Goal: Task Accomplishment & Management: Manage account settings

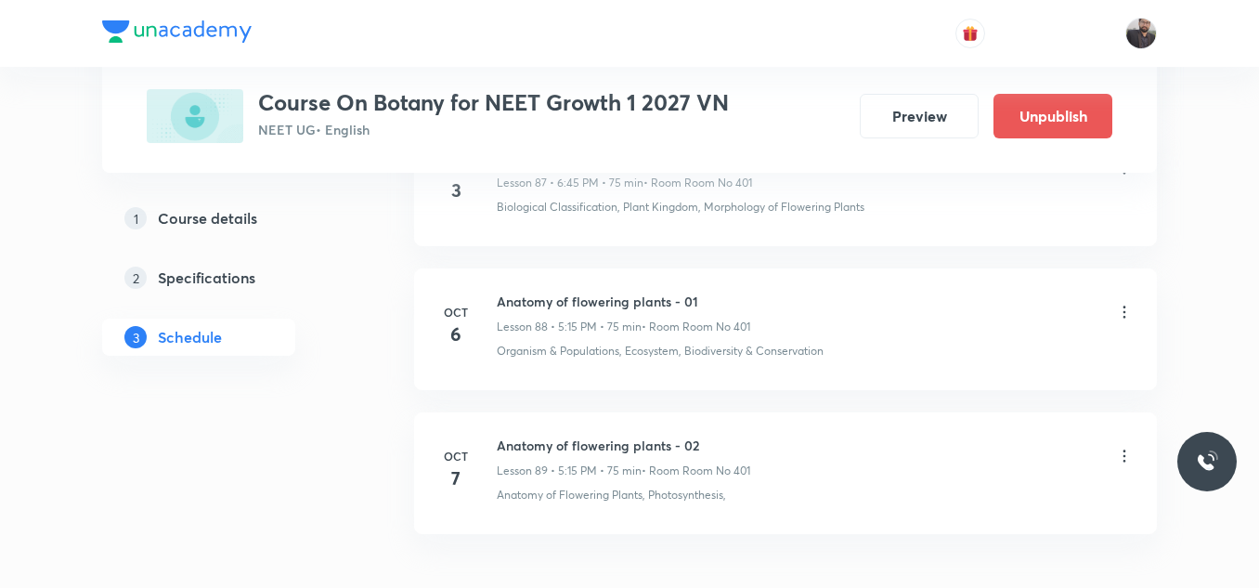
scroll to position [13707, 0]
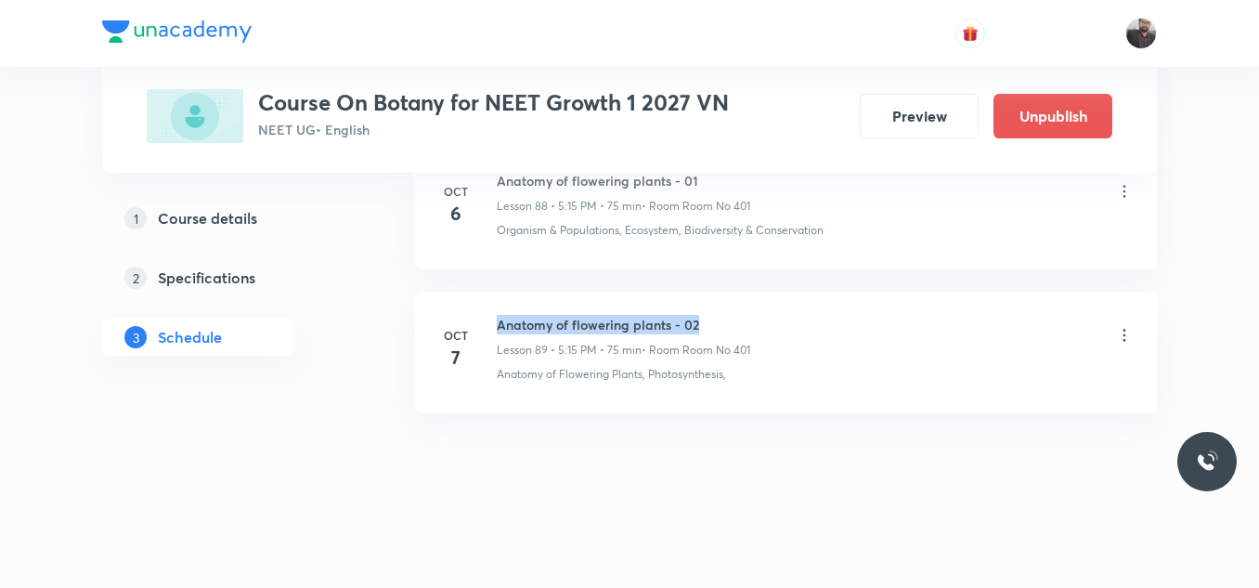
drag, startPoint x: 495, startPoint y: 318, endPoint x: 827, endPoint y: 287, distance: 333.8
copy h6 "Anatomy of flowering plants - 02"
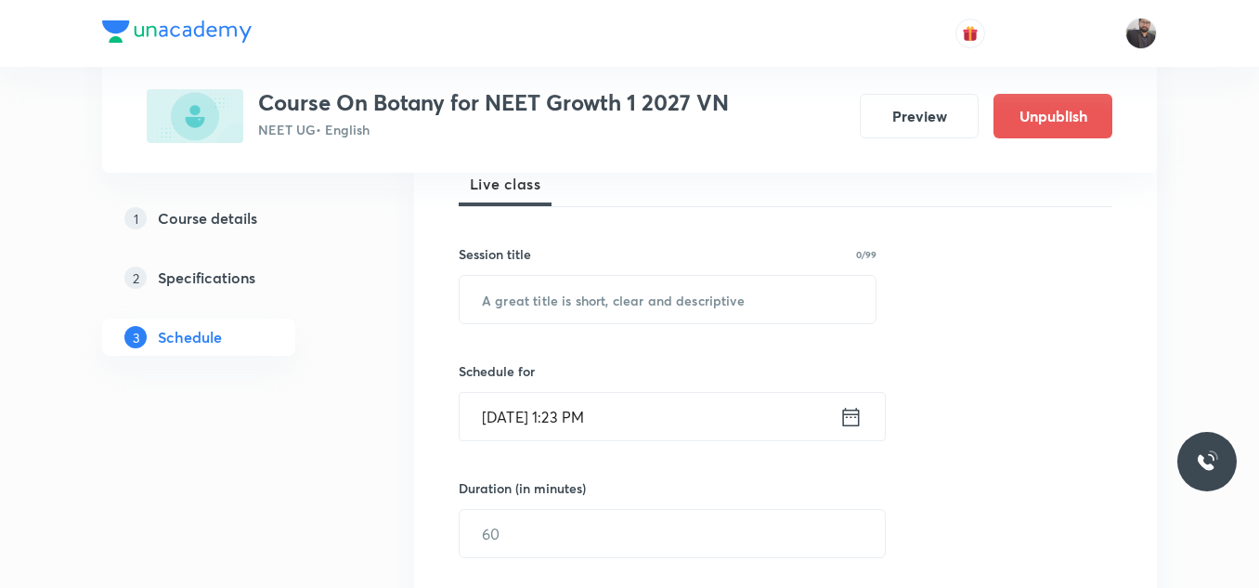
scroll to position [284, 0]
click at [822, 286] on input "text" at bounding box center [668, 297] width 416 height 47
paste input "Anatomy of flowering plants - 02"
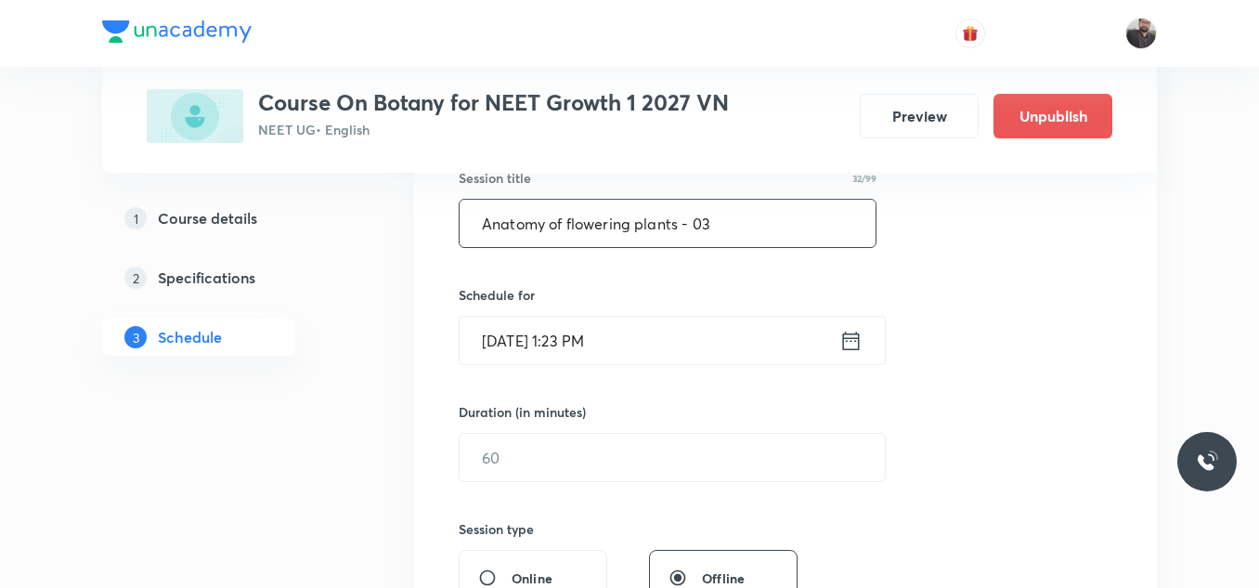
scroll to position [362, 0]
type input "Anatomy of flowering plants - 03"
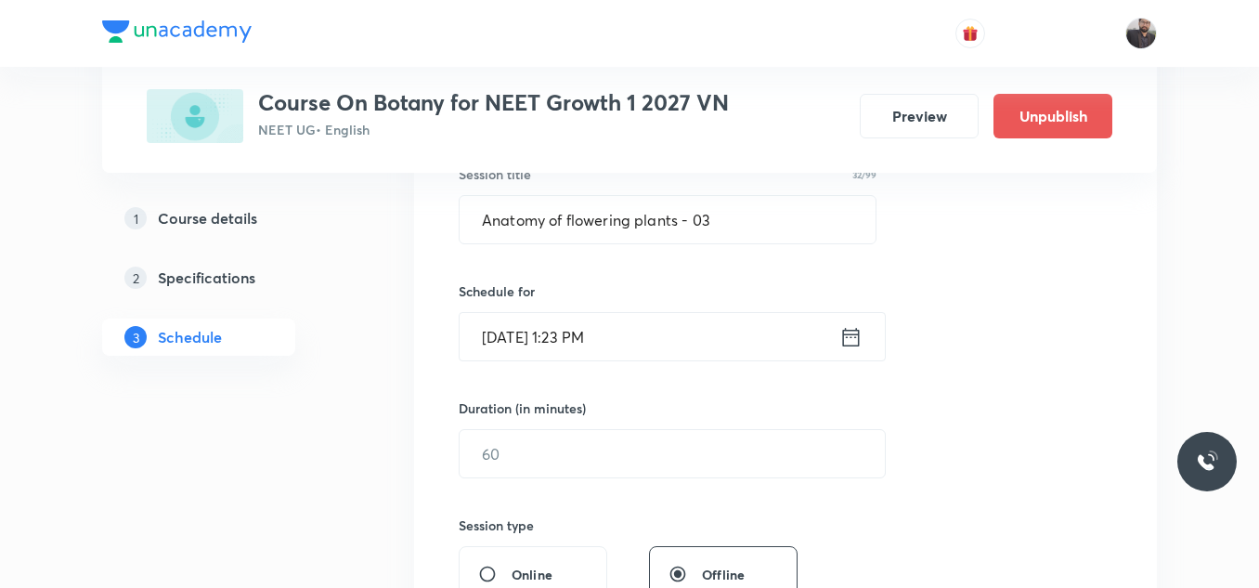
click at [664, 332] on input "Oct 7, 2025, 1:23 PM" at bounding box center [650, 336] width 380 height 47
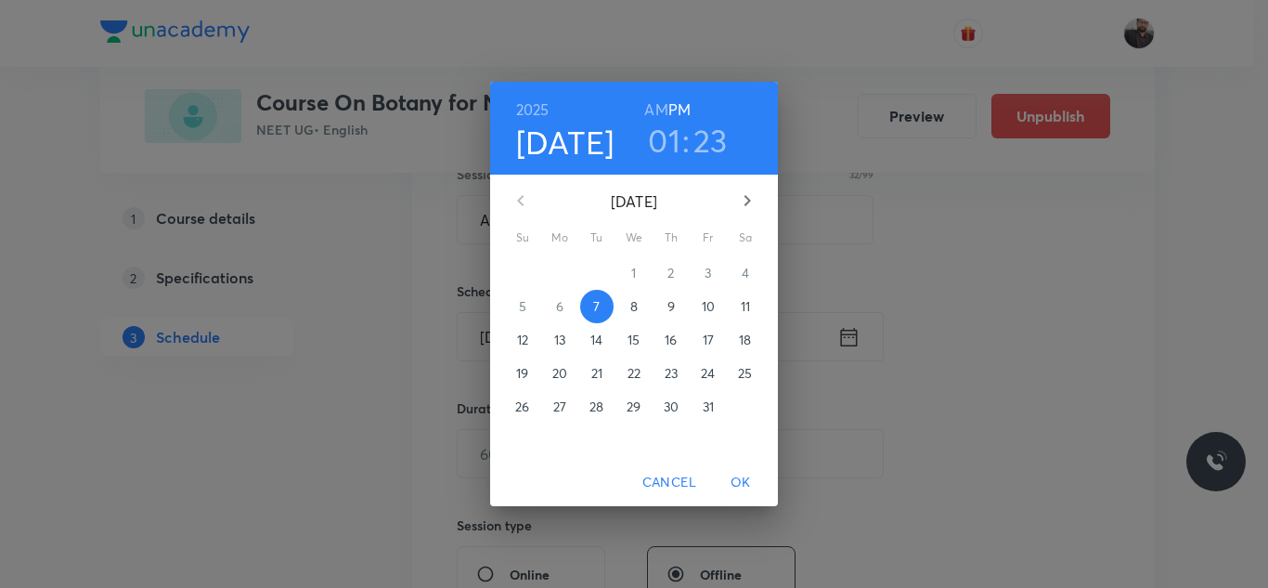
click at [630, 309] on p "8" at bounding box center [633, 306] width 7 height 19
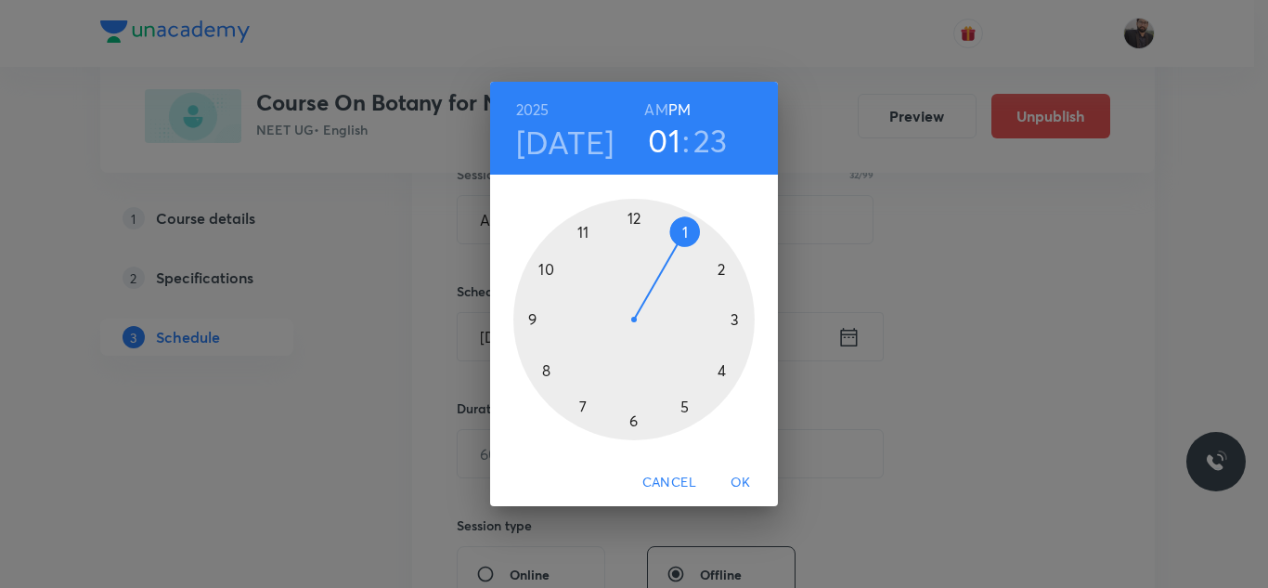
click at [737, 319] on div at bounding box center [633, 319] width 241 height 241
click at [529, 318] on div at bounding box center [633, 319] width 241 height 241
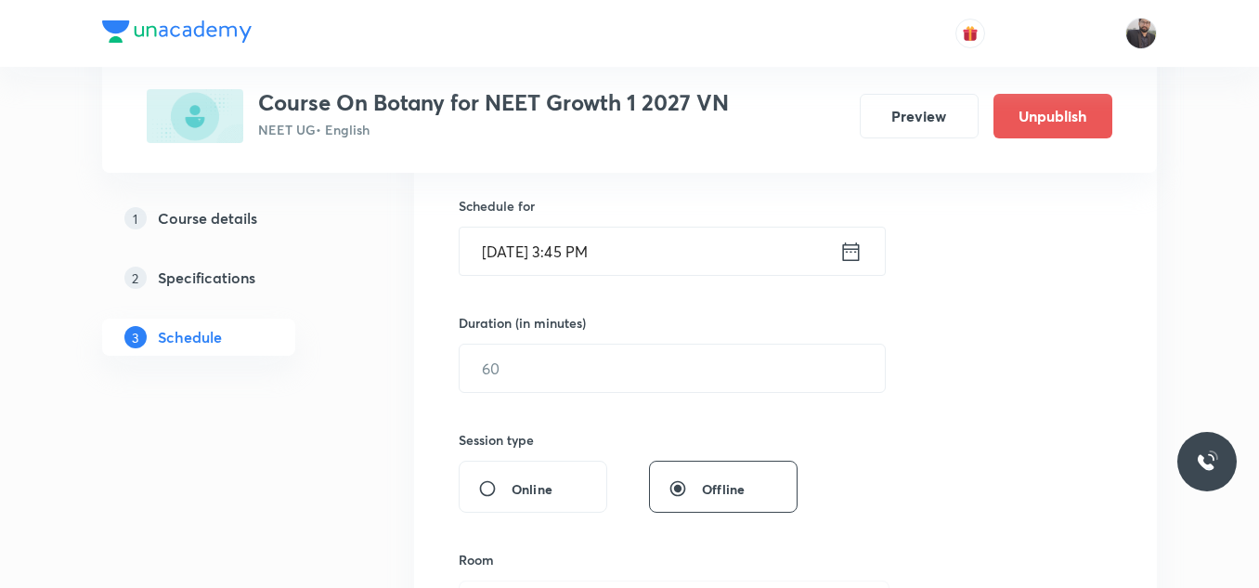
scroll to position [450, 0]
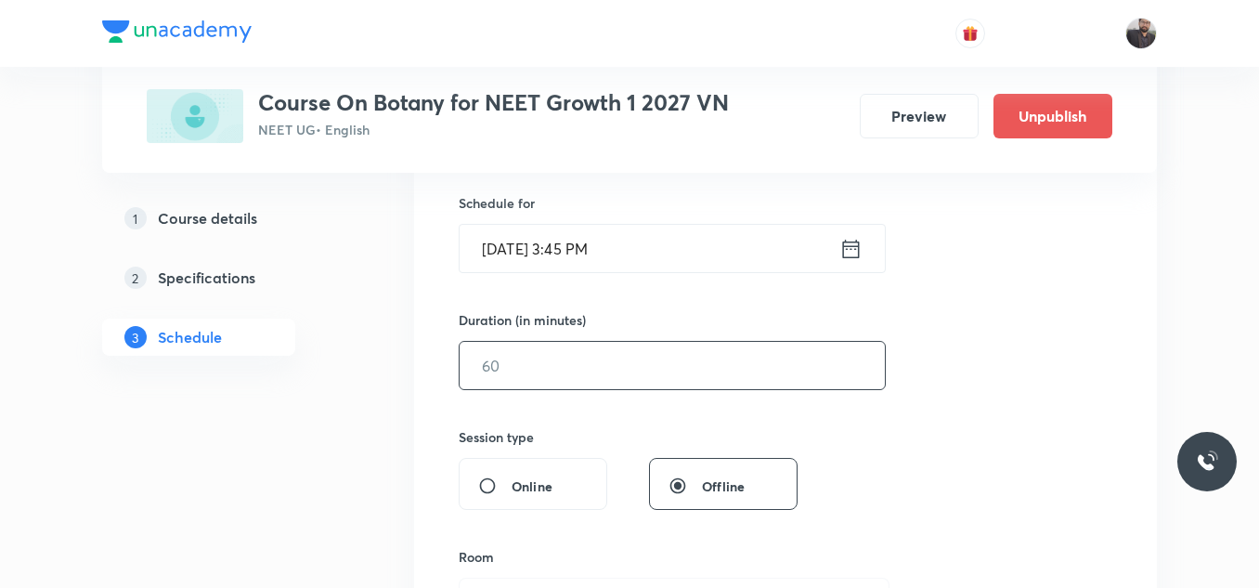
click at [538, 365] on input "text" at bounding box center [672, 365] width 425 height 47
type input "5"
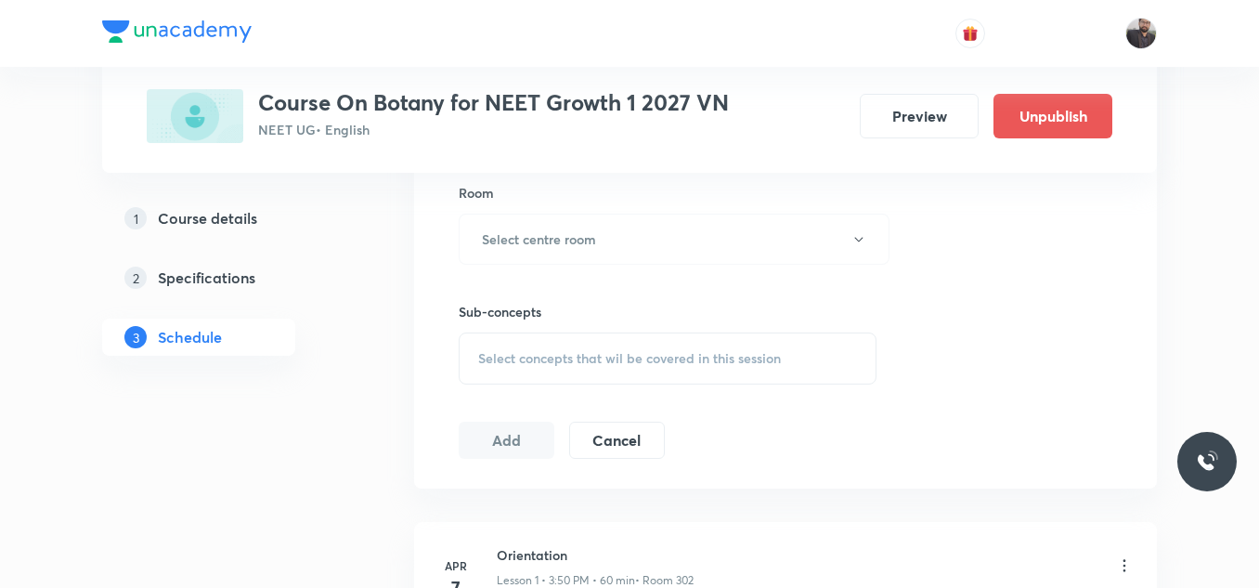
scroll to position [815, 0]
type input "75"
click at [571, 232] on h6 "Select centre room" at bounding box center [539, 237] width 114 height 19
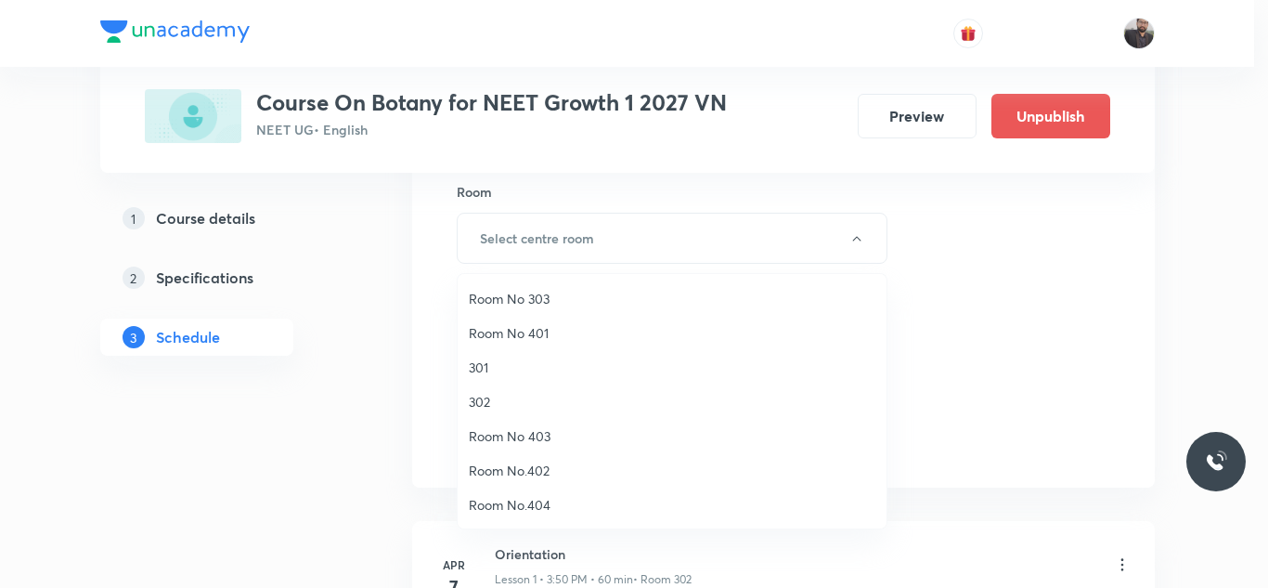
click at [531, 331] on span "Room No 401" at bounding box center [672, 332] width 407 height 19
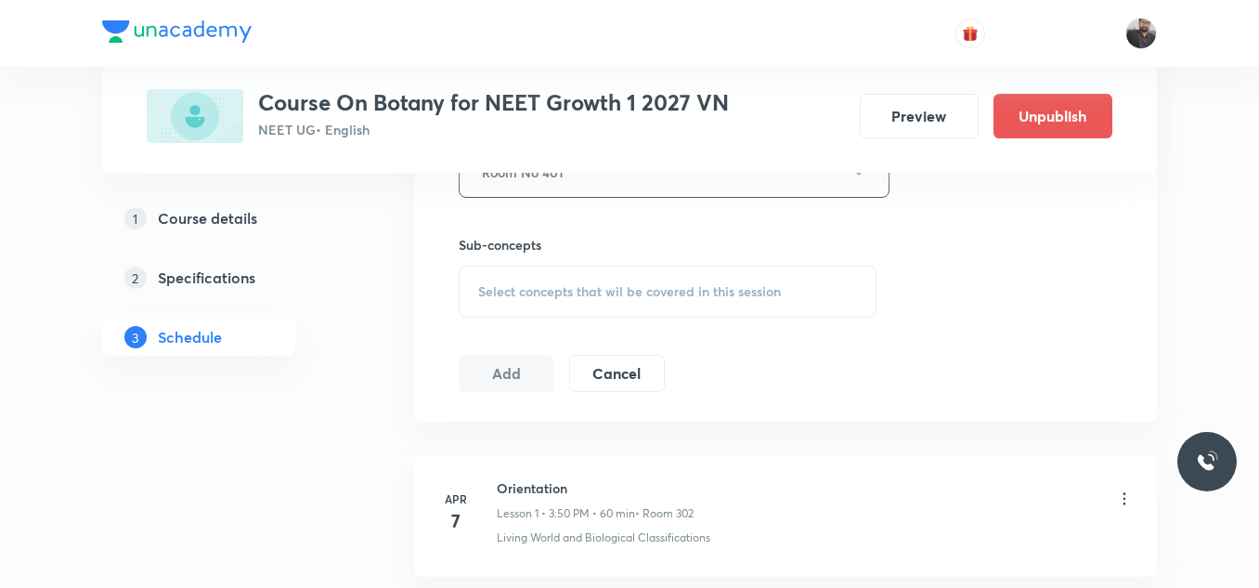
scroll to position [882, 0]
click at [529, 299] on div "Select concepts that wil be covered in this session" at bounding box center [668, 291] width 418 height 52
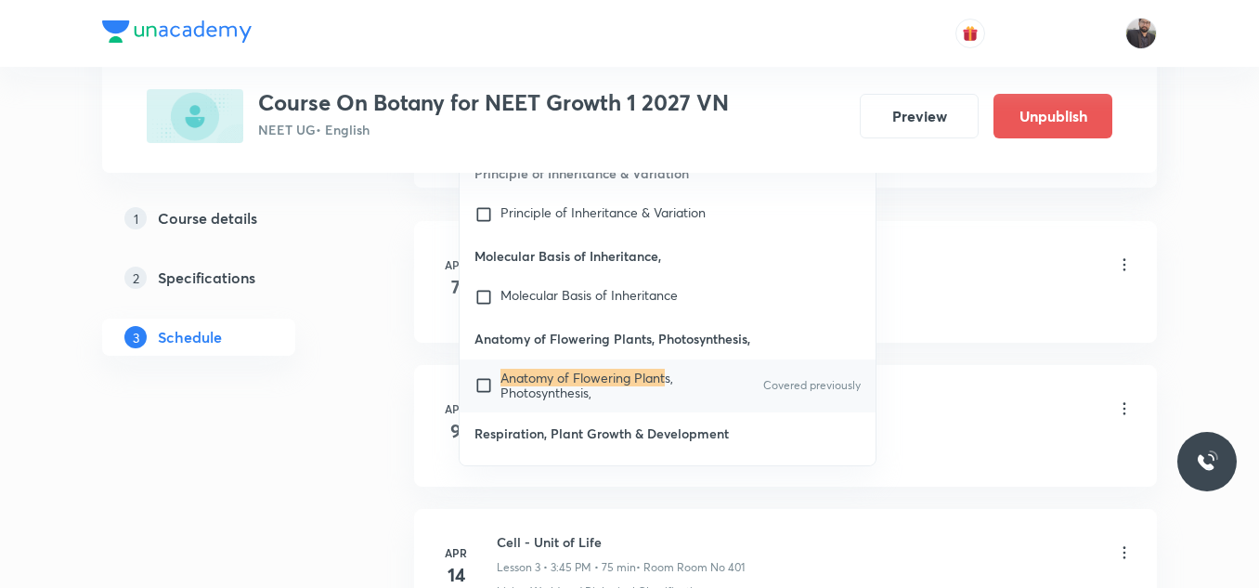
scroll to position [1116, 0]
type input "Anatomy of flowering plant"
click at [556, 411] on p "Respiration, Plant Growth & Development" at bounding box center [668, 432] width 416 height 42
click at [602, 373] on mark "Anatomy of Flowering Plant" at bounding box center [582, 377] width 164 height 18
checkbox input "true"
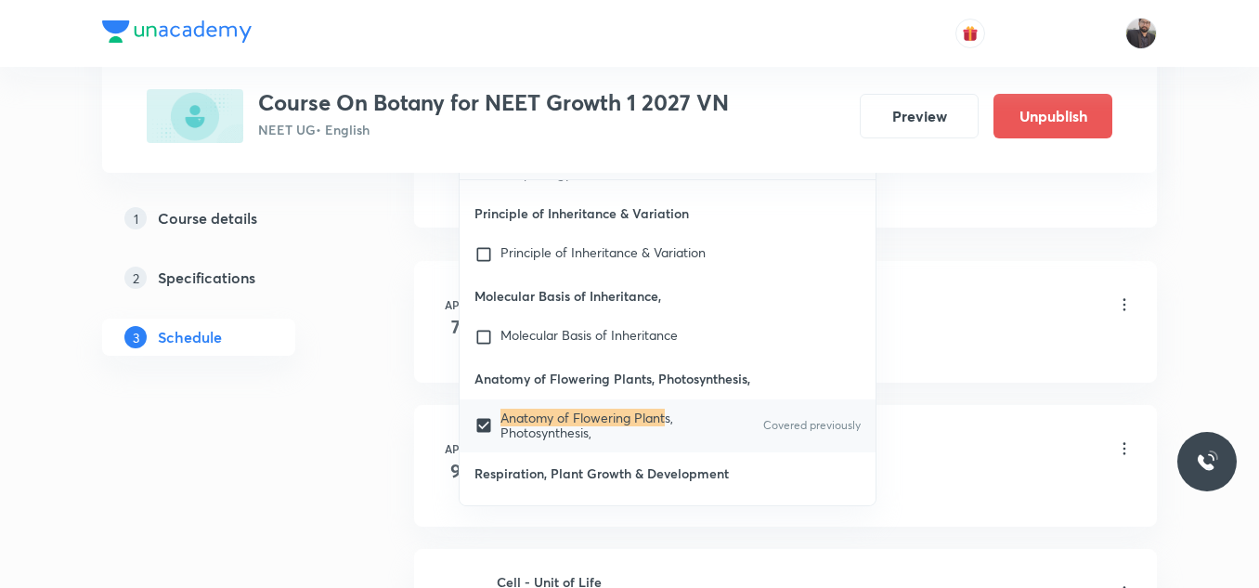
click at [982, 280] on li "Apr 7 Orientation Lesson 1 • 3:50 PM • 60 min • Room 302 Living World and Biolo…" at bounding box center [785, 322] width 743 height 122
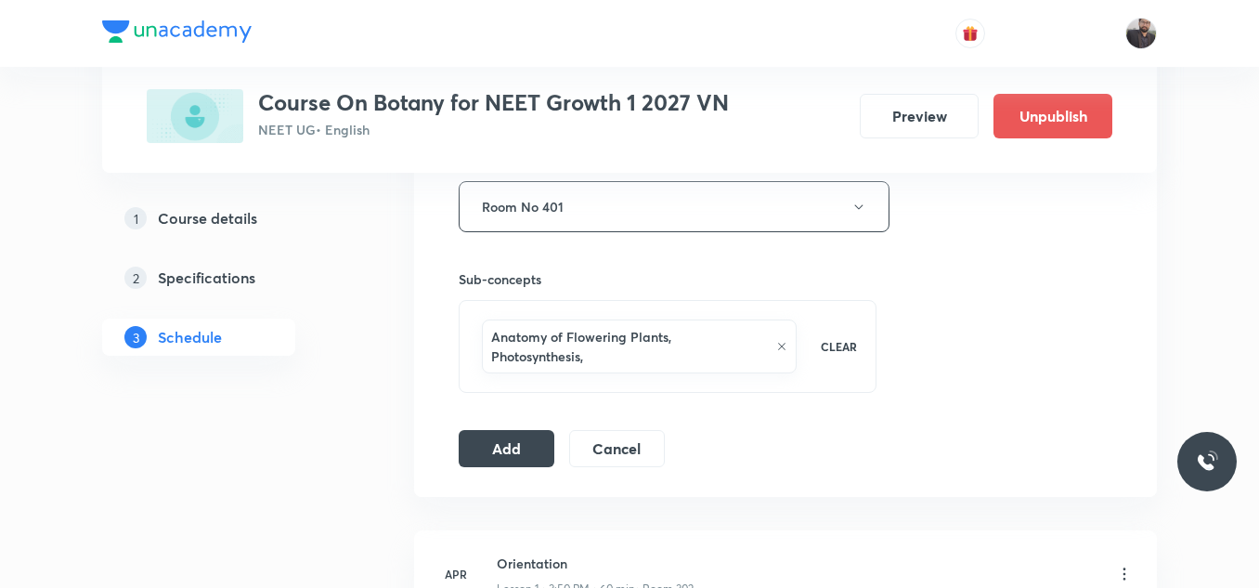
scroll to position [831, 0]
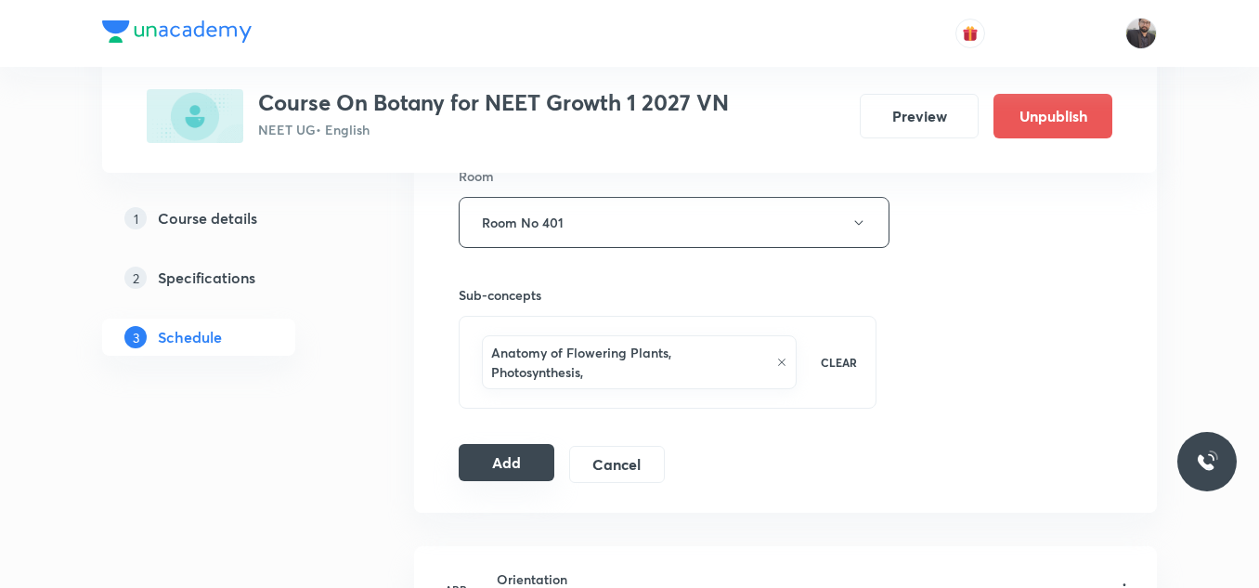
click at [486, 453] on button "Add" at bounding box center [507, 462] width 96 height 37
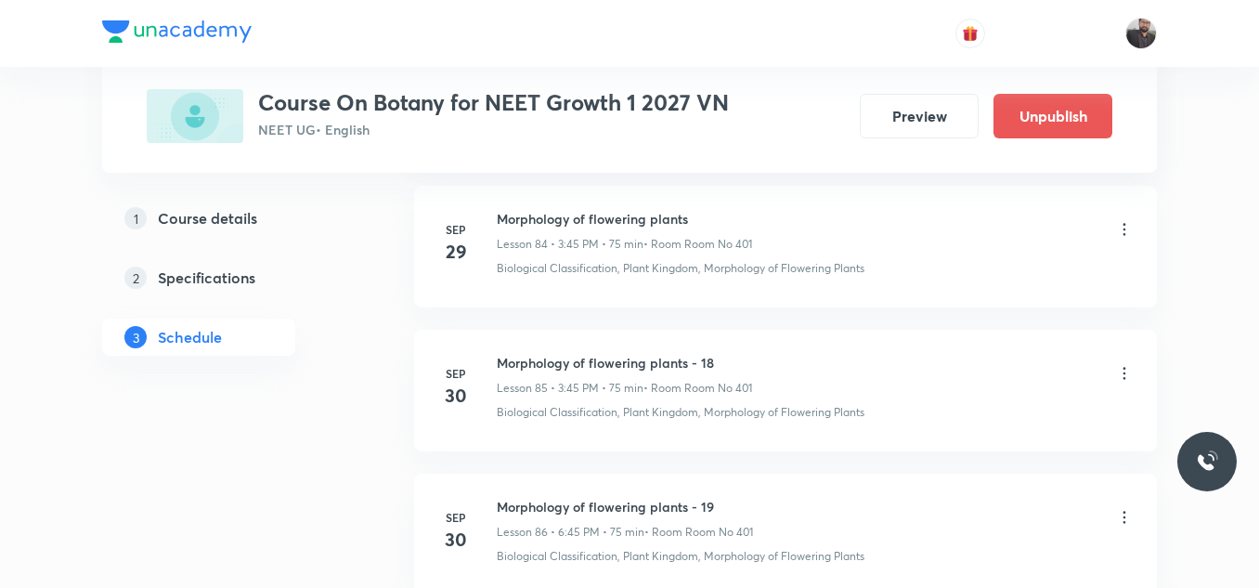
scroll to position [12998, 0]
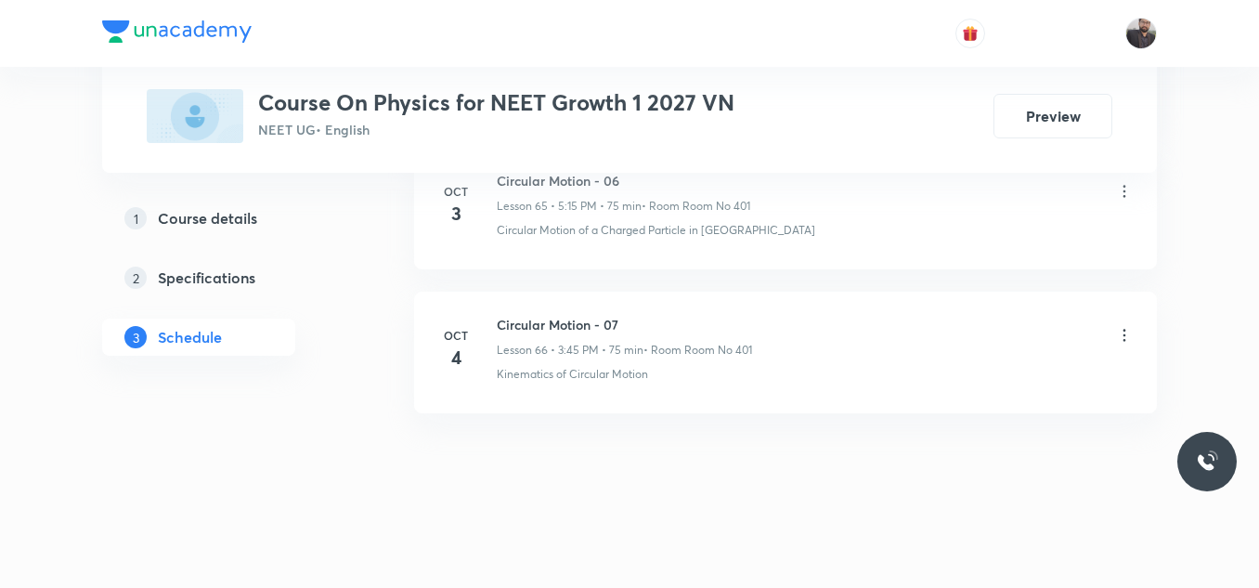
scroll to position [10435, 0]
drag, startPoint x: 493, startPoint y: 321, endPoint x: 642, endPoint y: 317, distance: 149.5
click at [642, 317] on div "[DATE] Circular Motion - 07 Lesson 66 • 3:45 PM • 75 min • Room Room No 401 Kin…" at bounding box center [785, 349] width 696 height 68
copy h6 "Circular Motion - 07"
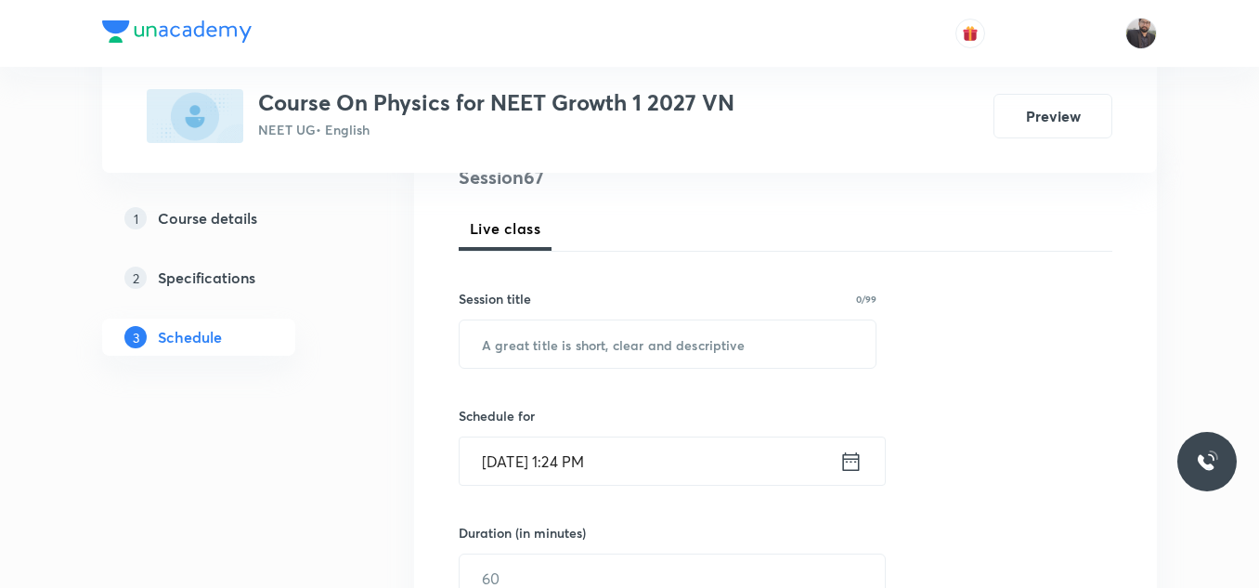
scroll to position [239, 0]
click at [642, 317] on div "Session title 0/99 ​" at bounding box center [668, 328] width 418 height 80
click at [643, 318] on div "​" at bounding box center [668, 342] width 418 height 49
paste input "Circular Motion - 07"
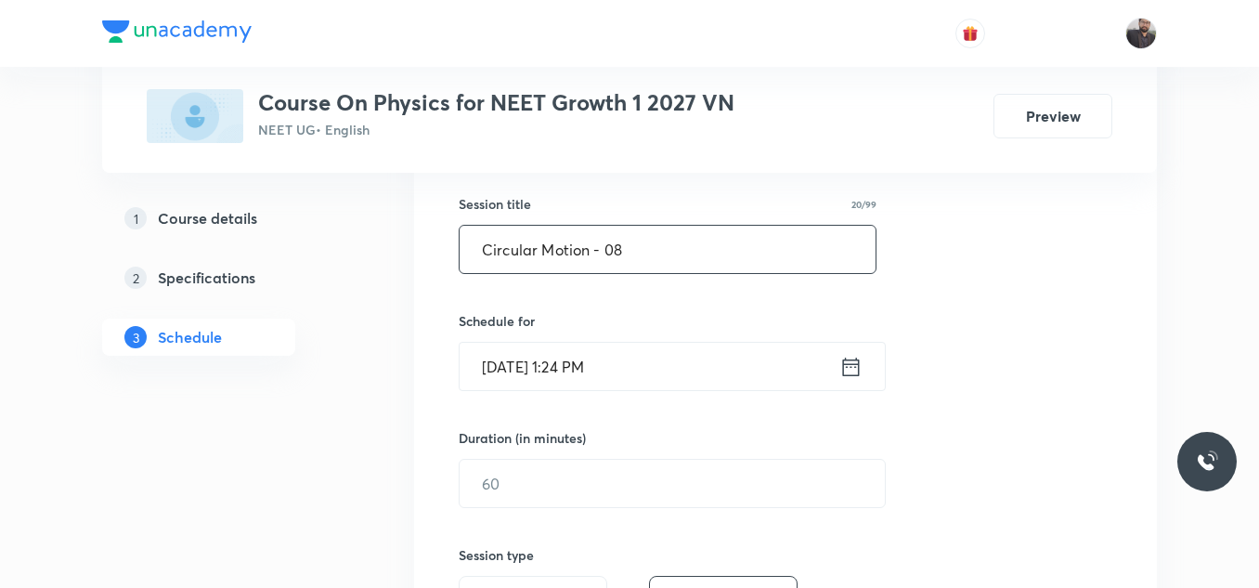
scroll to position [336, 0]
type input "Circular Motion - 08"
click at [646, 369] on input "[DATE] 1:24 PM" at bounding box center [650, 362] width 380 height 47
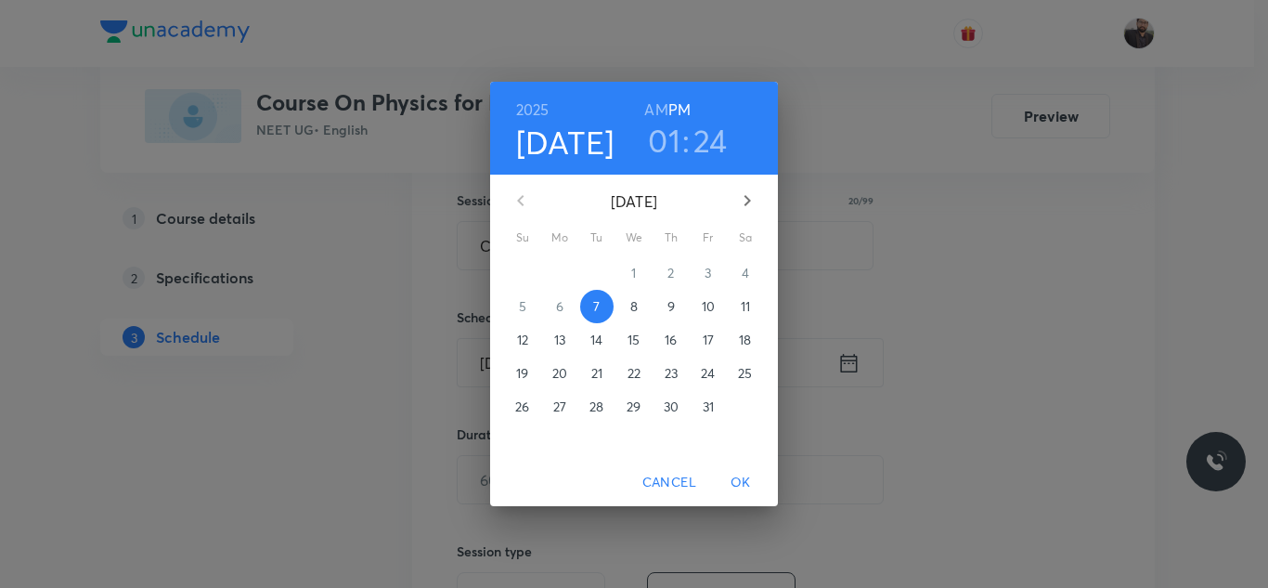
click at [641, 317] on button "8" at bounding box center [633, 306] width 33 height 33
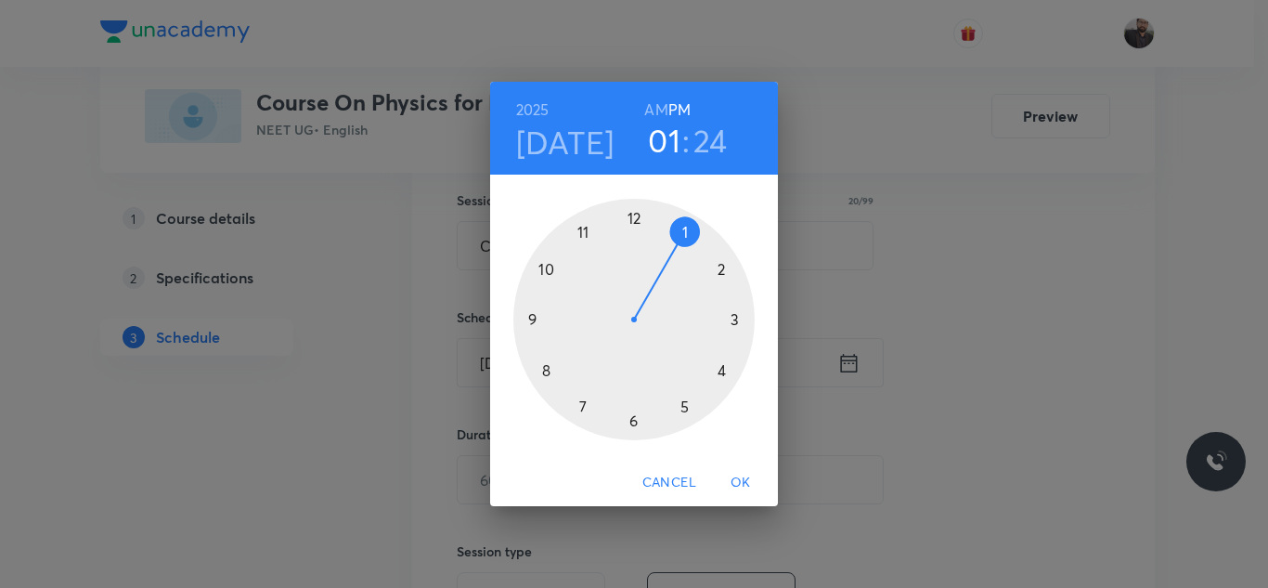
click at [685, 413] on div at bounding box center [633, 319] width 241 height 241
click at [745, 320] on div at bounding box center [633, 319] width 241 height 241
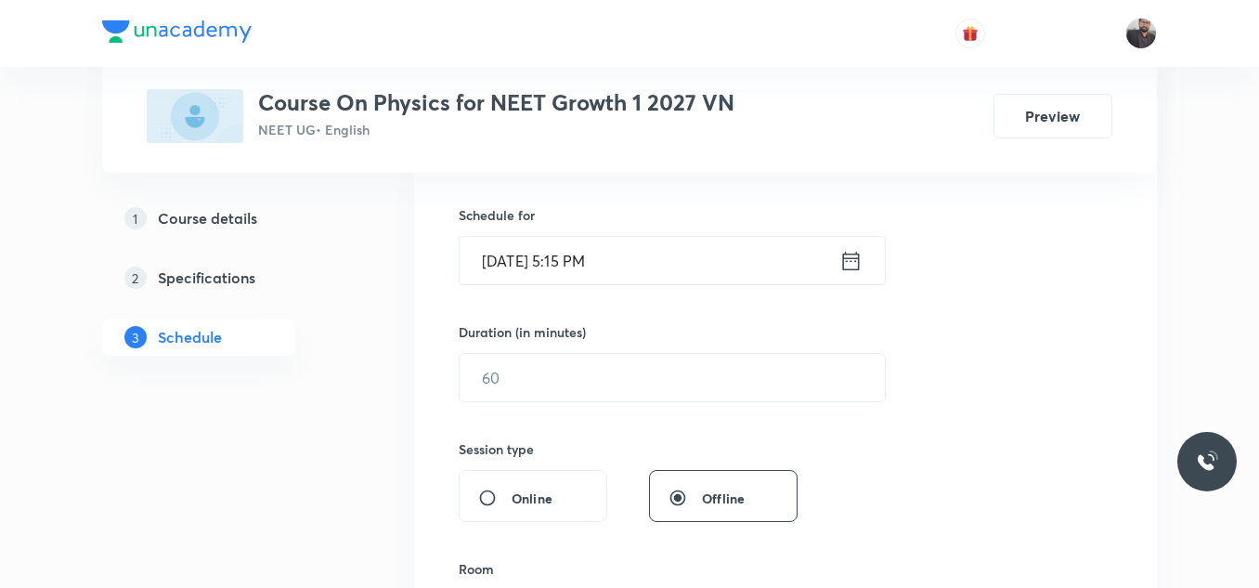
scroll to position [439, 0]
click at [737, 373] on input "text" at bounding box center [672, 376] width 425 height 47
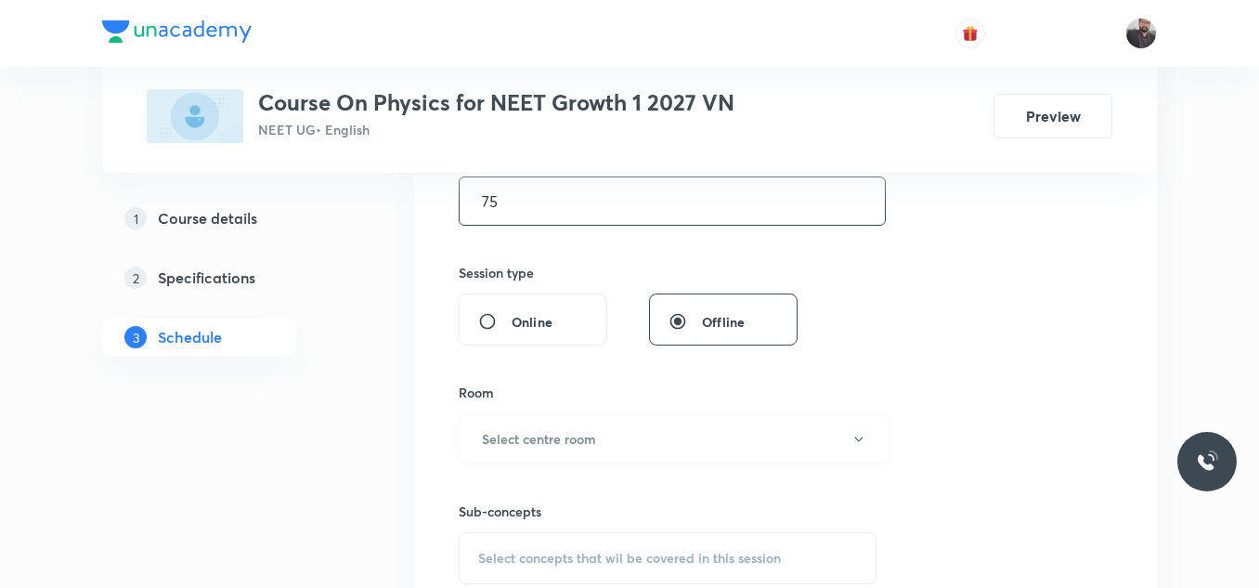
scroll to position [615, 0]
type input "75"
click at [658, 449] on button "Select centre room" at bounding box center [674, 437] width 431 height 51
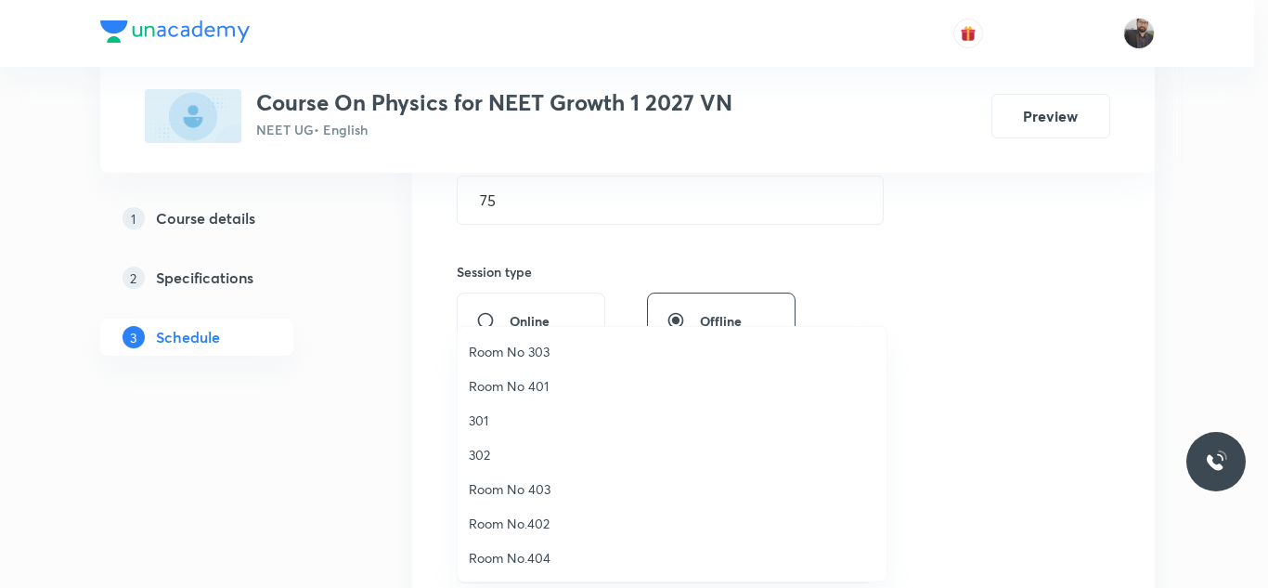
click at [532, 385] on span "Room No 401" at bounding box center [672, 385] width 407 height 19
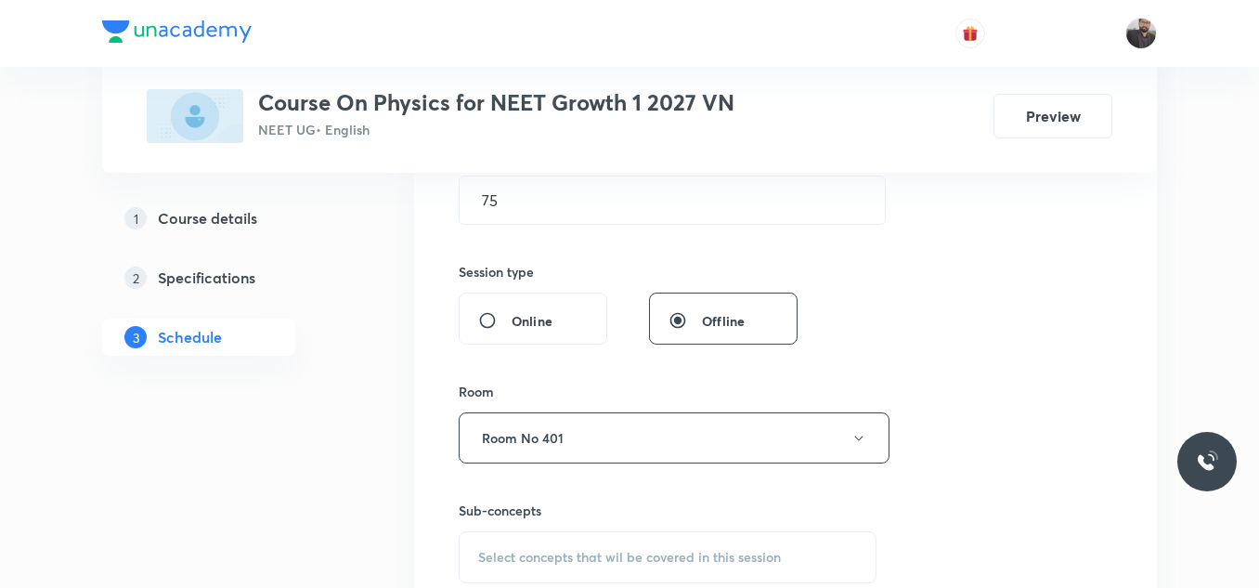
scroll to position [809, 0]
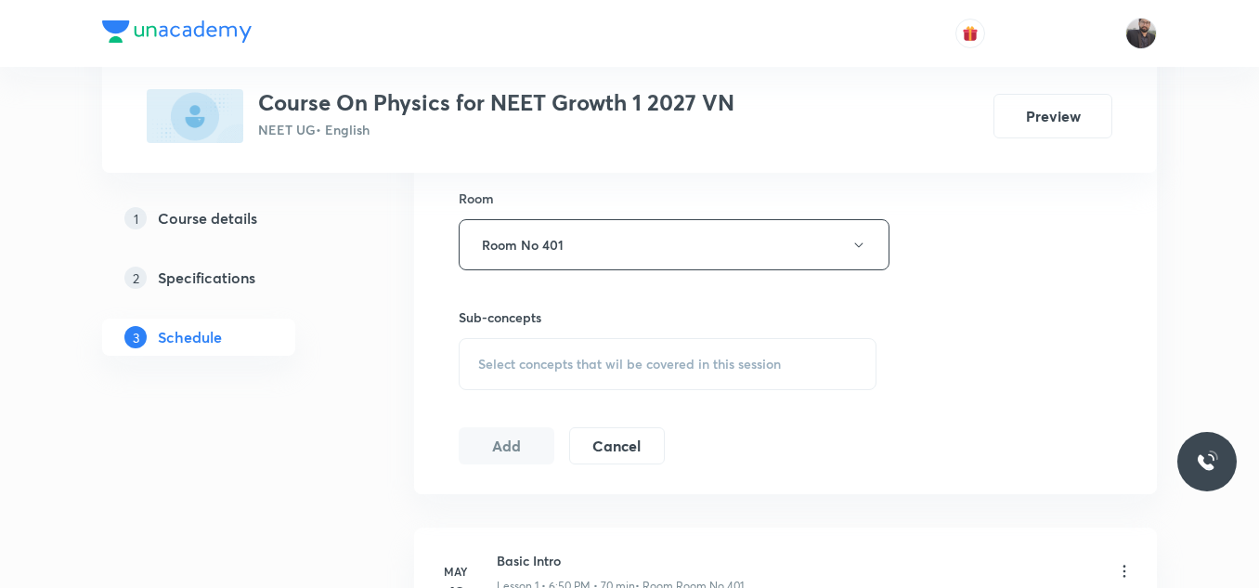
click at [532, 385] on div "Select concepts that wil be covered in this session" at bounding box center [668, 364] width 418 height 52
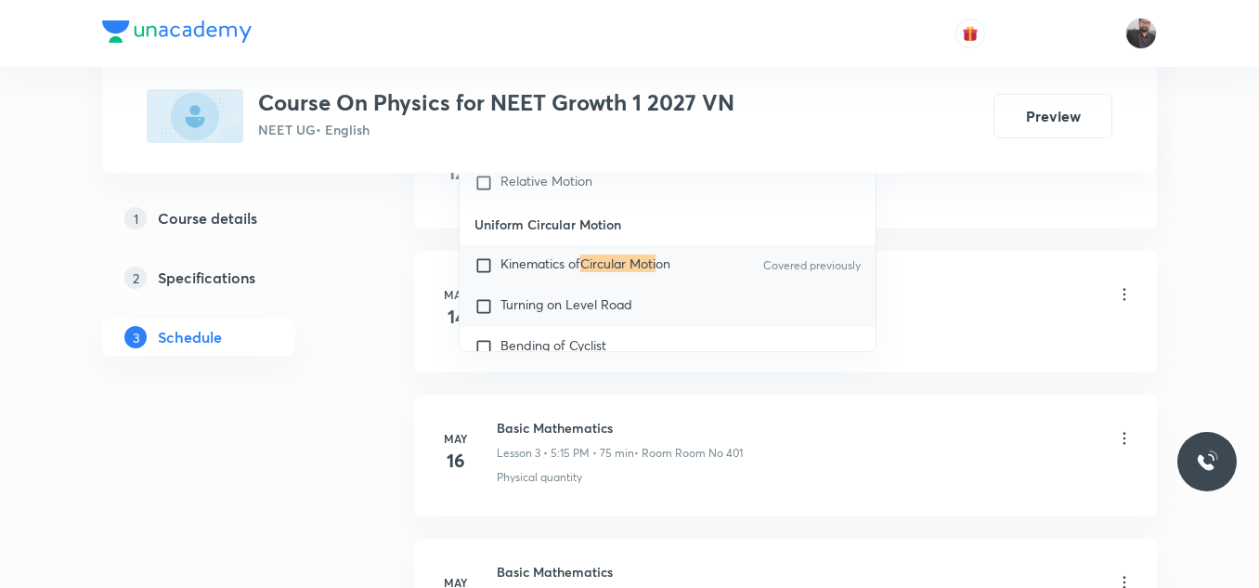
scroll to position [1228, 0]
type input "Circular Moti"
click at [609, 274] on p "Kinematics of Circular Moti on" at bounding box center [585, 266] width 170 height 19
checkbox input "true"
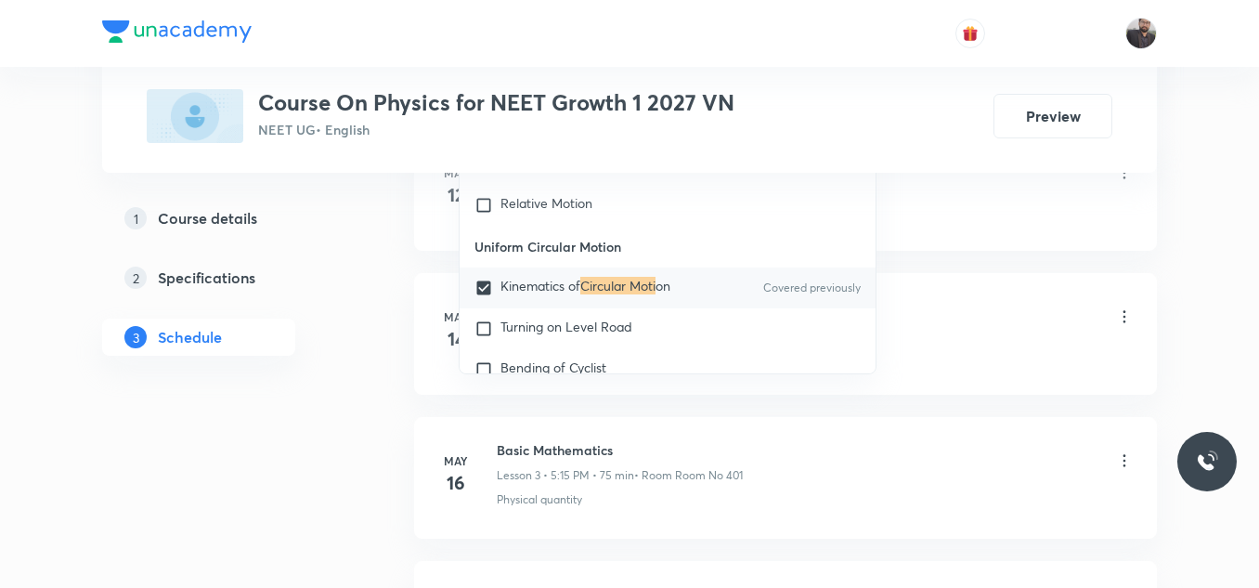
click at [952, 236] on li "May 12 Basic Intro Lesson 1 • 6:50 PM • 70 min • Room Room No 401 Physical quan…" at bounding box center [785, 190] width 743 height 122
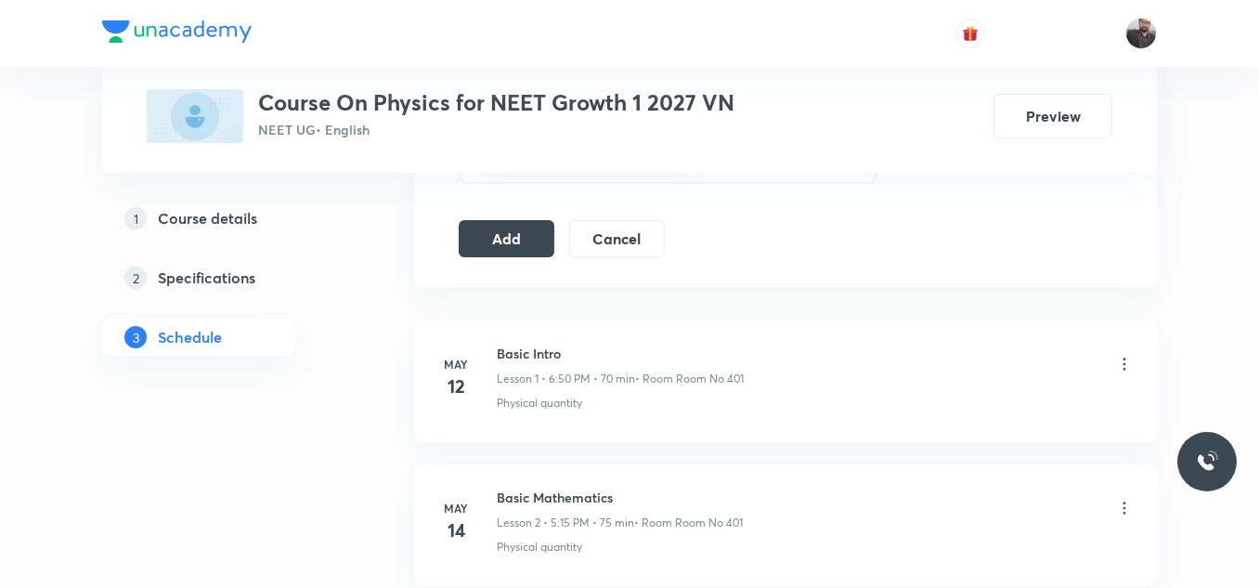
scroll to position [1025, 0]
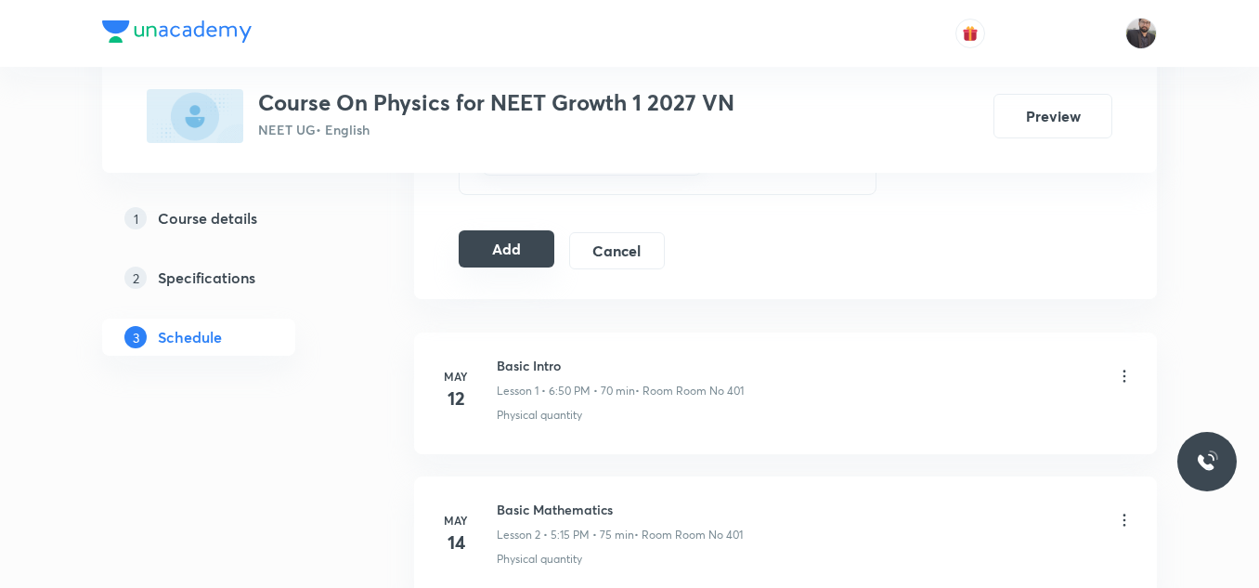
click at [543, 252] on button "Add" at bounding box center [507, 248] width 96 height 37
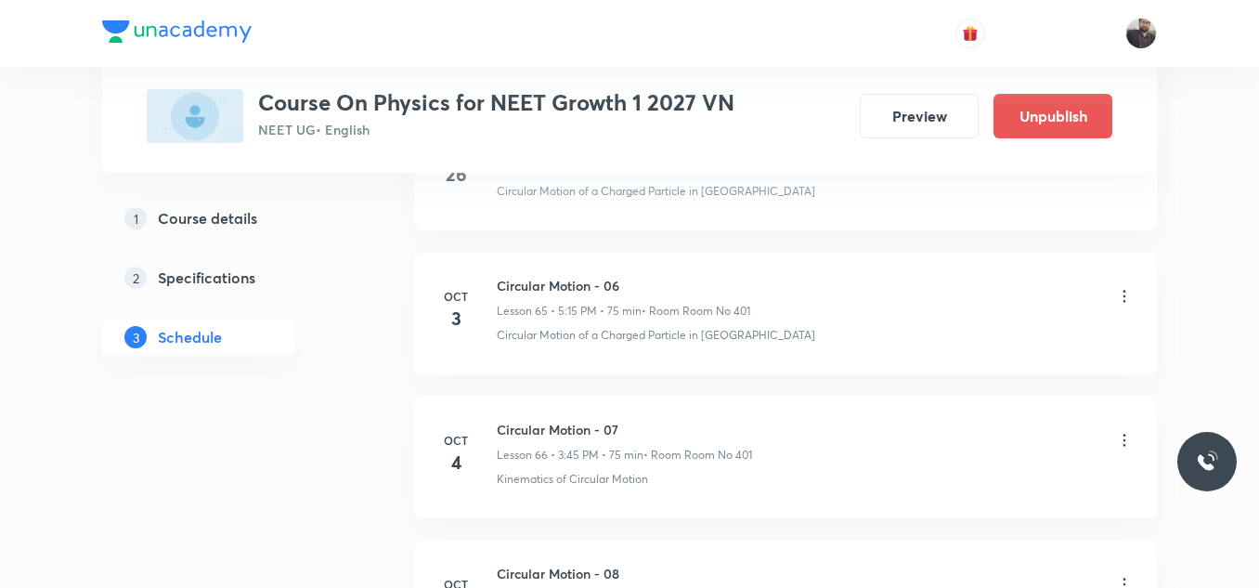
scroll to position [9726, 0]
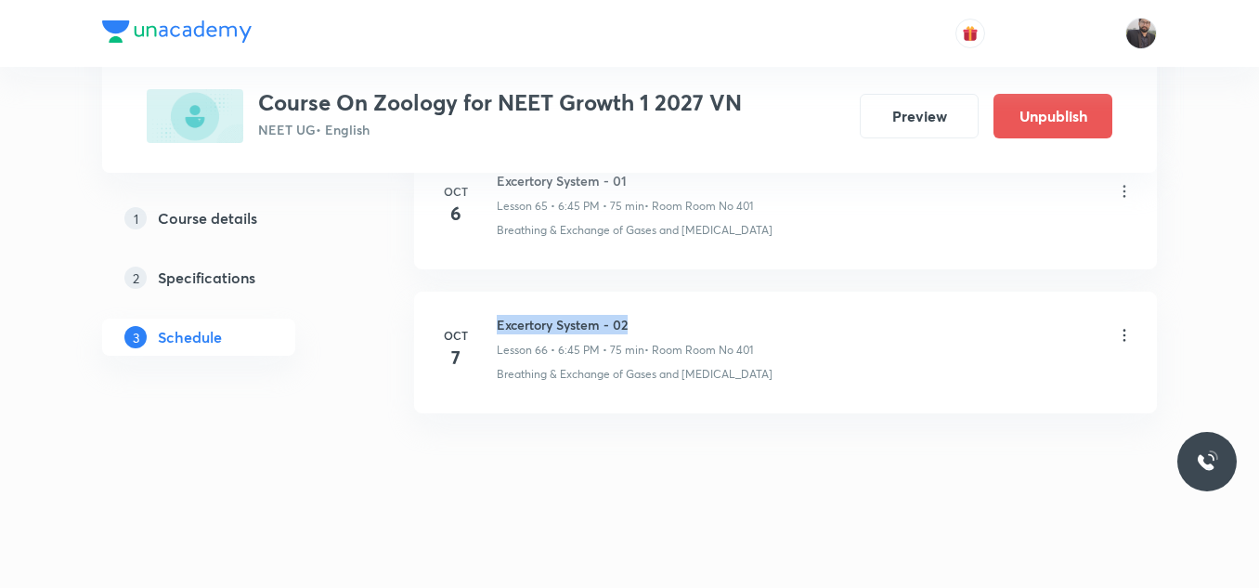
drag, startPoint x: 492, startPoint y: 312, endPoint x: 732, endPoint y: 302, distance: 240.7
click at [732, 302] on li "Oct 7 Excertory System - 02 Lesson 66 • 6:45 PM • 75 min • Room Room No 401 Bre…" at bounding box center [785, 352] width 743 height 122
copy h6 "Excertory System - 02"
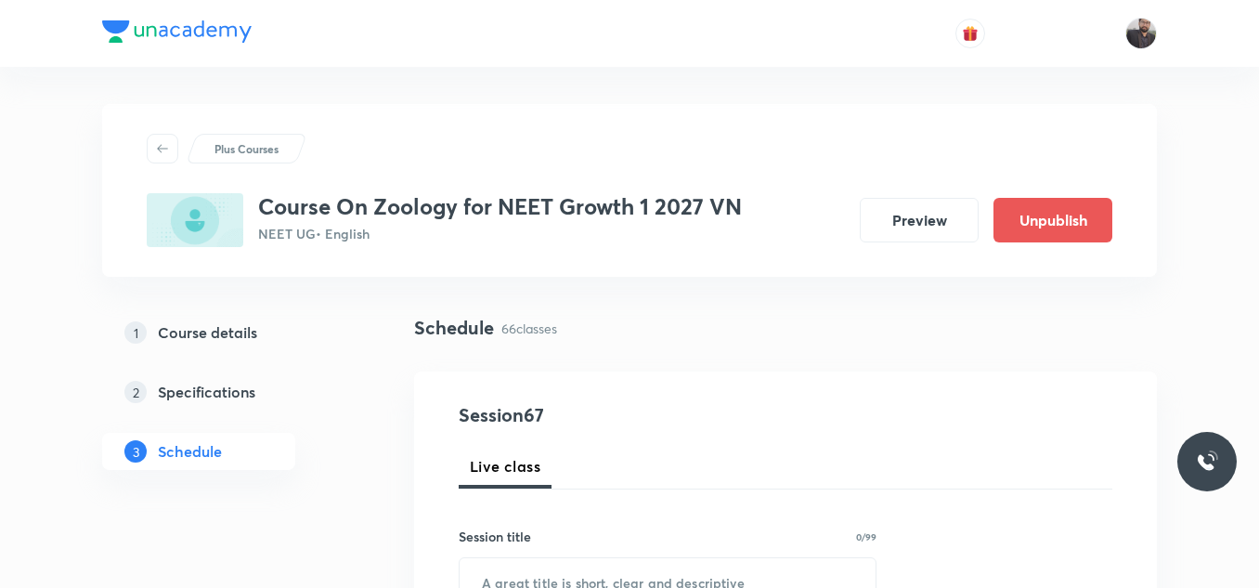
scroll to position [245, 0]
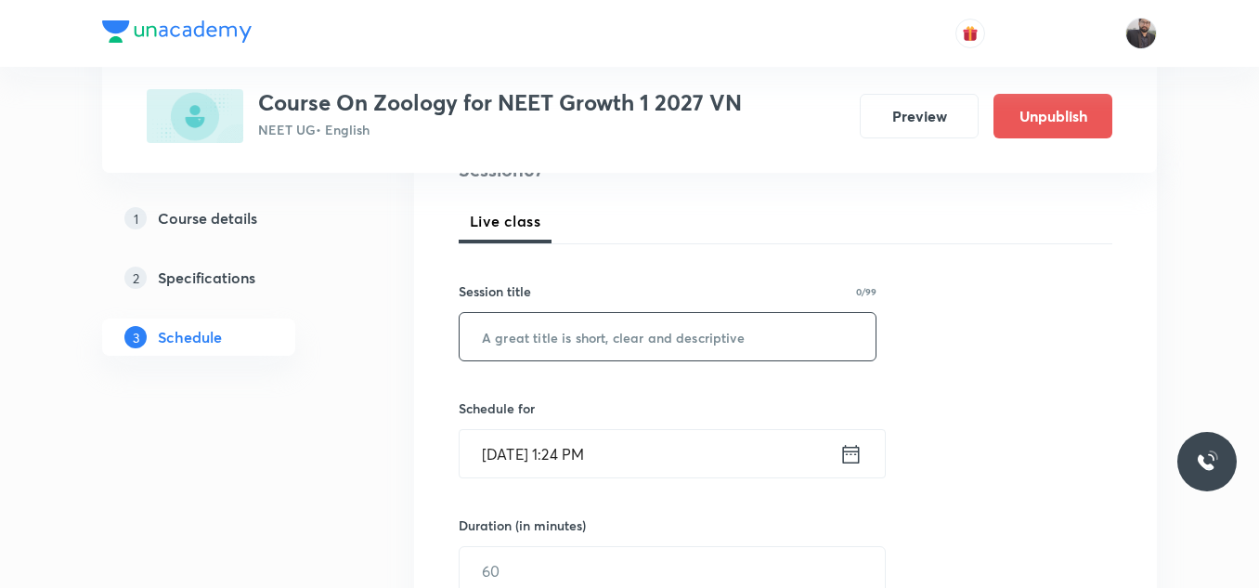
click at [735, 356] on input "text" at bounding box center [668, 336] width 416 height 47
paste input "Excertory System - 02"
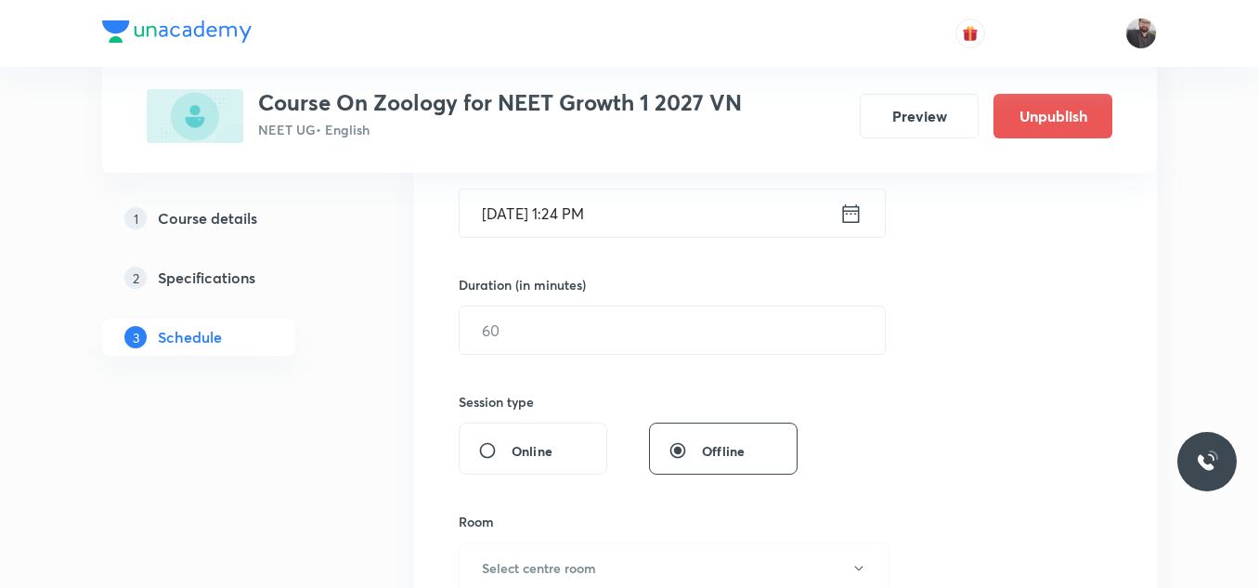
scroll to position [486, 0]
type input "Excertory System - 03"
click at [660, 195] on input "Oct 7, 2025, 1:24 PM" at bounding box center [650, 211] width 380 height 47
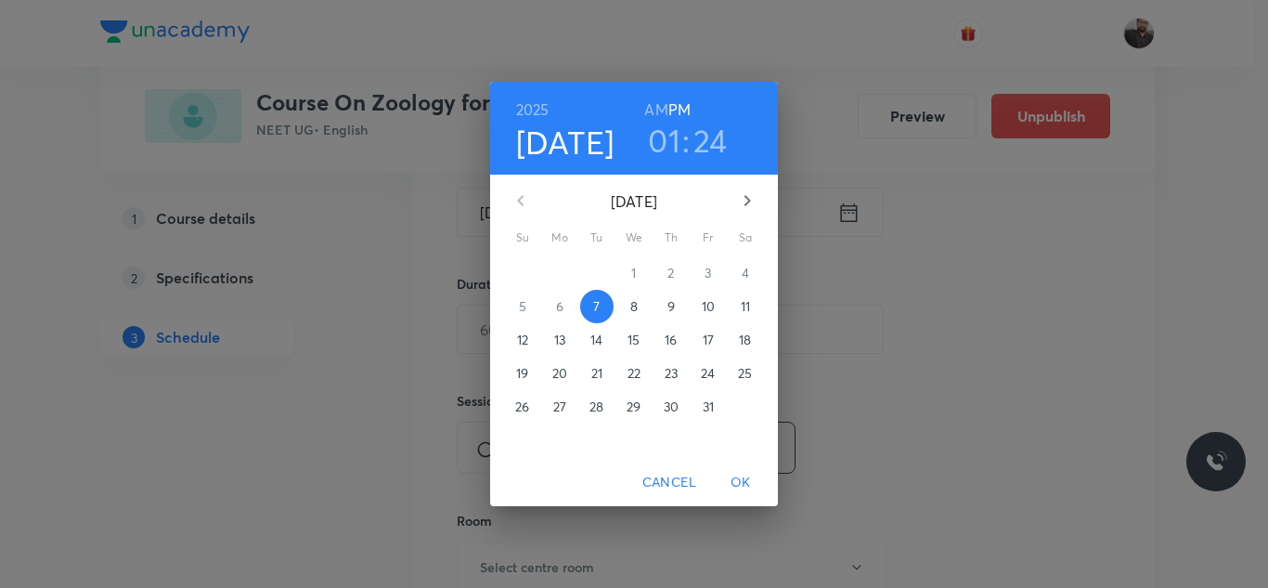
click at [641, 299] on span "8" at bounding box center [633, 306] width 33 height 19
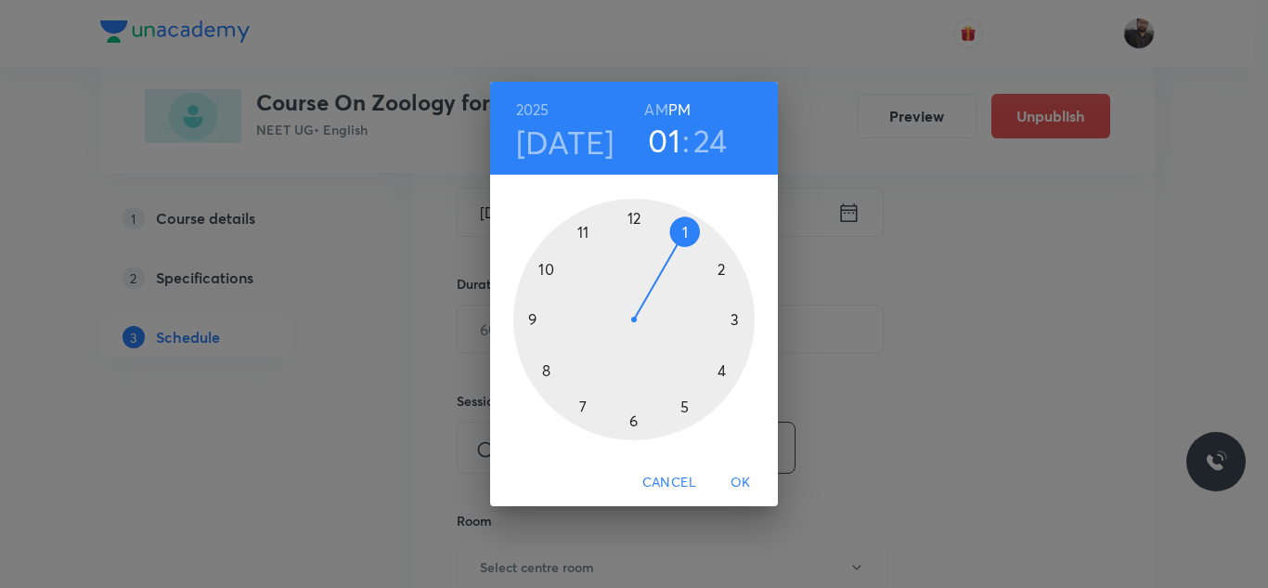
click at [639, 425] on div at bounding box center [633, 319] width 241 height 241
click at [527, 316] on div at bounding box center [633, 319] width 241 height 241
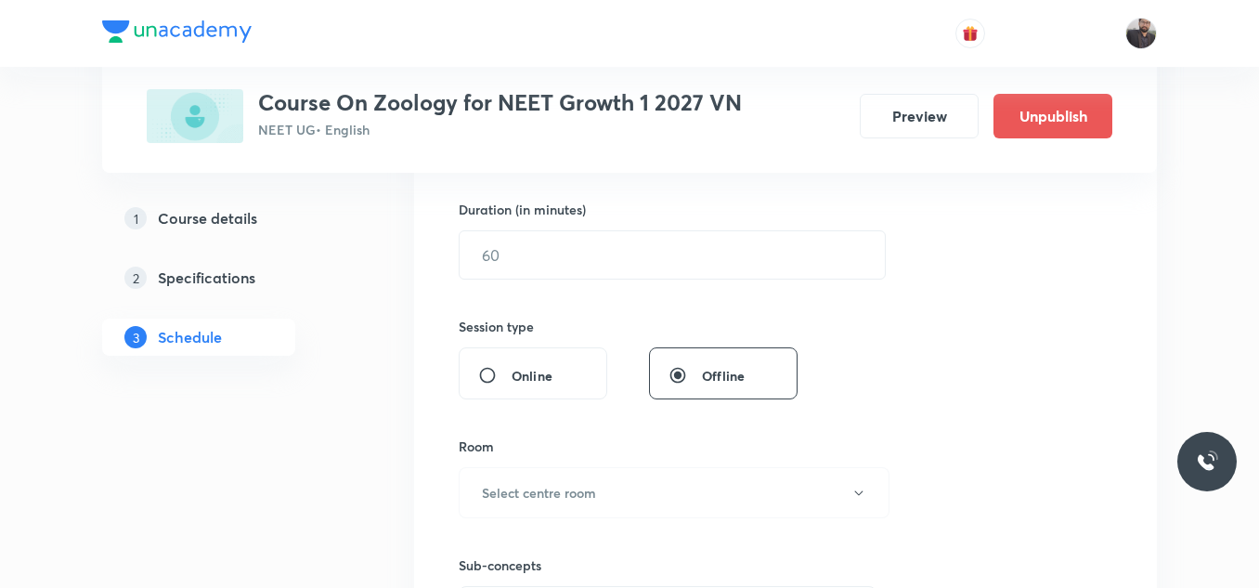
scroll to position [558, 0]
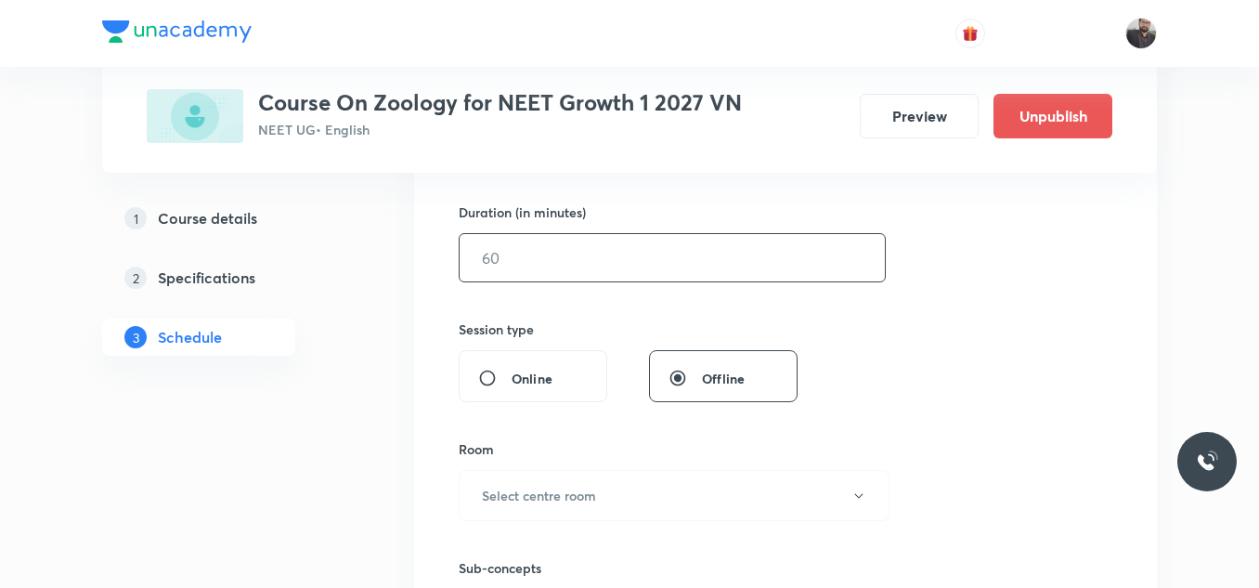
click at [522, 253] on input "text" at bounding box center [672, 257] width 425 height 47
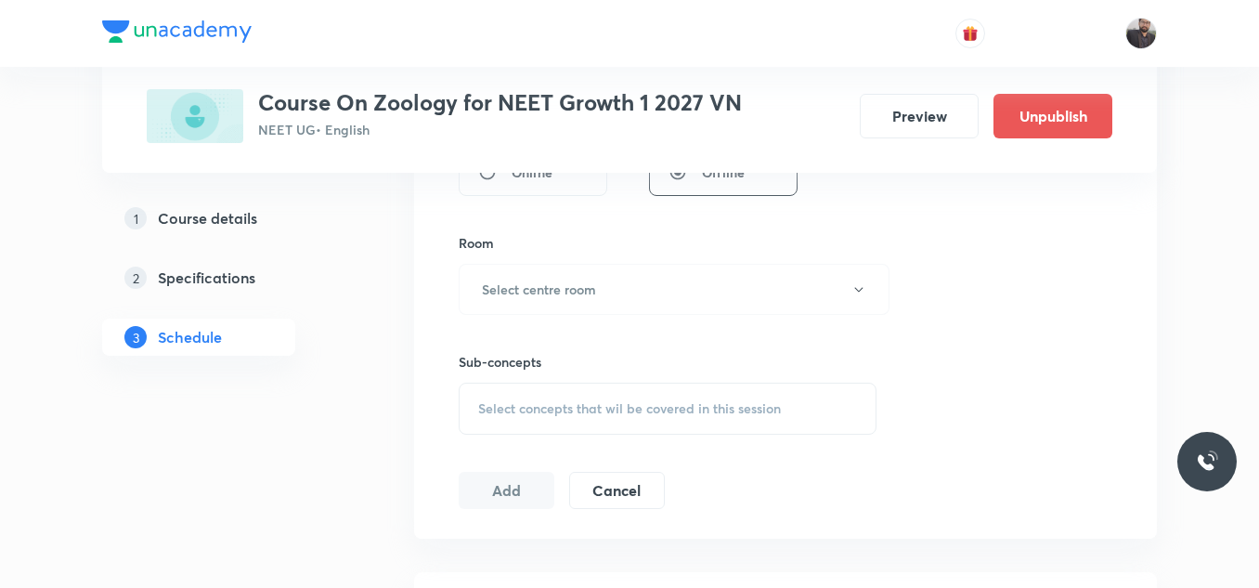
scroll to position [775, 0]
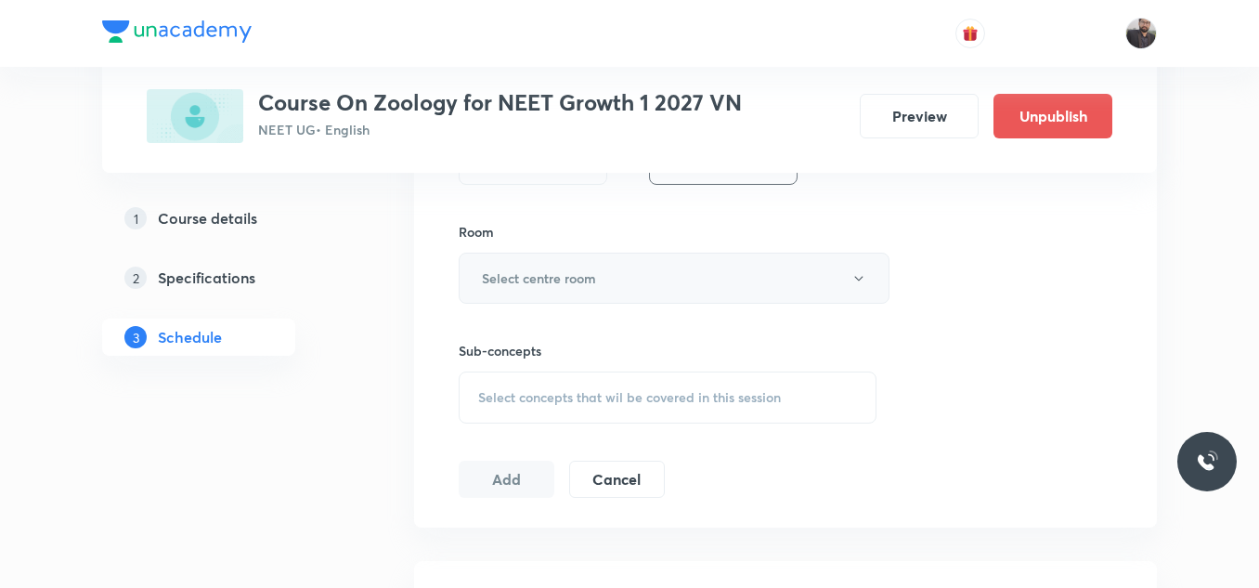
type input "75"
click at [527, 272] on h6 "Select centre room" at bounding box center [539, 277] width 114 height 19
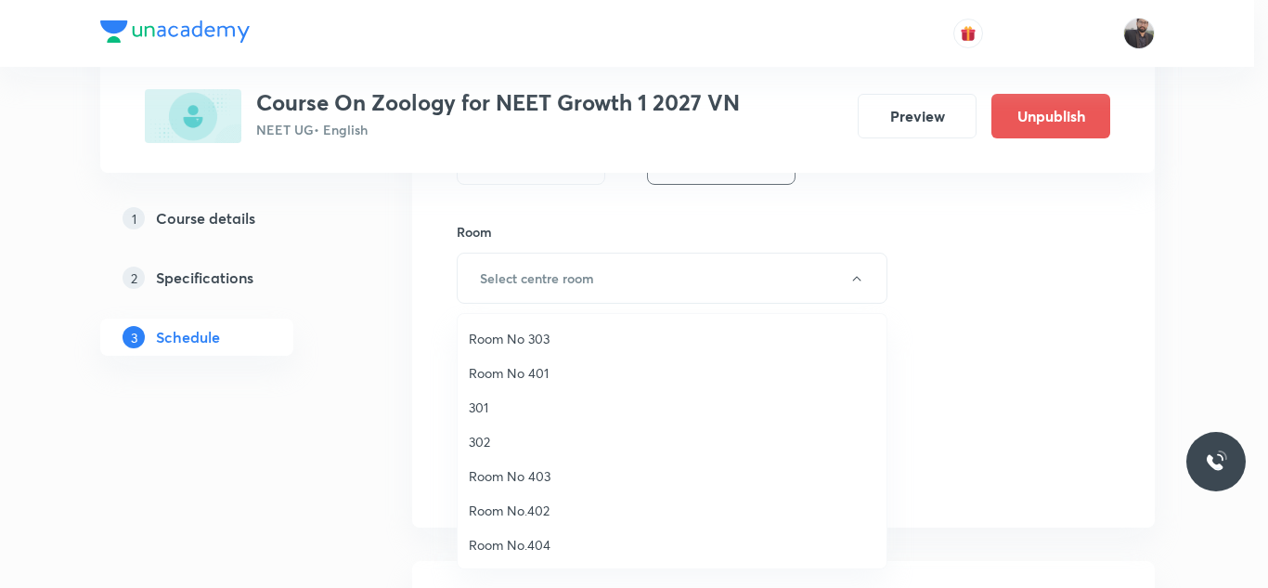
click at [532, 360] on li "Room No 401" at bounding box center [672, 373] width 429 height 34
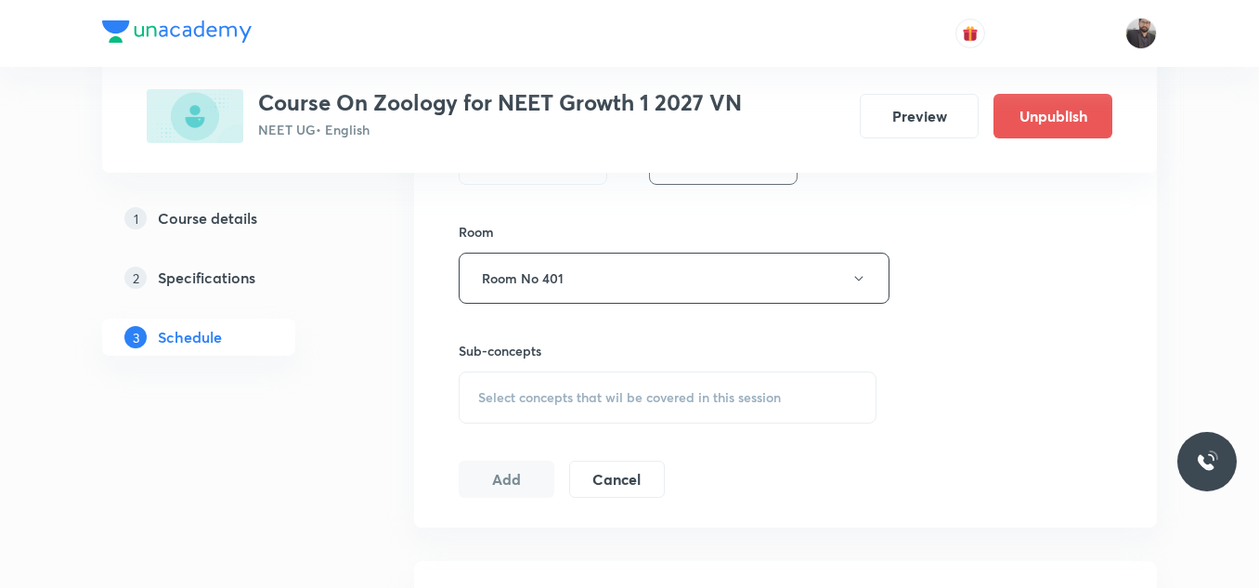
drag, startPoint x: 541, startPoint y: 392, endPoint x: 504, endPoint y: 410, distance: 41.5
click at [504, 410] on div "Select concepts that wil be covered in this session" at bounding box center [668, 397] width 418 height 52
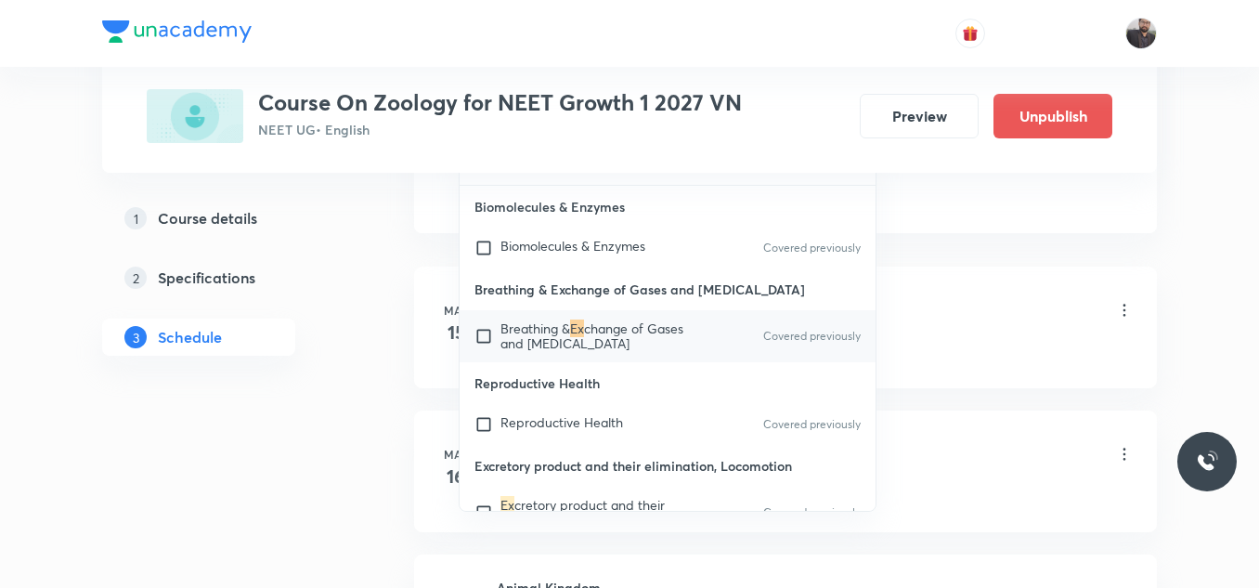
scroll to position [1070, 0]
type input "Ex"
click at [583, 336] on span "change of Gases and Body Fluids" at bounding box center [591, 334] width 183 height 32
checkbox input "true"
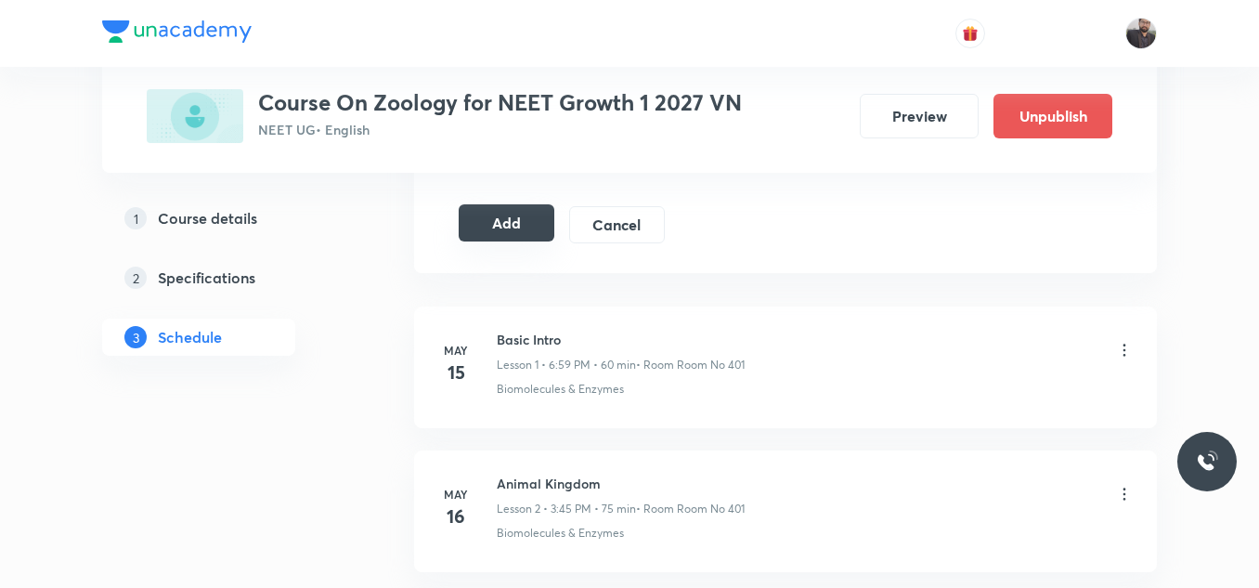
click at [511, 242] on div "Add Cancel" at bounding box center [569, 224] width 221 height 37
click at [489, 212] on button "Add" at bounding box center [507, 222] width 96 height 37
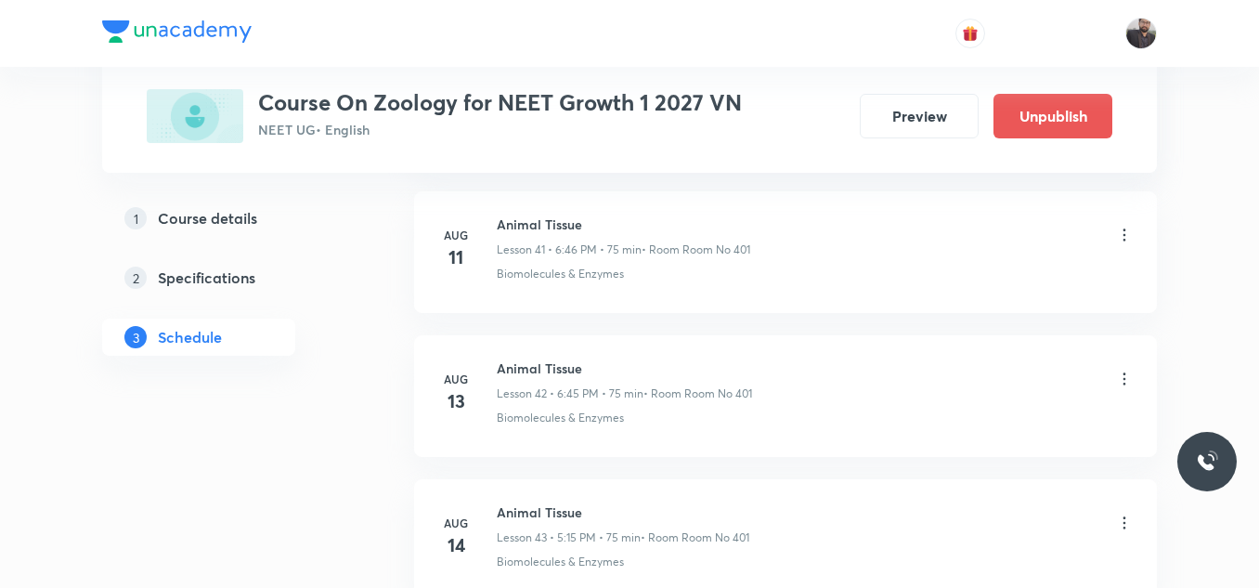
scroll to position [9688, 0]
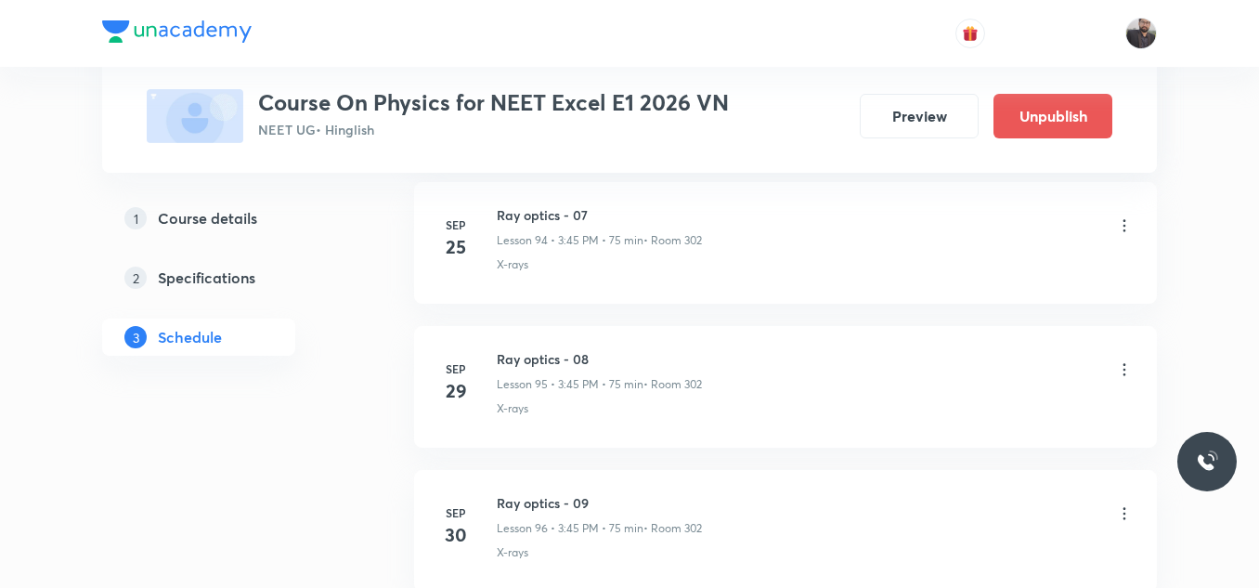
scroll to position [15164, 0]
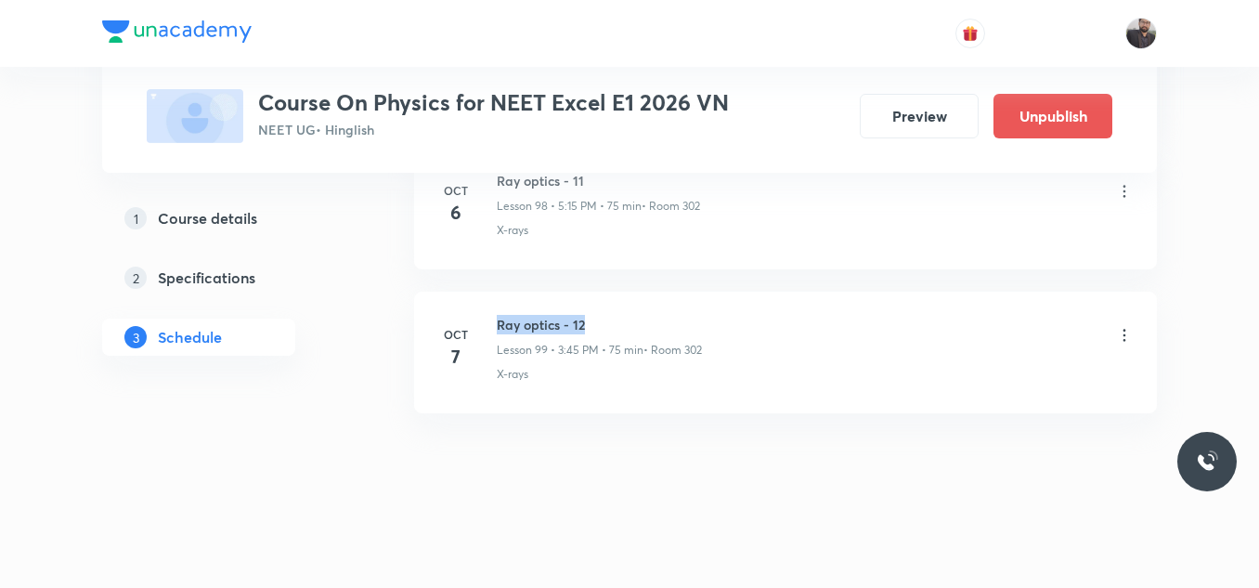
drag, startPoint x: 497, startPoint y: 316, endPoint x: 658, endPoint y: 317, distance: 161.5
click at [658, 317] on h6 "Ray optics - 12" at bounding box center [599, 324] width 205 height 19
copy h6 "Ray optics - 12"
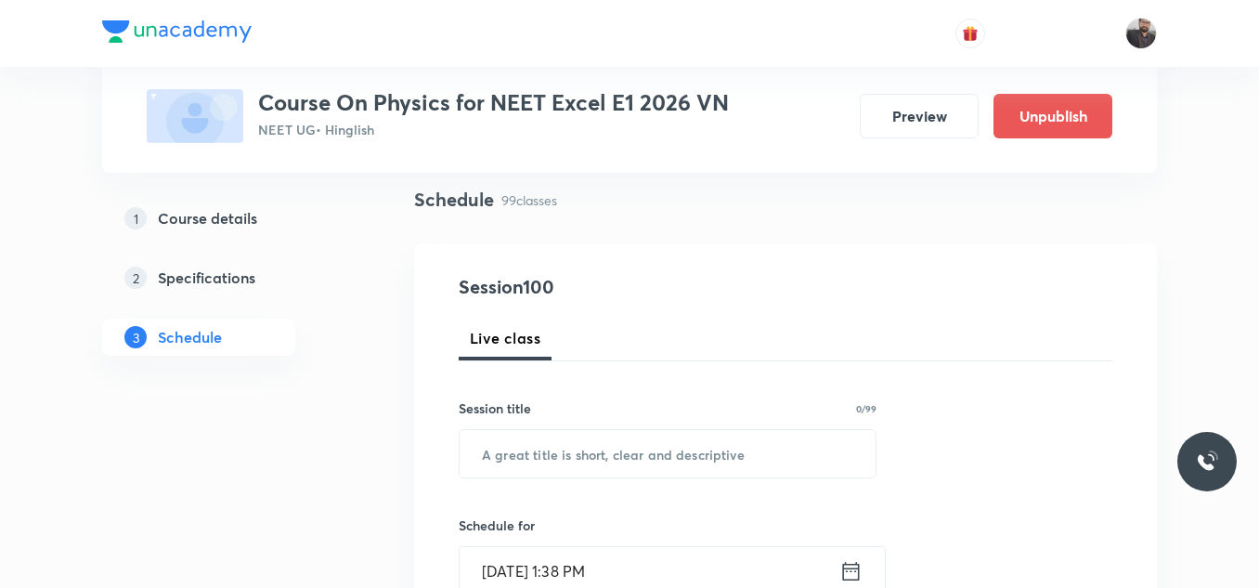
scroll to position [135, 0]
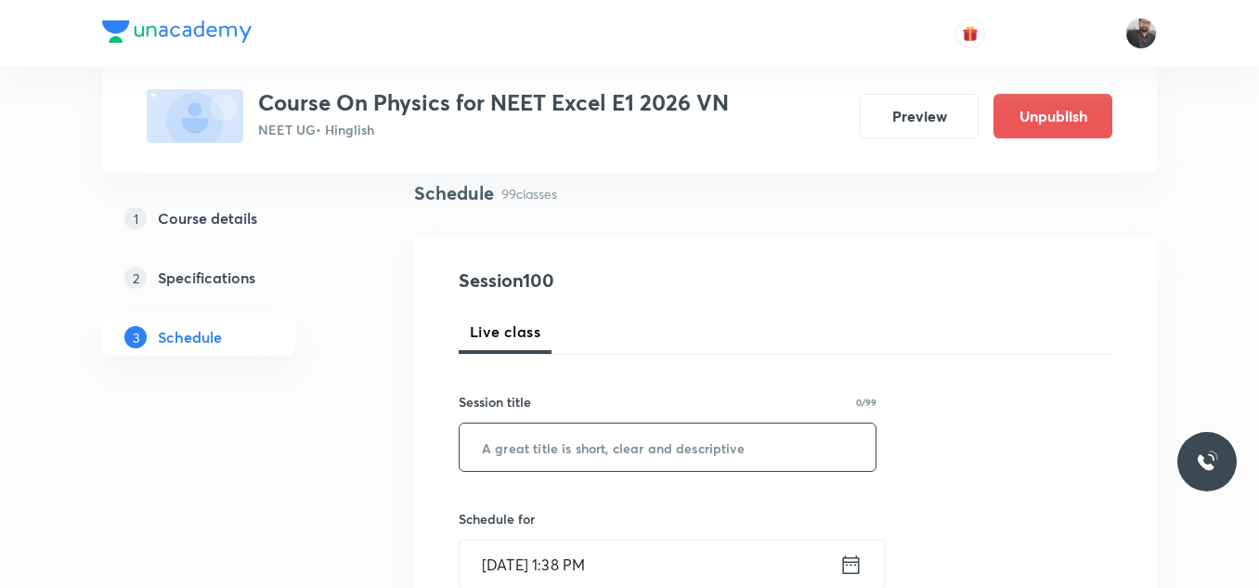
click at [654, 451] on input "text" at bounding box center [668, 446] width 416 height 47
paste input "Ray optics - 12"
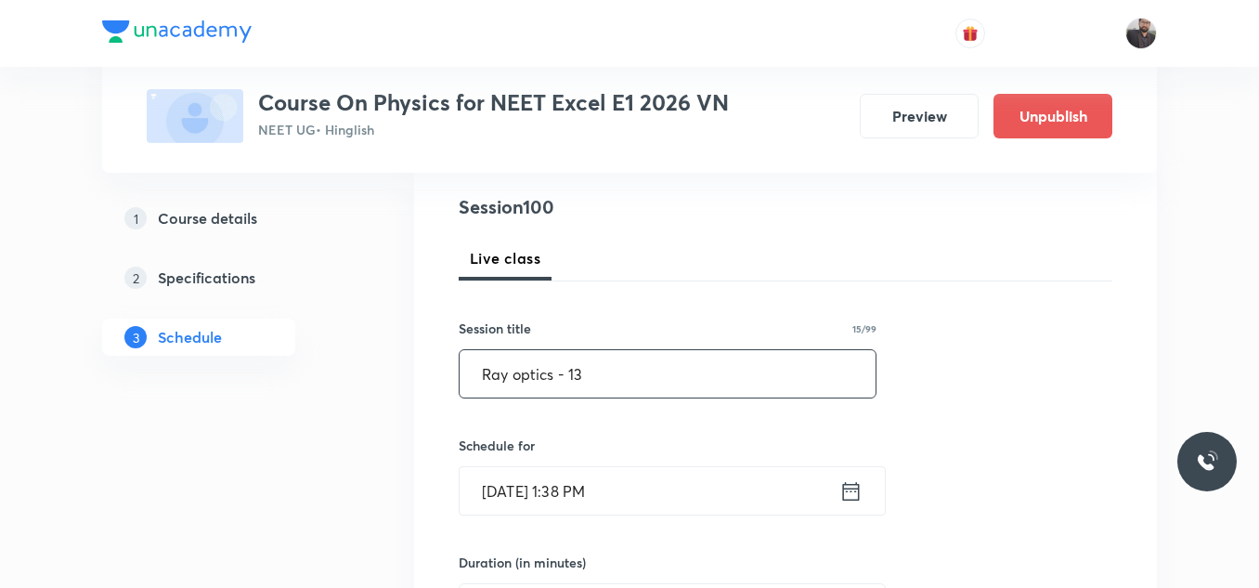
scroll to position [209, 0]
type input "Ray optics - 13"
click at [643, 489] on input "Oct 7, 2025, 1:38 PM" at bounding box center [650, 489] width 380 height 47
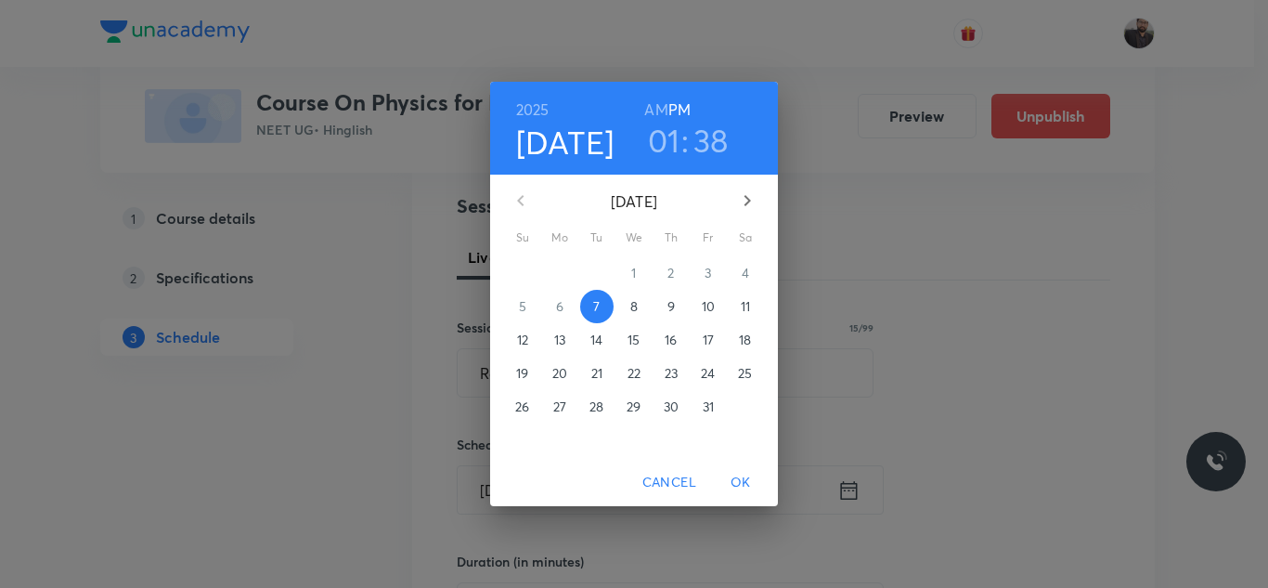
click at [635, 310] on p "8" at bounding box center [633, 306] width 7 height 19
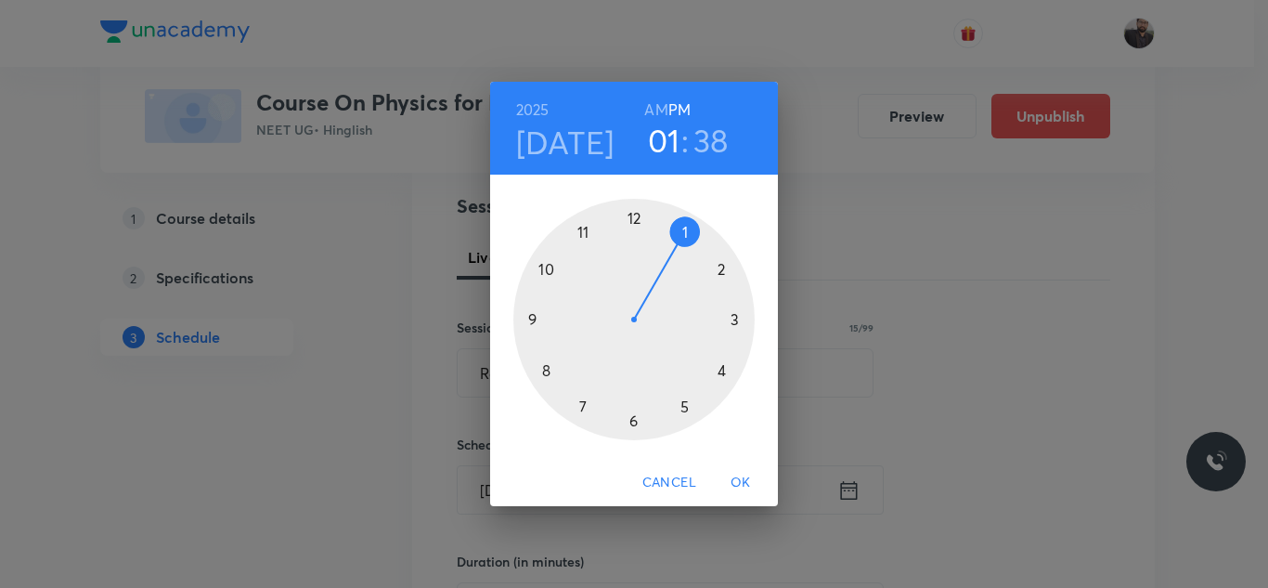
click at [739, 322] on div at bounding box center [633, 319] width 241 height 241
click at [538, 321] on div at bounding box center [633, 319] width 241 height 241
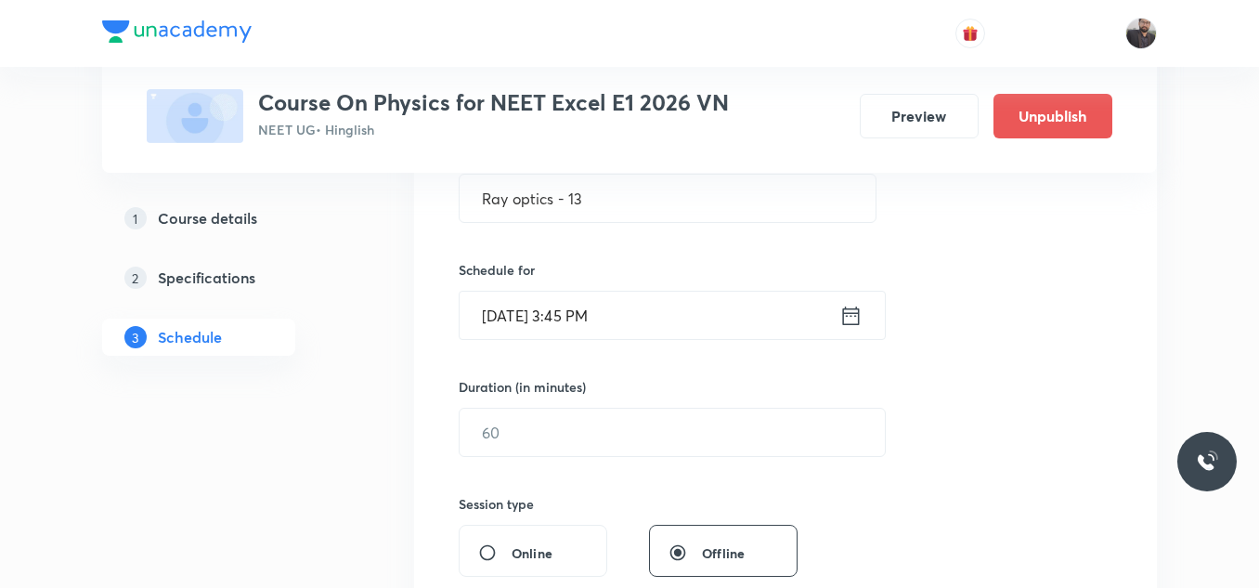
scroll to position [403, 0]
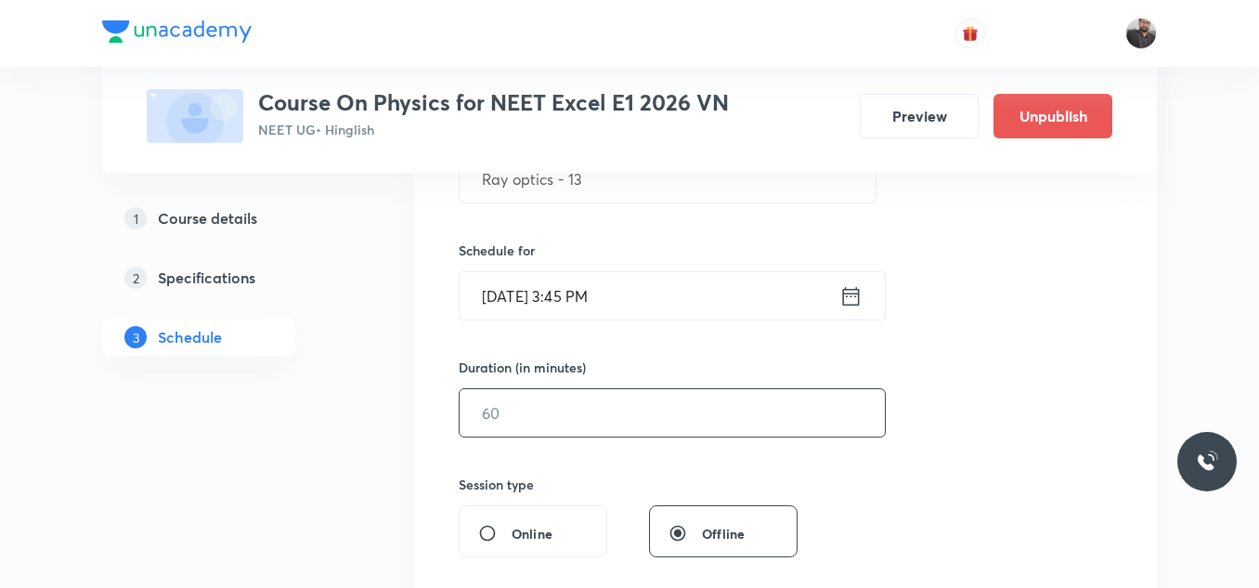
click at [553, 399] on input "text" at bounding box center [672, 412] width 425 height 47
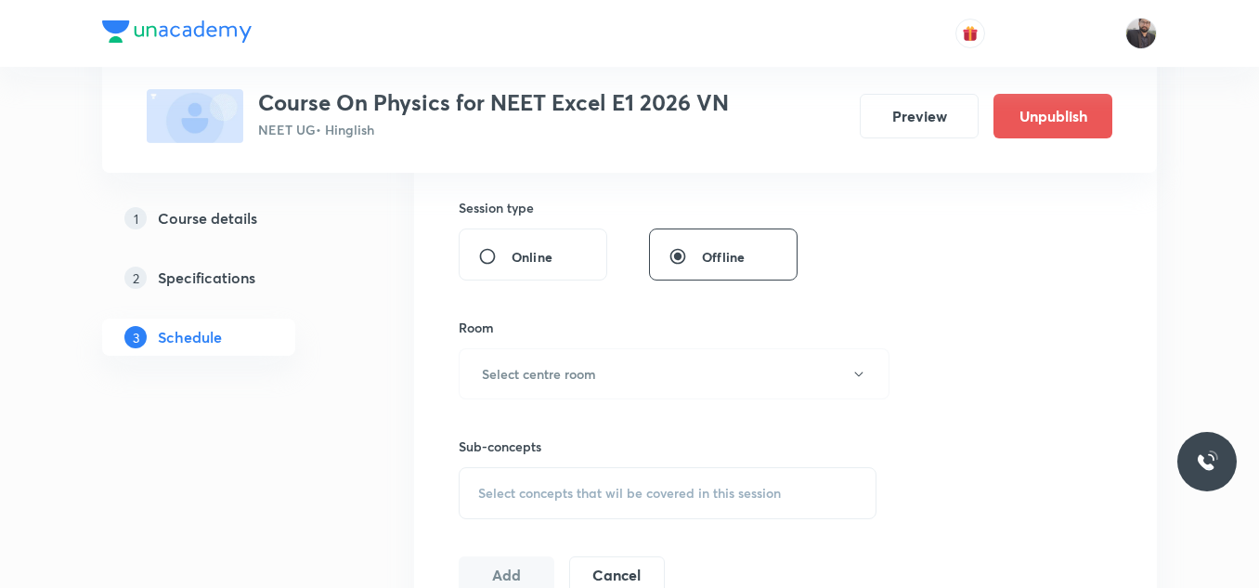
scroll to position [683, 0]
type input "75"
click at [553, 399] on div "Sub-concepts Select concepts that wil be covered in this session" at bounding box center [668, 455] width 418 height 120
click at [564, 389] on button "Select centre room" at bounding box center [674, 369] width 431 height 51
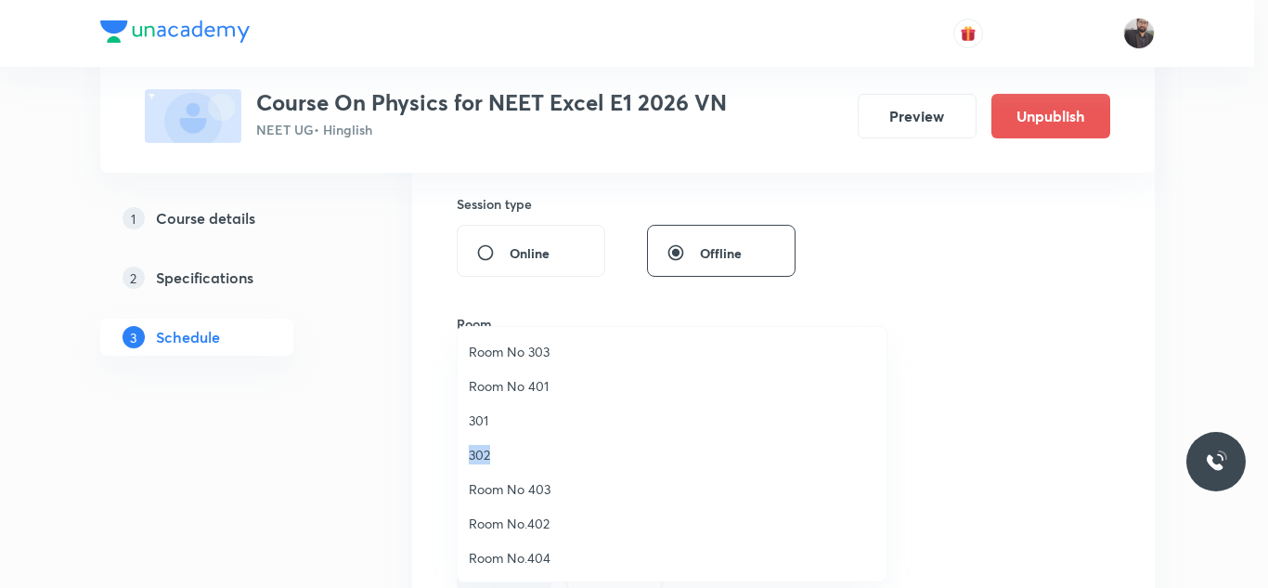
drag, startPoint x: 548, startPoint y: 428, endPoint x: 551, endPoint y: 454, distance: 26.1
click at [551, 454] on ul "Room No 303 Room No 401 301 302 Room No 403 Room No.402 Room No.404 Room No. 404" at bounding box center [679, 472] width 443 height 290
click at [551, 454] on span "302" at bounding box center [672, 454] width 407 height 19
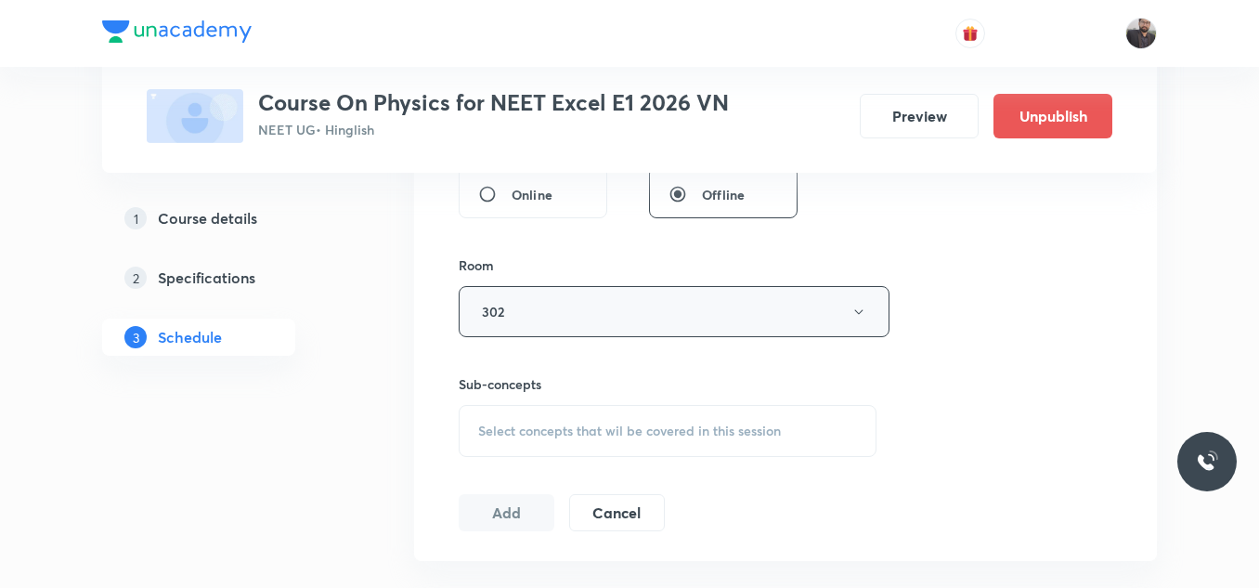
scroll to position [743, 0]
click at [616, 391] on h6 "Sub-concepts" at bounding box center [668, 382] width 418 height 19
click at [620, 422] on span "Select concepts that wil be covered in this session" at bounding box center [629, 429] width 303 height 15
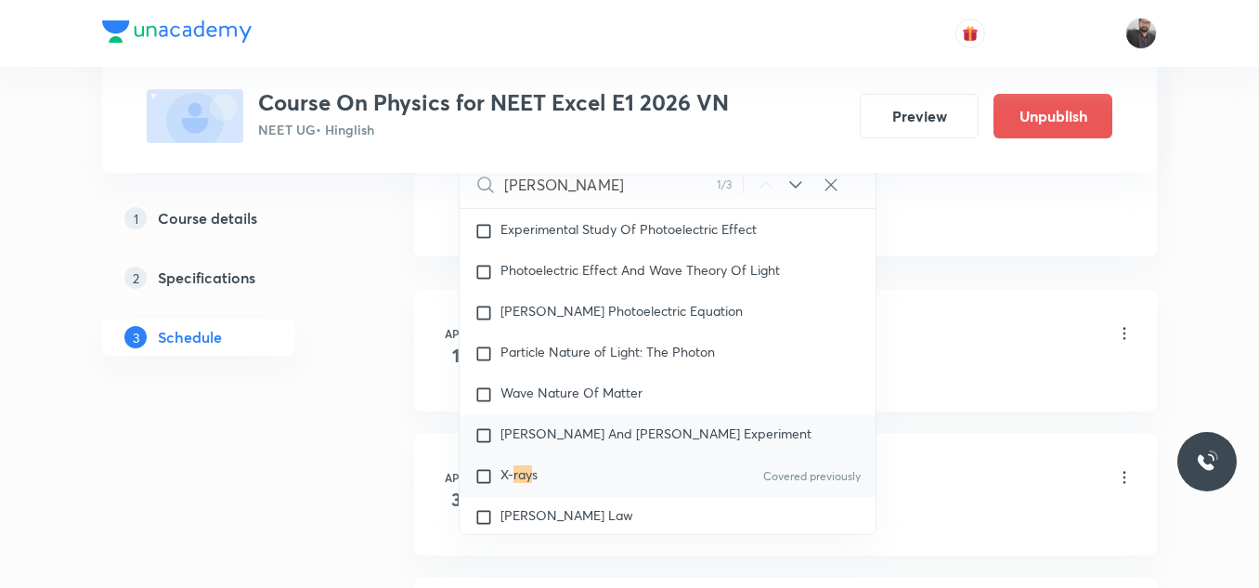
scroll to position [23486, 0]
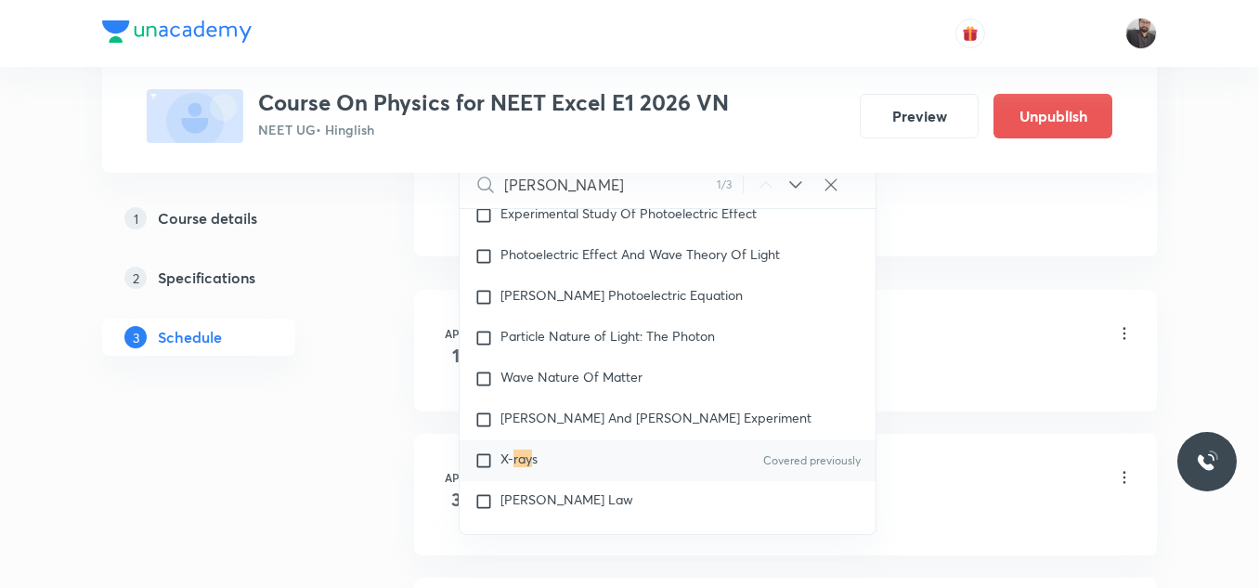
type input "Ray"
click at [628, 440] on div "X- ray s Covered previously" at bounding box center [668, 460] width 416 height 41
checkbox input "true"
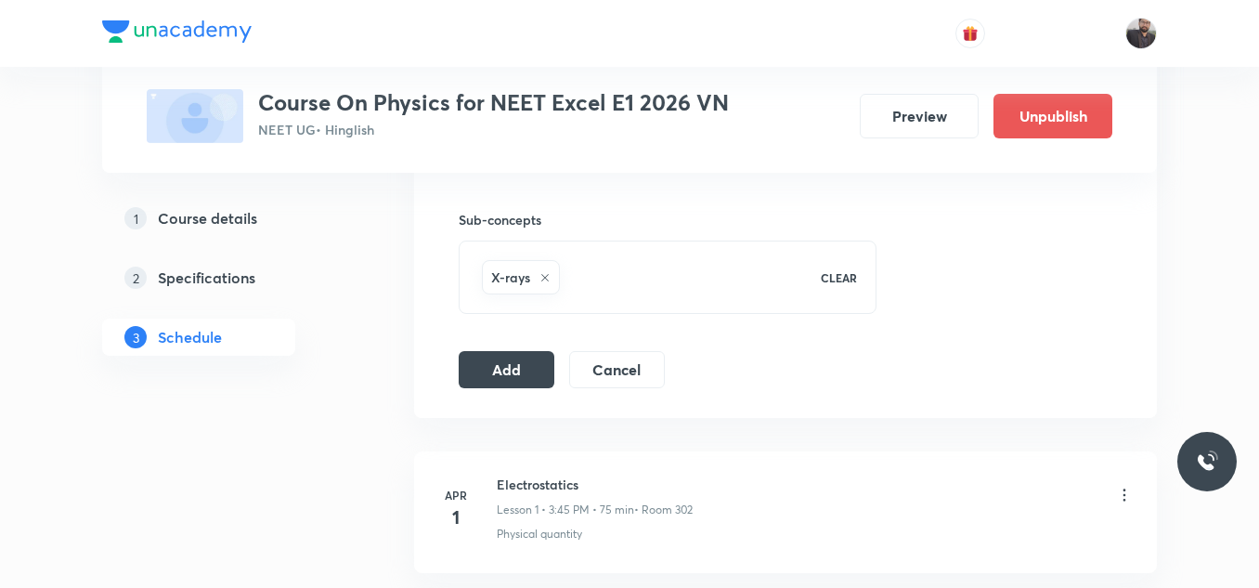
scroll to position [894, 0]
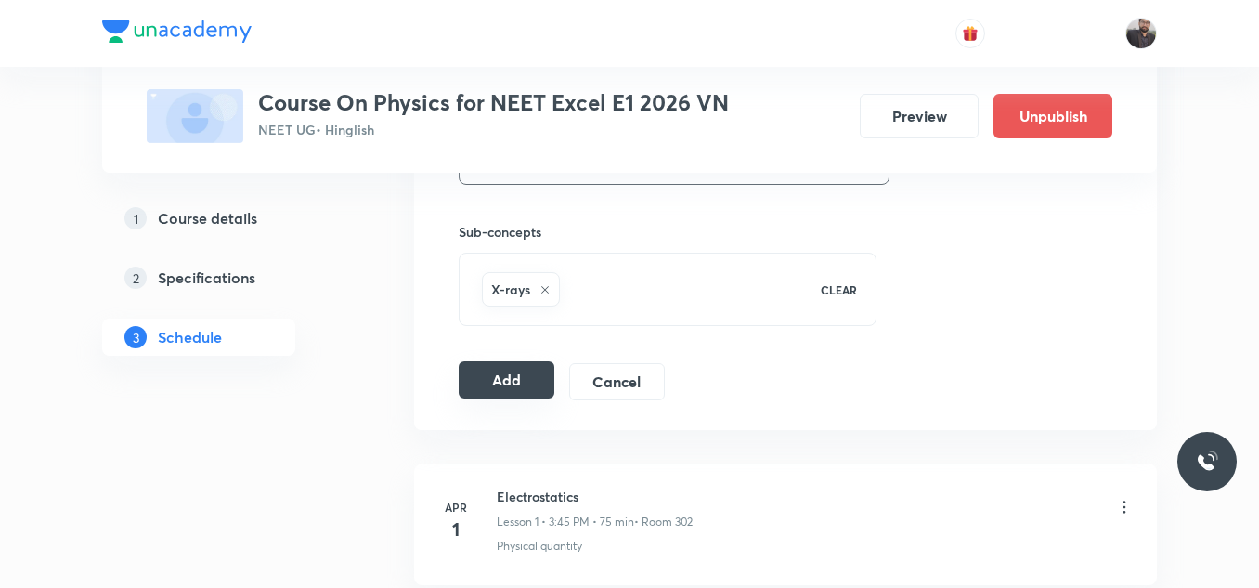
click at [516, 381] on button "Add" at bounding box center [507, 379] width 96 height 37
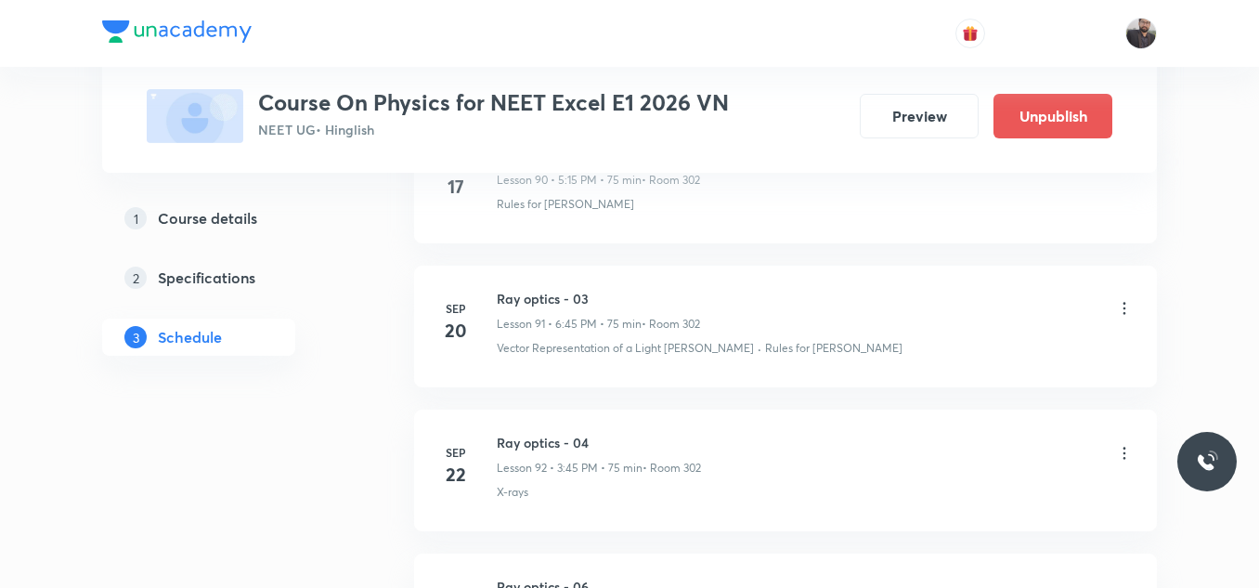
scroll to position [14455, 0]
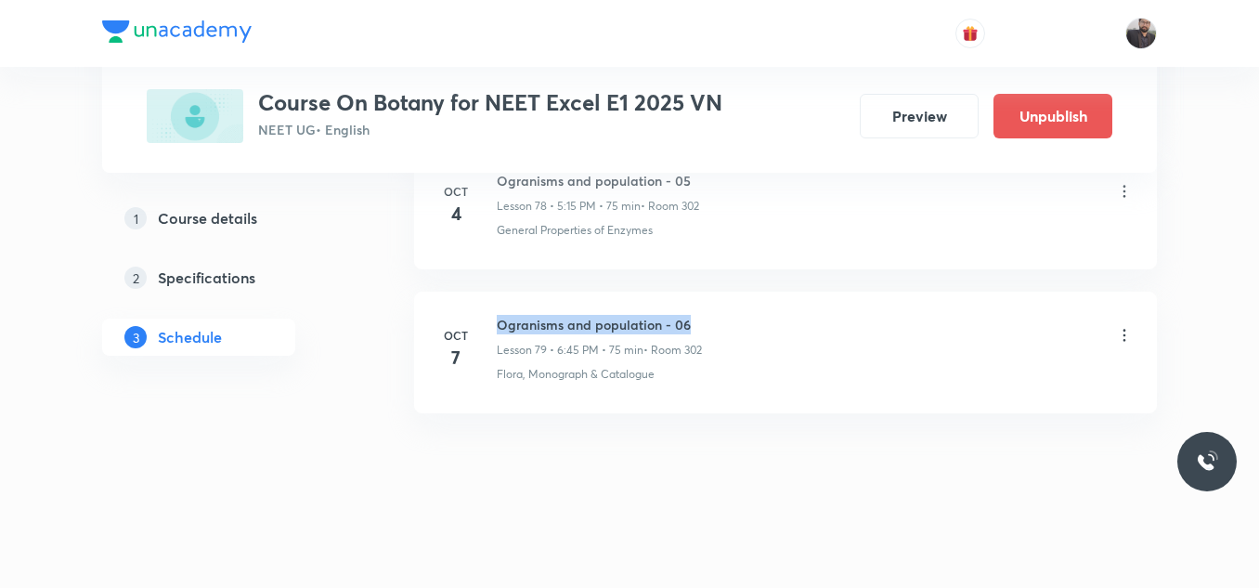
drag, startPoint x: 494, startPoint y: 317, endPoint x: 740, endPoint y: 324, distance: 246.1
click at [740, 324] on div "[DATE] Ogranisms and population - 06 Lesson 79 • 6:45 PM • 75 min • Room 302 Fl…" at bounding box center [785, 349] width 696 height 68
copy h6 "Ogranisms and population - 06"
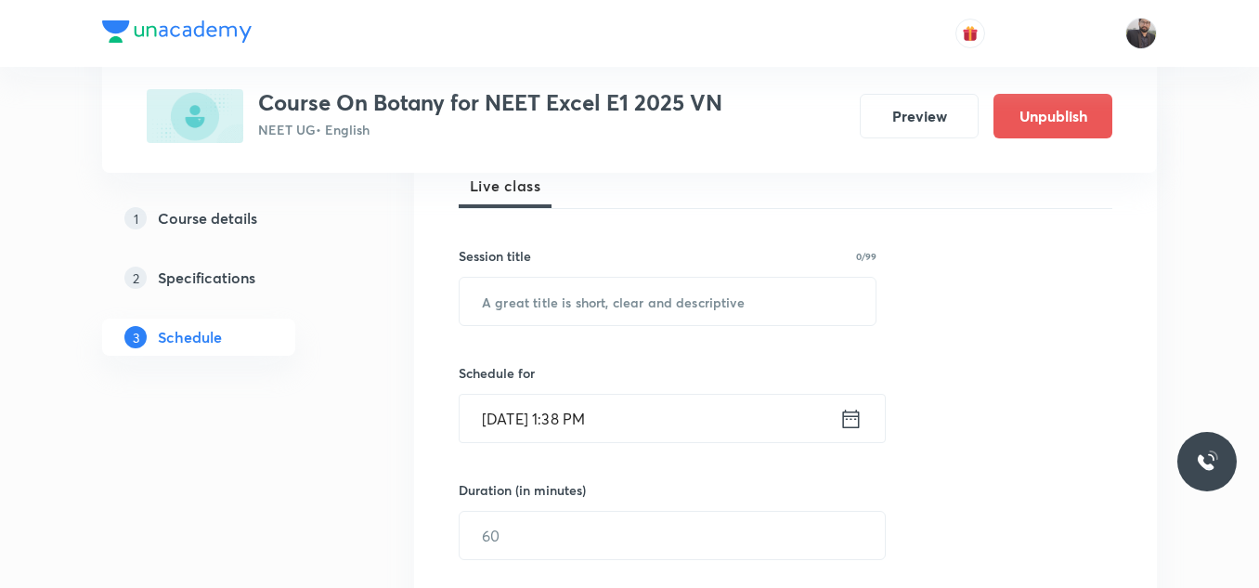
scroll to position [281, 0]
click at [733, 311] on input "text" at bounding box center [668, 300] width 416 height 47
paste input "Ogranisms and population - 06"
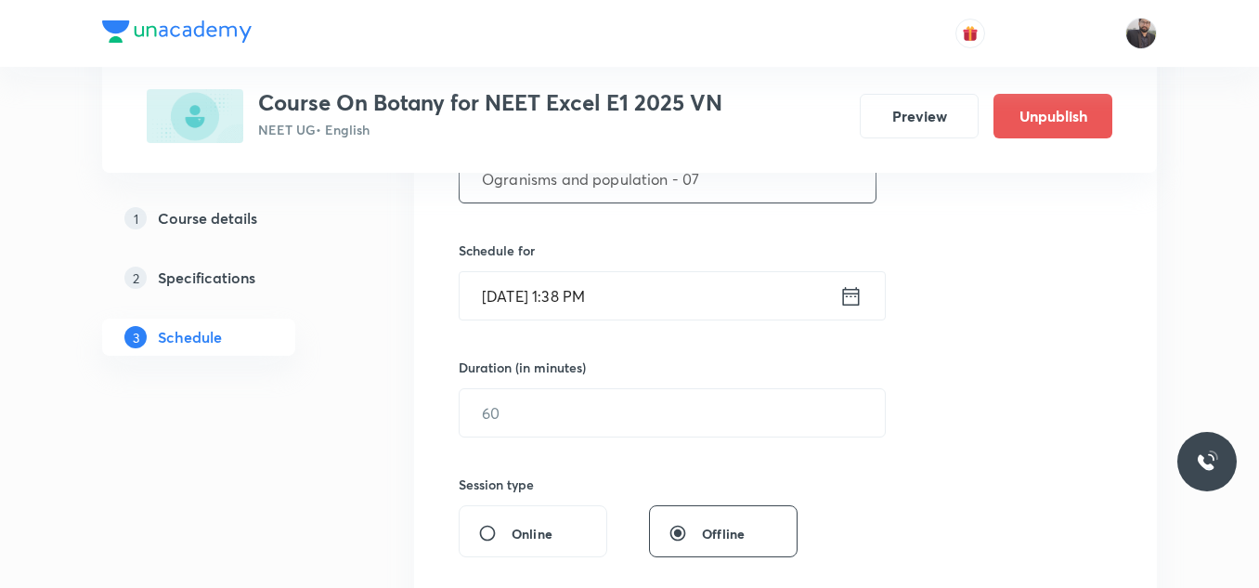
scroll to position [404, 0]
type input "Ogranisms and population - 07"
click at [683, 304] on input "Oct 7, 2025, 1:38 PM" at bounding box center [650, 294] width 380 height 47
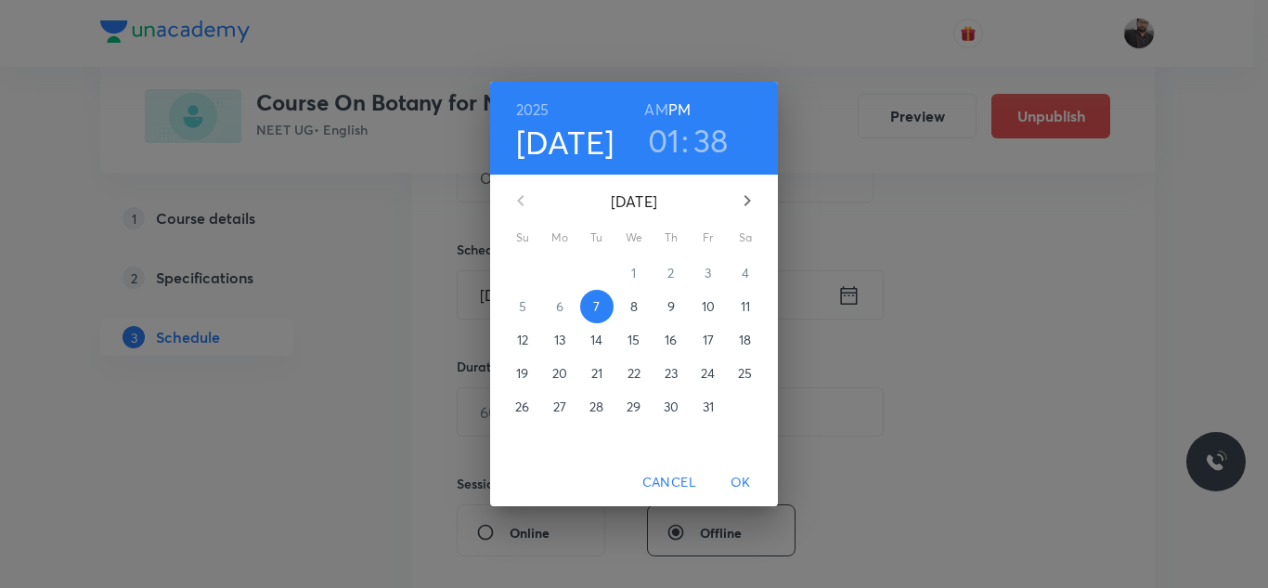
click at [641, 301] on span "8" at bounding box center [633, 306] width 33 height 19
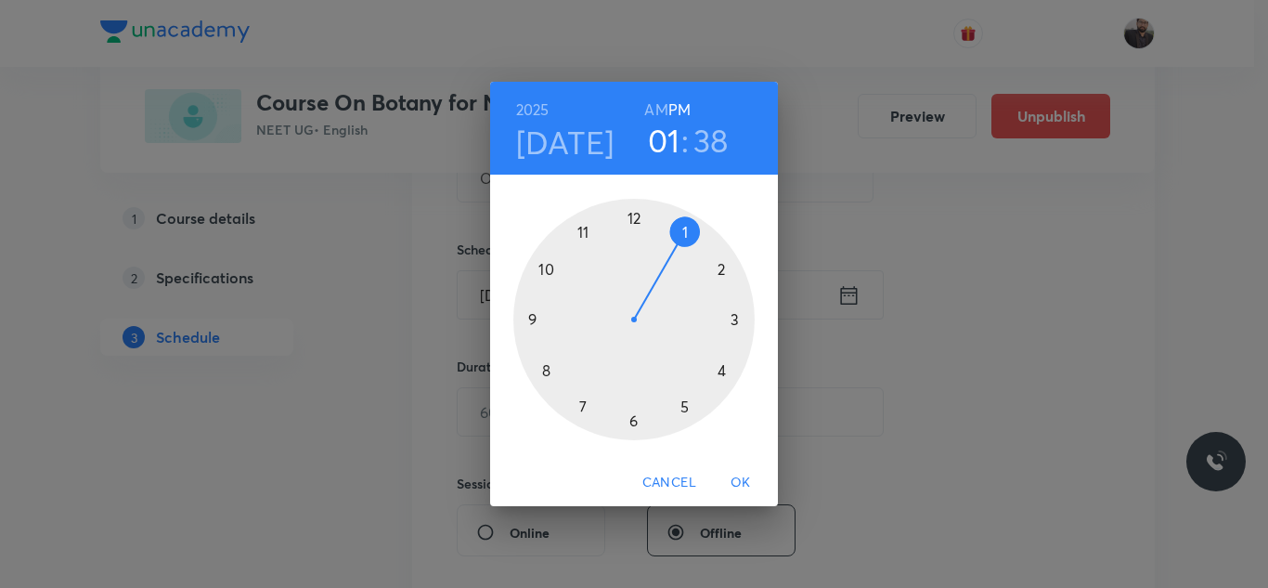
click at [678, 402] on div at bounding box center [633, 319] width 241 height 241
click at [735, 319] on div at bounding box center [633, 319] width 241 height 241
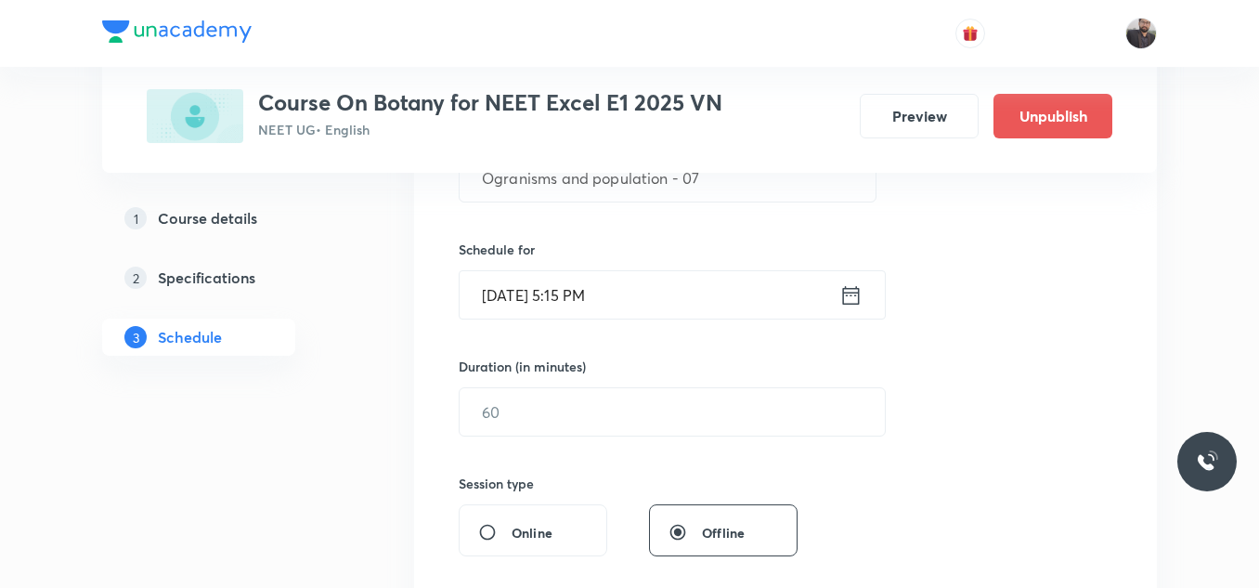
scroll to position [460, 0]
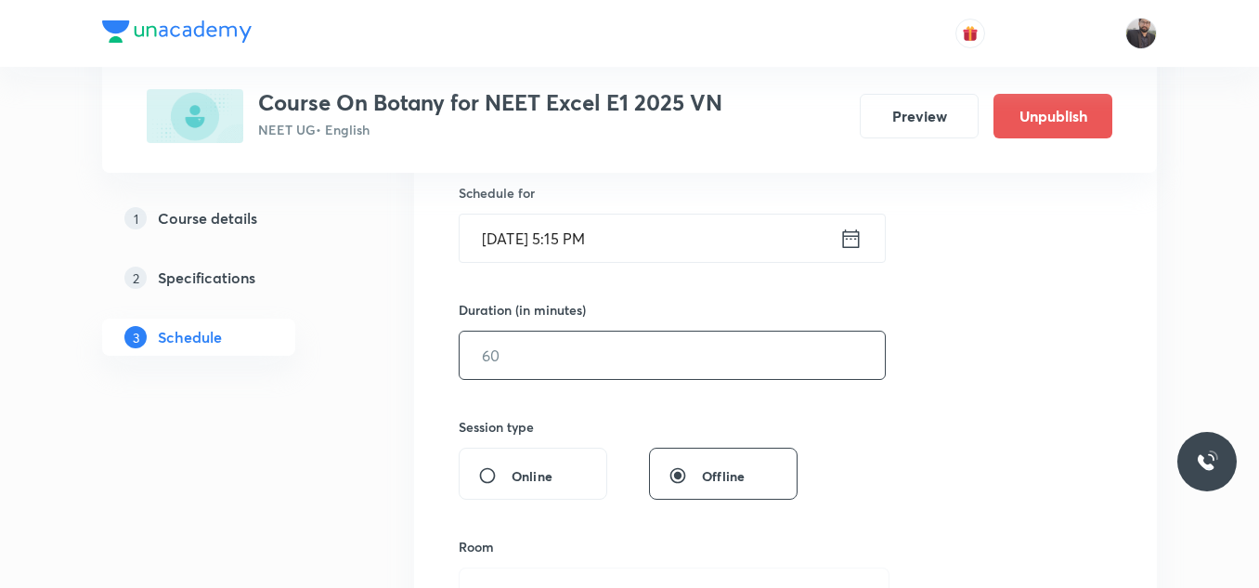
click at [711, 370] on input "text" at bounding box center [672, 354] width 425 height 47
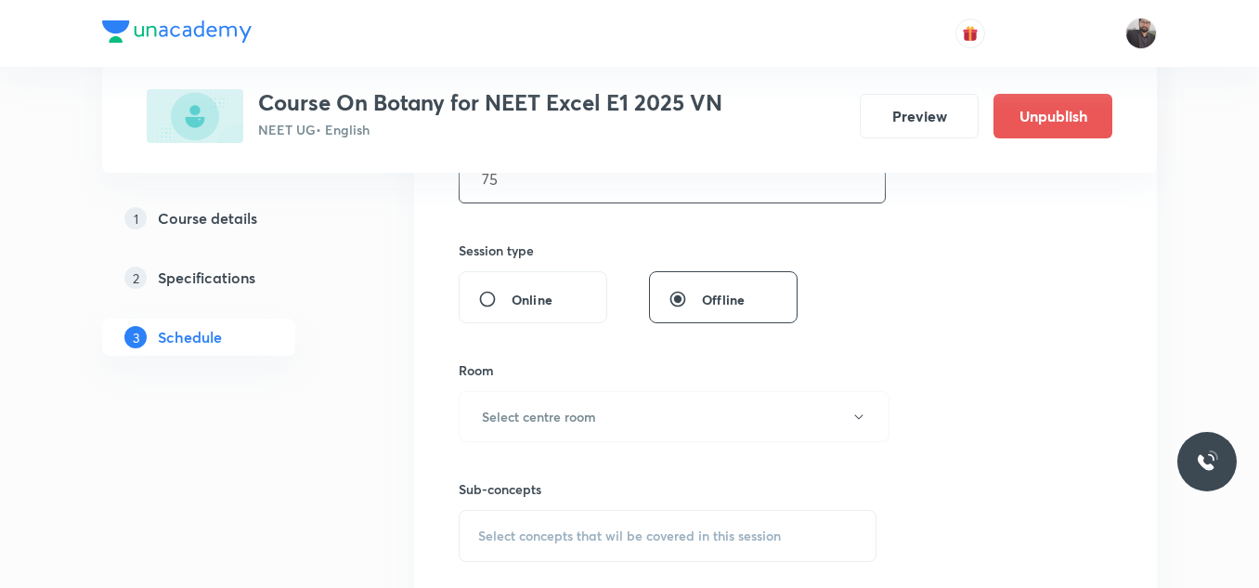
scroll to position [649, 0]
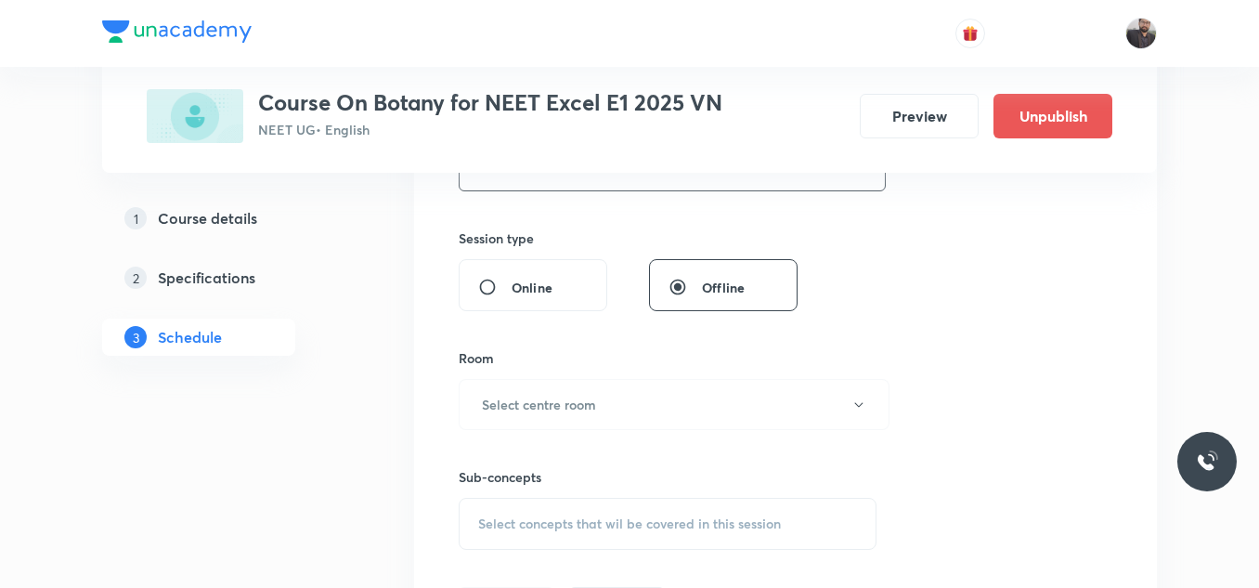
type input "75"
click at [711, 370] on div "Room Select centre room" at bounding box center [668, 389] width 418 height 82
click at [667, 443] on div "Sub-concepts Select concepts that wil be covered in this session" at bounding box center [668, 490] width 418 height 120
click at [616, 395] on button "Select centre room" at bounding box center [674, 404] width 431 height 51
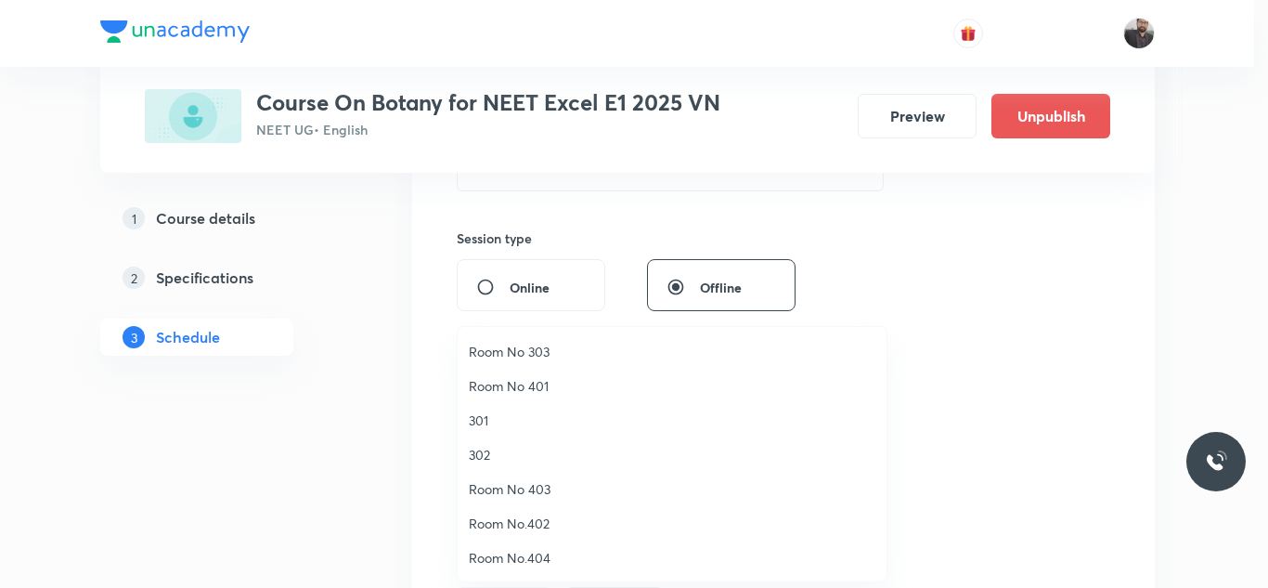
click at [517, 444] on li "302" at bounding box center [672, 454] width 429 height 34
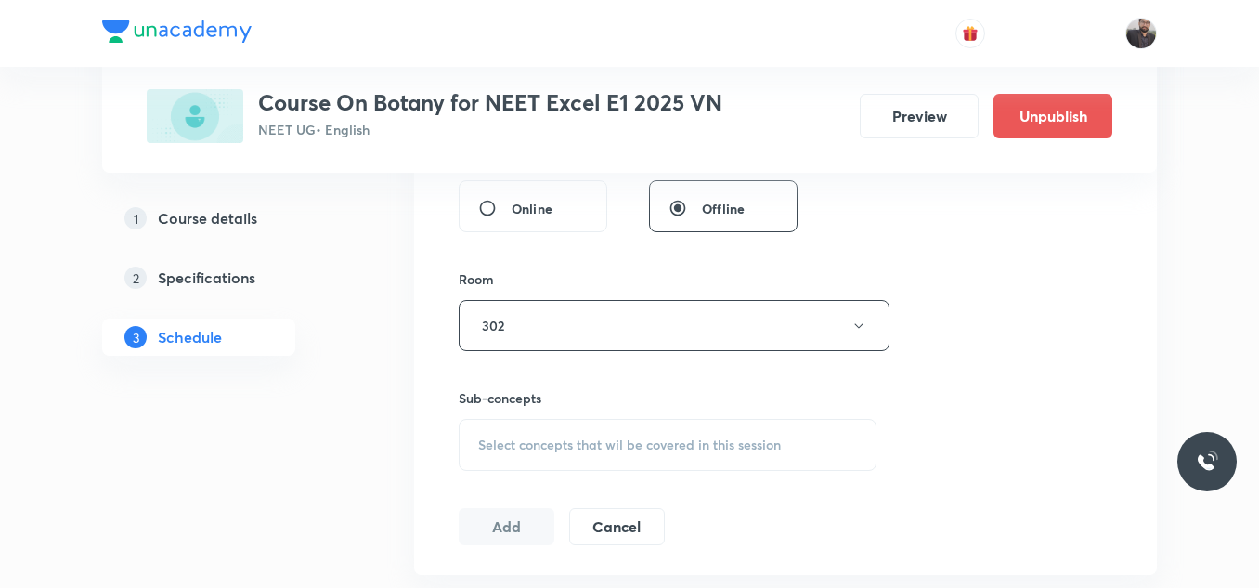
scroll to position [731, 0]
click at [517, 444] on span "Select concepts that wil be covered in this session" at bounding box center [629, 441] width 303 height 15
click at [517, 443] on span "Select concepts that wil be covered in this session" at bounding box center [629, 441] width 303 height 15
click at [541, 497] on input "text" at bounding box center [689, 499] width 371 height 47
paste input "Ogranisms and population - 06"
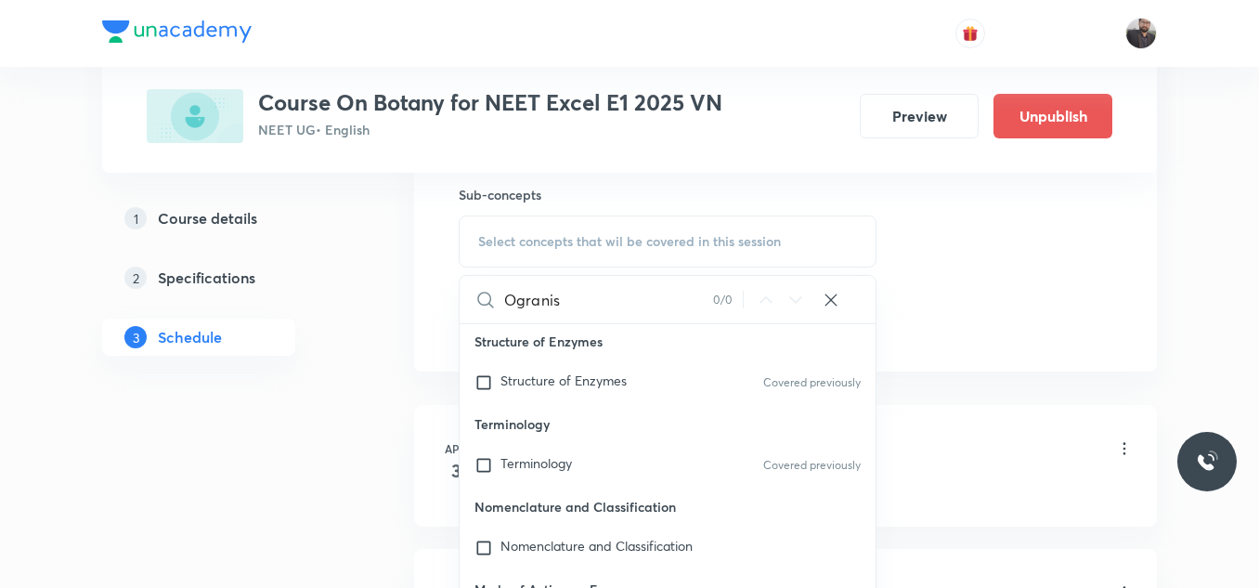
scroll to position [306, 0]
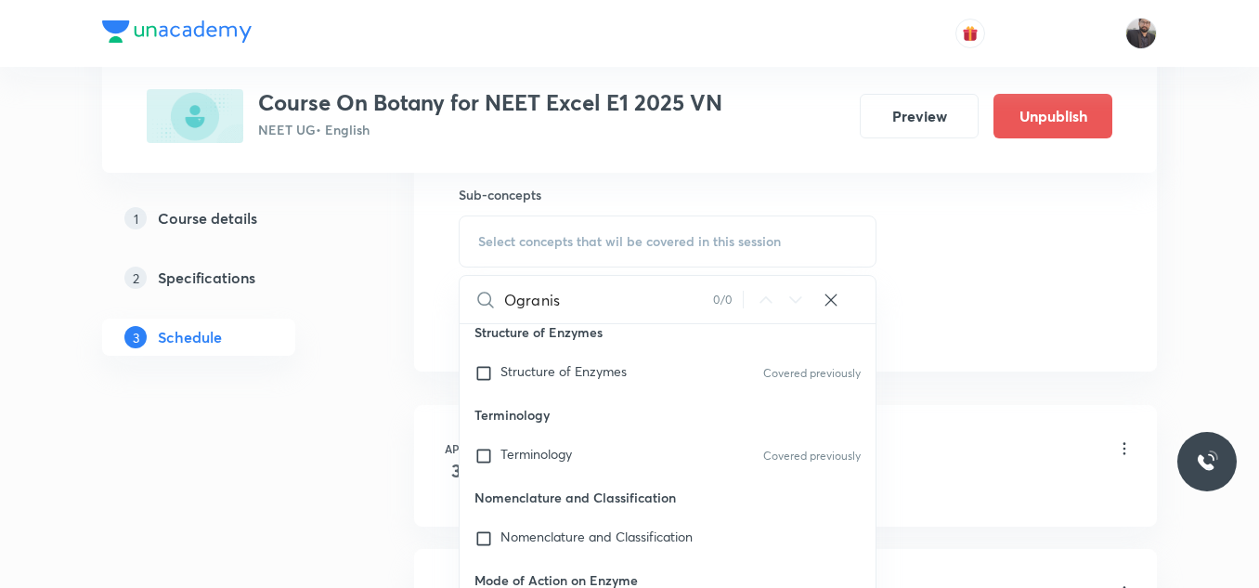
type input "Ogranis"
click at [541, 497] on p "Nomenclature and Classification" at bounding box center [668, 497] width 416 height 42
click at [581, 447] on div "Terminology Covered previously" at bounding box center [668, 455] width 416 height 41
checkbox input "true"
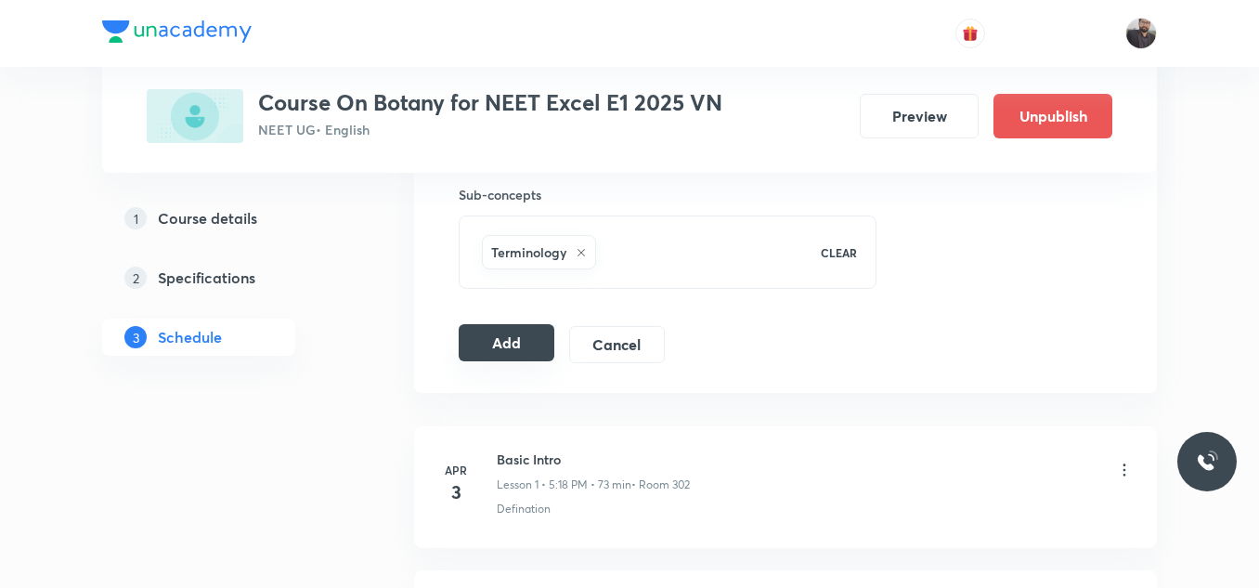
click at [540, 340] on button "Add" at bounding box center [507, 342] width 96 height 37
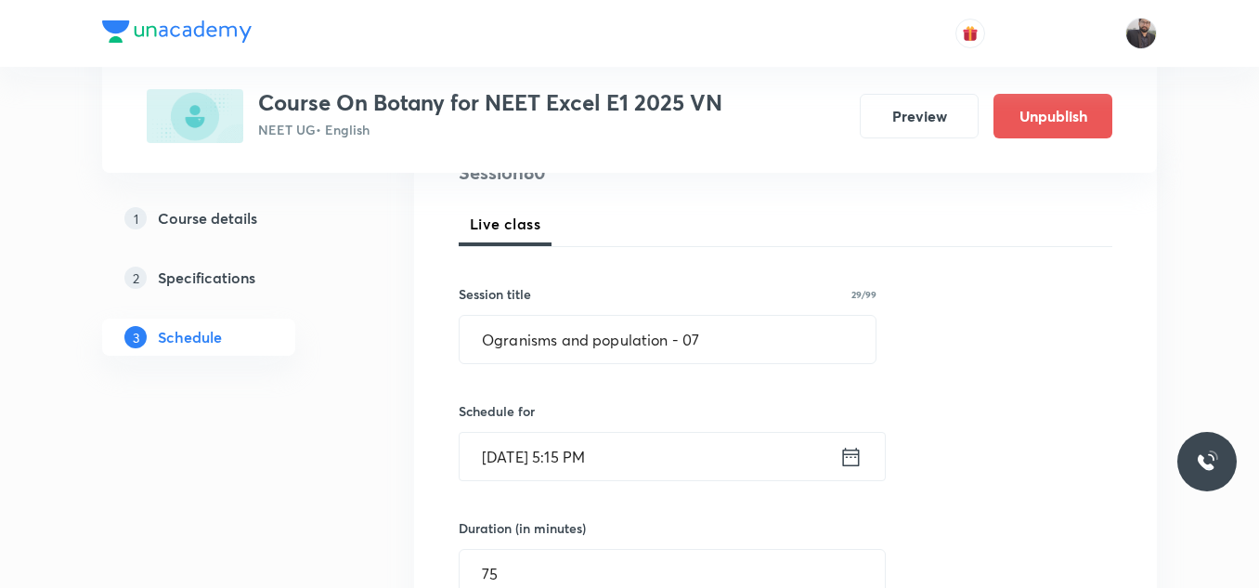
scroll to position [248, 0]
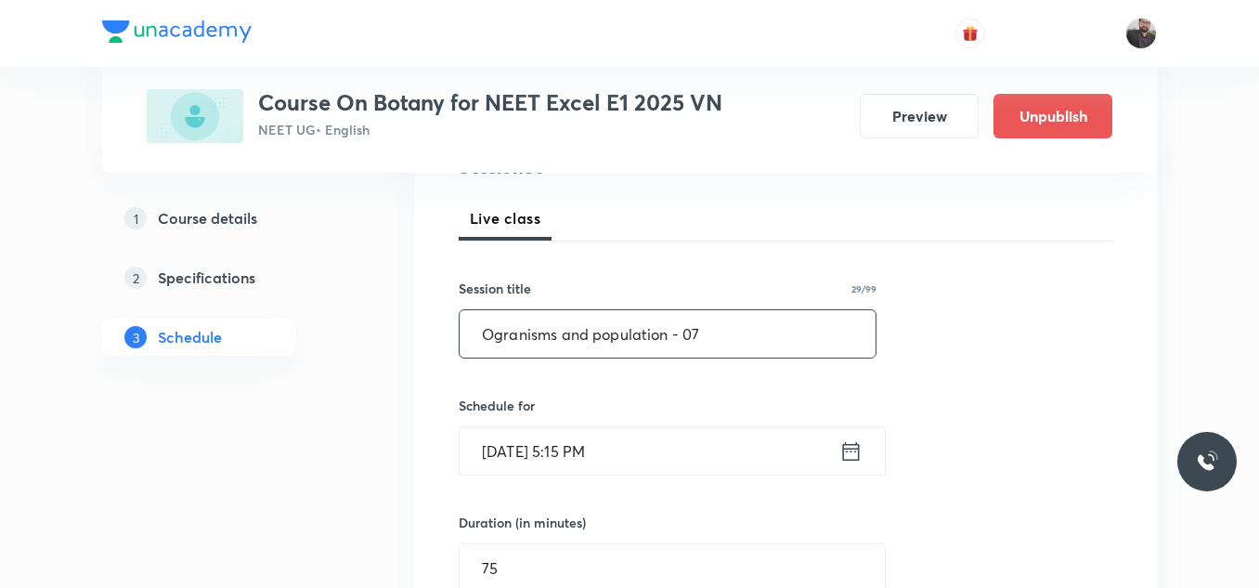
click at [720, 330] on input "Ogranisms and population - 07" at bounding box center [668, 333] width 416 height 47
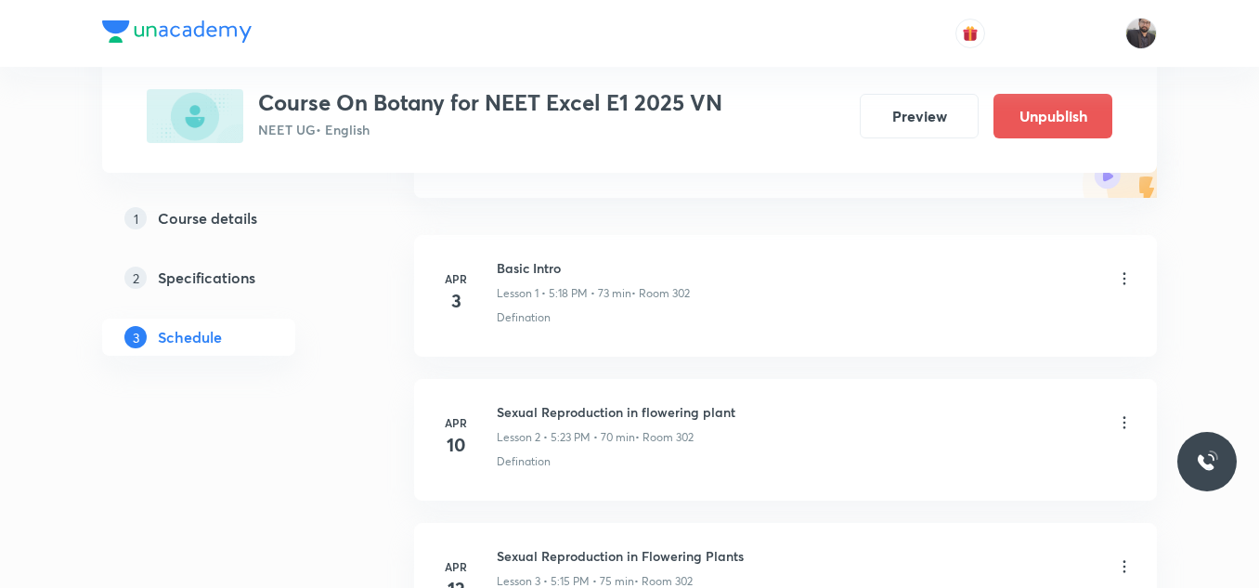
scroll to position [0, 0]
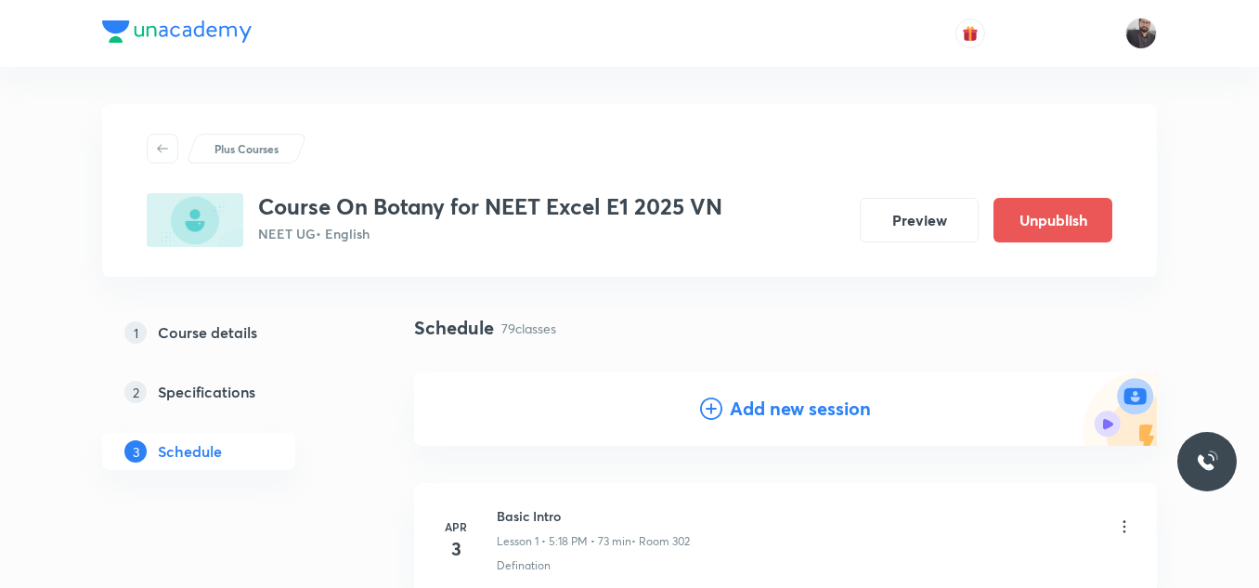
click at [710, 406] on icon at bounding box center [711, 408] width 22 height 22
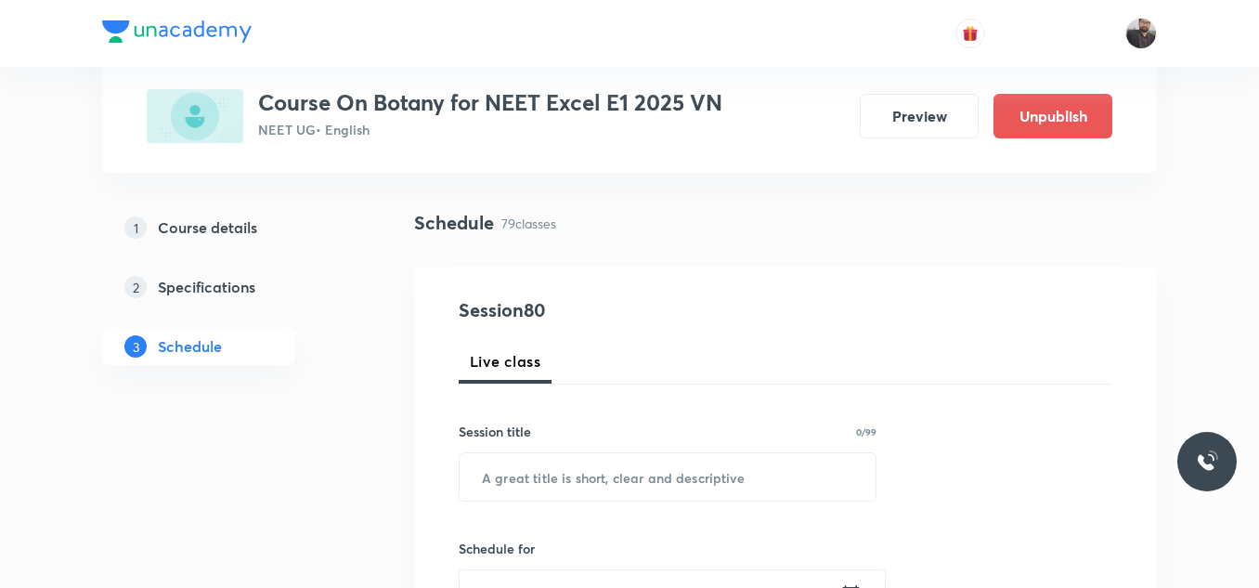
scroll to position [114, 0]
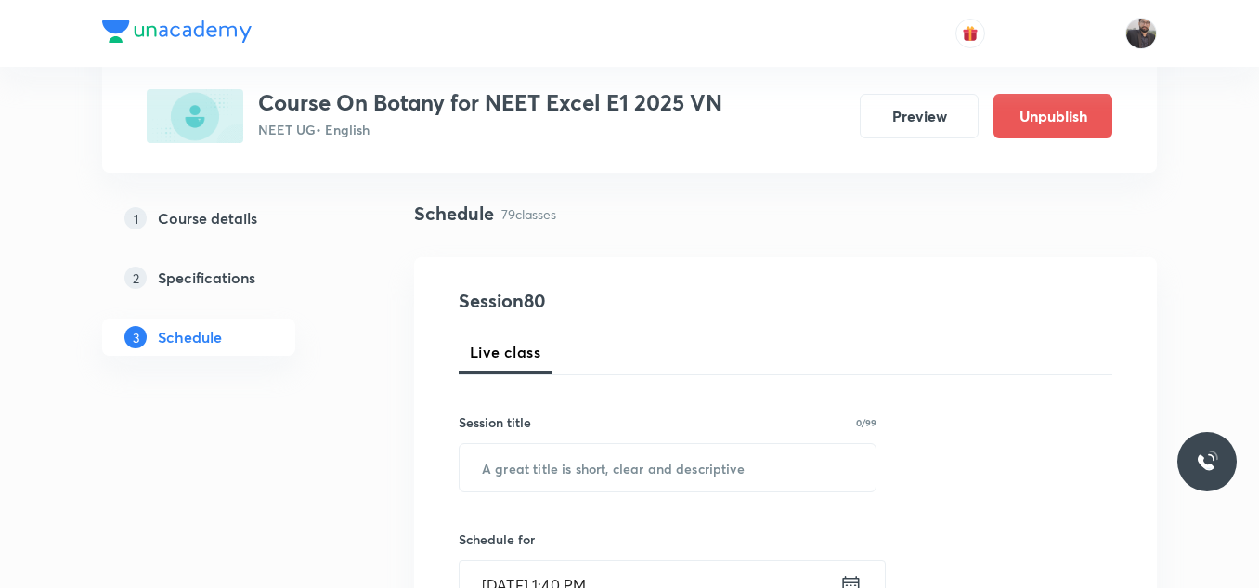
click at [622, 439] on div "Session title 0/99 ​" at bounding box center [668, 452] width 418 height 80
click at [625, 450] on input "text" at bounding box center [668, 467] width 416 height 47
paste input "Ogranisms and population - 06"
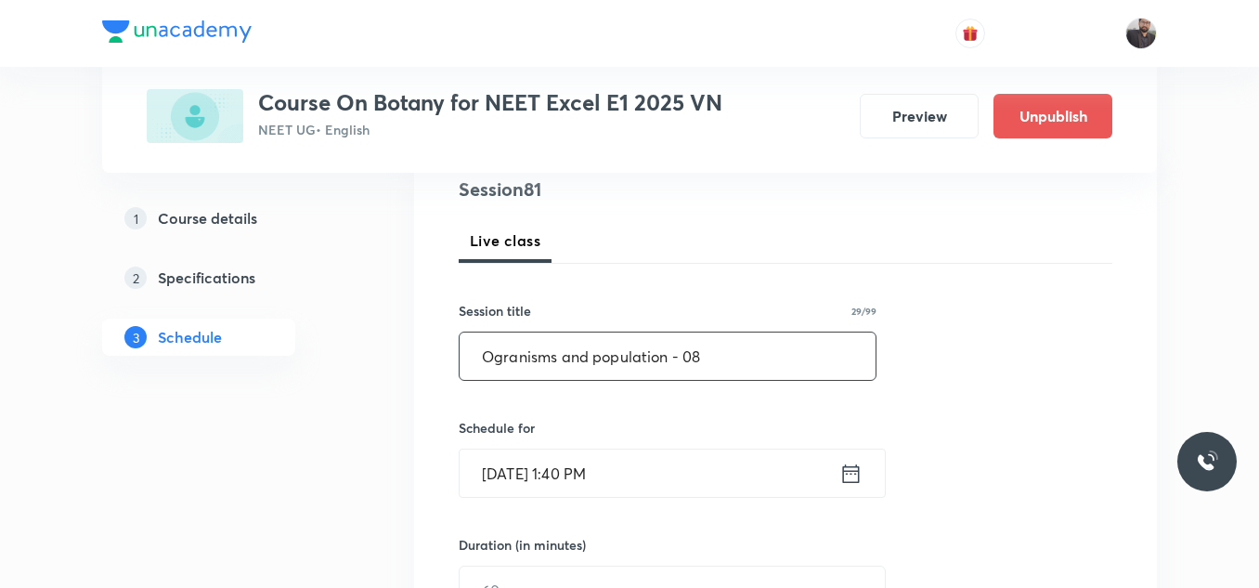
scroll to position [248, 0]
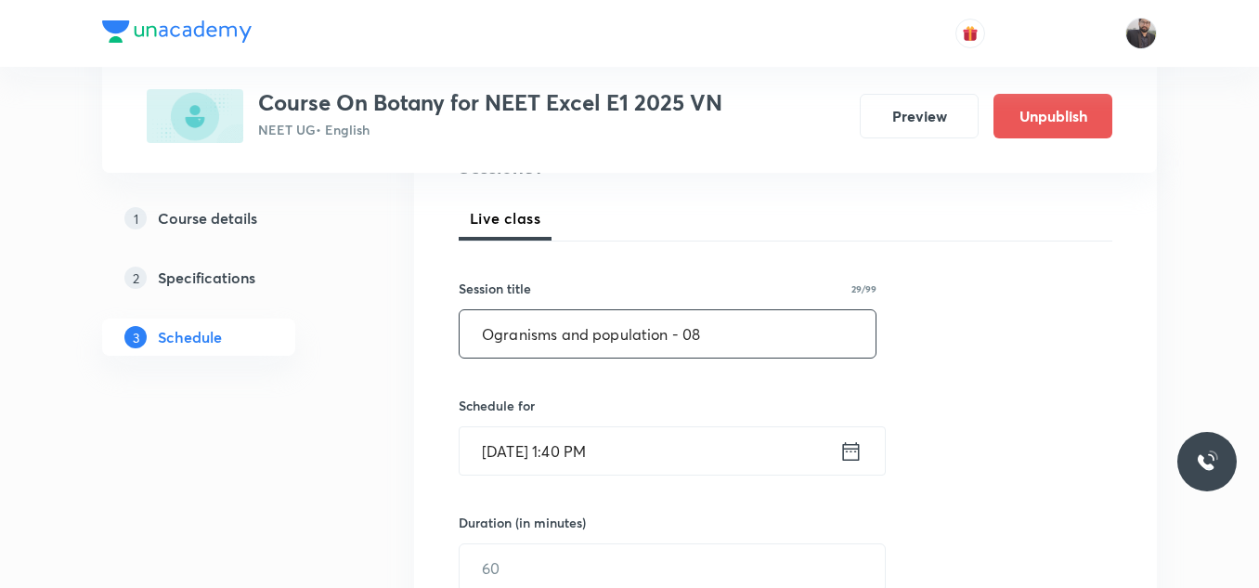
type input "Ogranisms and population - 08"
click at [625, 450] on input "Oct 7, 2025, 1:40 PM" at bounding box center [650, 450] width 380 height 47
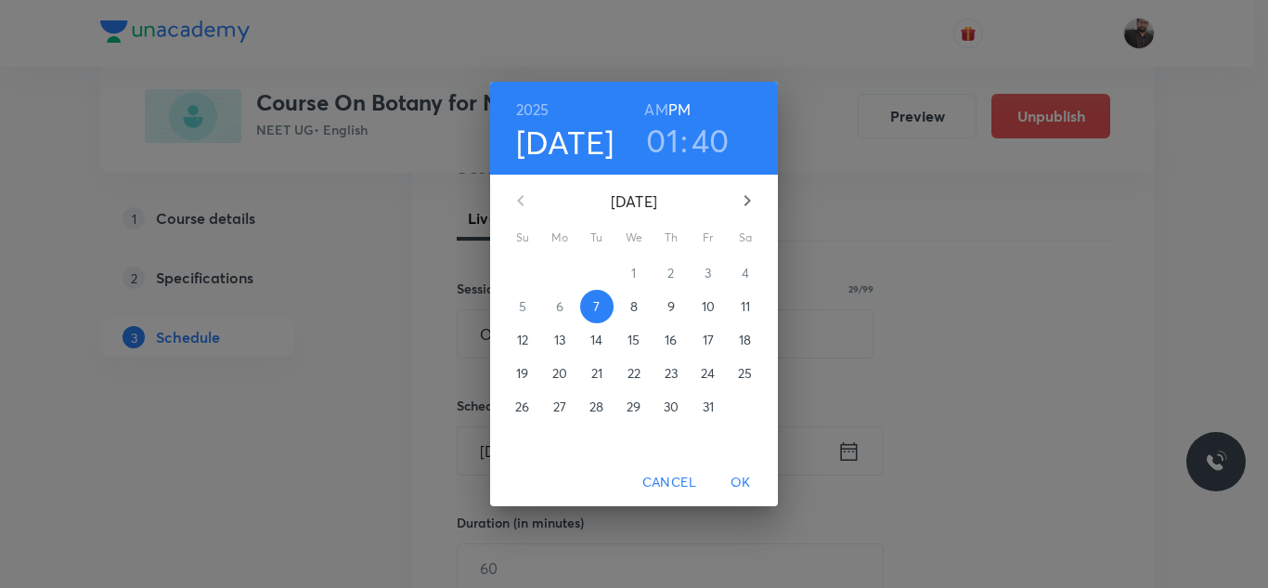
click at [630, 309] on p "8" at bounding box center [633, 306] width 7 height 19
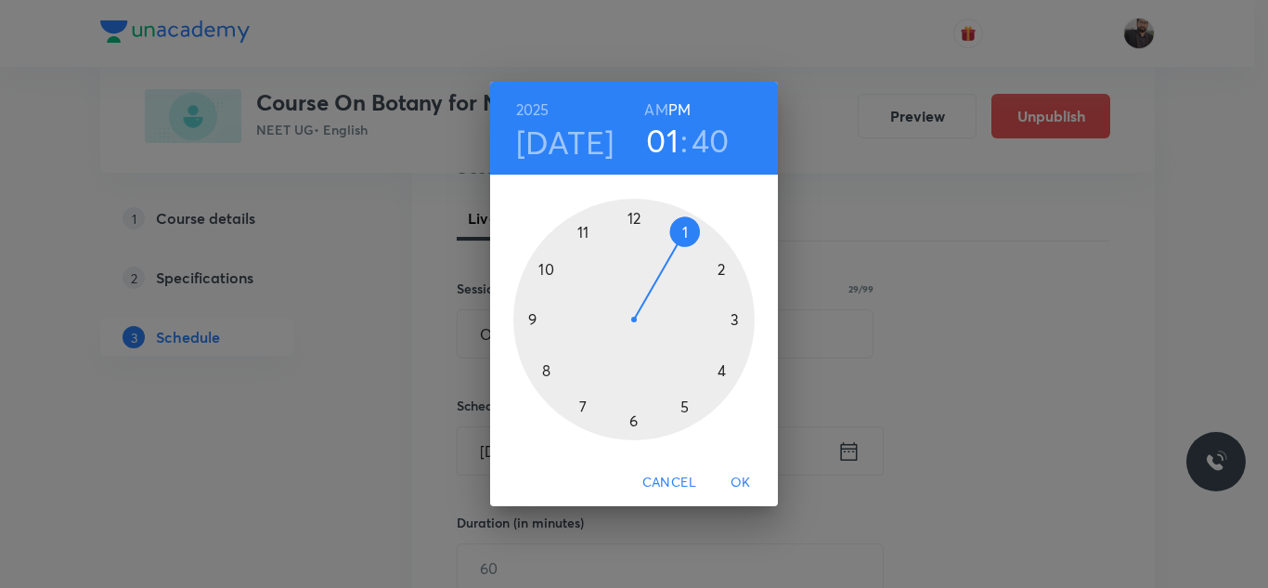
click at [637, 418] on div at bounding box center [633, 319] width 241 height 241
click at [539, 324] on div at bounding box center [633, 319] width 241 height 241
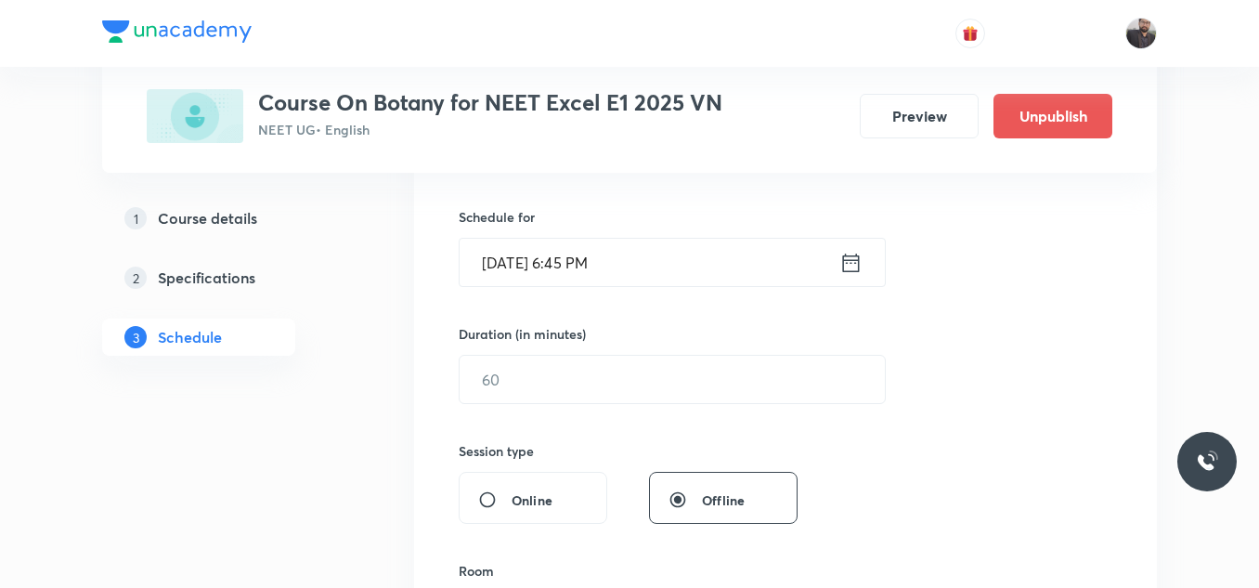
scroll to position [437, 0]
click at [553, 378] on input "text" at bounding box center [672, 378] width 425 height 47
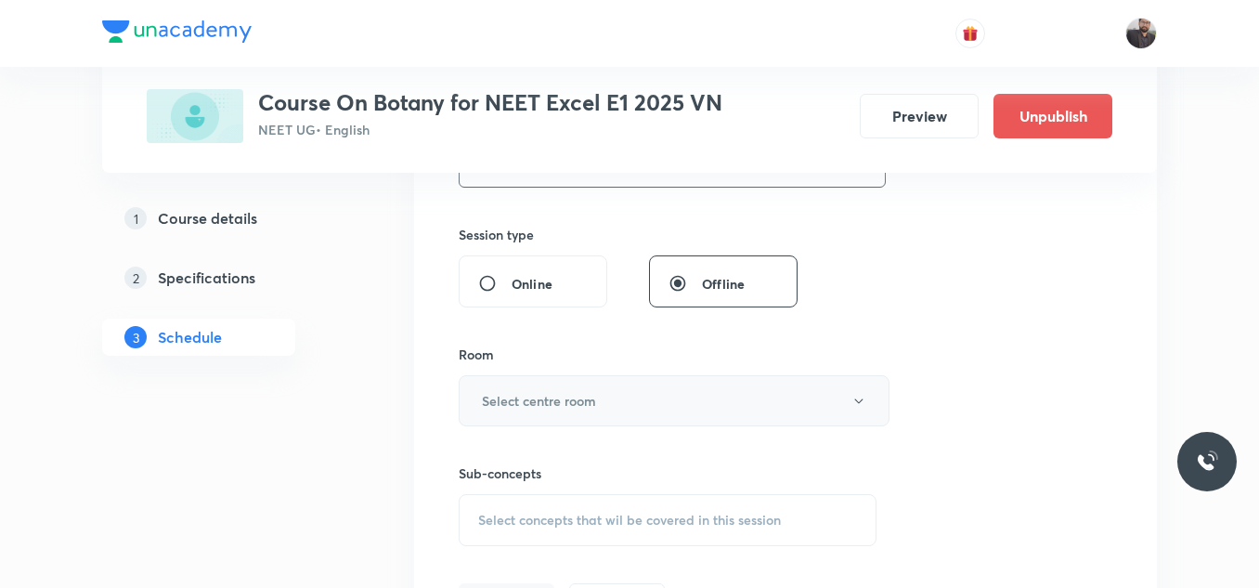
type input "75"
click at [555, 387] on button "Select centre room" at bounding box center [674, 400] width 431 height 51
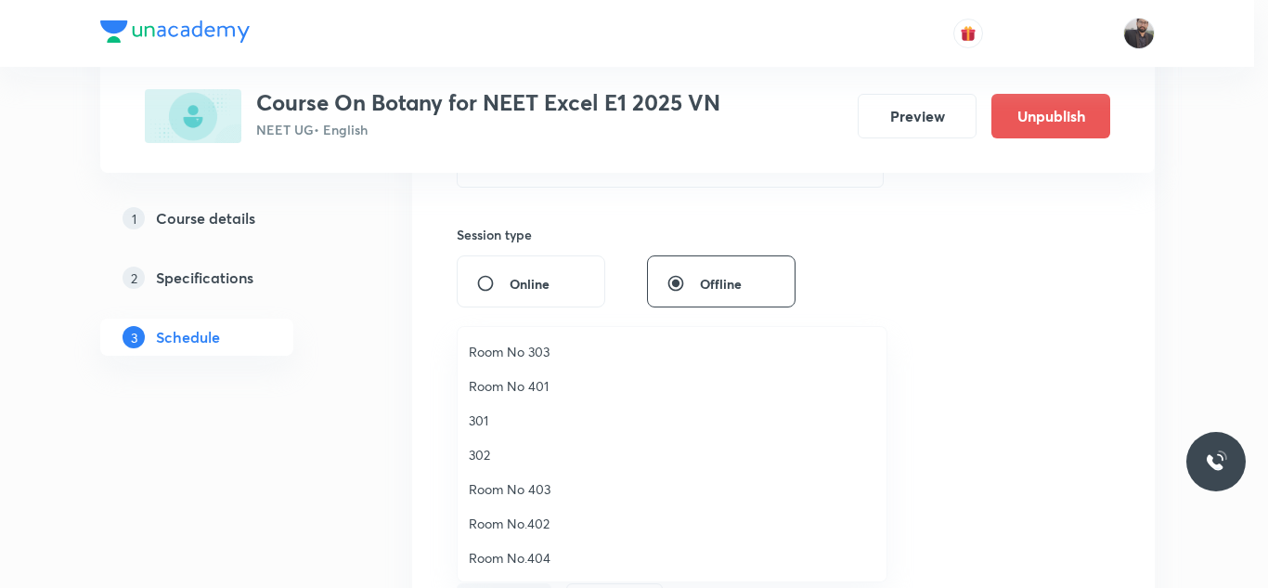
click at [496, 451] on span "302" at bounding box center [672, 454] width 407 height 19
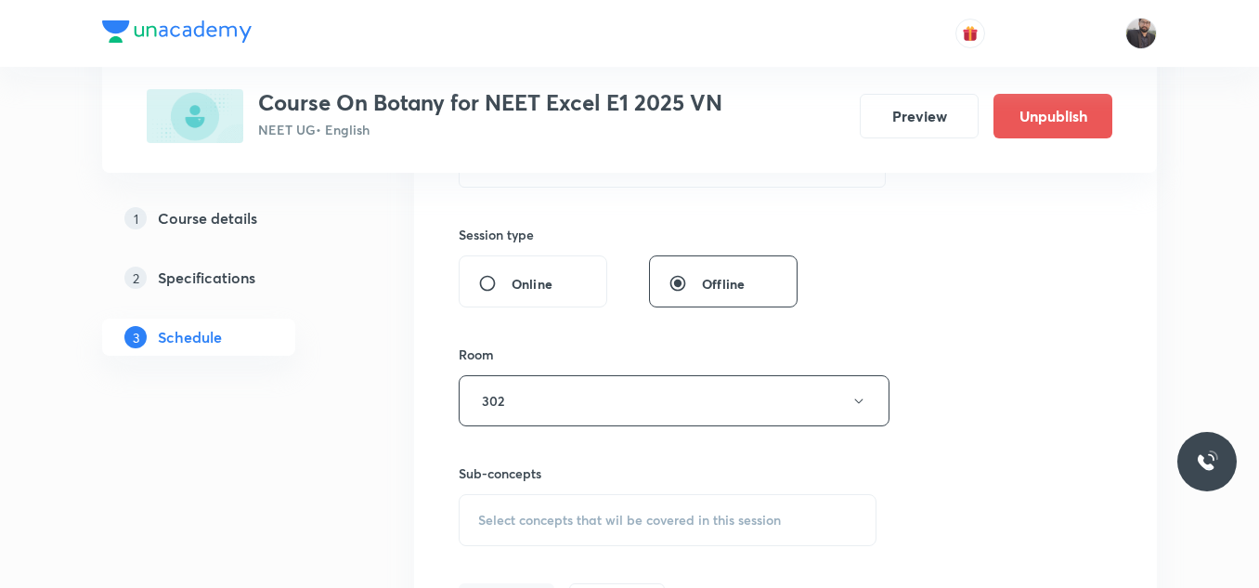
click at [528, 536] on div "Select concepts that wil be covered in this session" at bounding box center [668, 520] width 418 height 52
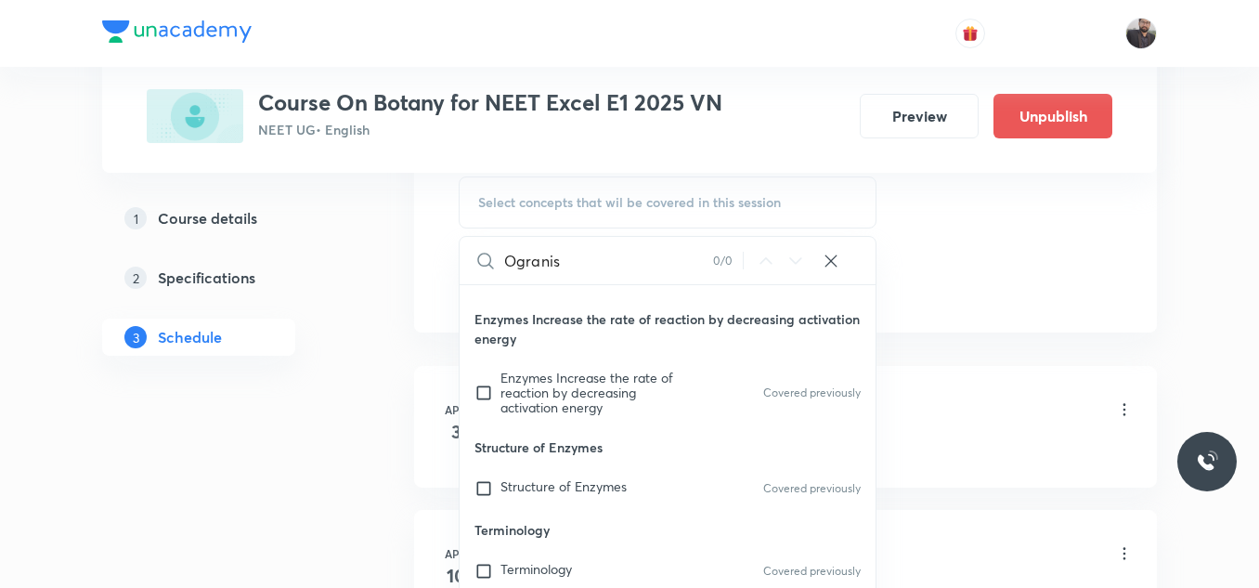
scroll to position [159, 0]
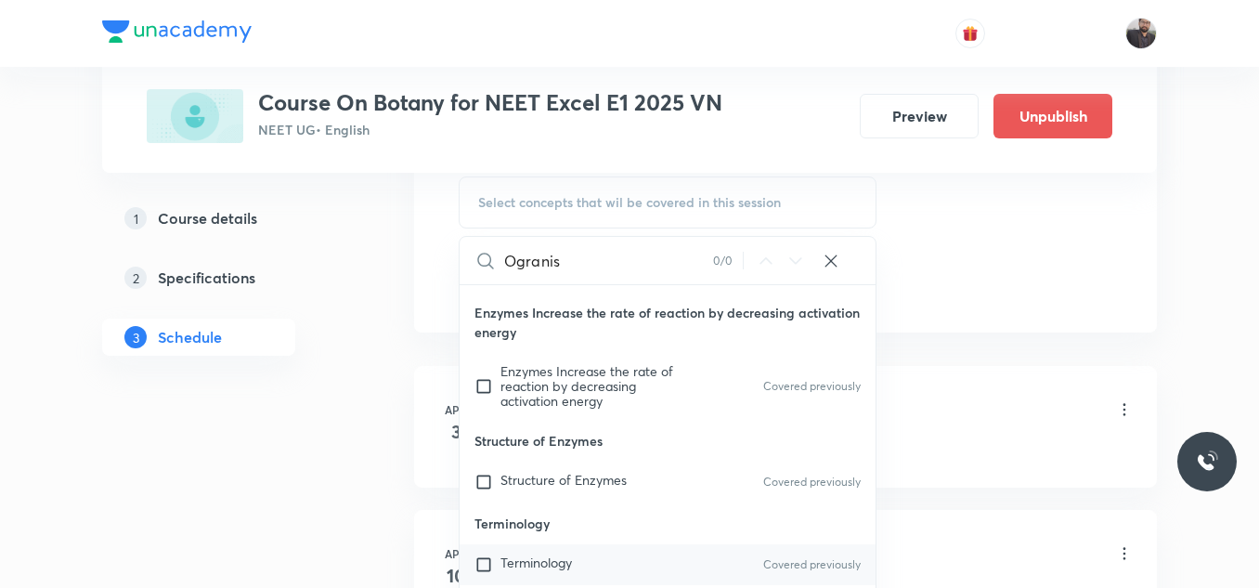
type input "Ogranis"
click at [550, 562] on span "Terminology" at bounding box center [535, 562] width 71 height 18
checkbox input "true"
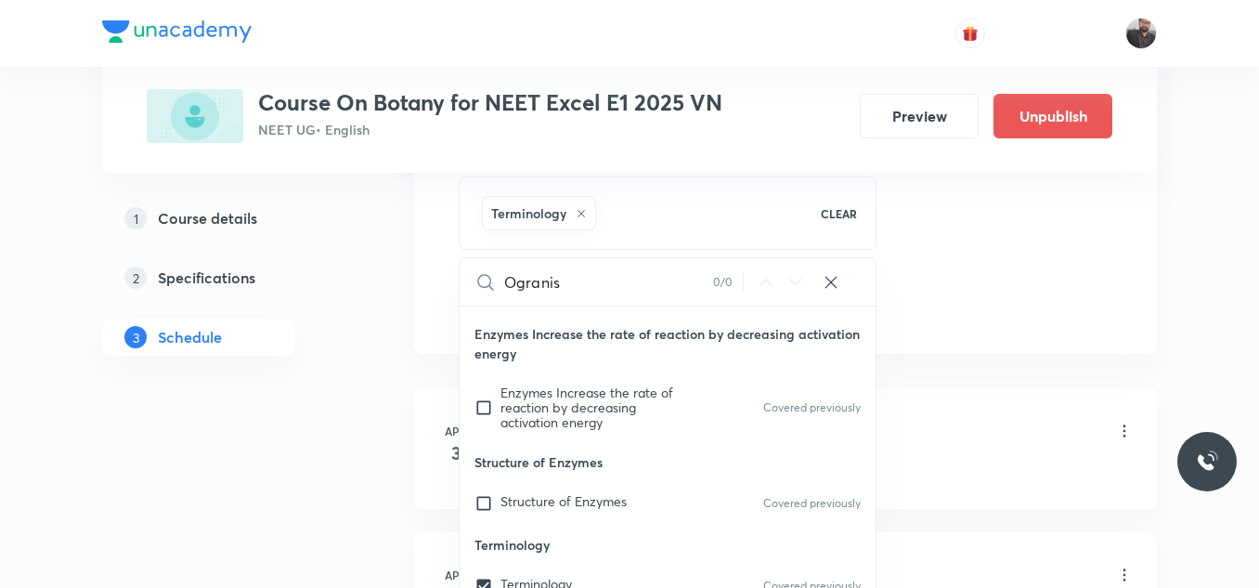
click at [852, 363] on p "Enzymes Increase the rate of reaction by decreasing activation energy" at bounding box center [668, 343] width 416 height 61
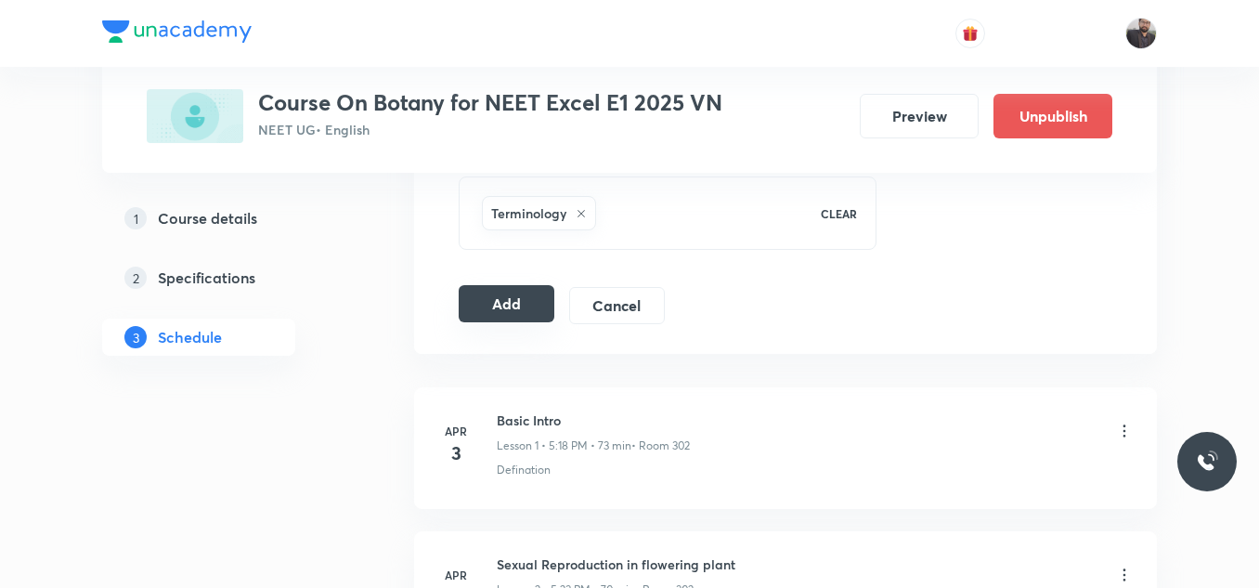
click at [491, 304] on button "Add" at bounding box center [507, 303] width 96 height 37
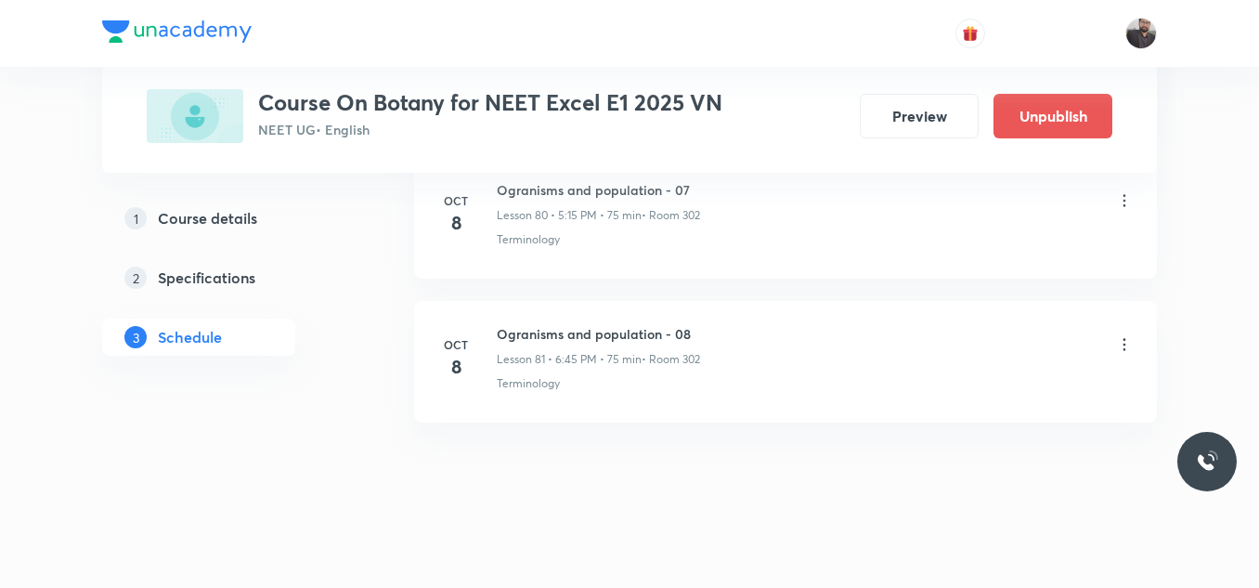
scroll to position [11694, 0]
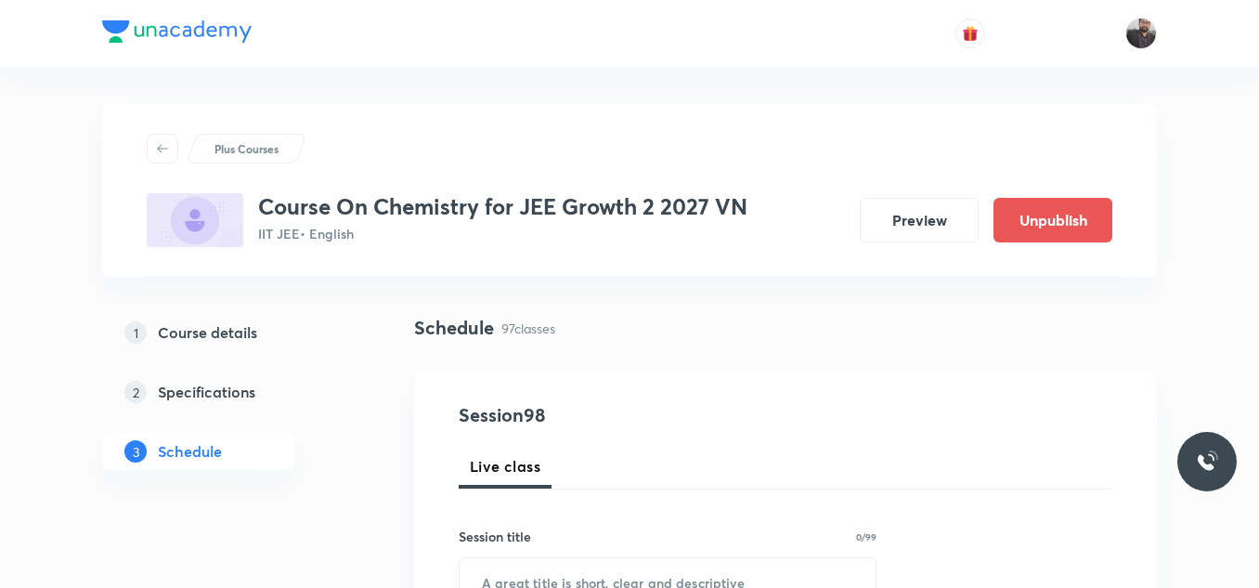
scroll to position [14858, 0]
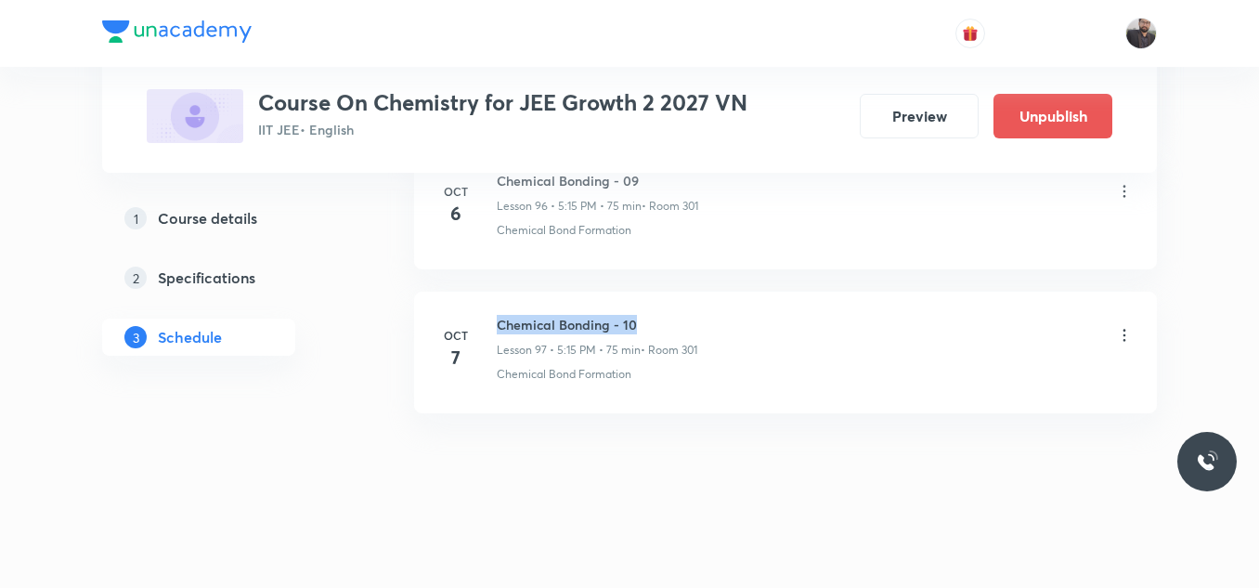
drag, startPoint x: 496, startPoint y: 315, endPoint x: 719, endPoint y: 326, distance: 224.0
click at [719, 326] on div "[DATE] Chemical Bonding - 10 Lesson 97 • 5:15 PM • 75 min • Room 301 Chemical B…" at bounding box center [785, 349] width 696 height 68
copy h6 "Chemical Bonding - 10"
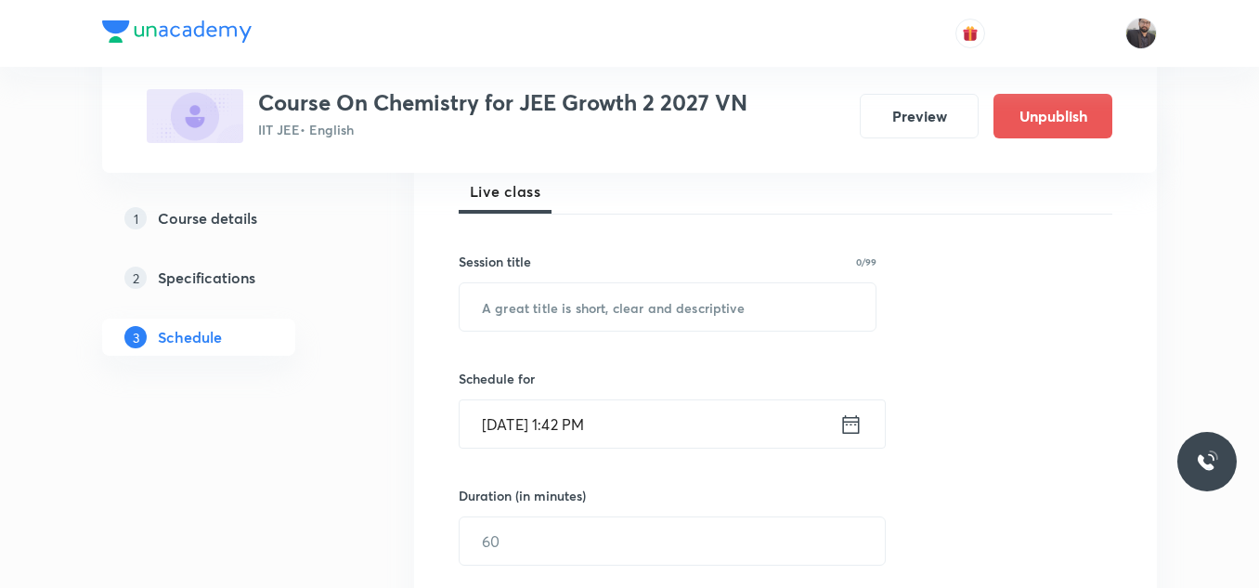
scroll to position [281, 0]
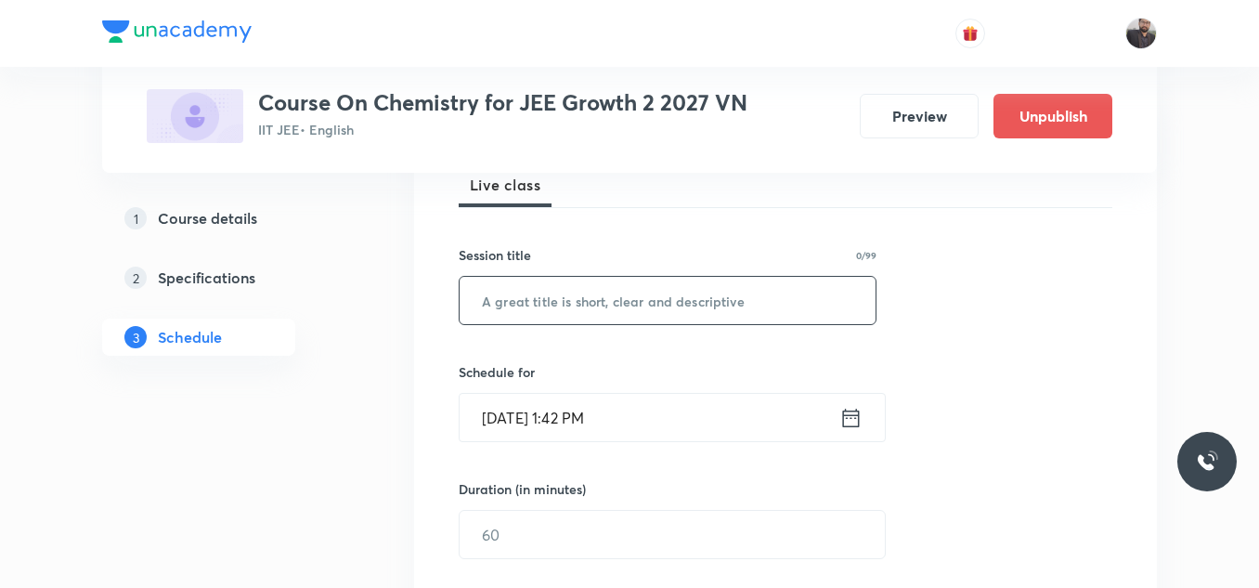
click at [713, 302] on input "text" at bounding box center [668, 300] width 416 height 47
paste input "Chemical Bonding - 10"
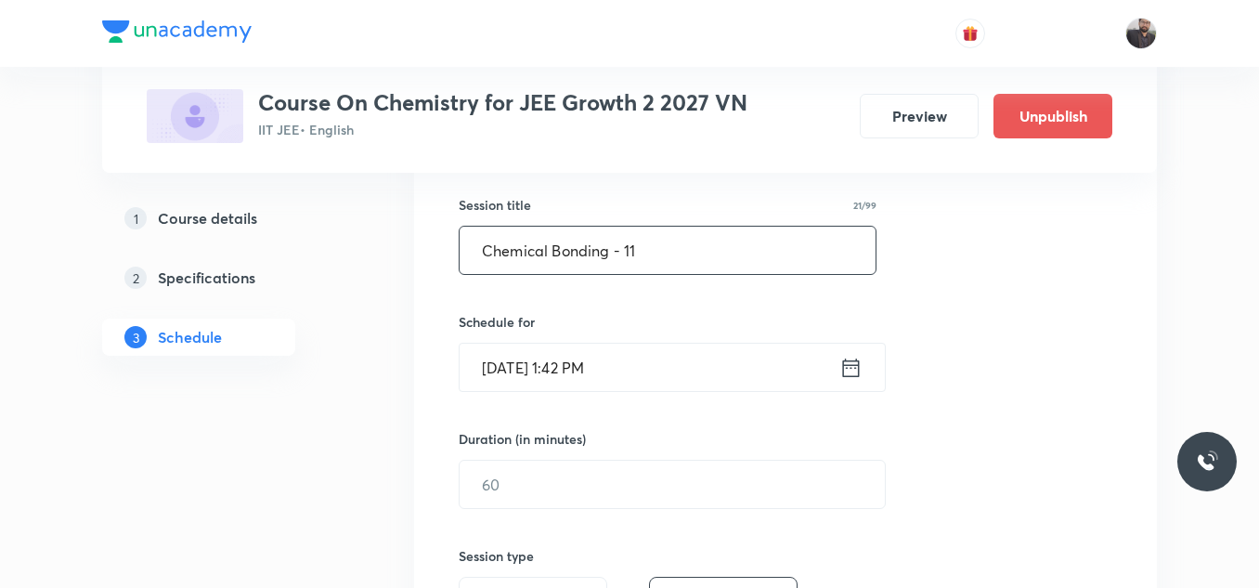
scroll to position [332, 0]
type input "Chemical Bonding - 11"
click at [681, 369] on input "[DATE] 1:42 PM" at bounding box center [650, 366] width 380 height 47
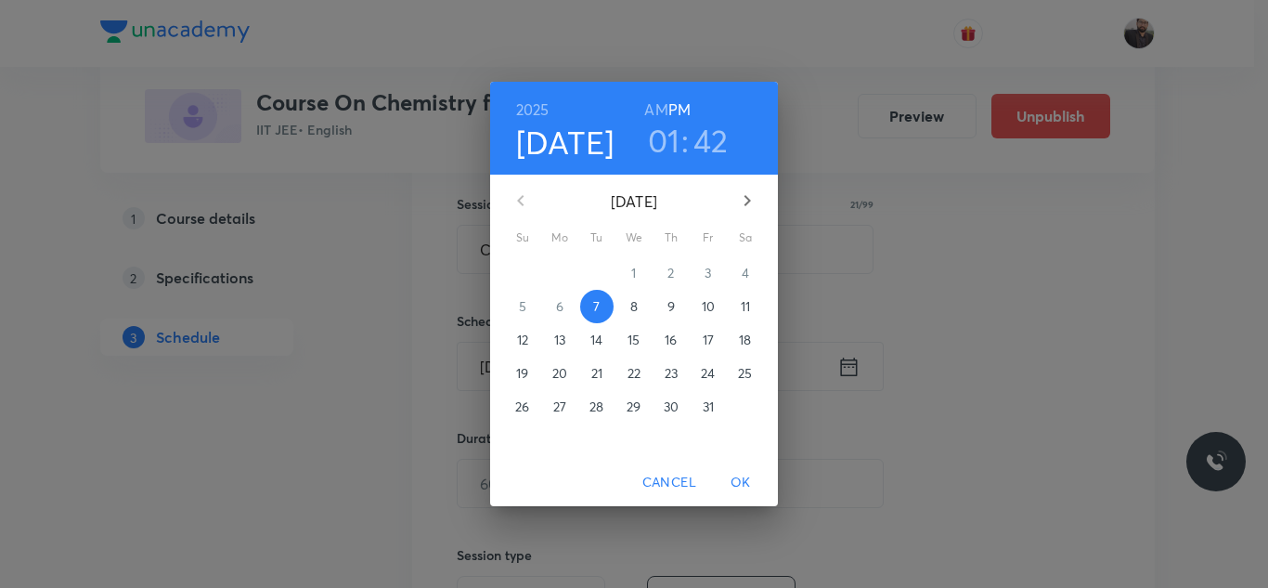
click at [636, 304] on p "8" at bounding box center [633, 306] width 7 height 19
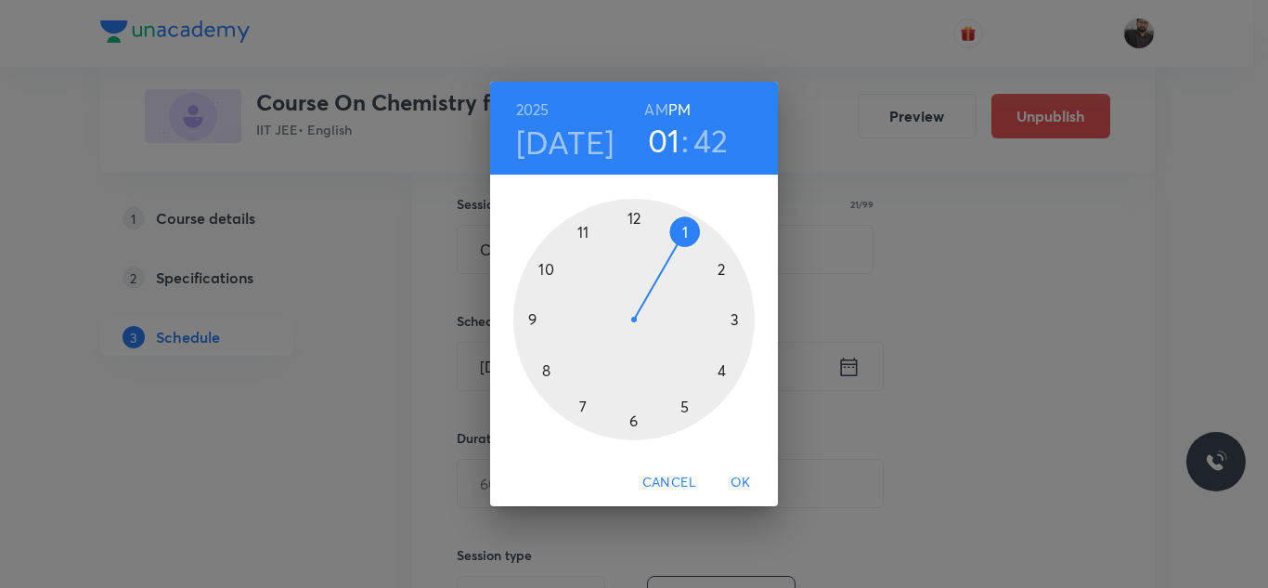
click at [732, 317] on div at bounding box center [633, 319] width 241 height 241
click at [526, 317] on div at bounding box center [633, 319] width 241 height 241
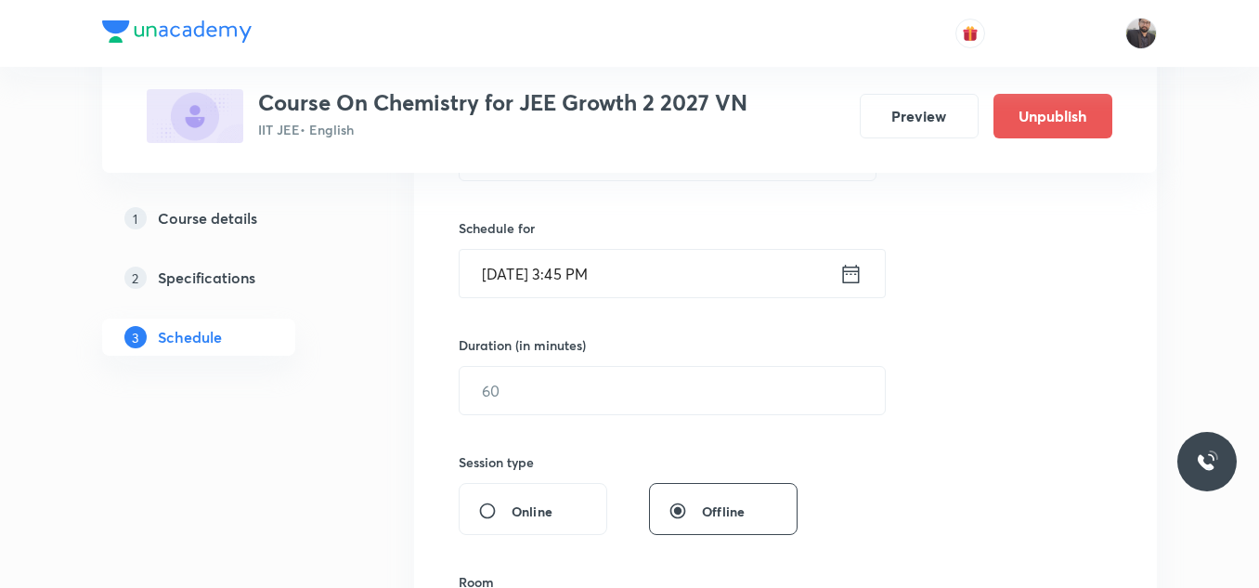
scroll to position [426, 0]
click at [531, 382] on input "text" at bounding box center [672, 389] width 425 height 47
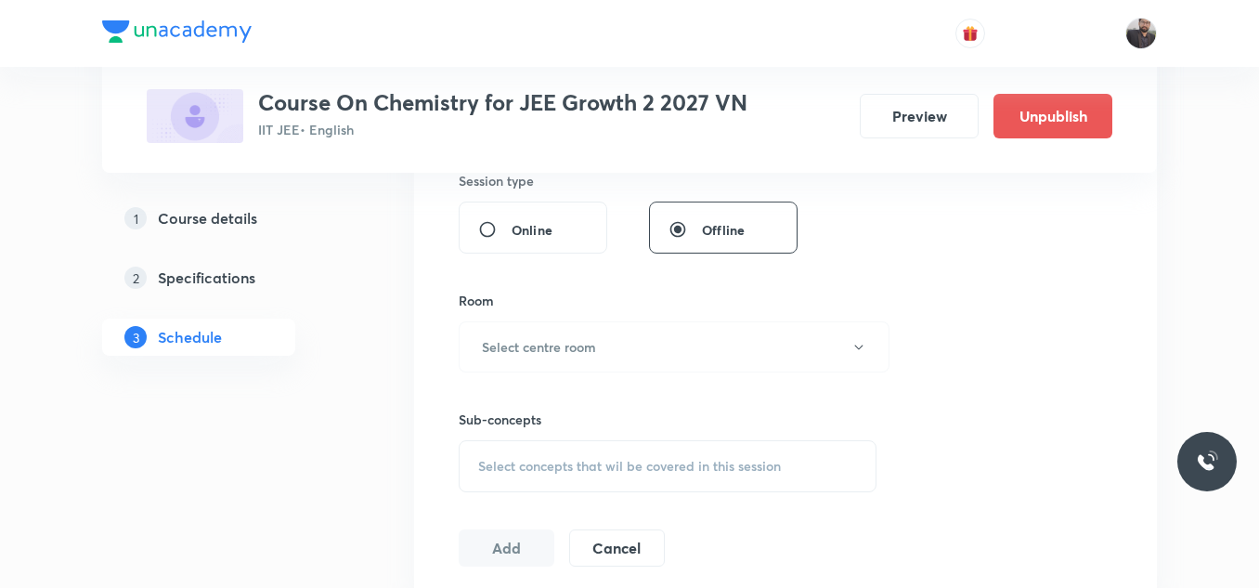
scroll to position [708, 0]
type input "75"
click at [516, 337] on h6 "Select centre room" at bounding box center [539, 344] width 114 height 19
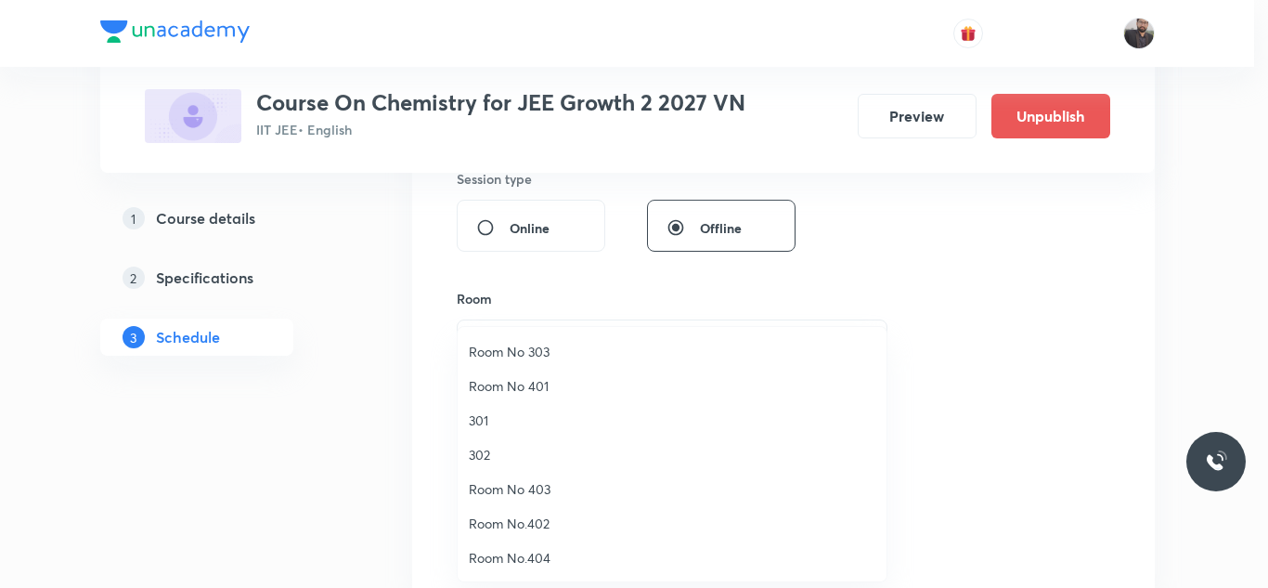
click at [499, 421] on span "301" at bounding box center [672, 419] width 407 height 19
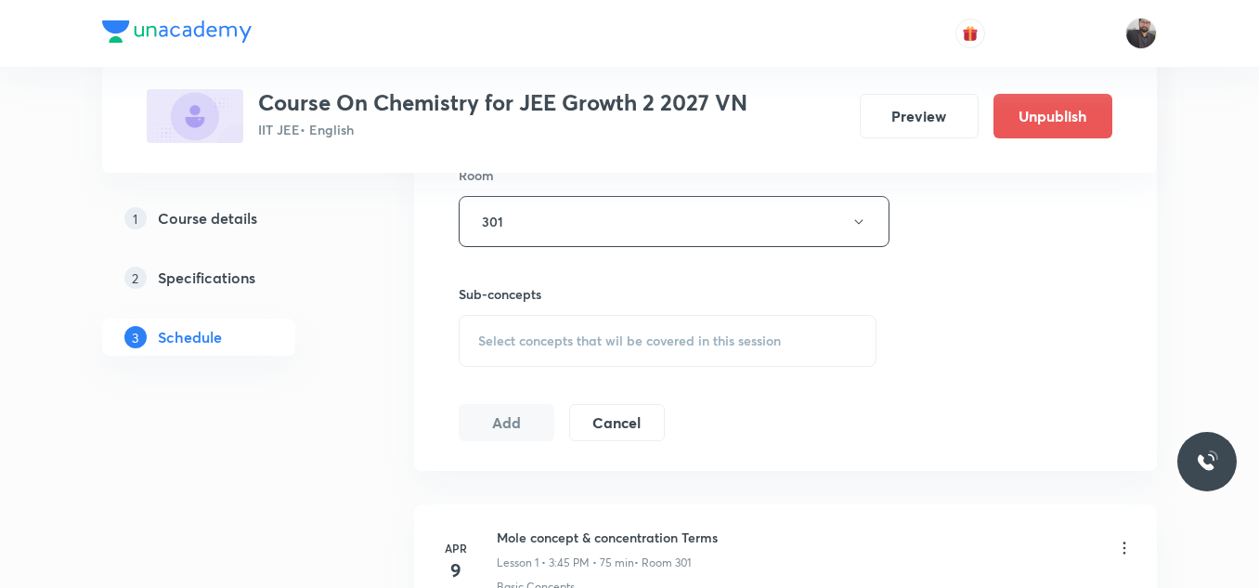
scroll to position [835, 0]
click at [499, 343] on span "Select concepts that wil be covered in this session" at bounding box center [629, 337] width 303 height 15
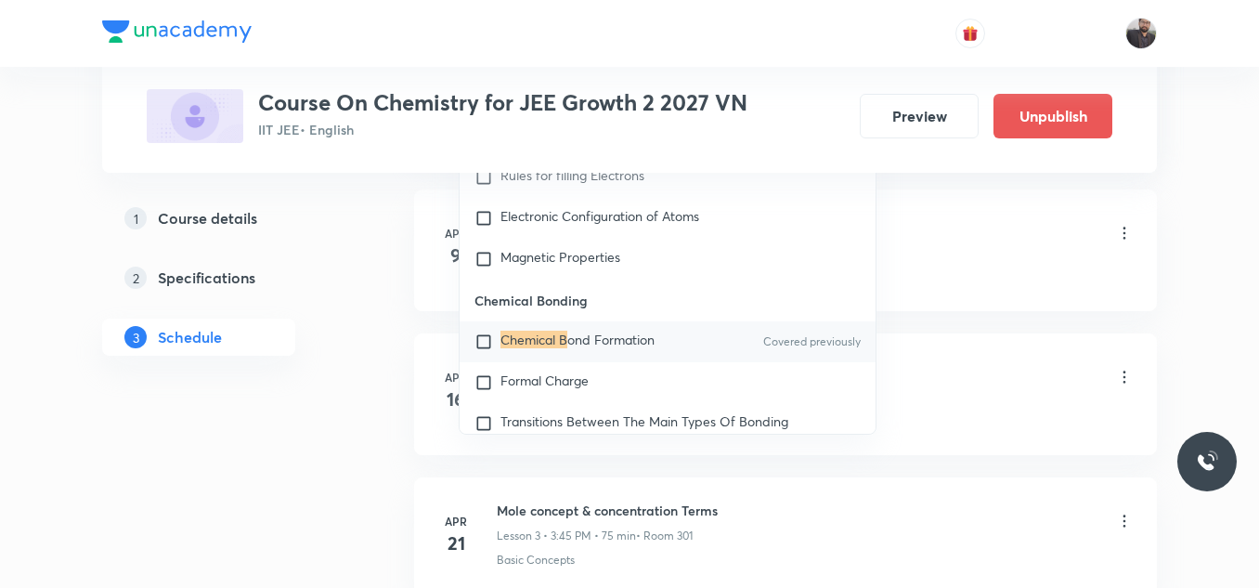
scroll to position [26074, 0]
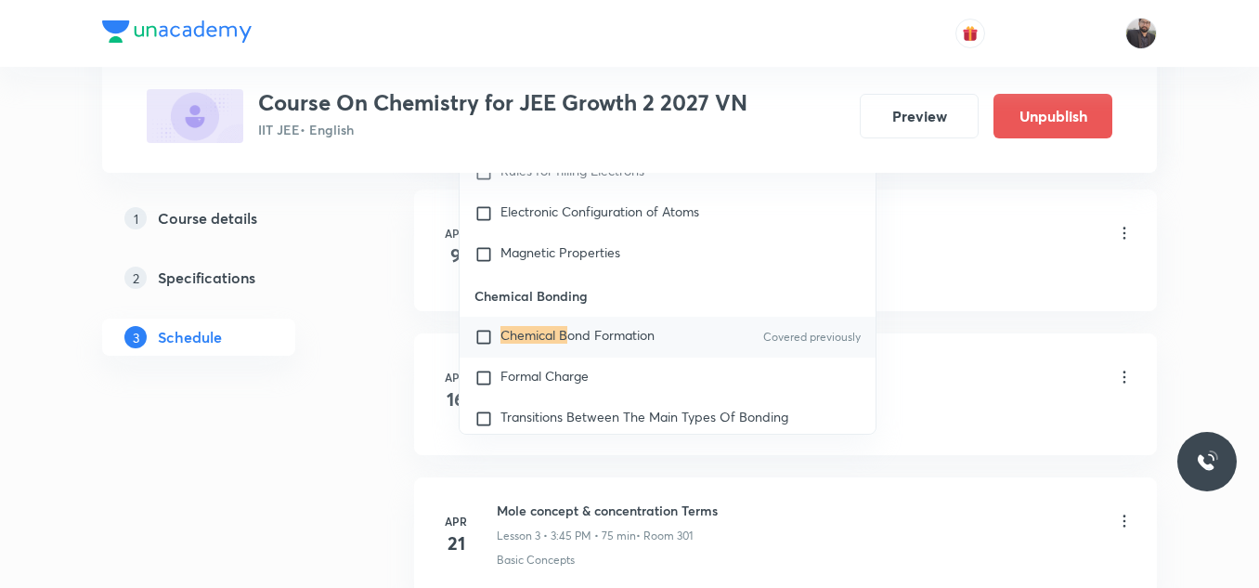
type input "Chemical B"
click at [592, 343] on span "ond Formation" at bounding box center [610, 335] width 87 height 18
checkbox input "true"
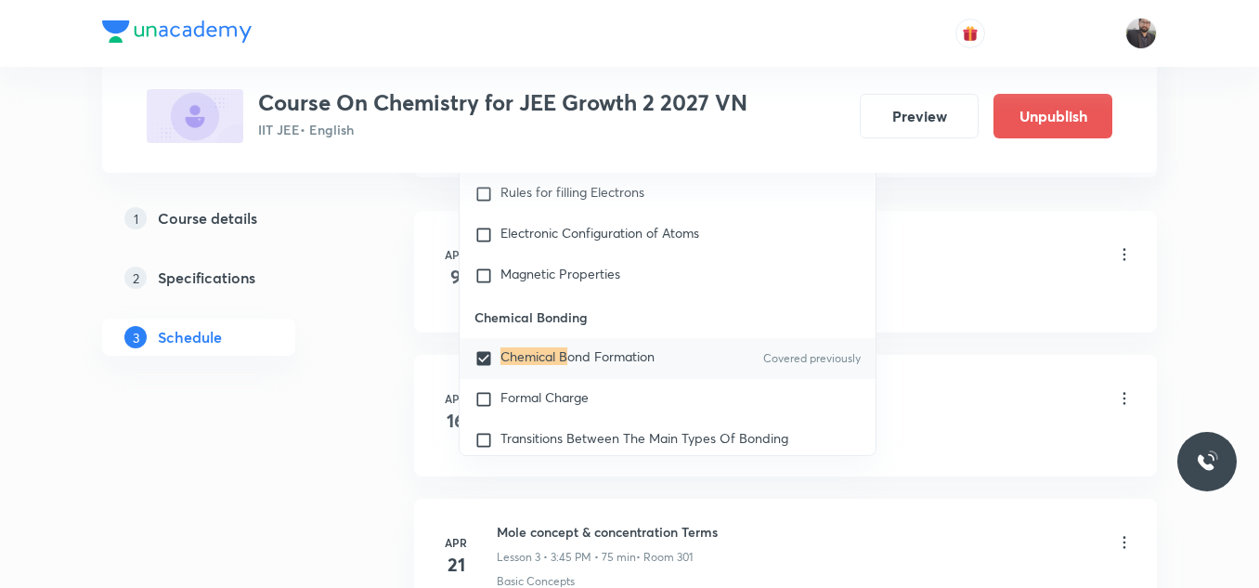
click at [915, 268] on div "Mole concept & concentration Terms Lesson 1 • 3:45 PM • 75 min • Room 301" at bounding box center [815, 256] width 637 height 44
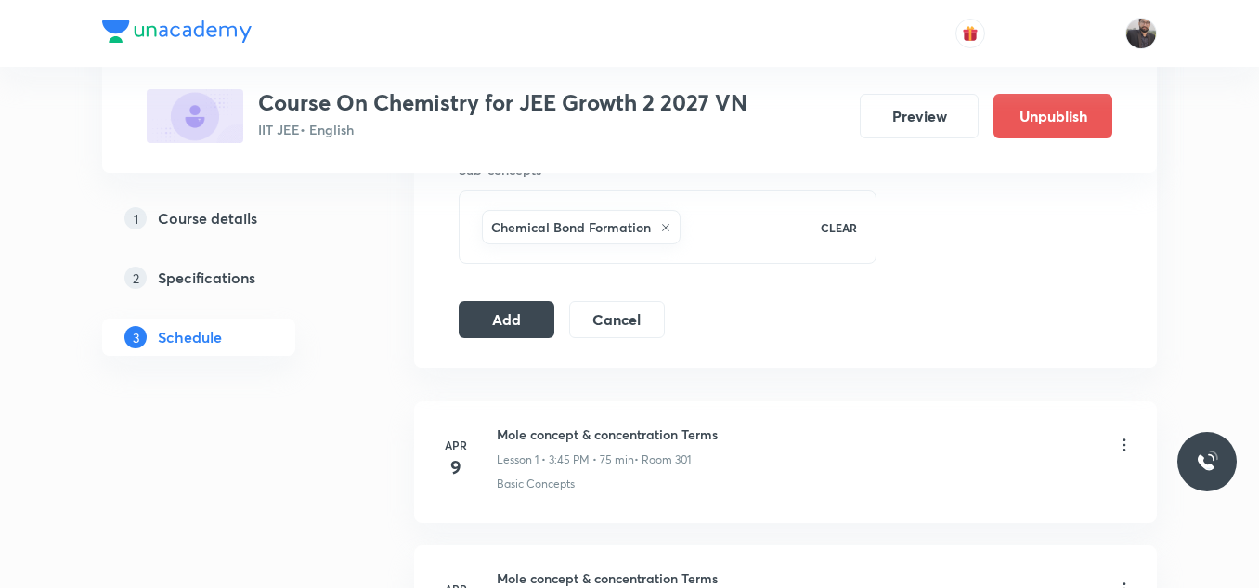
scroll to position [942, 0]
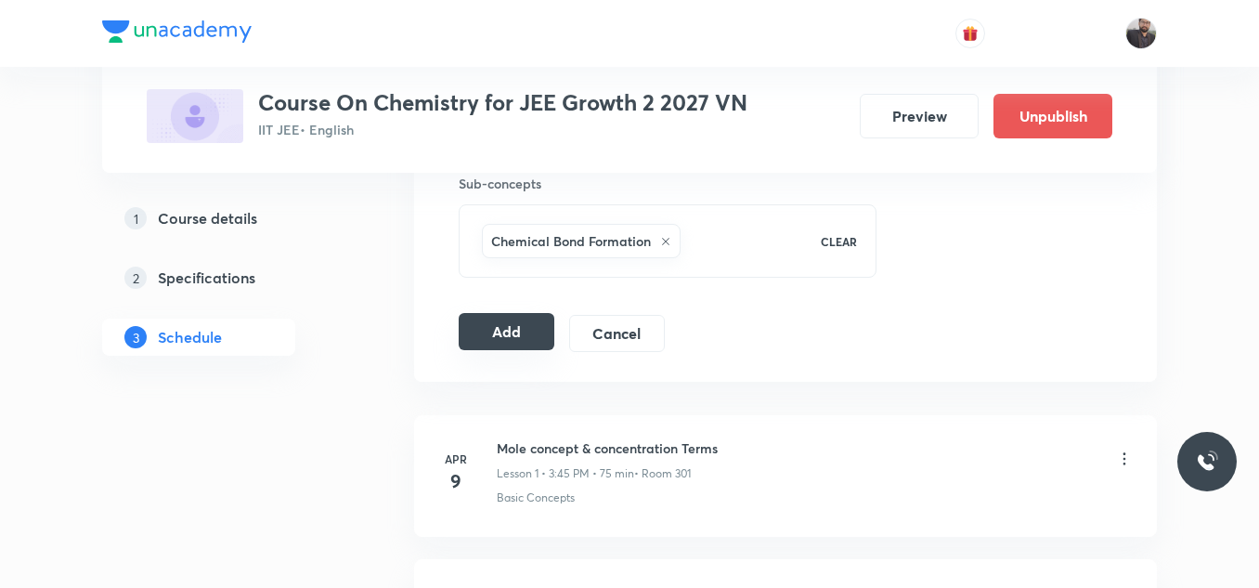
click at [518, 331] on button "Add" at bounding box center [507, 331] width 96 height 37
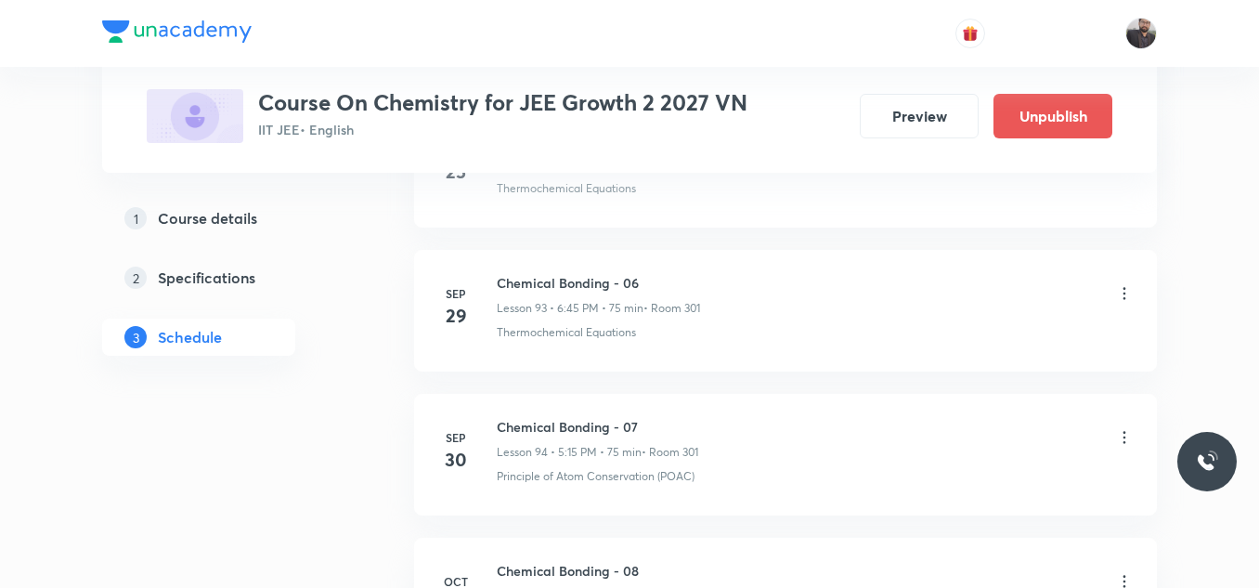
scroll to position [14149, 0]
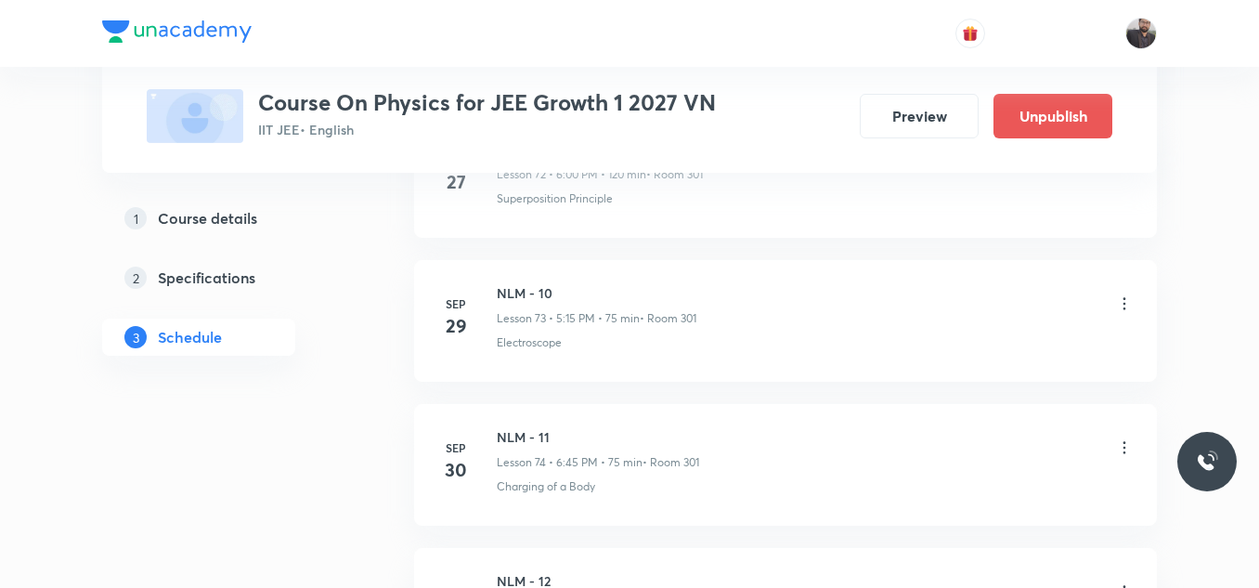
scroll to position [11980, 0]
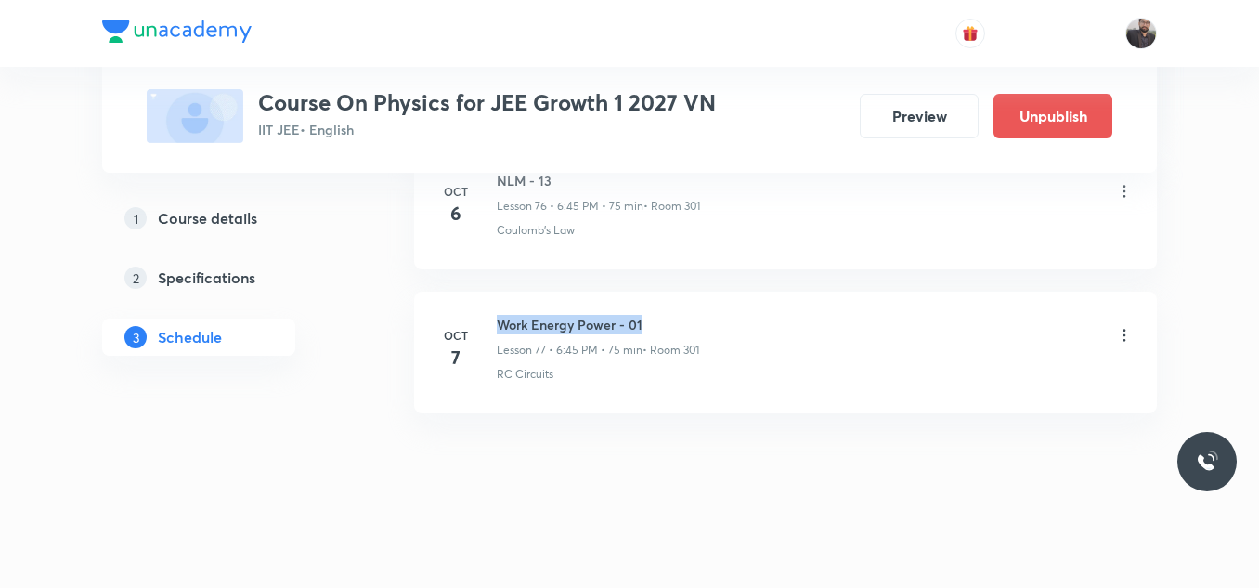
drag, startPoint x: 501, startPoint y: 318, endPoint x: 688, endPoint y: 312, distance: 186.7
click at [688, 312] on li "[DATE] Work Energy Power - 01 Lesson 77 • 6:45 PM • 75 min • Room 301 RC Circui…" at bounding box center [785, 352] width 743 height 122
copy h6 "Work Energy Power - 01"
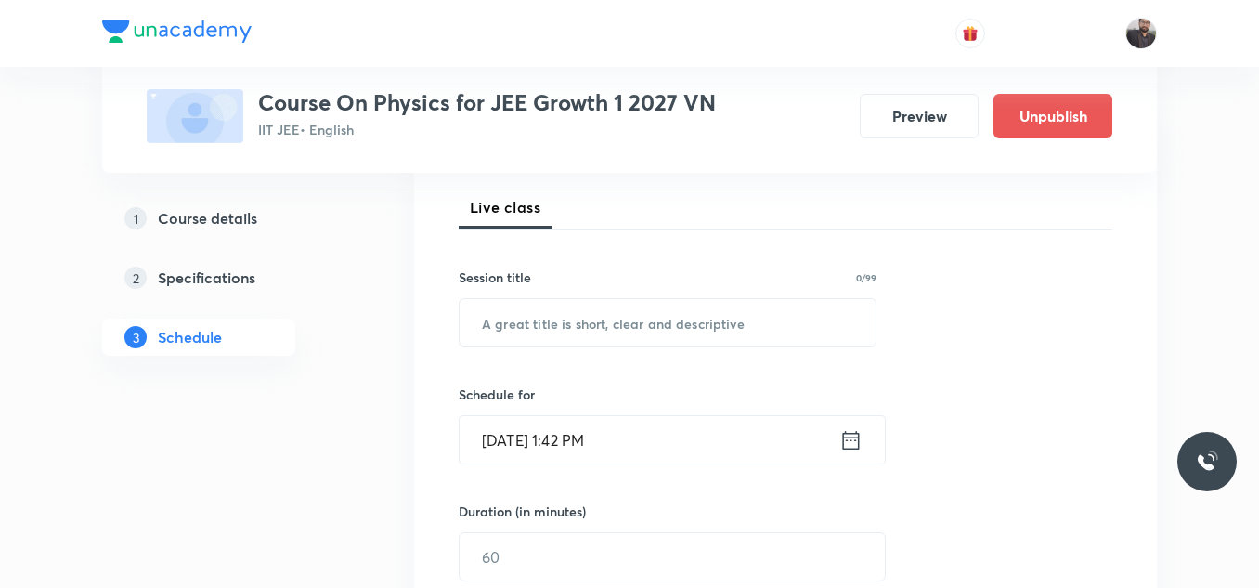
scroll to position [262, 0]
click at [688, 312] on input "text" at bounding box center [668, 319] width 416 height 47
paste input "Work Energy Power - 01"
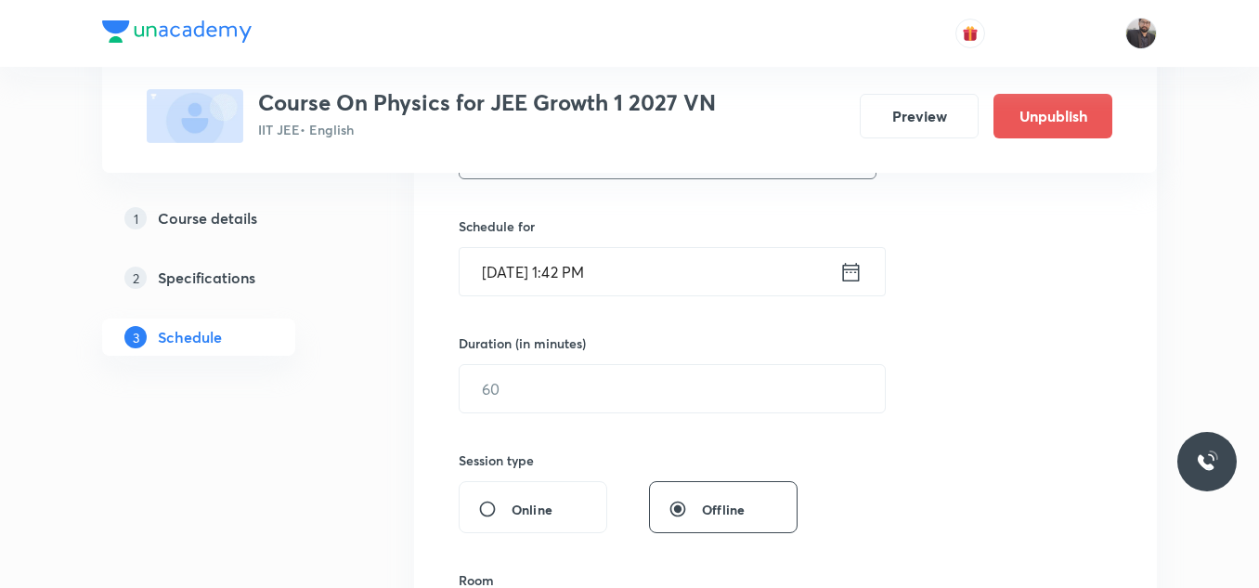
scroll to position [428, 0]
type input "Work Energy Power - 02"
click at [662, 280] on input "[DATE] 1:42 PM" at bounding box center [650, 270] width 380 height 47
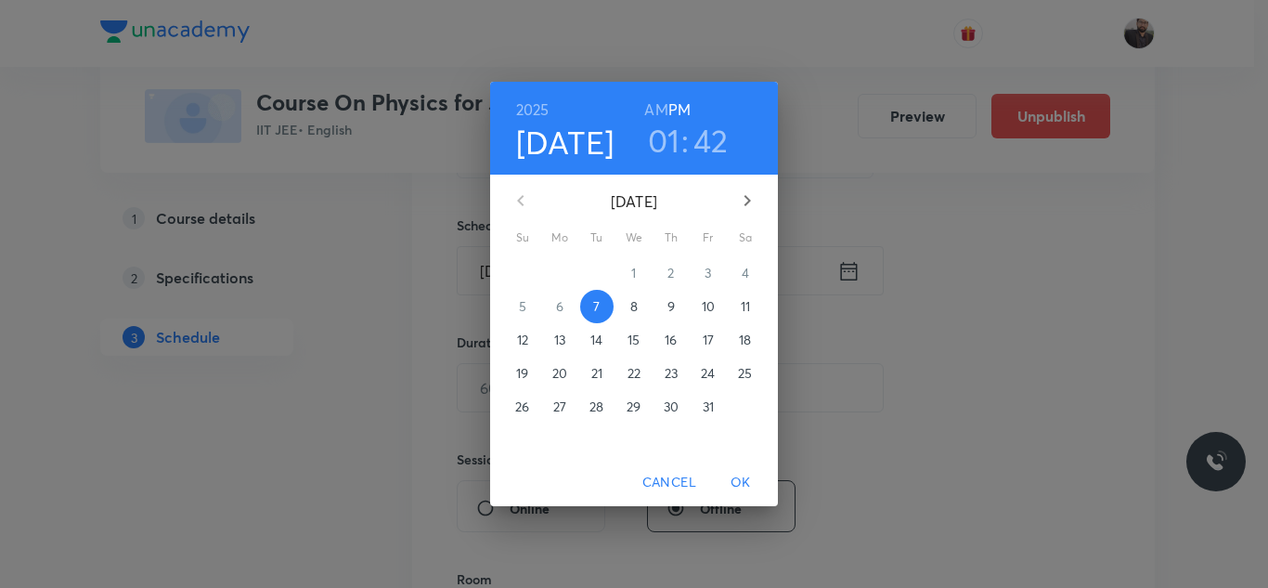
click at [635, 311] on p "8" at bounding box center [633, 306] width 7 height 19
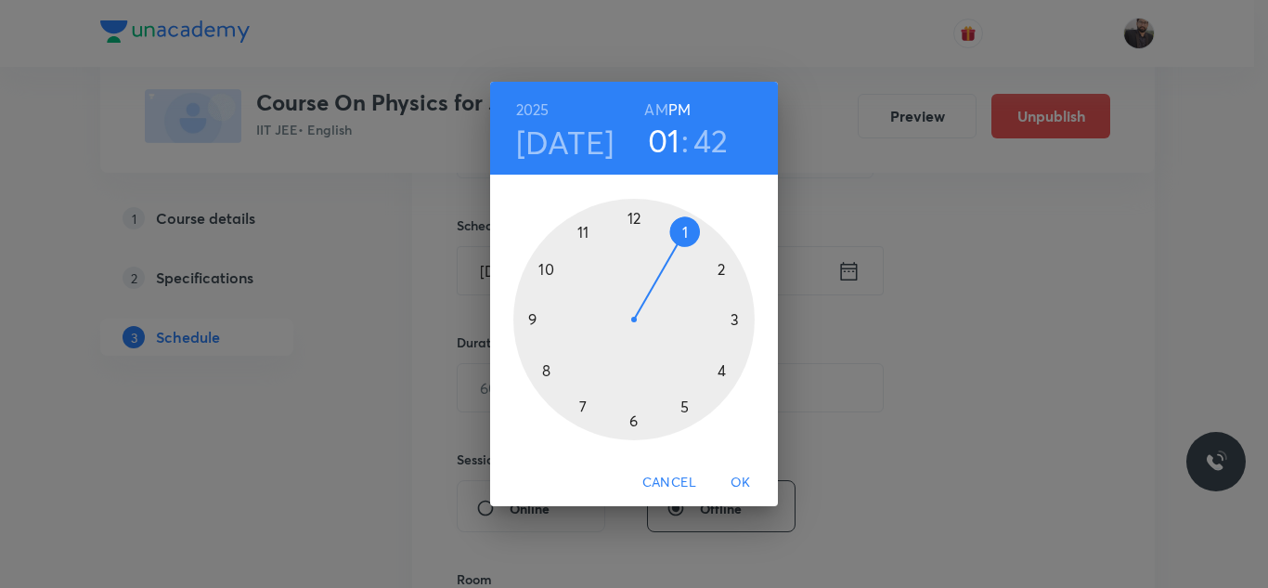
click at [688, 407] on div at bounding box center [633, 319] width 241 height 241
click at [741, 322] on div at bounding box center [633, 319] width 241 height 241
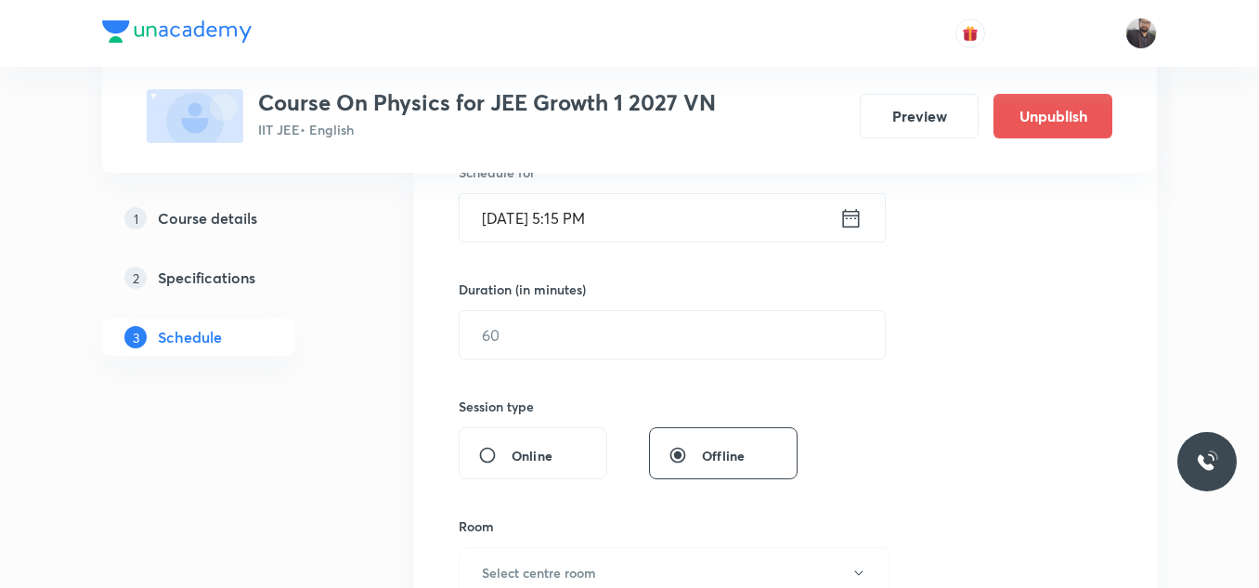
scroll to position [484, 0]
click at [741, 329] on input "text" at bounding box center [672, 331] width 425 height 47
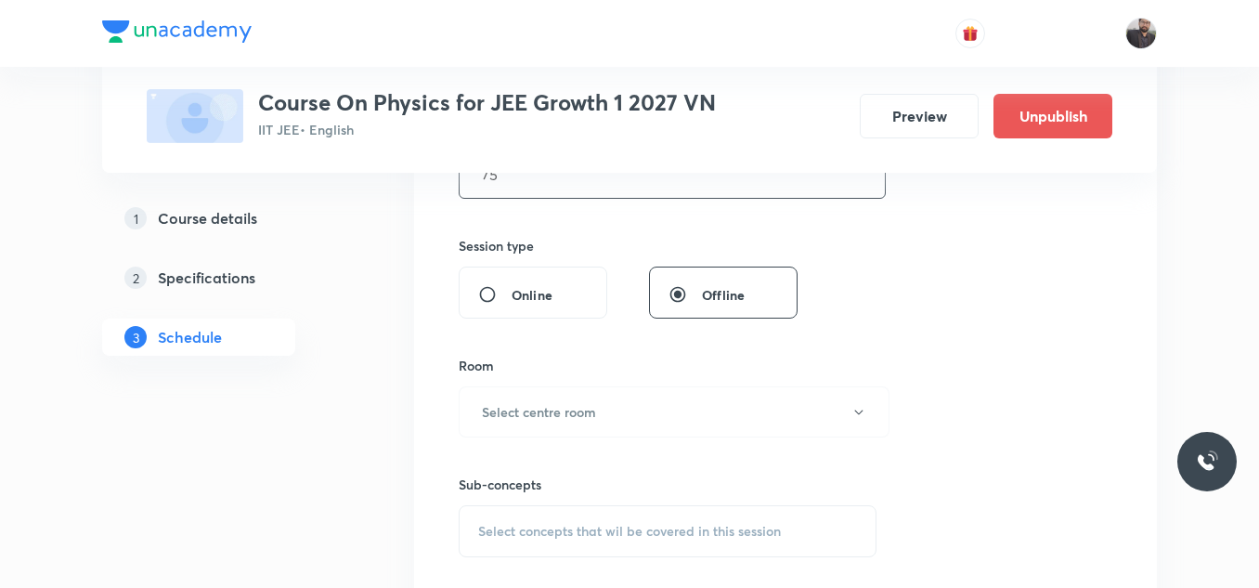
scroll to position [702, 0]
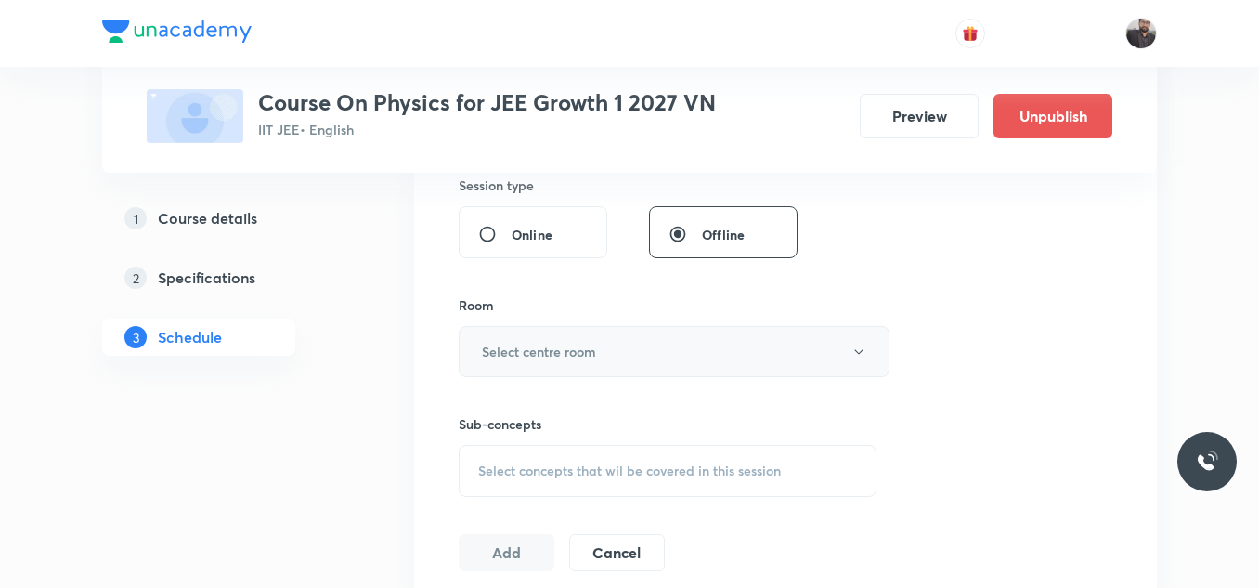
type input "75"
click at [742, 336] on button "Select centre room" at bounding box center [674, 351] width 431 height 51
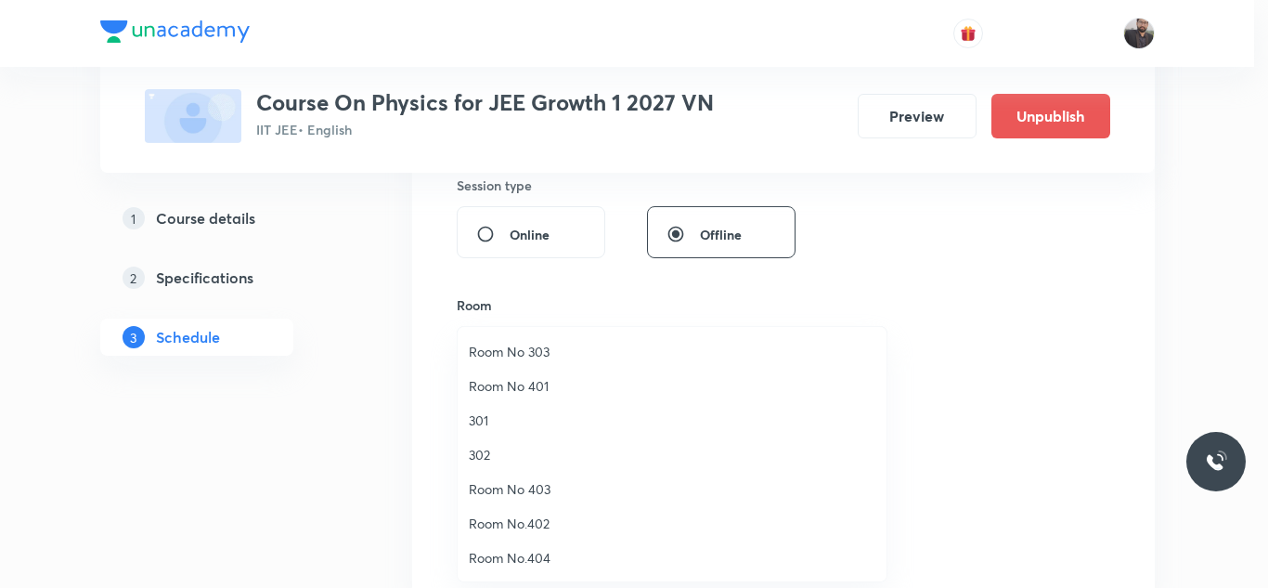
click at [524, 436] on li "301" at bounding box center [672, 420] width 429 height 34
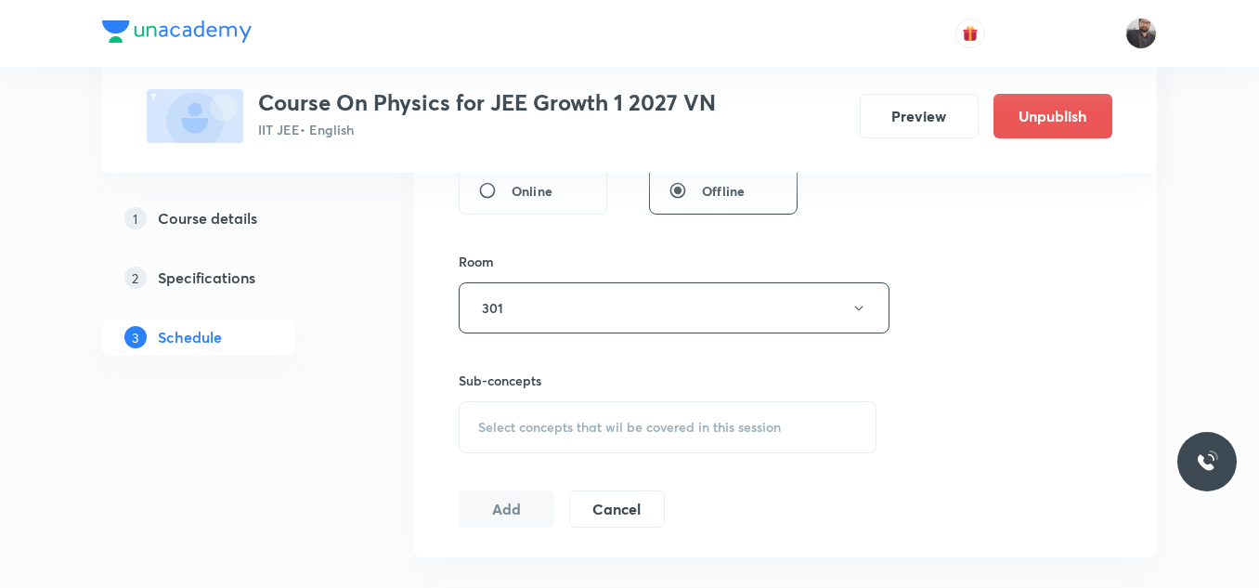
scroll to position [747, 0]
click at [541, 431] on span "Select concepts that wil be covered in this session" at bounding box center [629, 425] width 303 height 15
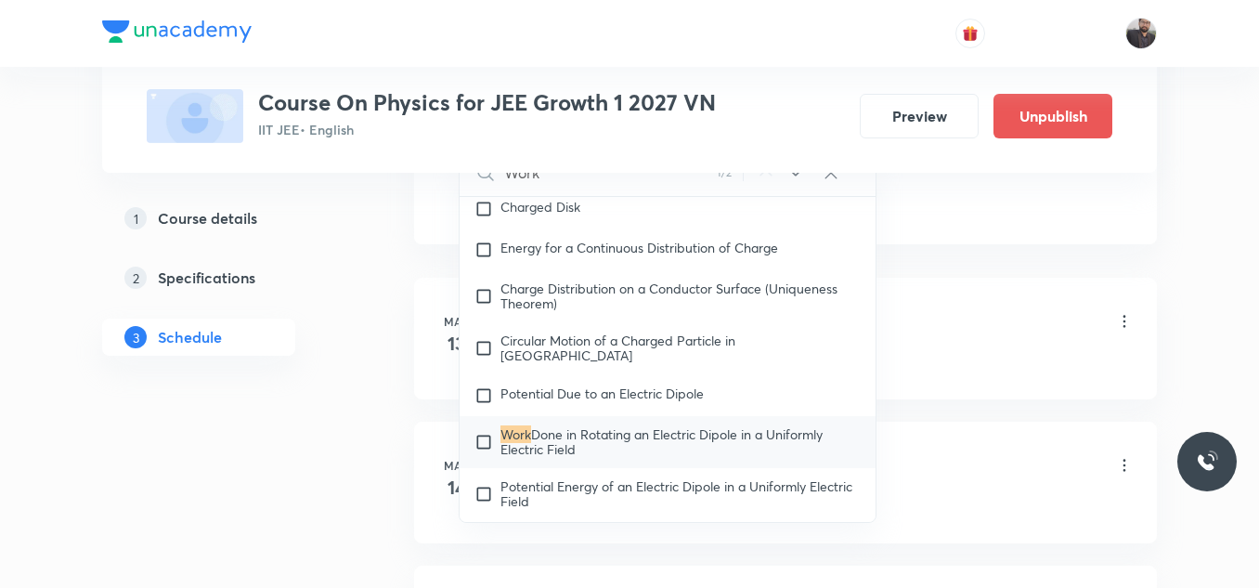
scroll to position [1088, 0]
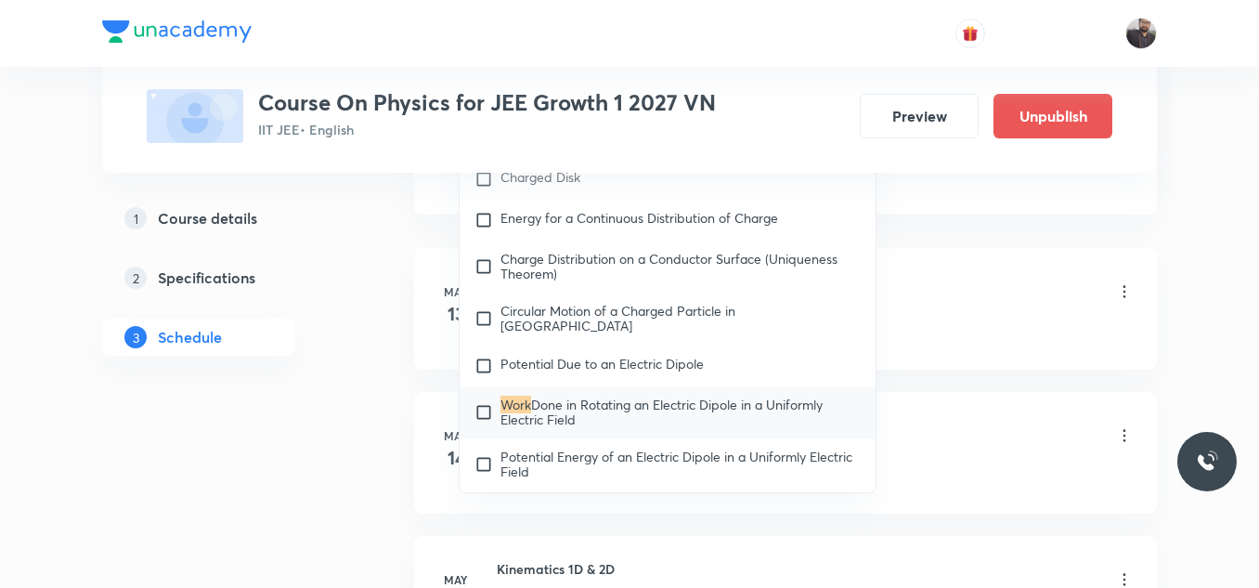
type input "Work"
click at [559, 409] on span "Done in Rotating an Electric Dipole in a Uniformly Electric Field" at bounding box center [661, 411] width 322 height 32
checkbox input "true"
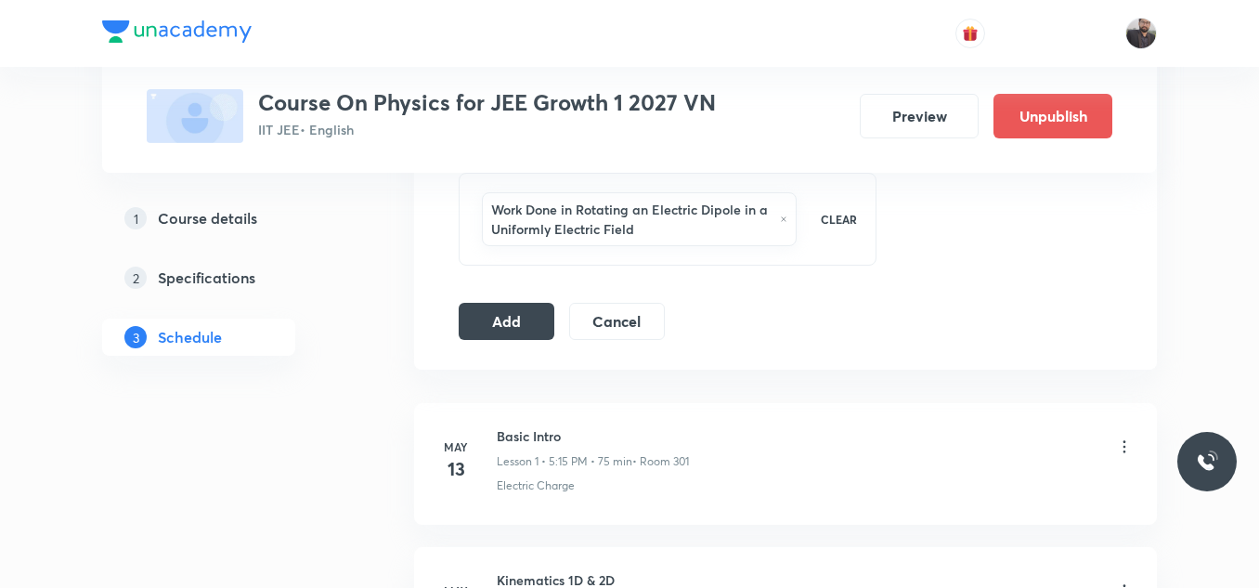
scroll to position [973, 0]
click at [502, 327] on button "Add" at bounding box center [507, 320] width 96 height 37
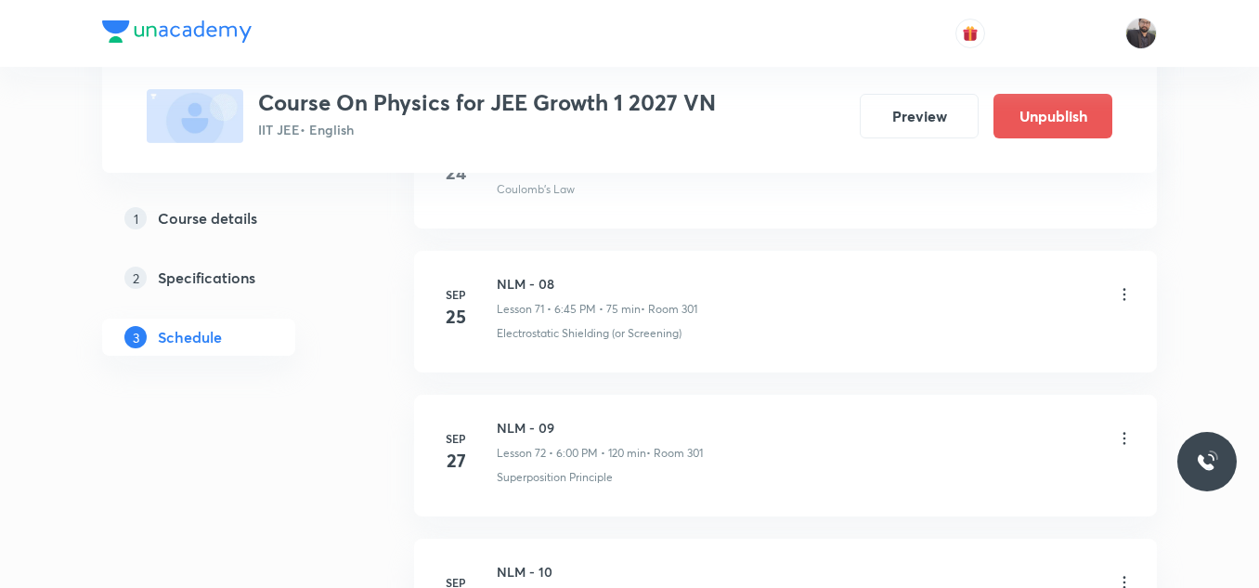
scroll to position [11271, 0]
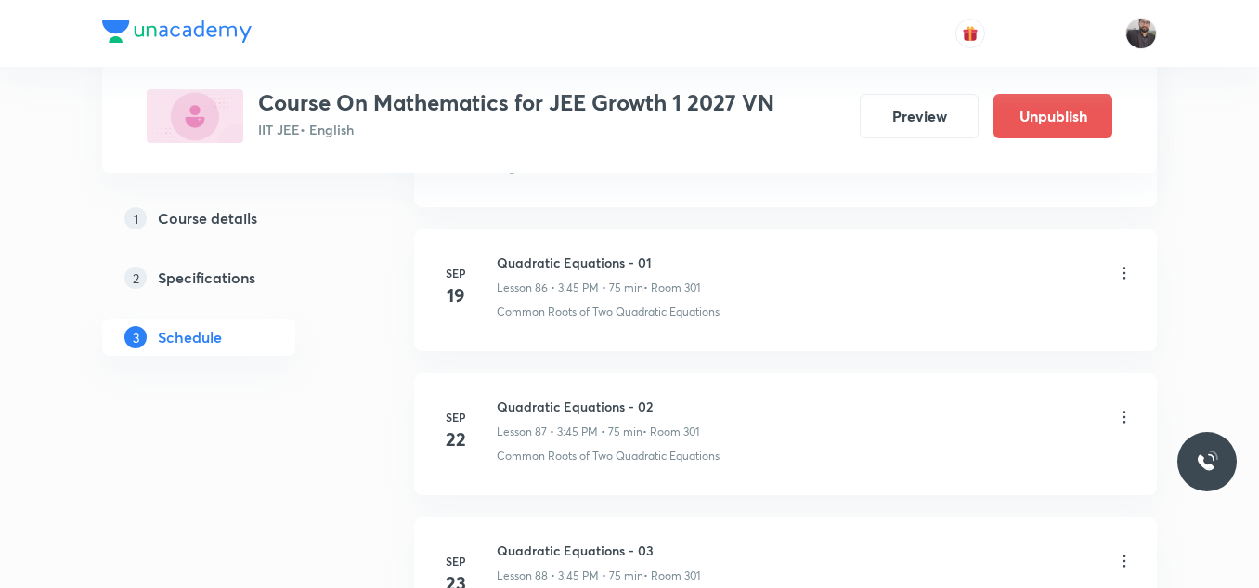
scroll to position [14570, 0]
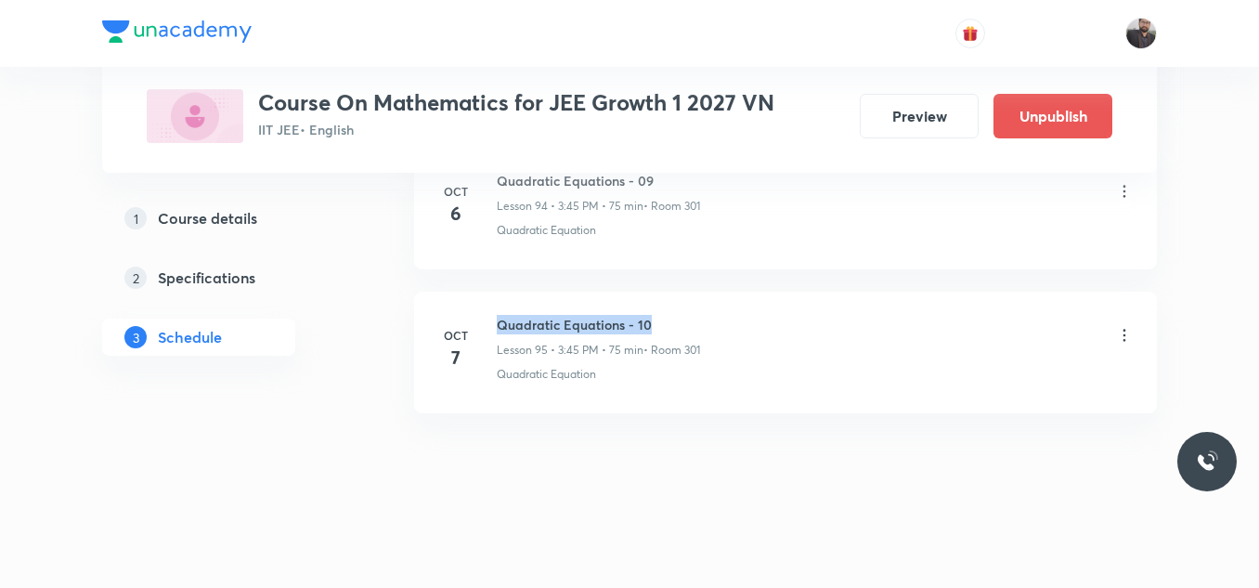
drag, startPoint x: 497, startPoint y: 317, endPoint x: 756, endPoint y: 304, distance: 259.3
click at [756, 304] on li "Oct 7 Quadratic Equations - 10 Lesson 95 • 3:45 PM • 75 min • Room 301 Quadrati…" at bounding box center [785, 352] width 743 height 122
copy h6 "Quadratic Equations - 10"
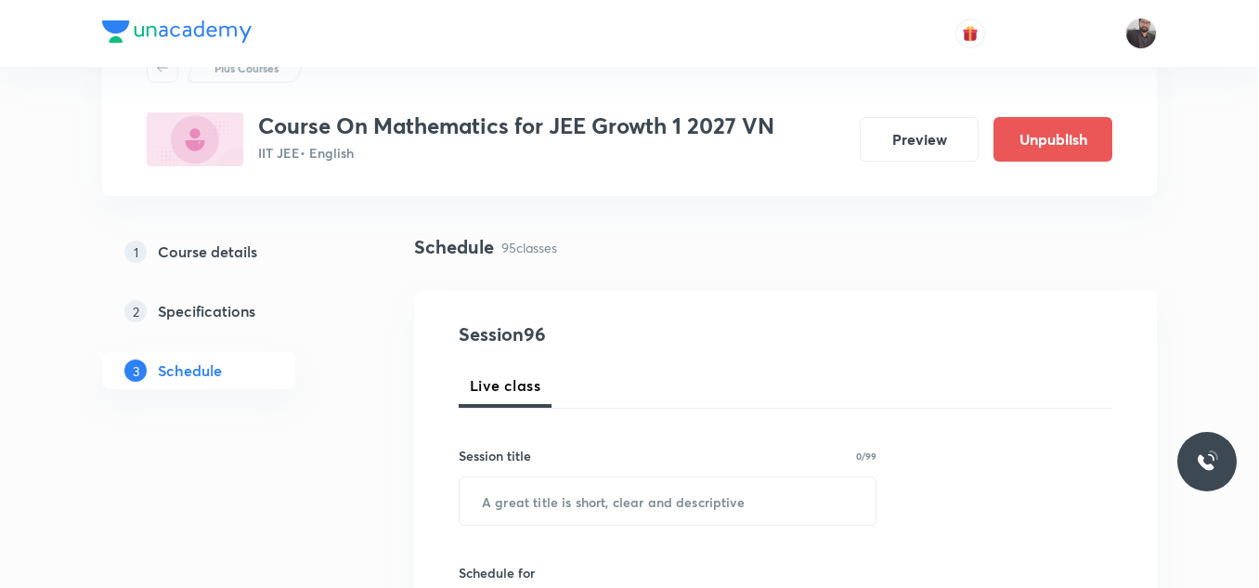
scroll to position [83, 0]
click at [730, 473] on div "Session title 0/99 ​" at bounding box center [668, 484] width 418 height 80
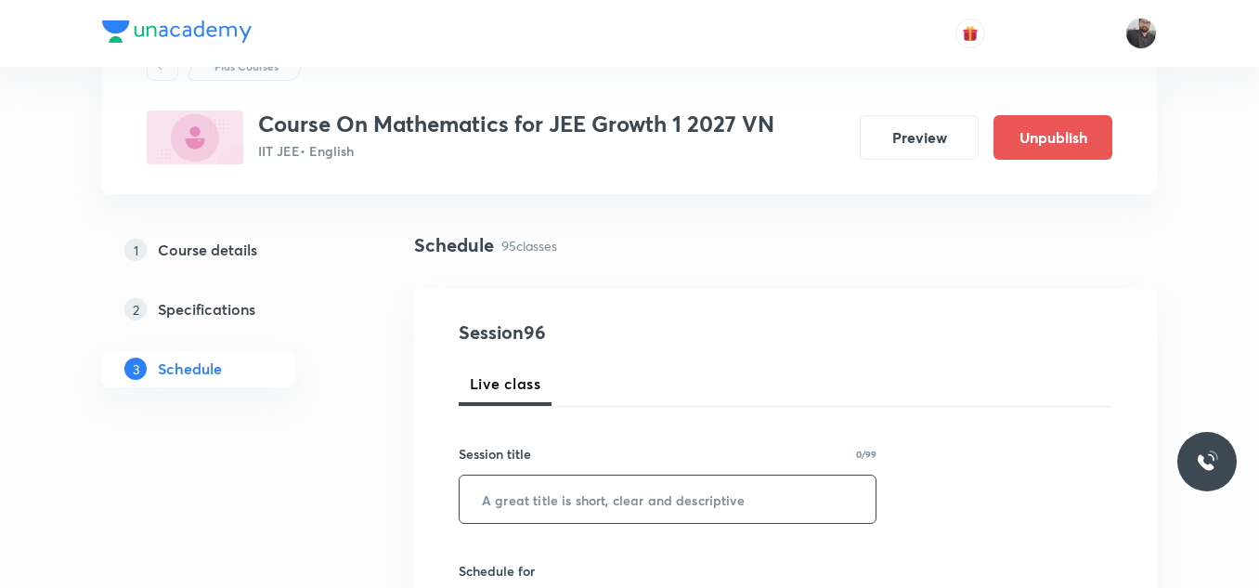
click at [728, 489] on input "text" at bounding box center [668, 498] width 416 height 47
paste input "Quadratic Equations - 10"
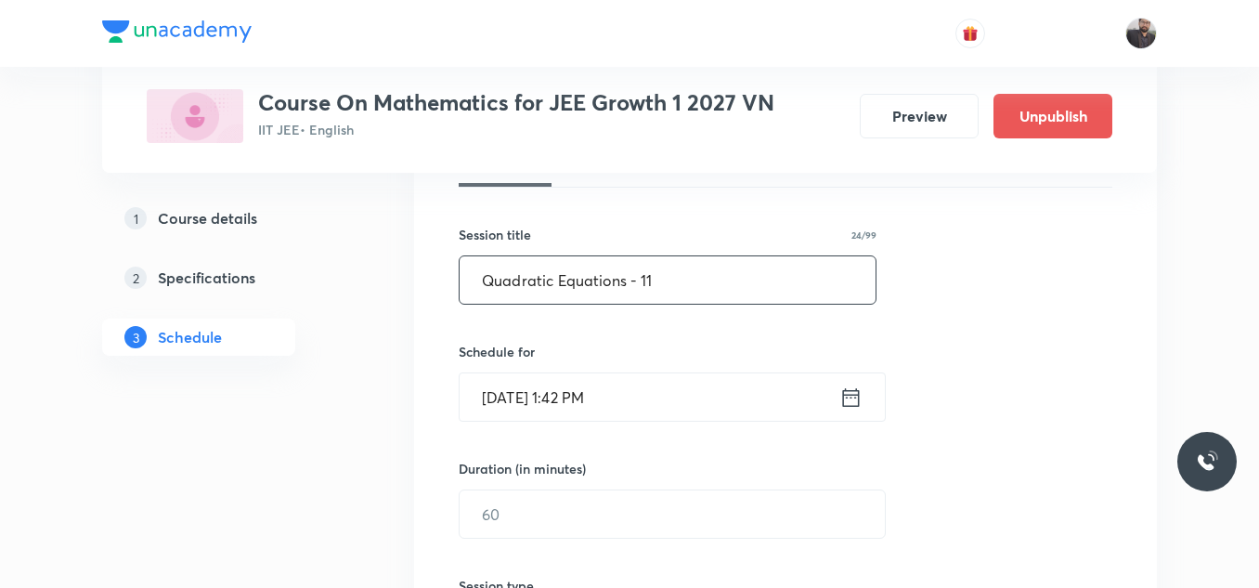
scroll to position [390, 0]
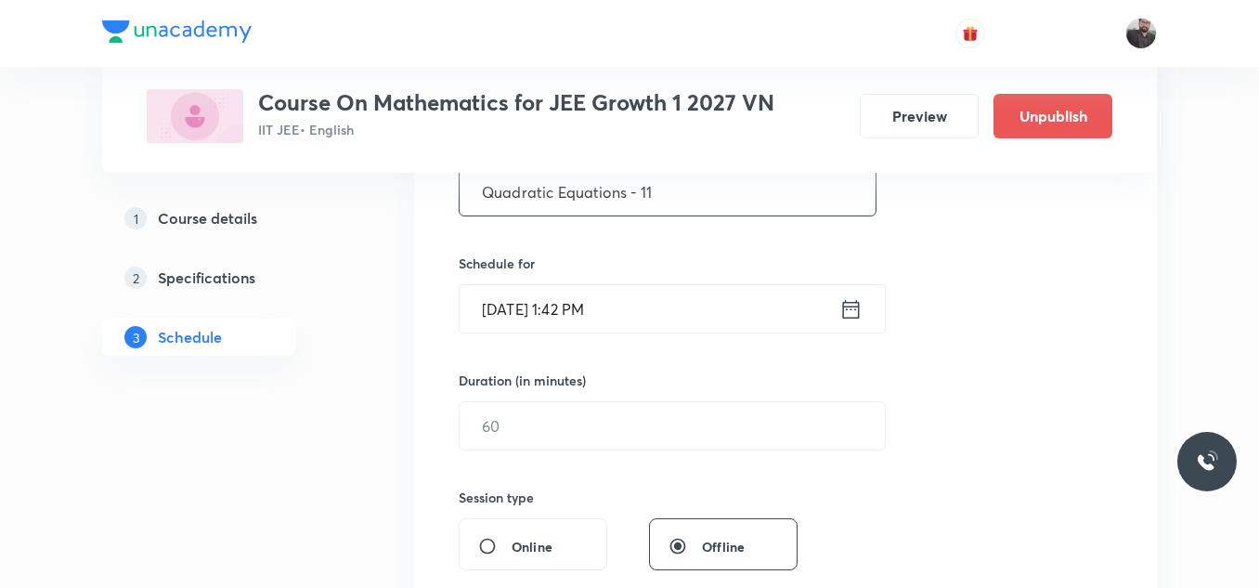
type input "Quadratic Equations - 11"
click at [680, 300] on input "Oct 7, 2025, 1:42 PM" at bounding box center [650, 308] width 380 height 47
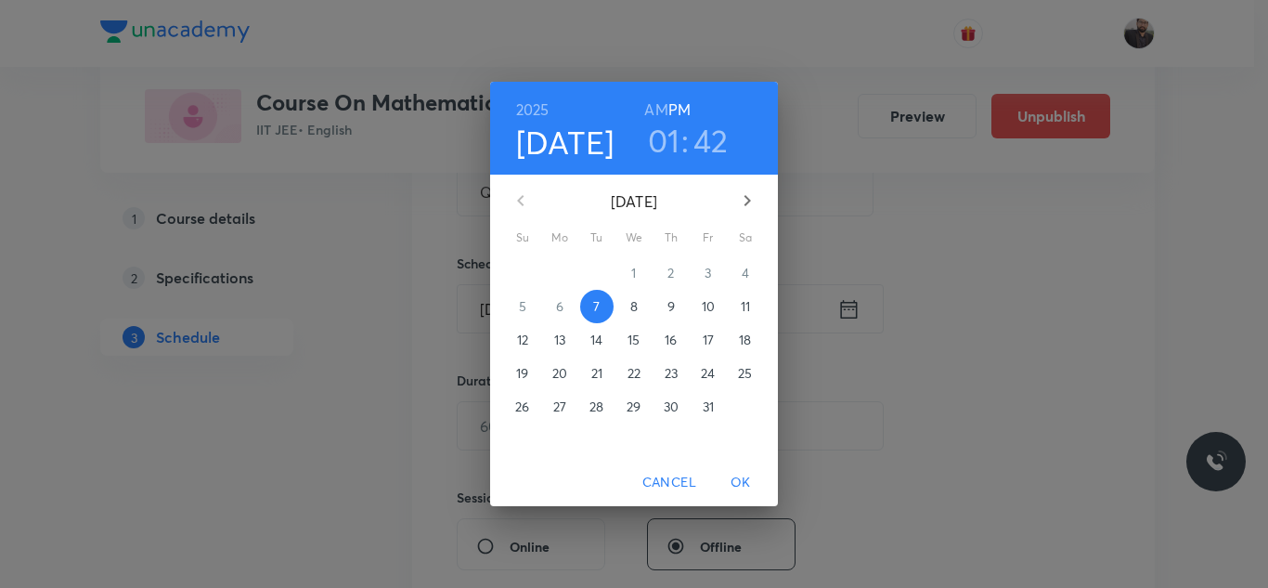
click at [617, 304] on span "8" at bounding box center [633, 306] width 33 height 19
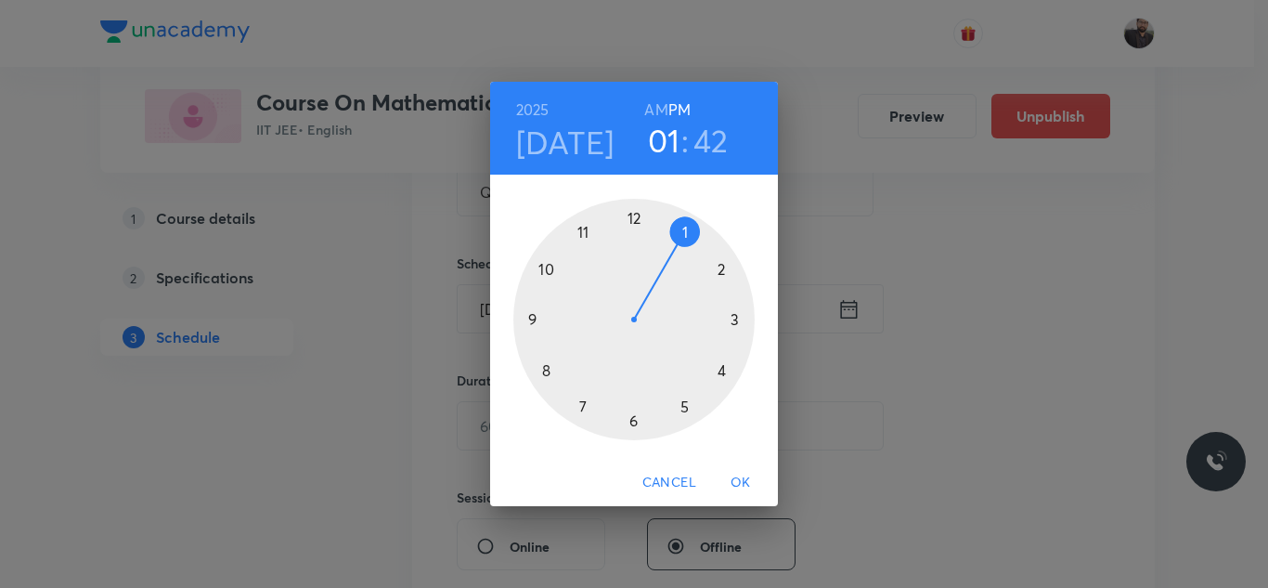
click at [632, 428] on div at bounding box center [633, 319] width 241 height 241
click at [540, 318] on div at bounding box center [633, 319] width 241 height 241
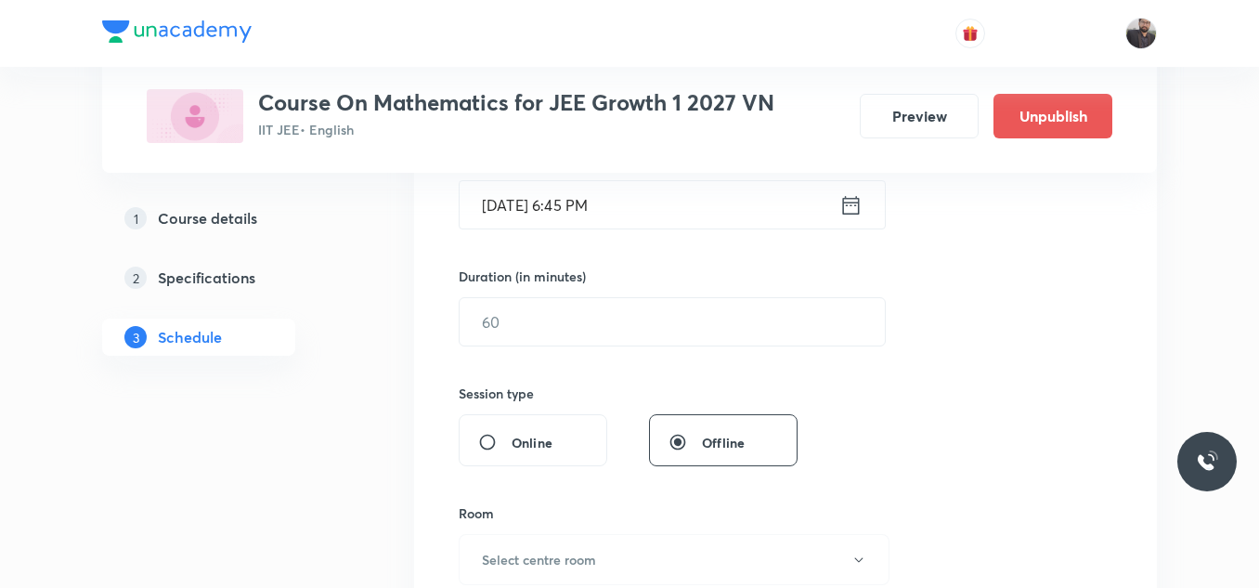
scroll to position [498, 0]
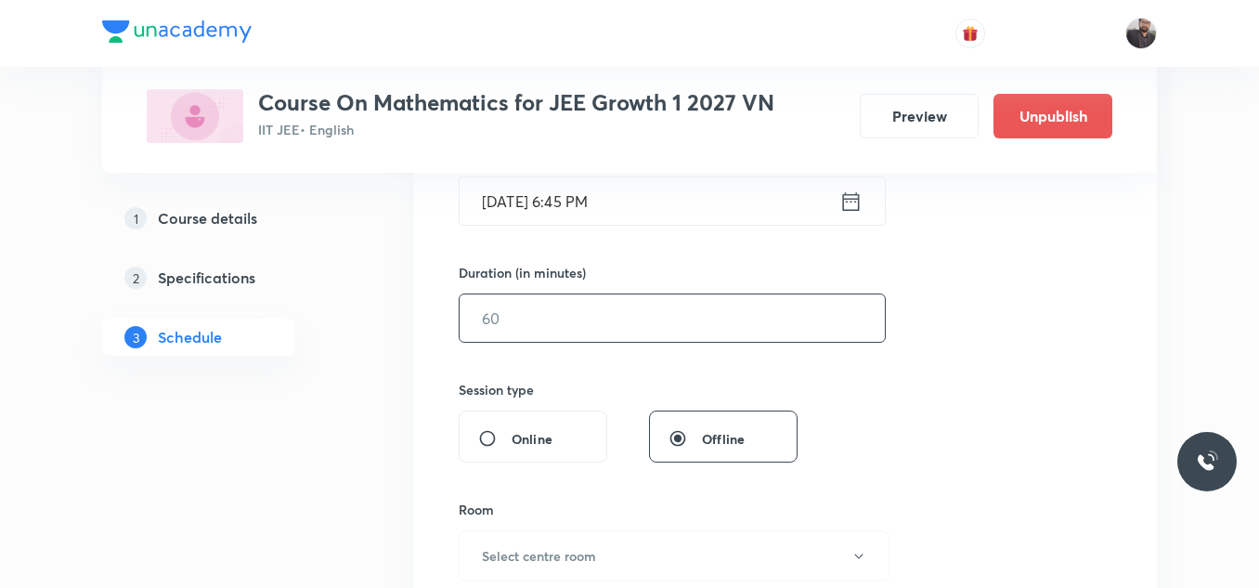
click at [540, 318] on input "text" at bounding box center [672, 317] width 425 height 47
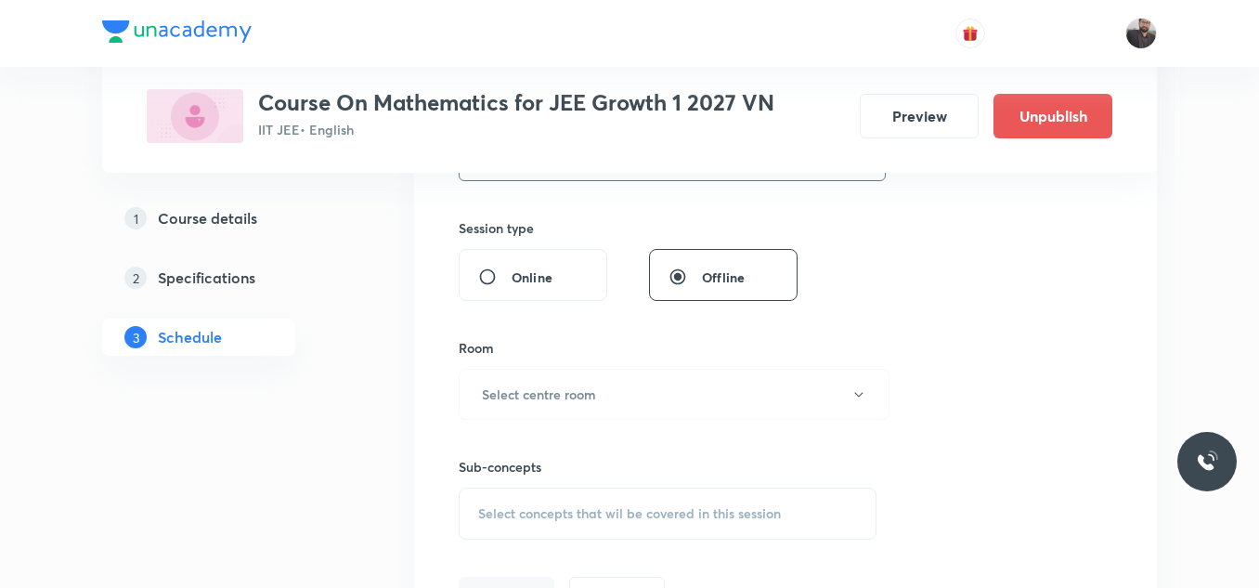
scroll to position [665, 0]
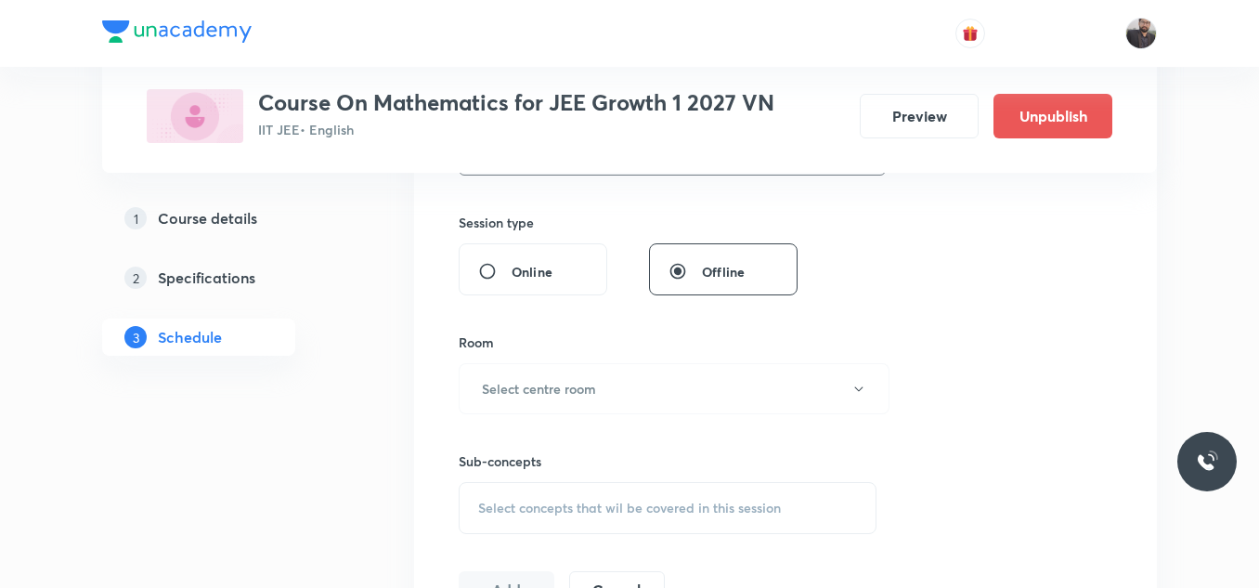
type input "75"
click at [553, 416] on div "Sub-concepts Select concepts that wil be covered in this session" at bounding box center [668, 474] width 418 height 120
click at [549, 402] on button "Select centre room" at bounding box center [674, 388] width 431 height 51
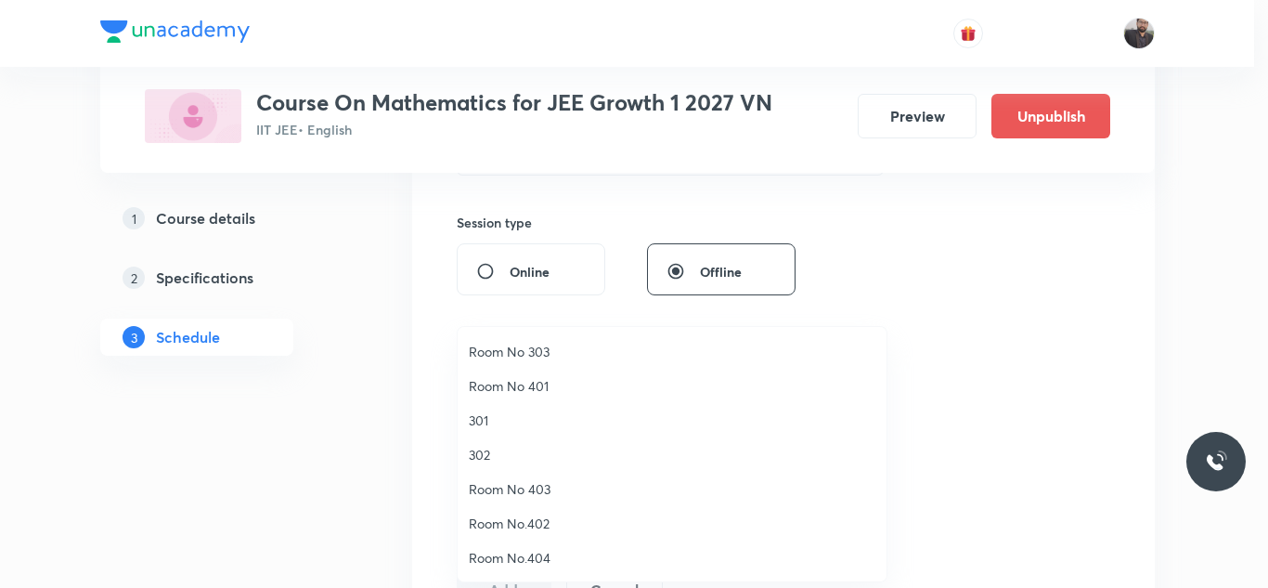
click at [529, 426] on span "301" at bounding box center [672, 419] width 407 height 19
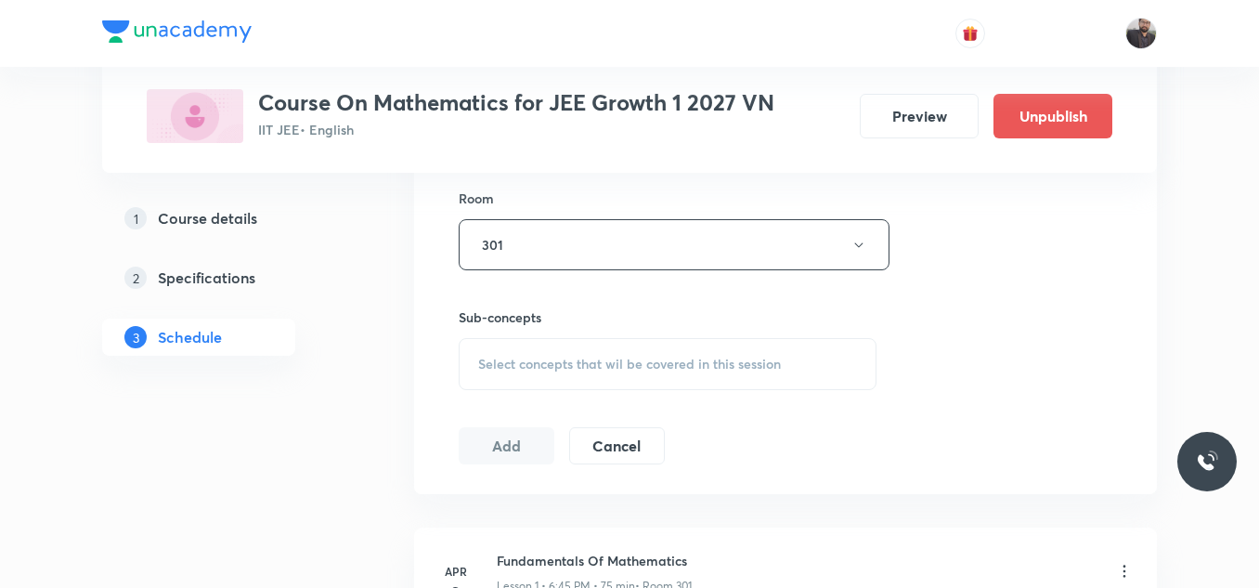
scroll to position [810, 0]
click at [524, 386] on div "Select concepts that wil be covered in this session" at bounding box center [668, 362] width 418 height 52
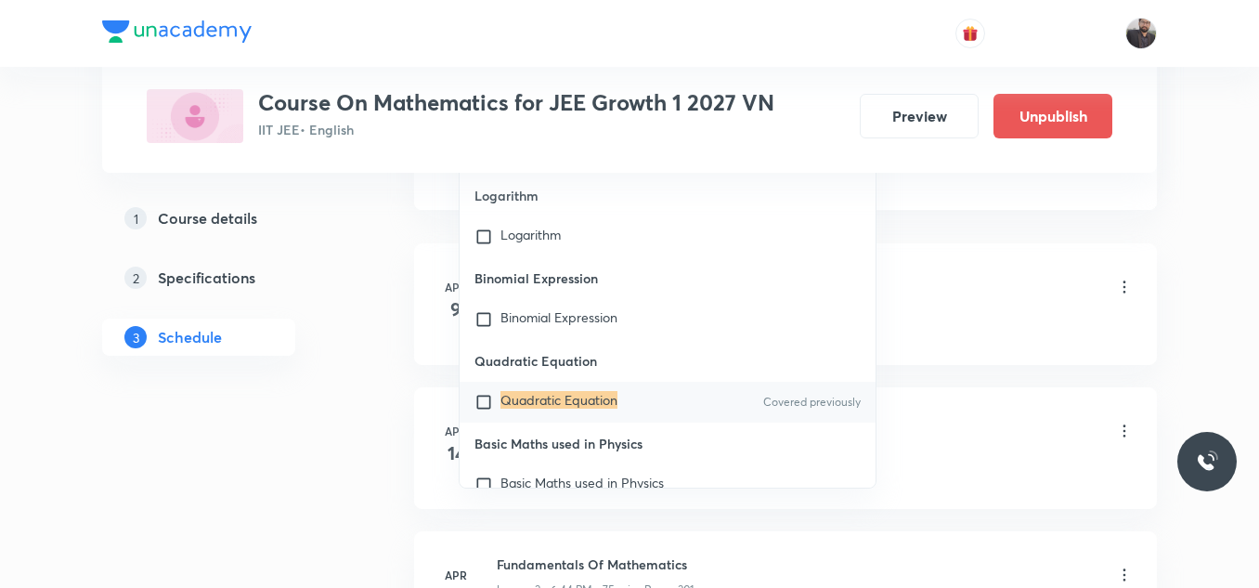
scroll to position [1151, 0]
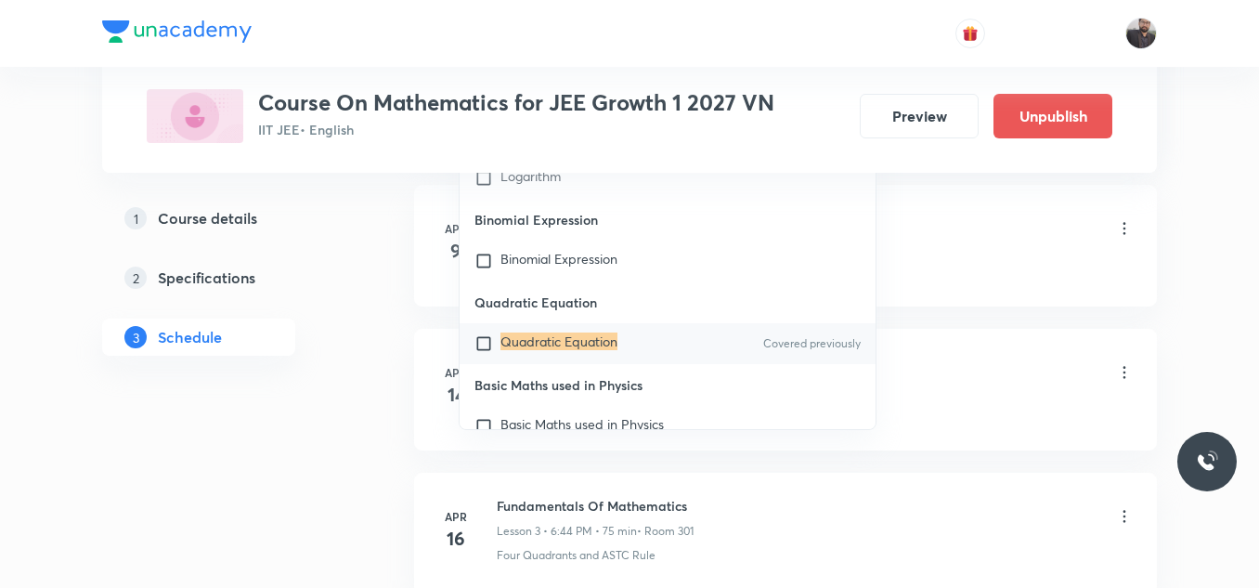
type input "Quadratic Equation"
click at [562, 341] on mark "Quadratic Equation" at bounding box center [558, 341] width 117 height 18
checkbox input "true"
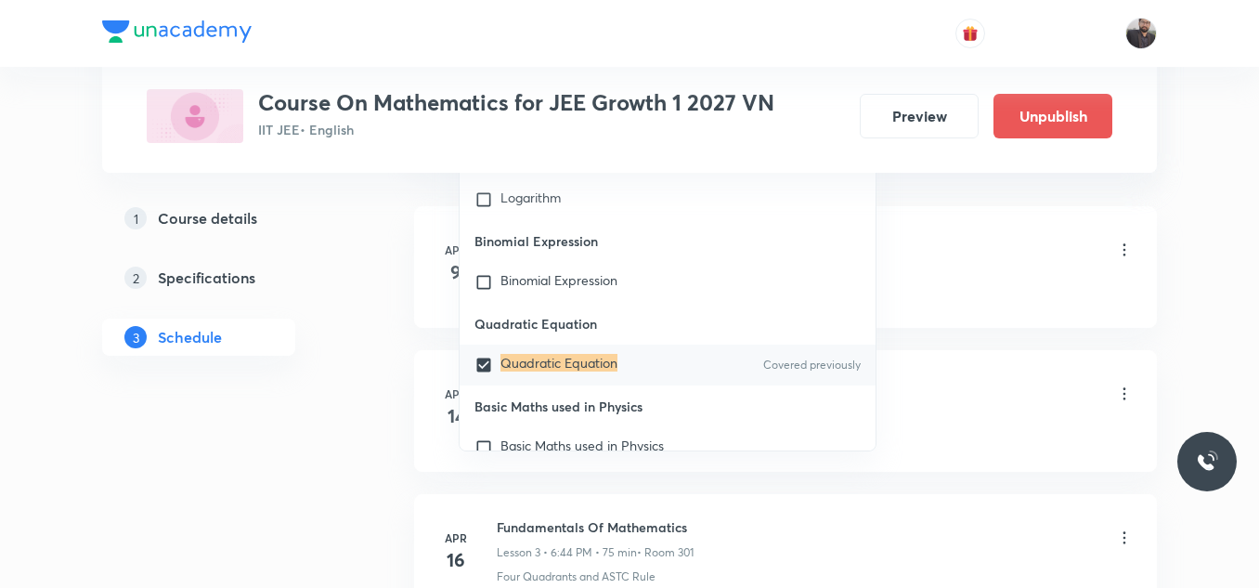
click at [917, 282] on div "Four Quadrants and ASTC Rule" at bounding box center [815, 288] width 637 height 17
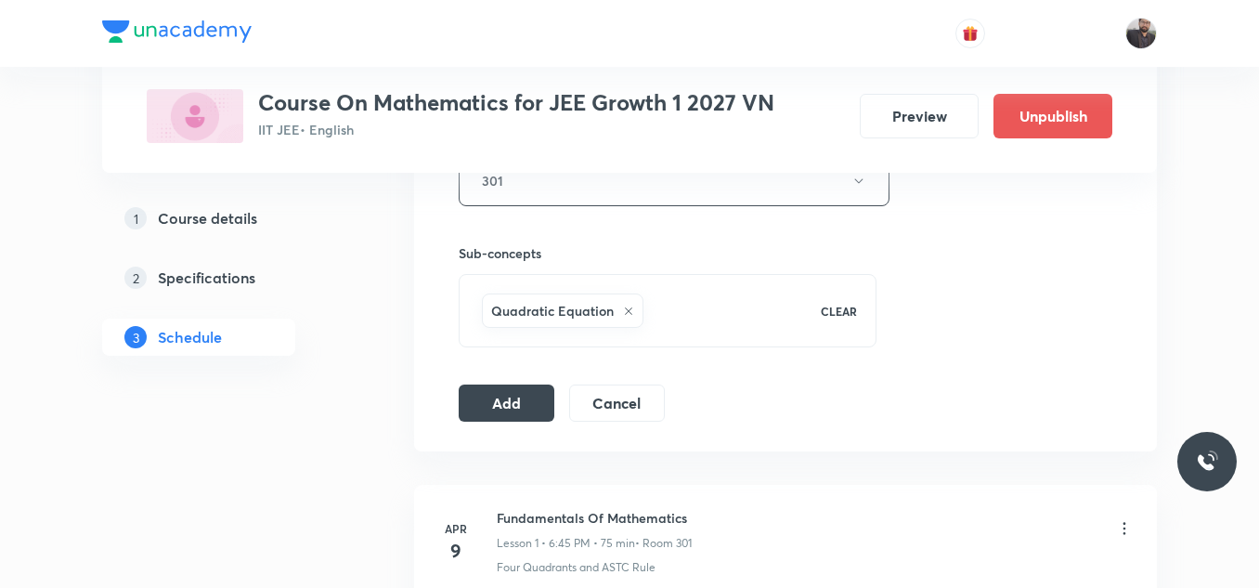
scroll to position [865, 0]
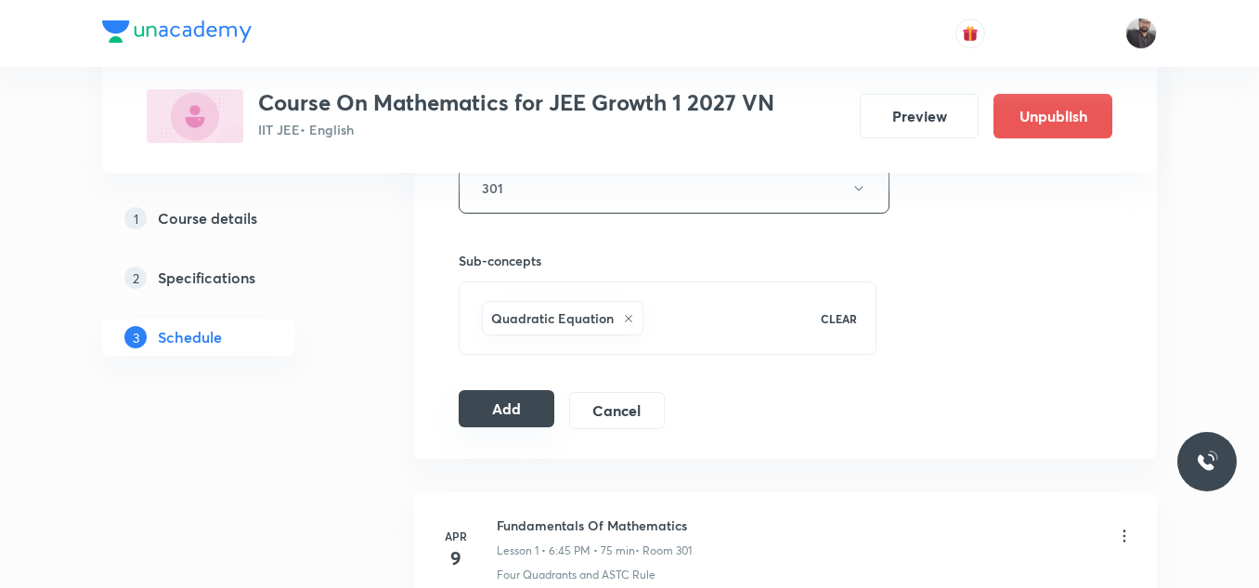
click at [488, 424] on button "Add" at bounding box center [507, 408] width 96 height 37
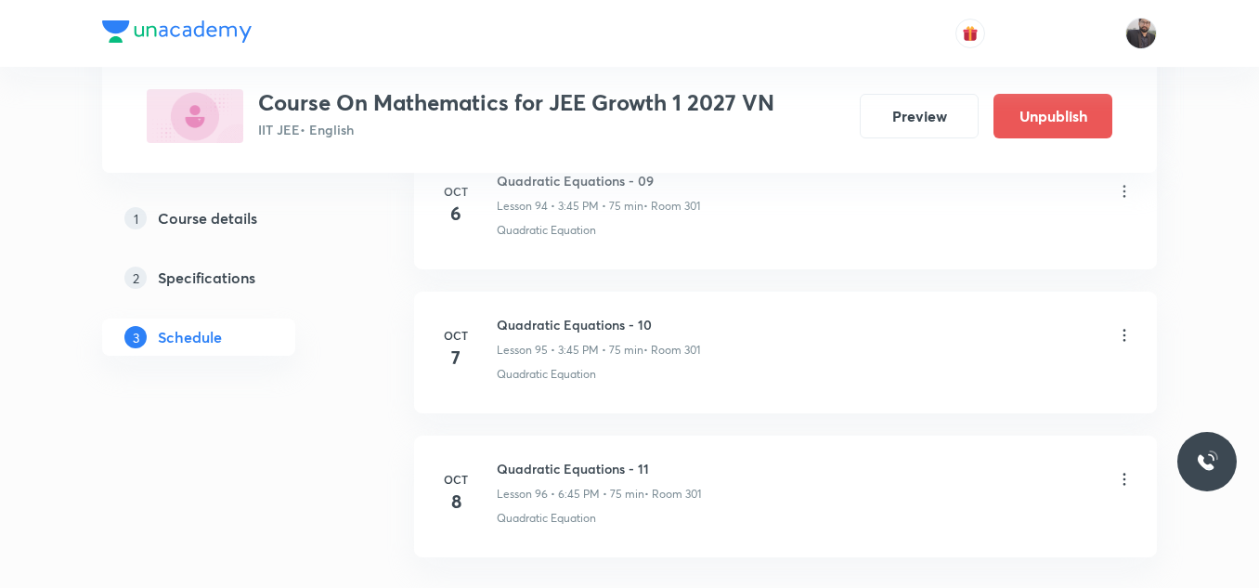
scroll to position [13861, 0]
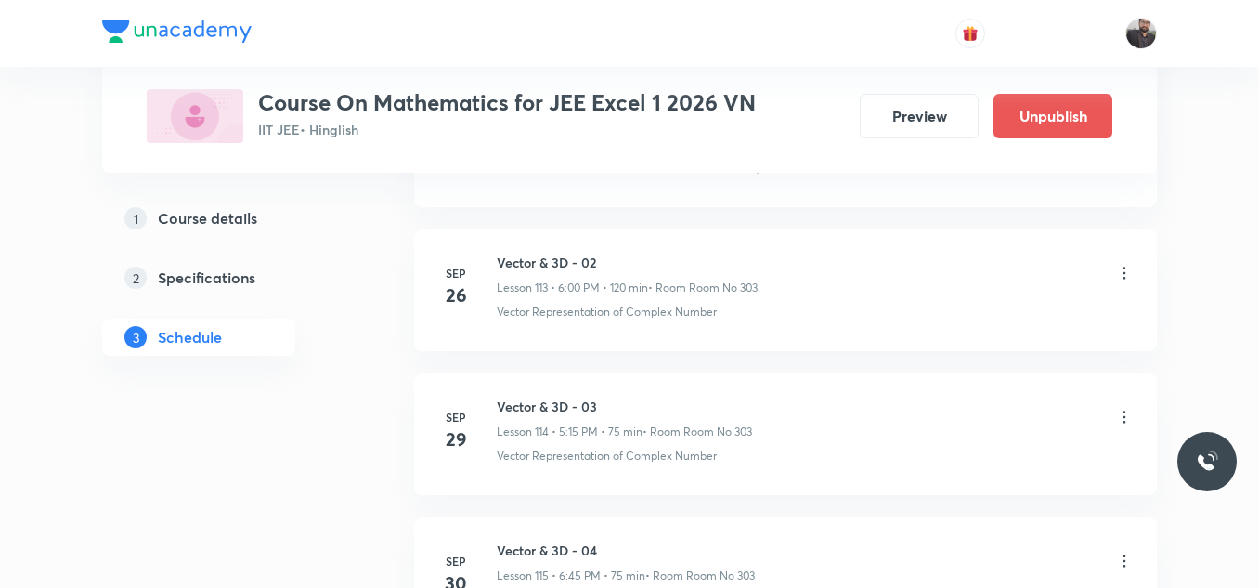
scroll to position [17739, 0]
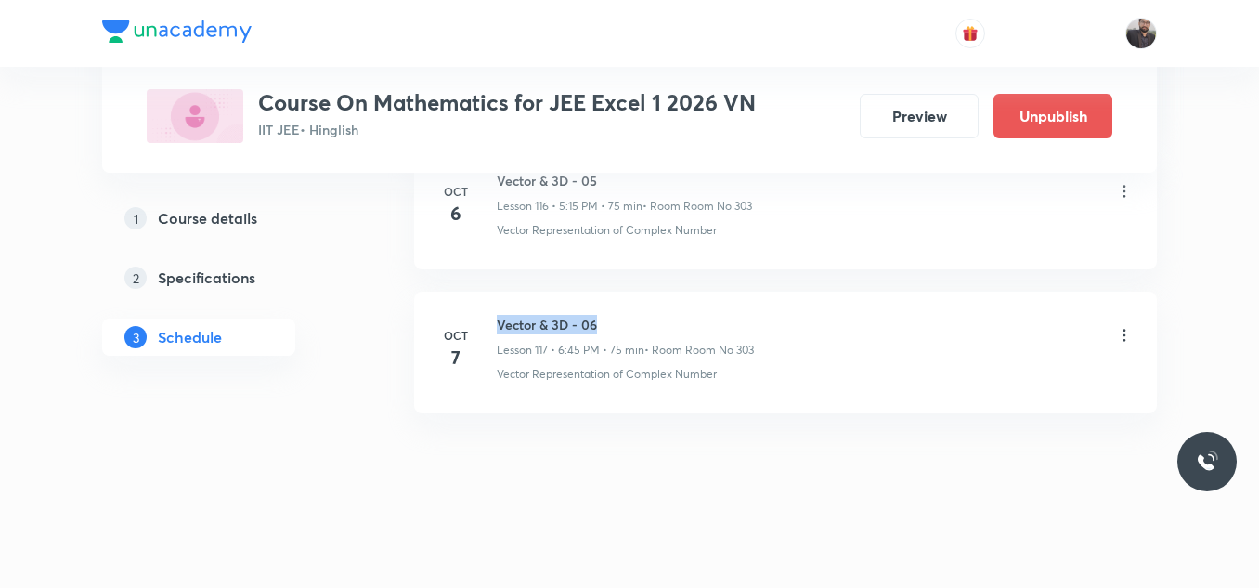
drag, startPoint x: 499, startPoint y: 316, endPoint x: 643, endPoint y: 315, distance: 143.9
click at [643, 315] on h6 "Vector & 3D - 06" at bounding box center [625, 324] width 257 height 19
copy h6 "Vector & 3D - 06"
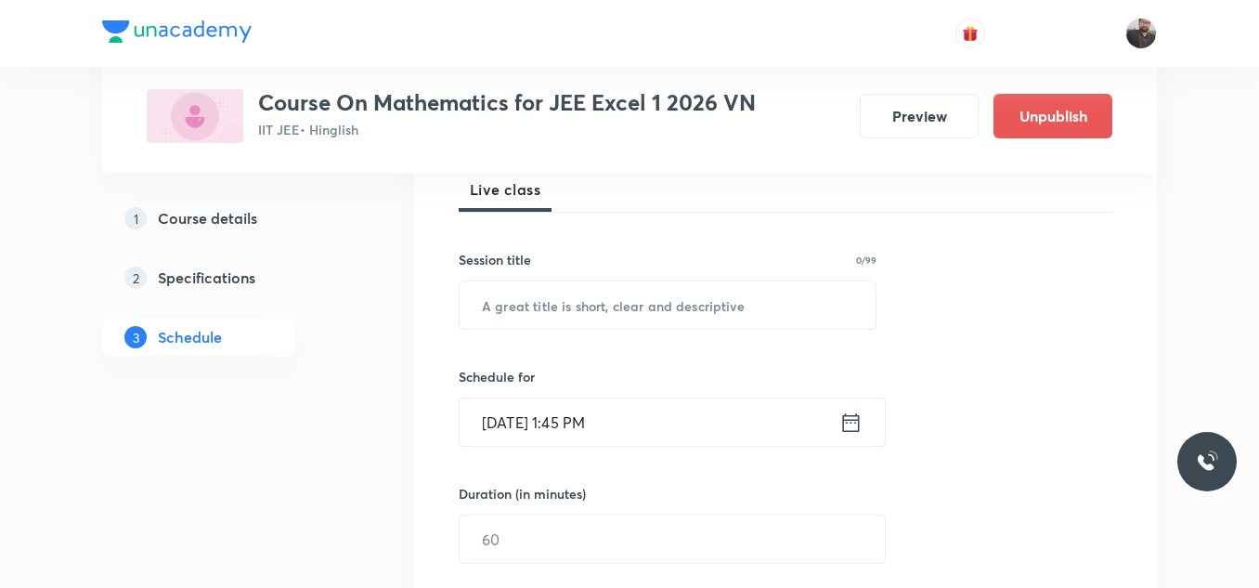
scroll to position [279, 0]
click at [643, 315] on input "text" at bounding box center [668, 302] width 416 height 47
paste input "Vector & 3D - 06"
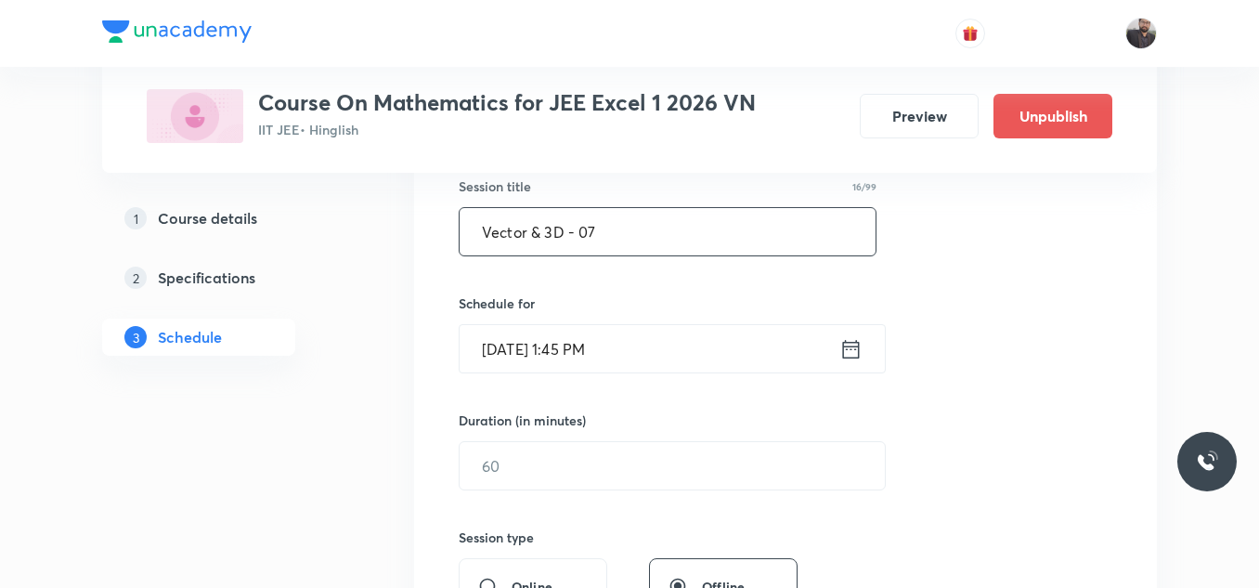
scroll to position [353, 0]
type input "Vector & 3D - 07"
click at [661, 348] on input "[DATE] 1:45 PM" at bounding box center [650, 345] width 380 height 47
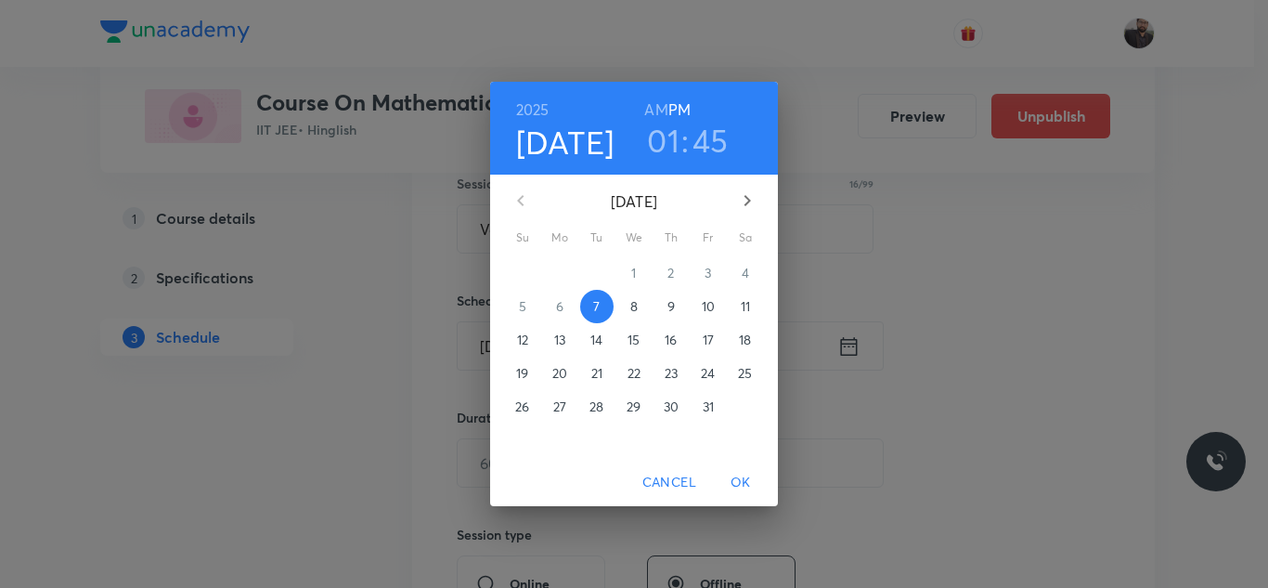
click at [639, 311] on span "8" at bounding box center [633, 306] width 33 height 19
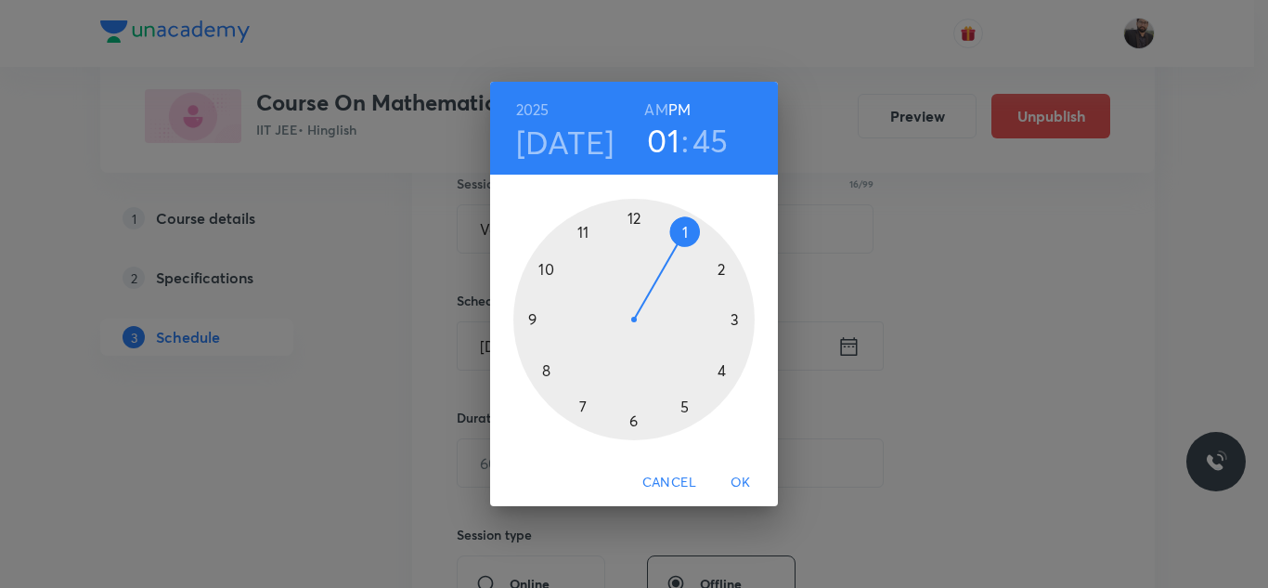
click at [734, 314] on div at bounding box center [633, 319] width 241 height 241
click at [551, 316] on div at bounding box center [633, 319] width 241 height 241
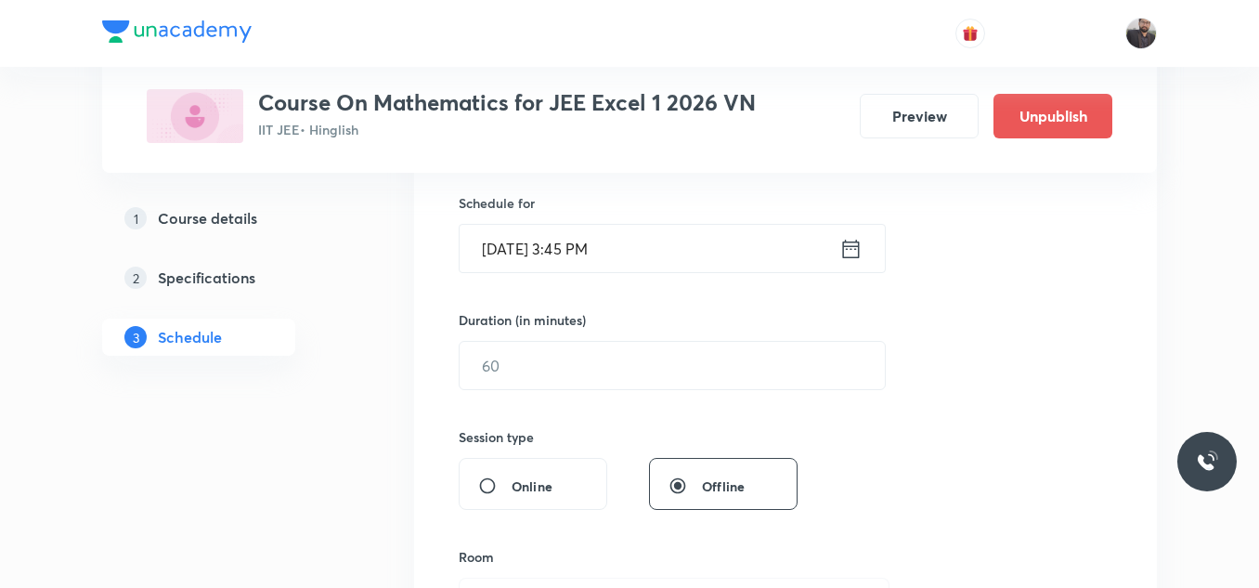
scroll to position [451, 0]
click at [565, 350] on input "text" at bounding box center [672, 364] width 425 height 47
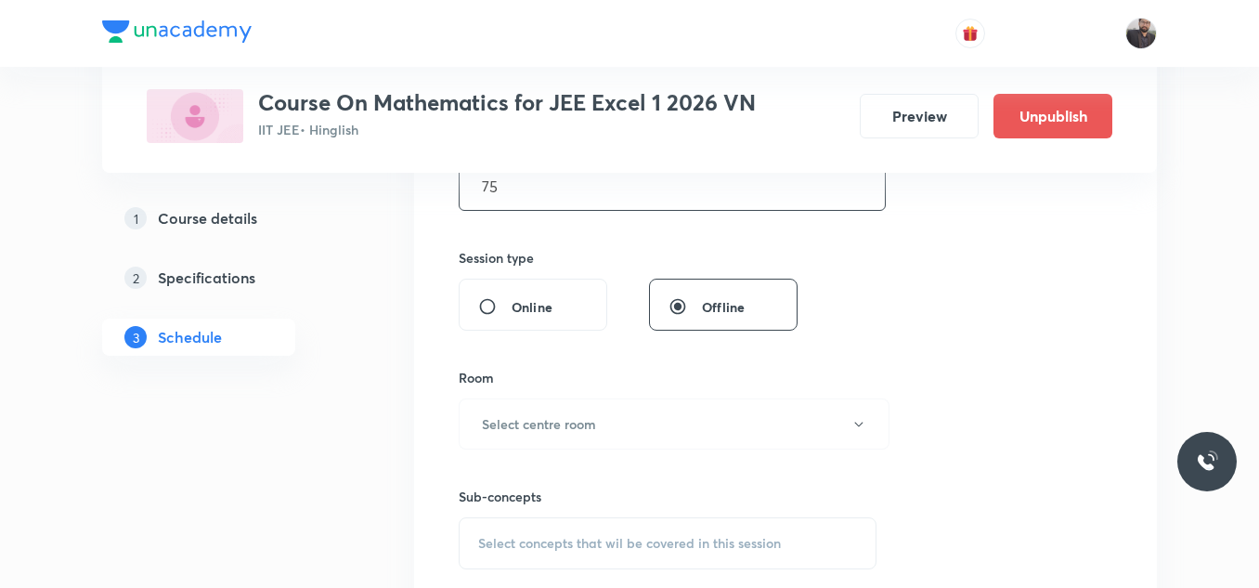
scroll to position [639, 0]
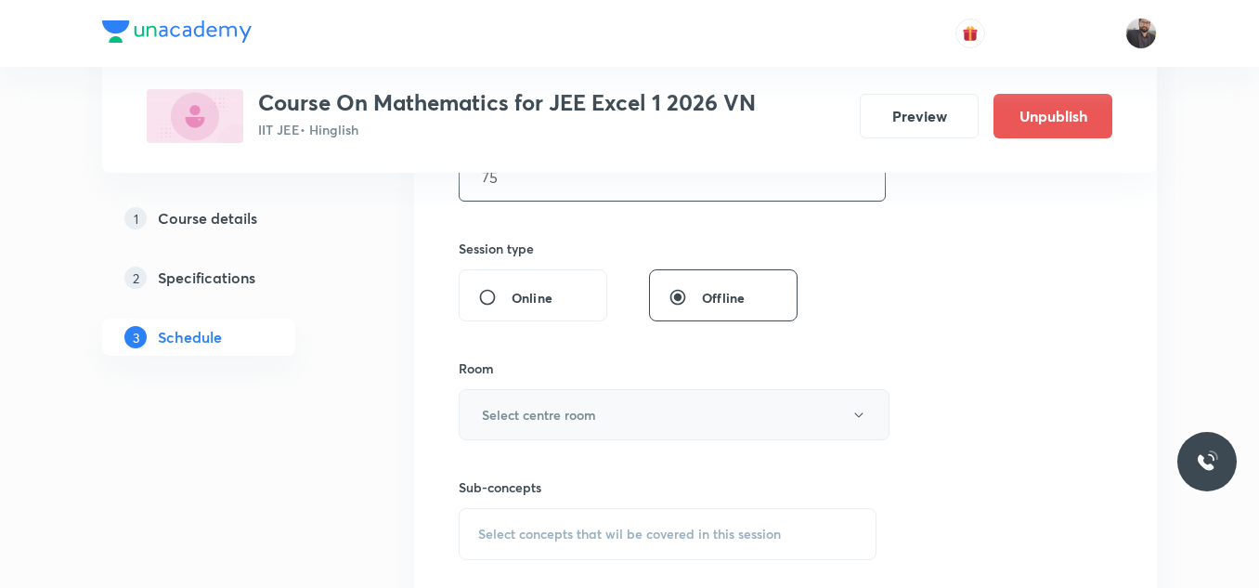
type input "75"
click at [582, 408] on h6 "Select centre room" at bounding box center [539, 414] width 114 height 19
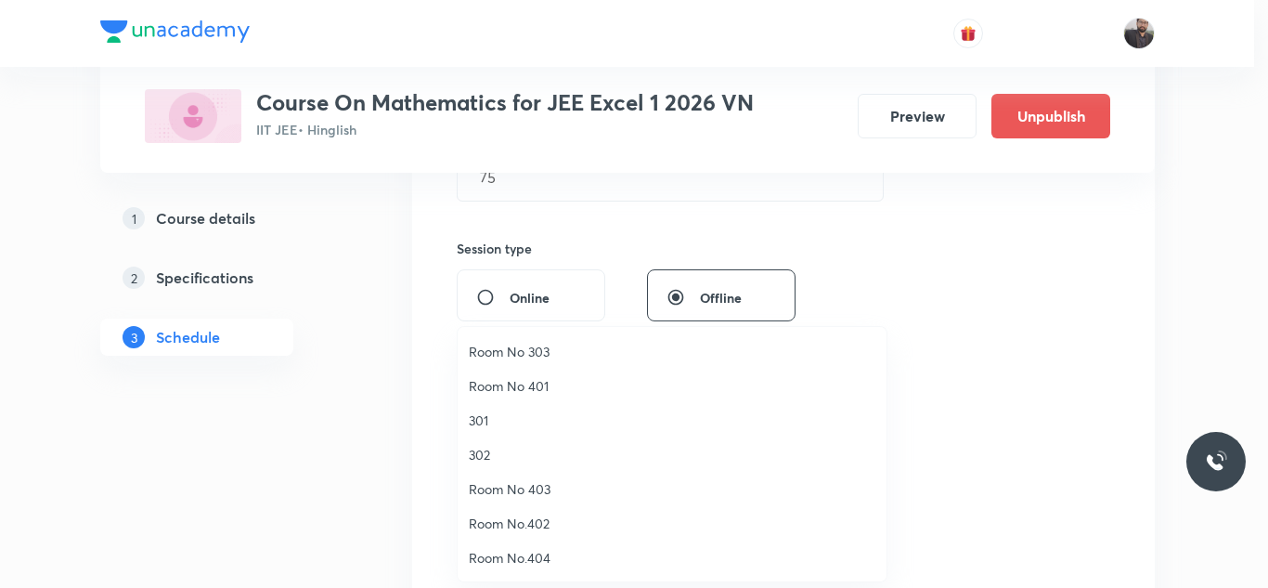
click at [533, 353] on span "Room No 303" at bounding box center [672, 351] width 407 height 19
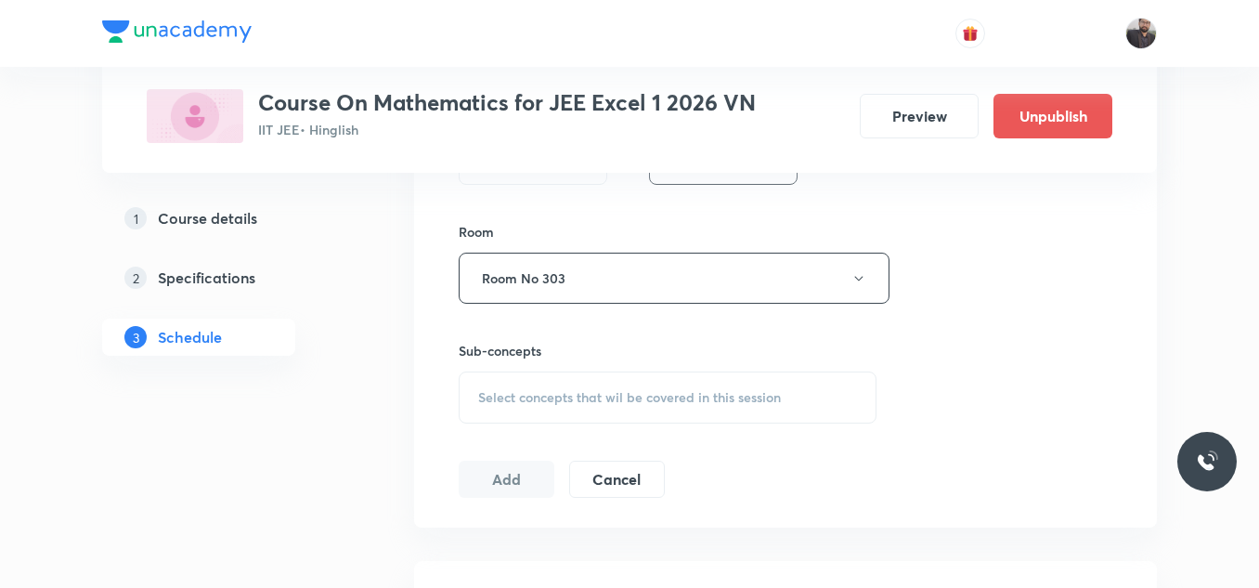
scroll to position [777, 0]
click at [538, 391] on span "Select concepts that wil be covered in this session" at bounding box center [629, 395] width 303 height 15
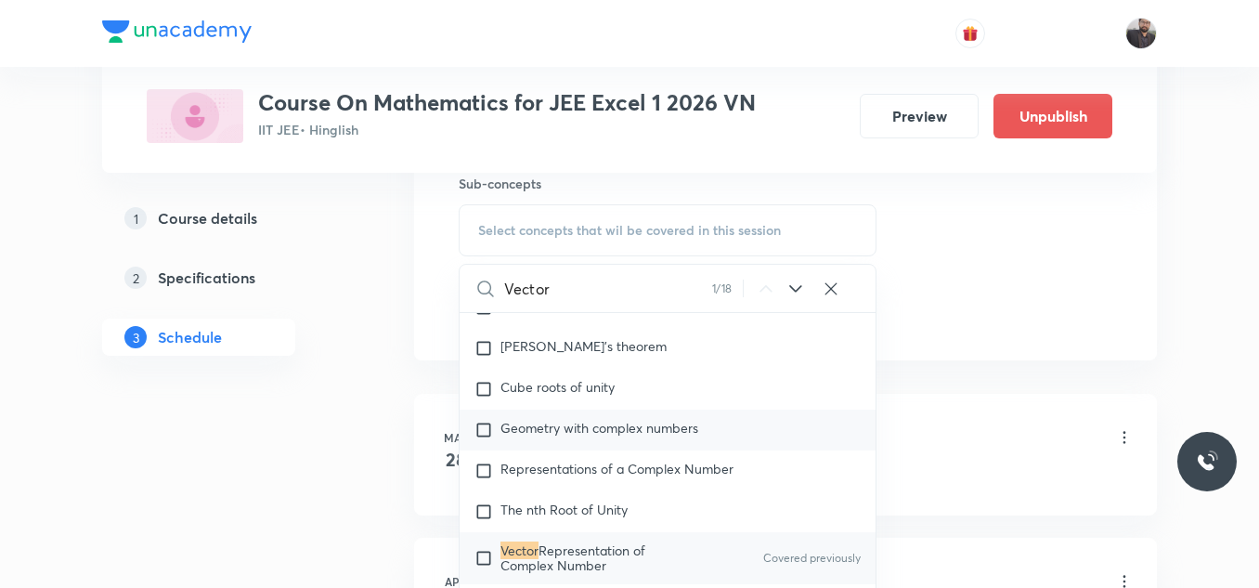
scroll to position [943, 0]
type input "Vector"
click at [595, 555] on span "Representation of Complex Number" at bounding box center [572, 556] width 145 height 32
checkbox input "true"
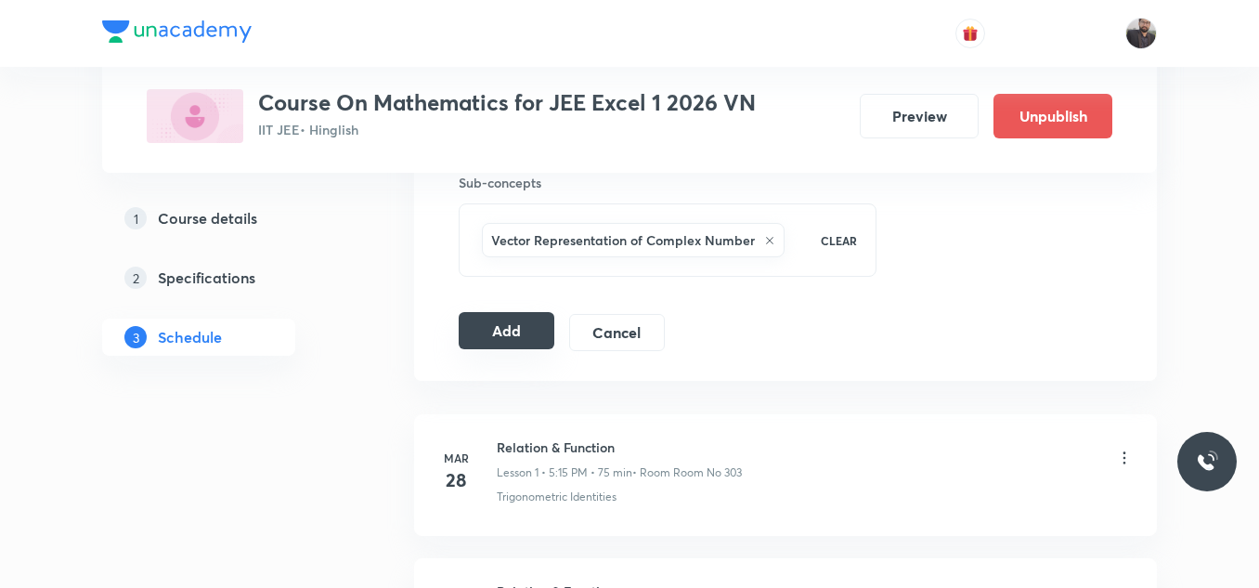
click at [509, 345] on button "Add" at bounding box center [507, 330] width 96 height 37
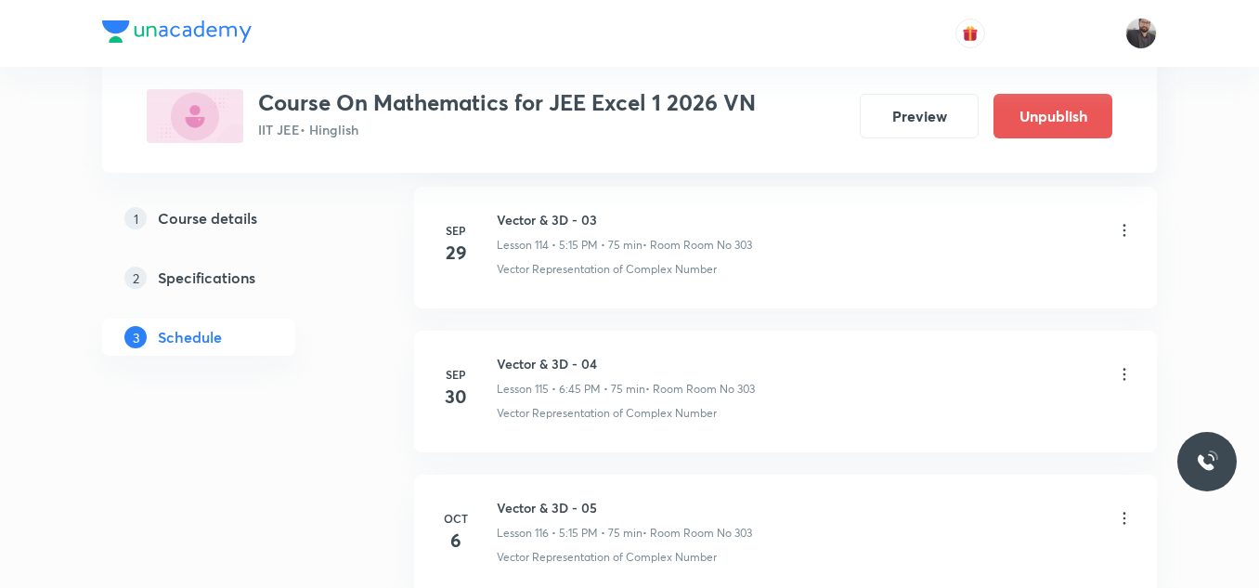
scroll to position [17030, 0]
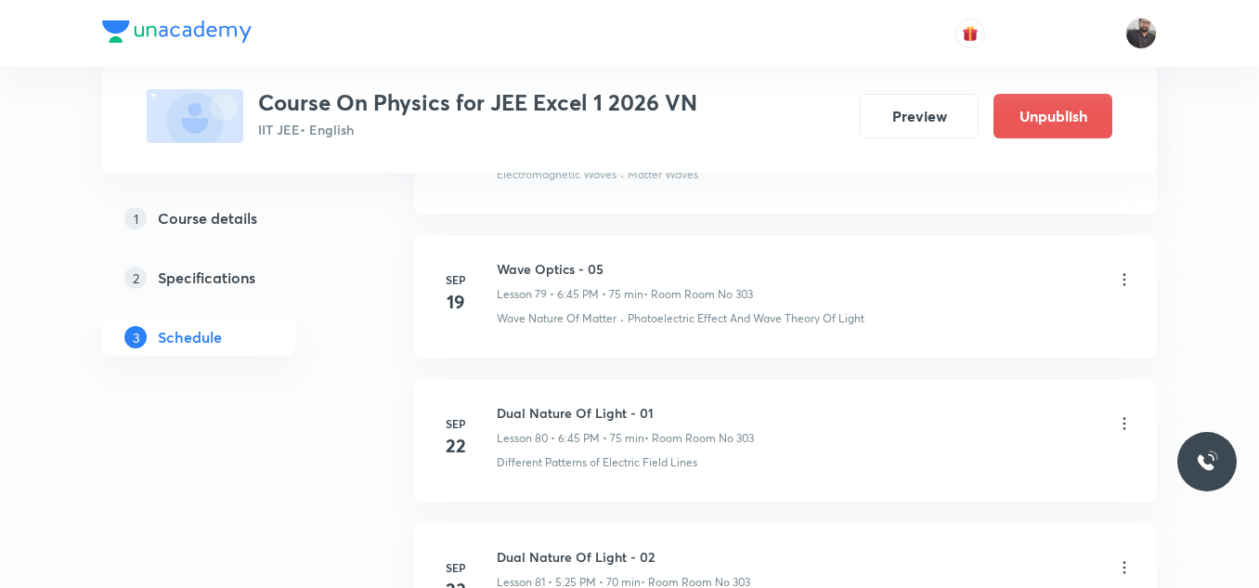
scroll to position [13869, 0]
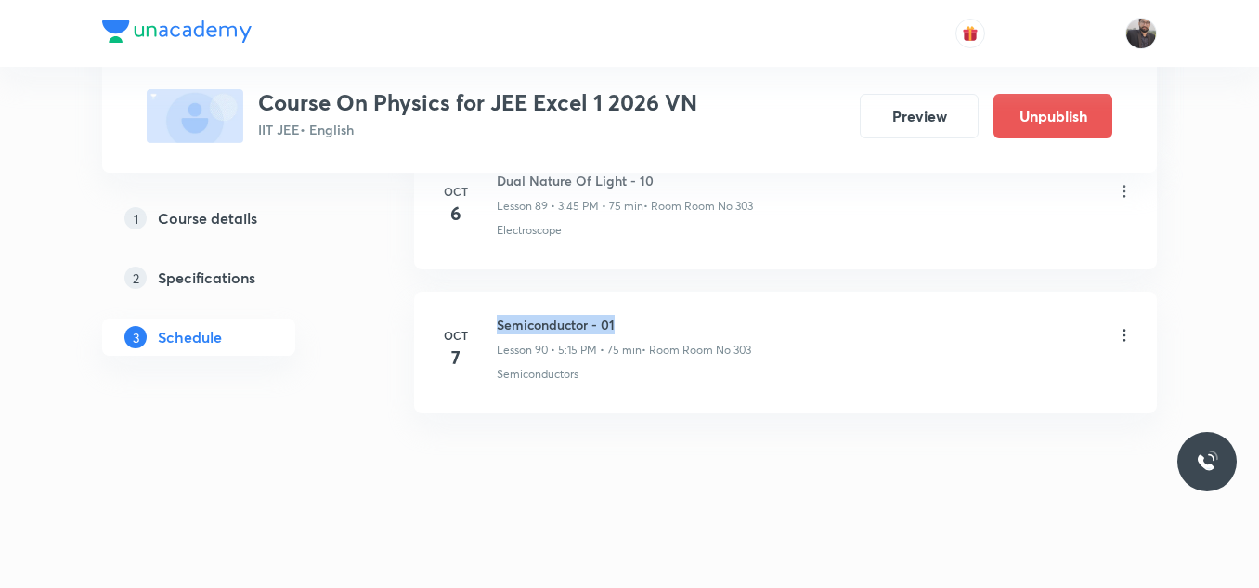
drag, startPoint x: 496, startPoint y: 317, endPoint x: 661, endPoint y: 310, distance: 165.4
click at [661, 310] on li "[DATE] Semiconductor - 01 Lesson 90 • 5:15 PM • 75 min • Room Room No 303 Semic…" at bounding box center [785, 352] width 743 height 122
copy h6 "Semiconductor - 01"
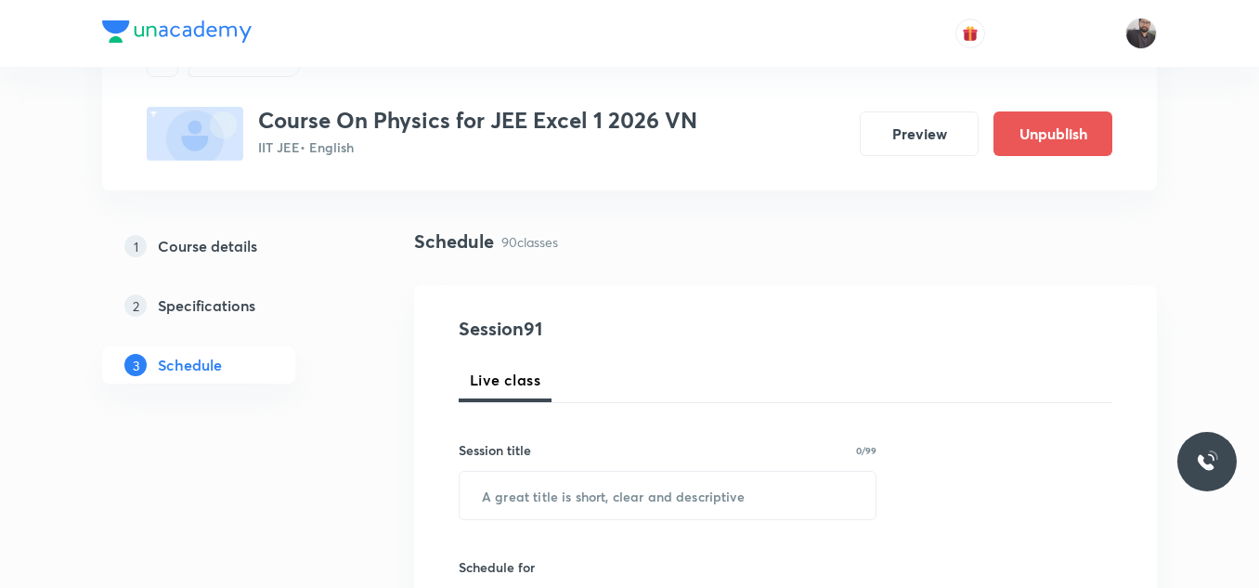
scroll to position [87, 0]
click at [577, 503] on input "text" at bounding box center [668, 494] width 416 height 47
paste input "Semiconductor - 01"
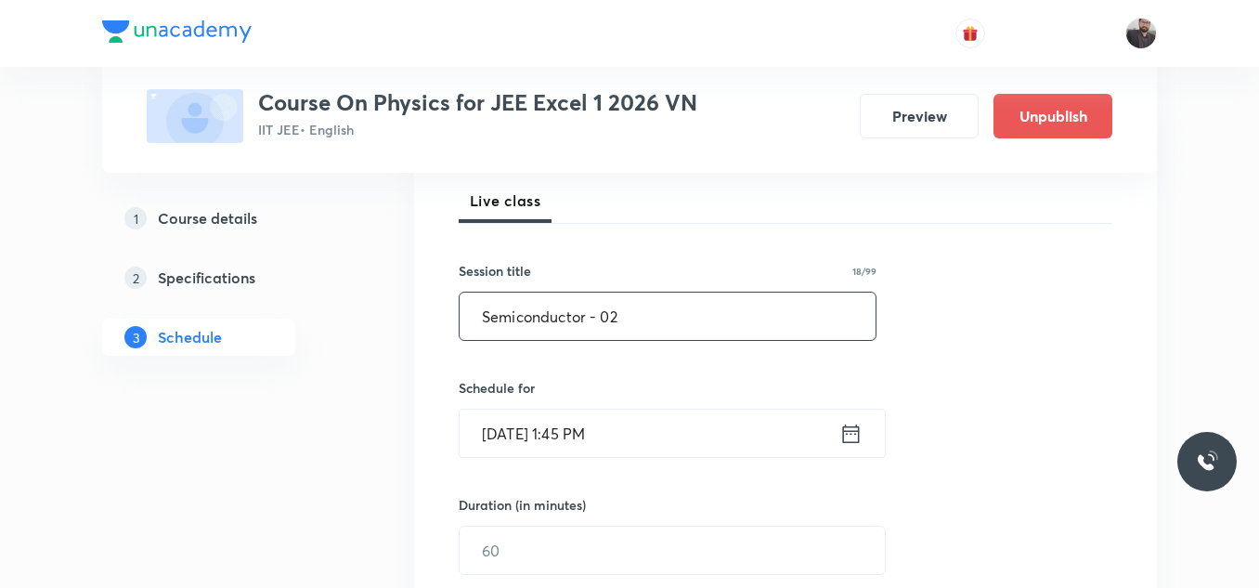
scroll to position [266, 0]
type input "Semiconductor - 02"
click at [583, 456] on div "Oct 7, 2025, 1:45 PM ​" at bounding box center [672, 432] width 427 height 49
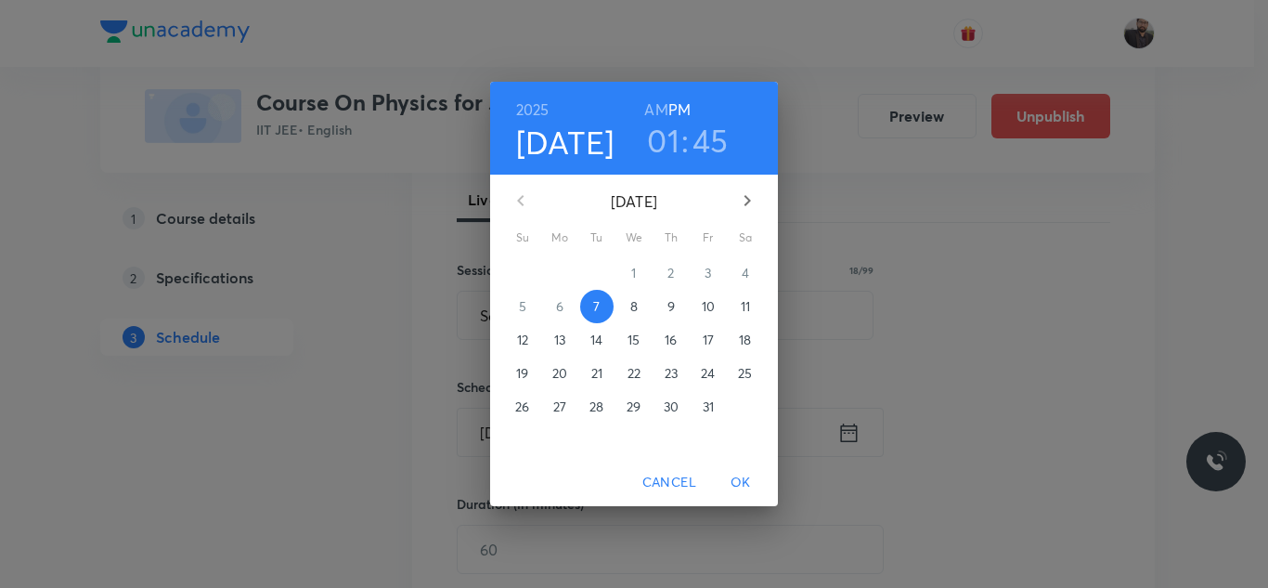
click at [630, 304] on p "8" at bounding box center [633, 306] width 7 height 19
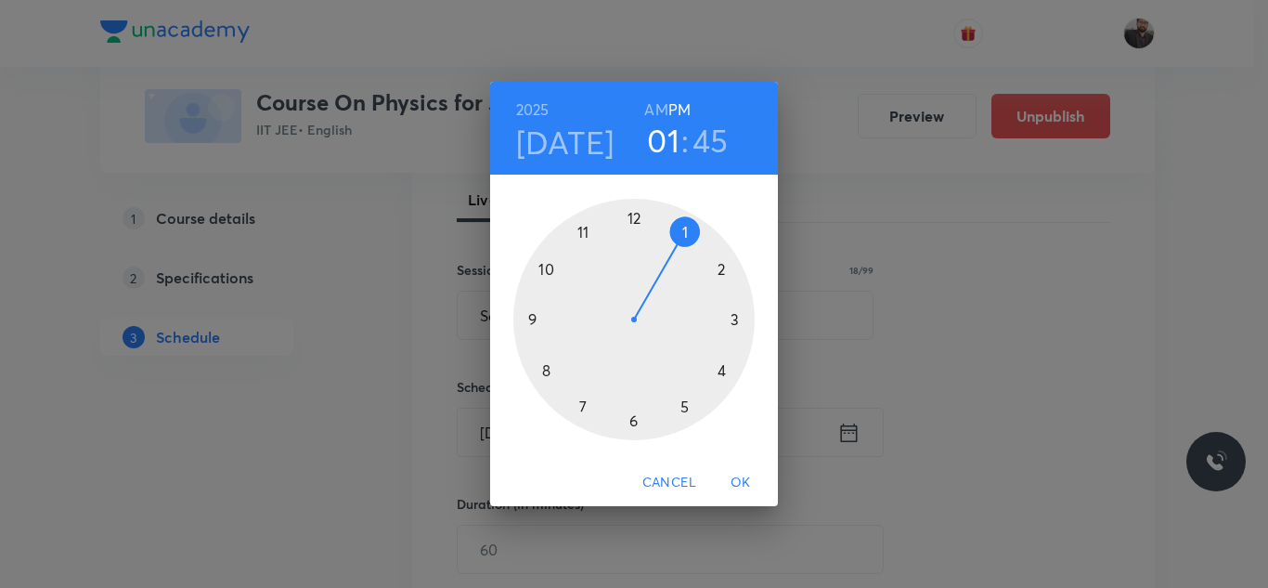
click at [635, 422] on div at bounding box center [633, 319] width 241 height 241
click at [534, 317] on div at bounding box center [633, 319] width 241 height 241
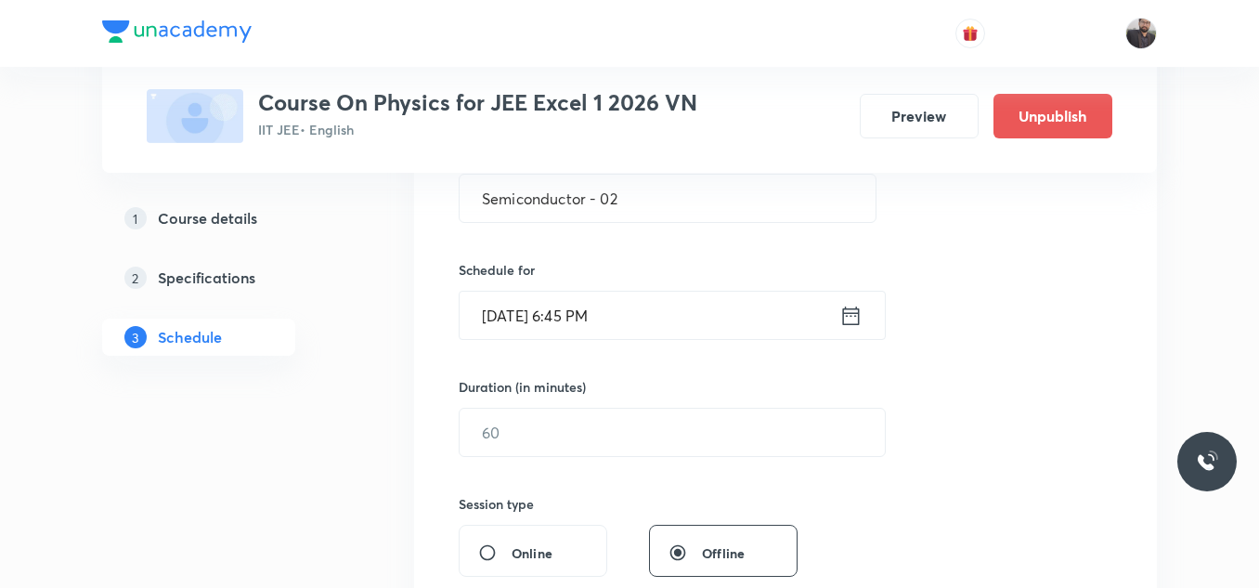
scroll to position [391, 0]
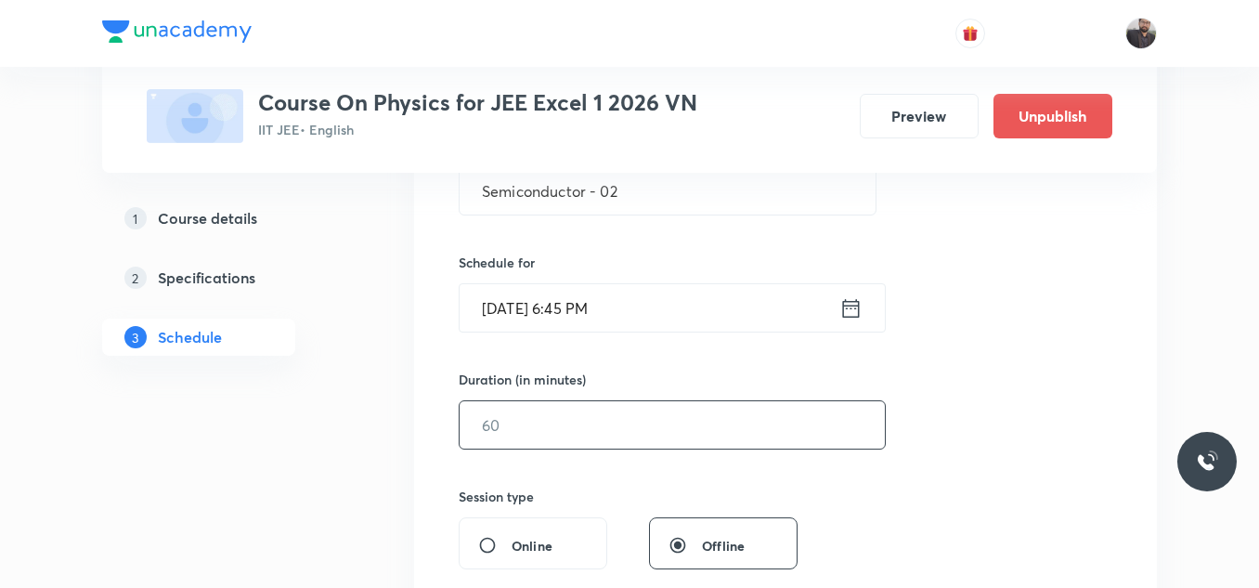
click at [536, 442] on input "text" at bounding box center [672, 424] width 425 height 47
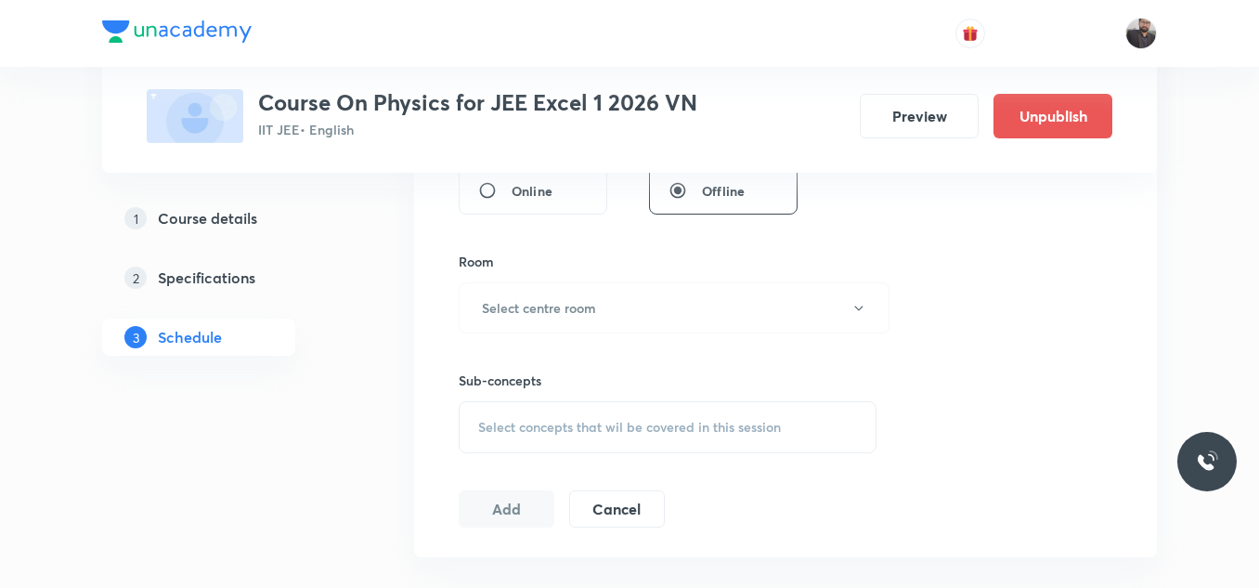
scroll to position [746, 0]
type input "75"
click at [579, 290] on button "Select centre room" at bounding box center [674, 306] width 431 height 51
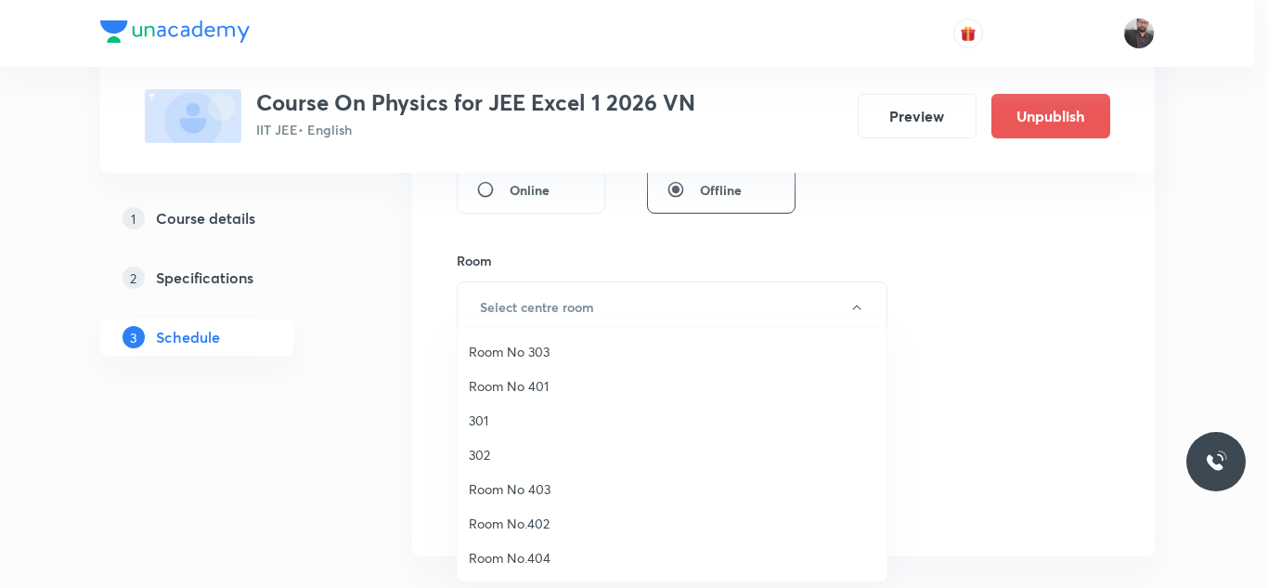
click at [540, 348] on span "Room No 303" at bounding box center [672, 351] width 407 height 19
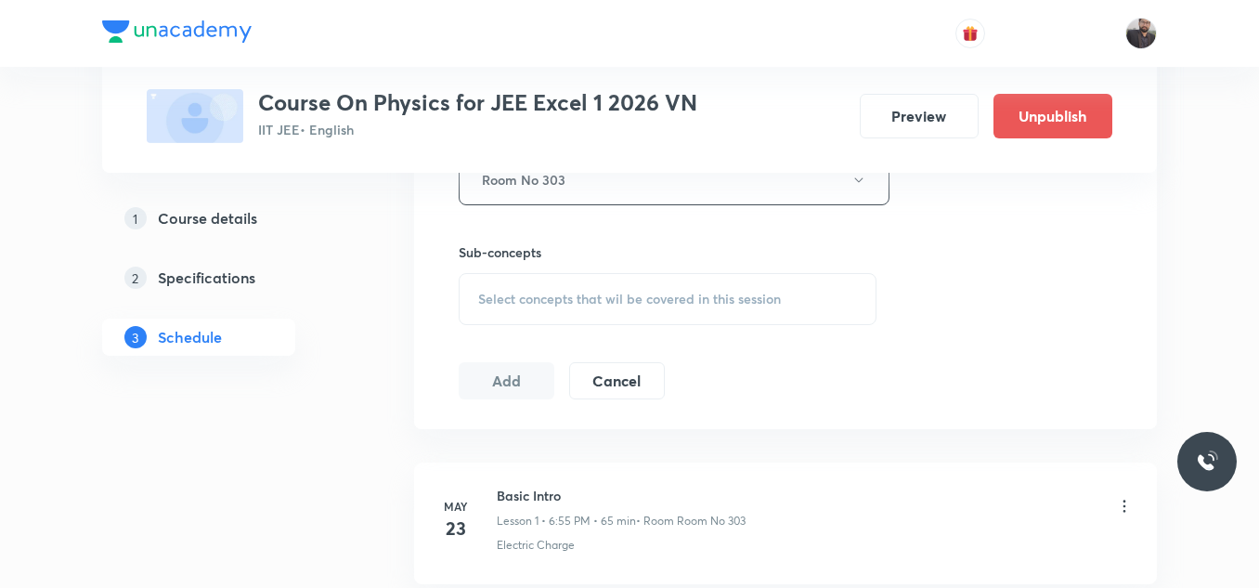
scroll to position [878, 0]
click at [537, 298] on span "Select concepts that wil be covered in this session" at bounding box center [629, 294] width 303 height 15
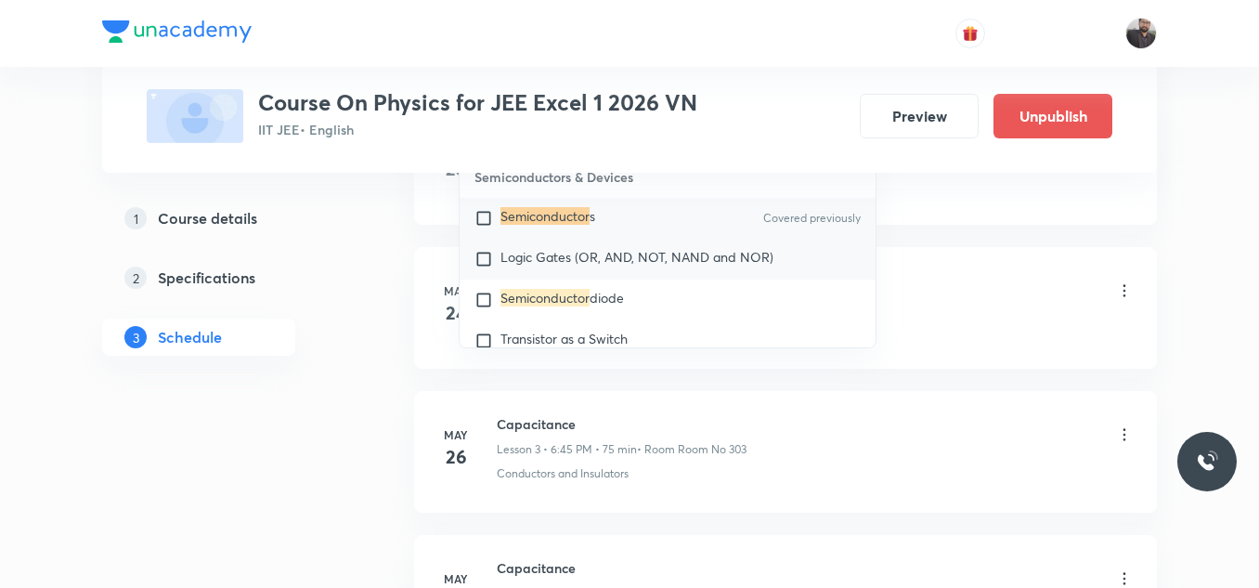
scroll to position [12880, 0]
type input "Semiconductor"
click at [611, 304] on span "diode" at bounding box center [606, 296] width 34 height 18
checkbox input "true"
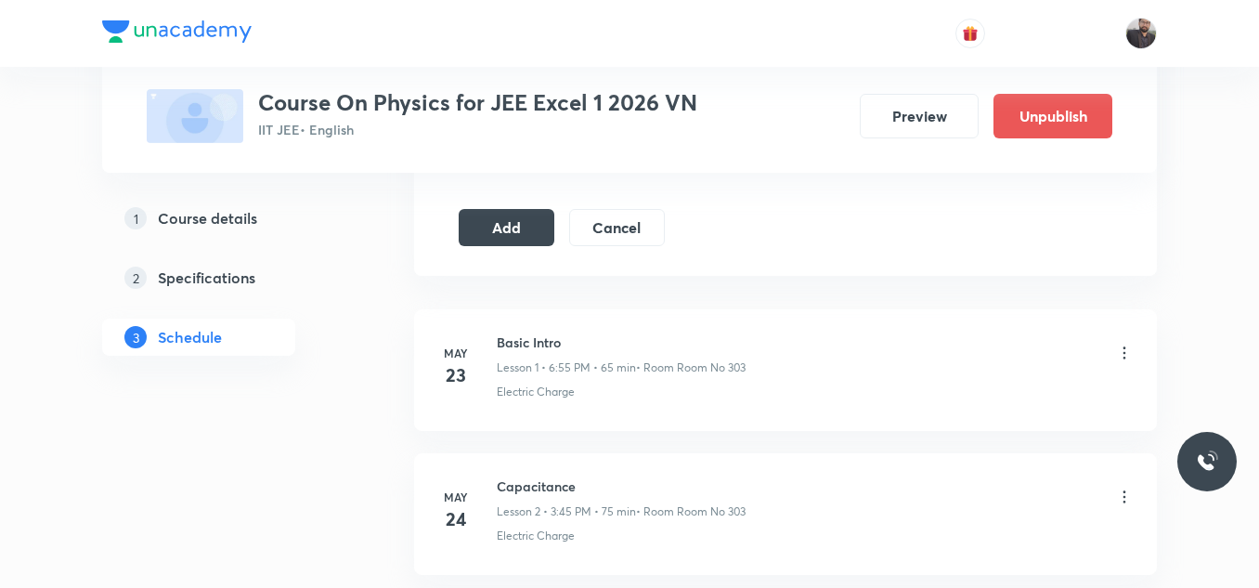
scroll to position [1044, 0]
click at [499, 237] on button "Add" at bounding box center [507, 229] width 96 height 37
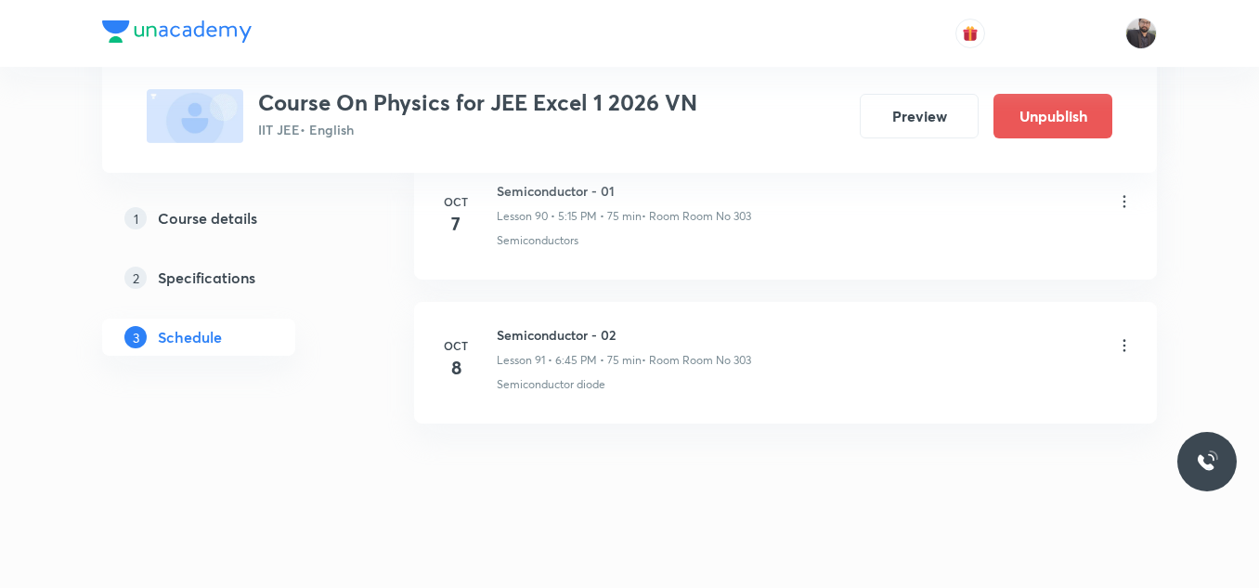
scroll to position [13160, 0]
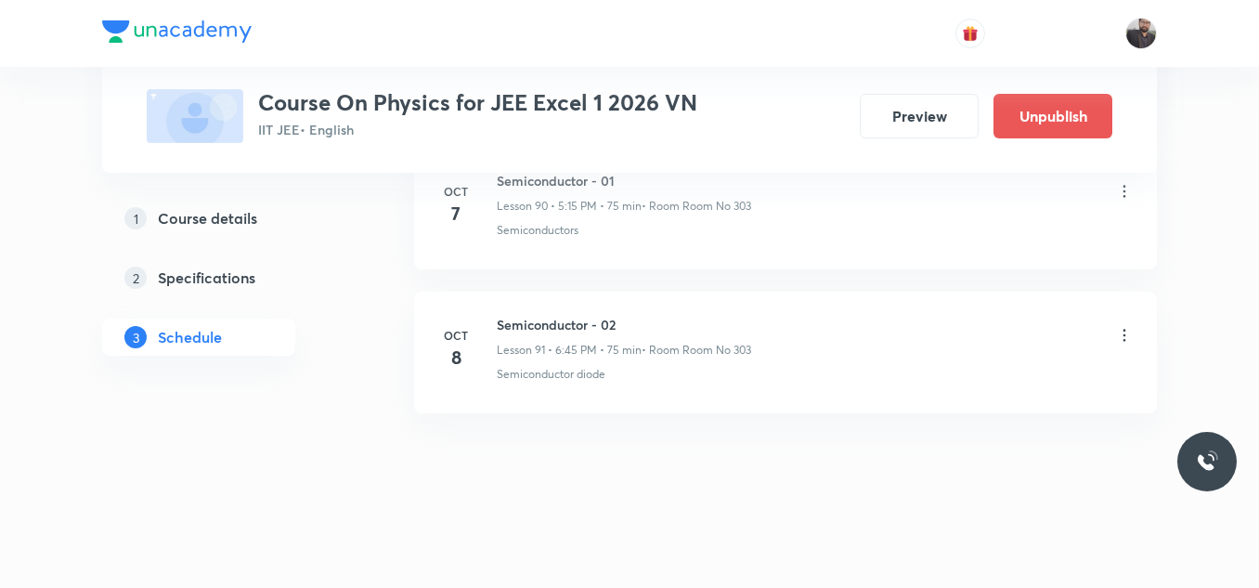
click at [545, 184] on h6 "Semiconductor - 01" at bounding box center [624, 180] width 254 height 19
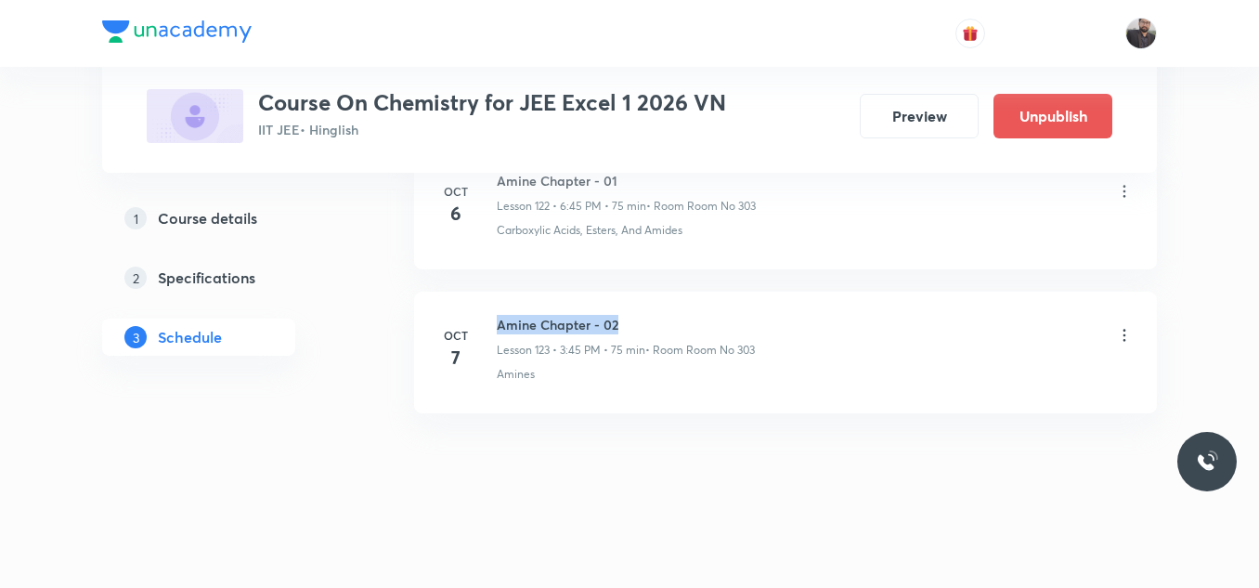
drag, startPoint x: 497, startPoint y: 313, endPoint x: 758, endPoint y: 304, distance: 261.0
click at [758, 304] on li "[DATE] Amine Chapter - 02 Lesson 123 • 3:45 PM • 75 min • Room Room No 303 Amin…" at bounding box center [785, 352] width 743 height 122
copy h6 "Amine Chapter - 02"
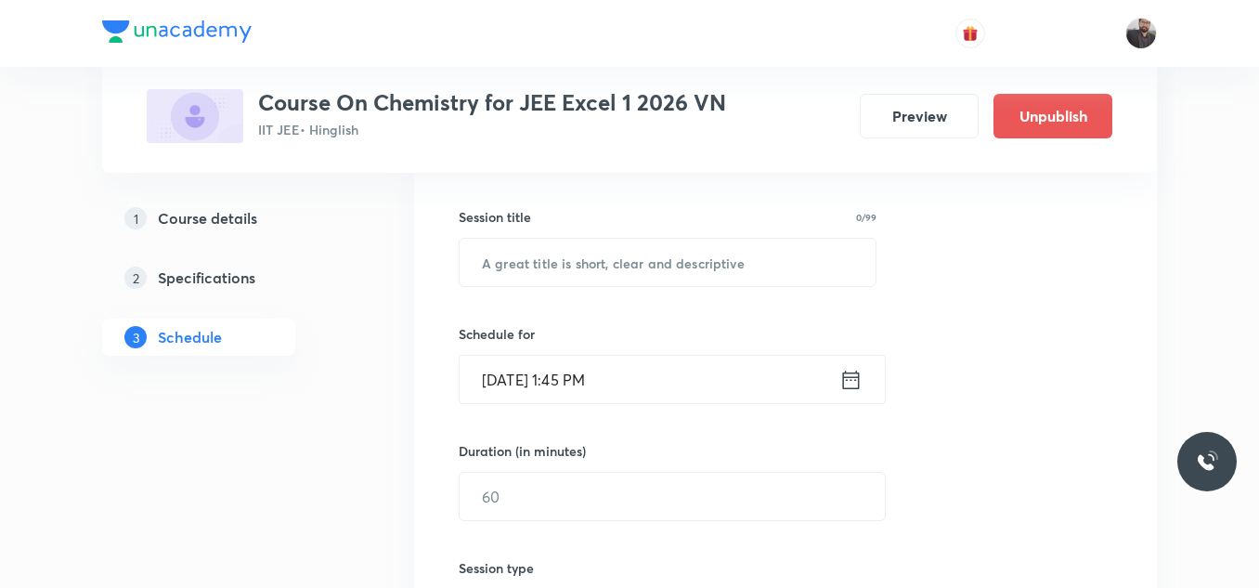
scroll to position [320, 0]
click at [738, 261] on input "text" at bounding box center [668, 261] width 416 height 47
paste input "Amine Chapter - 02"
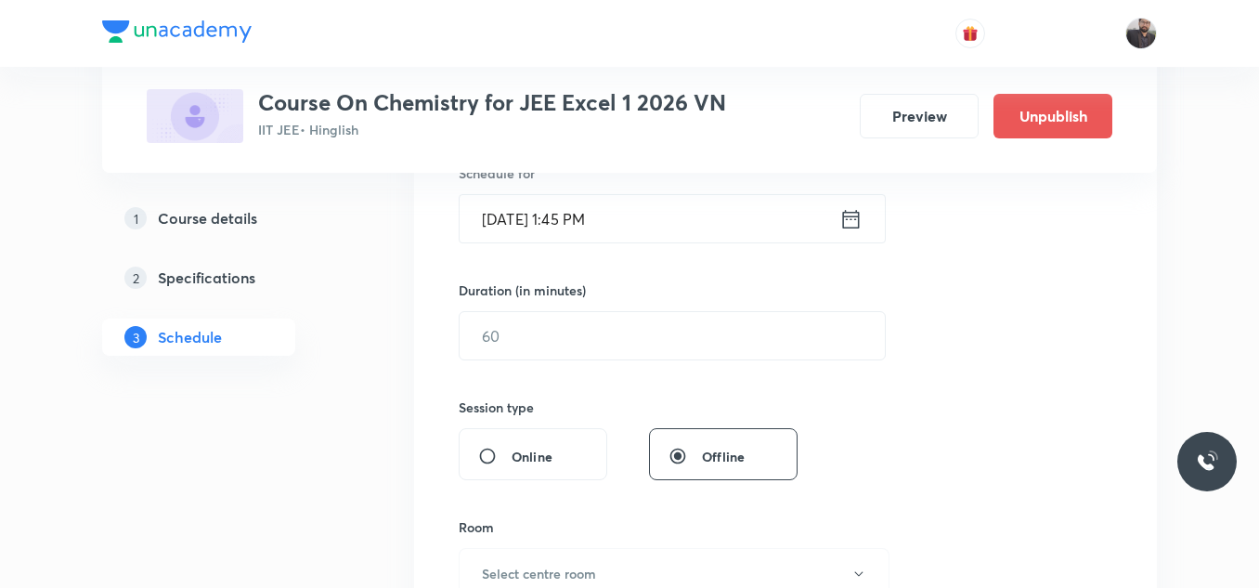
scroll to position [481, 0]
type input "Amine Chapter - 03"
click at [716, 227] on input "[DATE] 1:45 PM" at bounding box center [650, 217] width 380 height 47
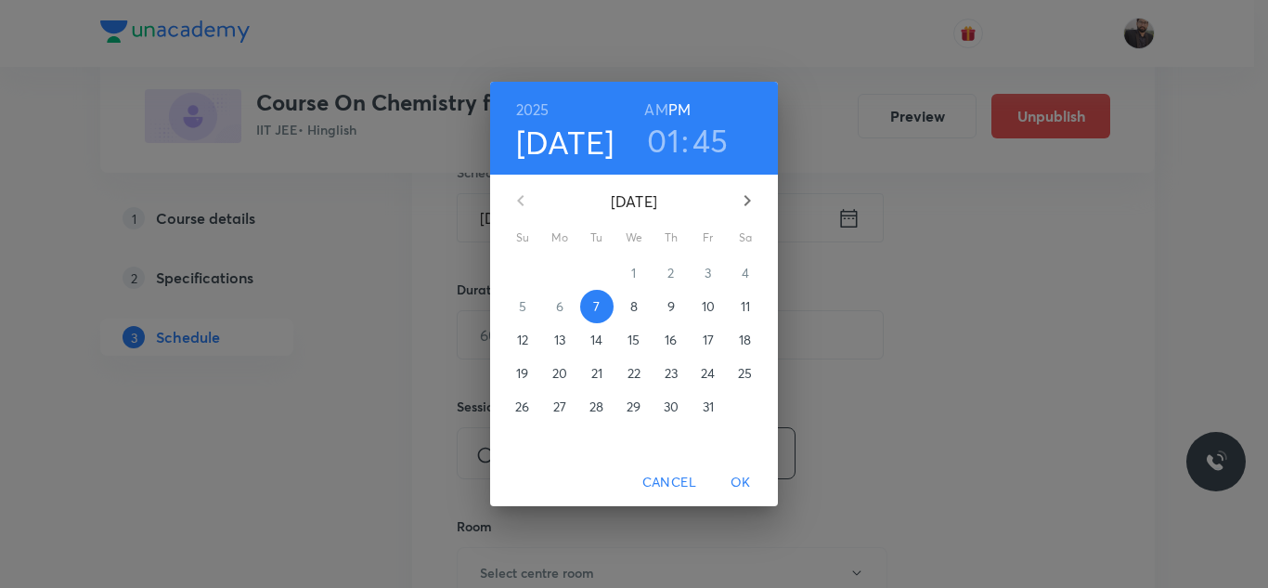
click at [627, 308] on span "8" at bounding box center [633, 306] width 33 height 19
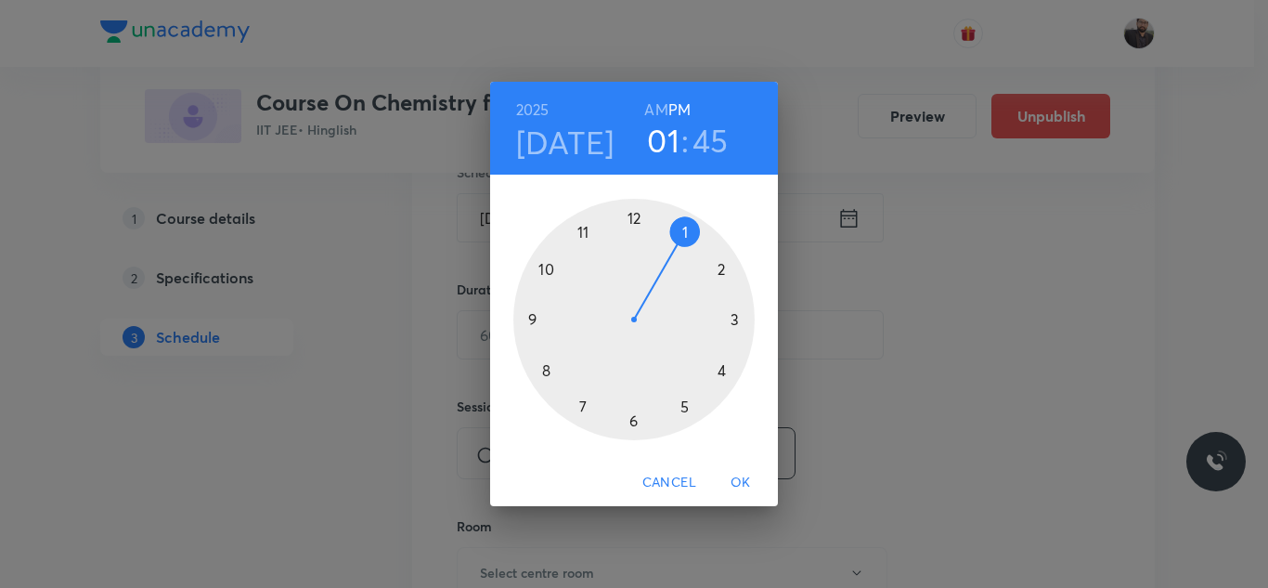
click at [683, 406] on div at bounding box center [633, 319] width 241 height 241
click at [745, 322] on div at bounding box center [633, 319] width 241 height 241
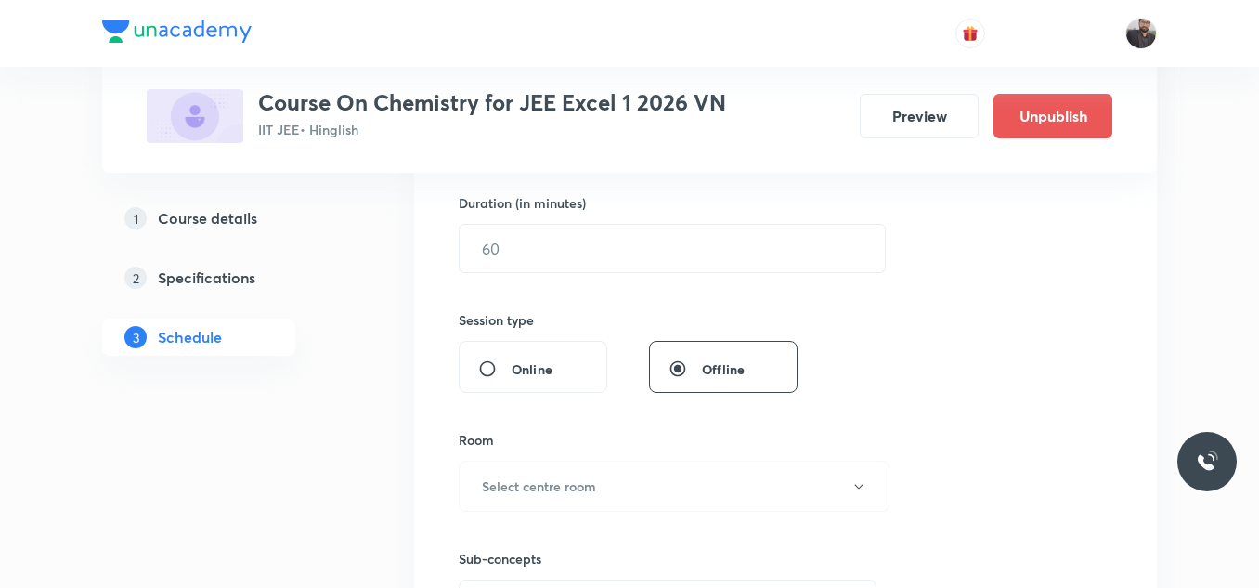
scroll to position [568, 0]
click at [728, 256] on input "text" at bounding box center [672, 247] width 425 height 47
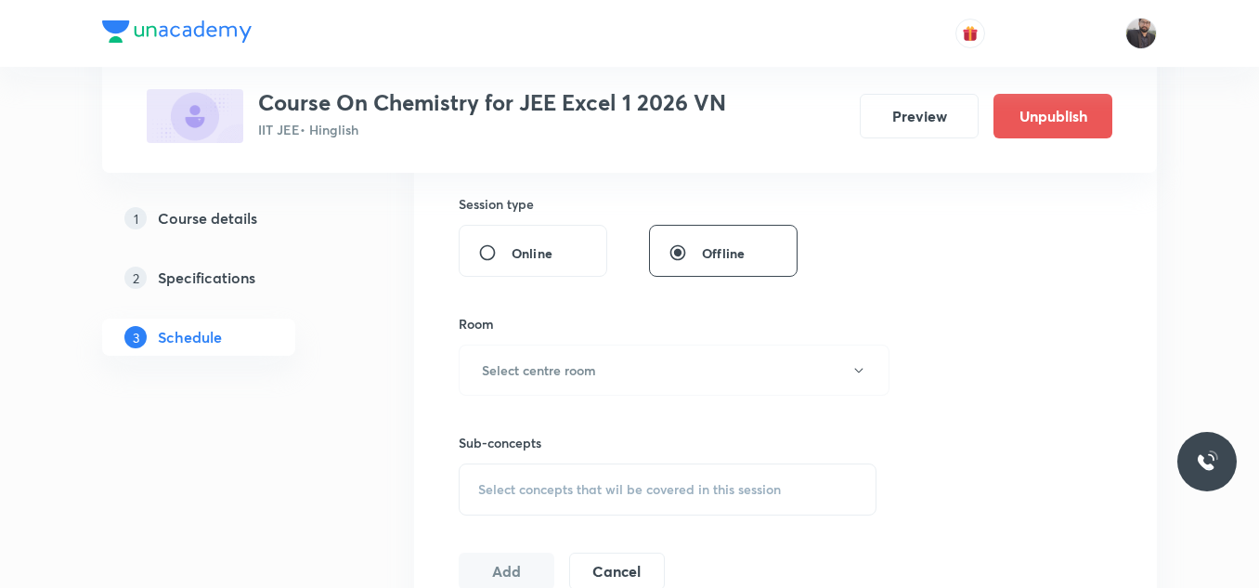
scroll to position [687, 0]
type input "75"
click at [728, 358] on button "Select centre room" at bounding box center [674, 366] width 431 height 51
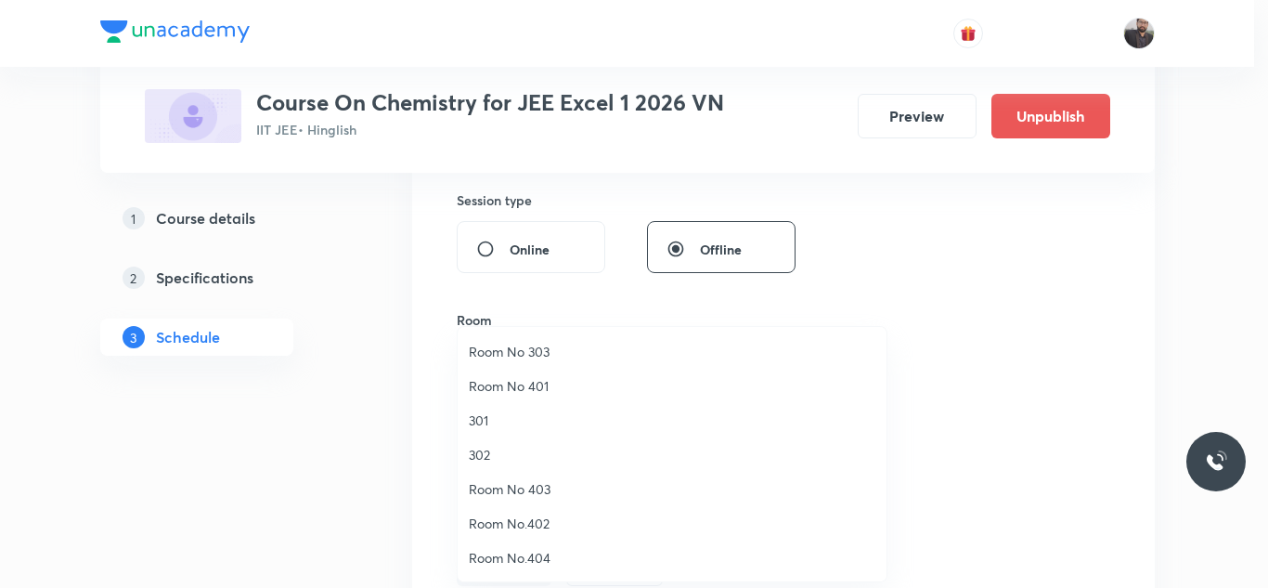
click at [577, 353] on span "Room No 303" at bounding box center [672, 351] width 407 height 19
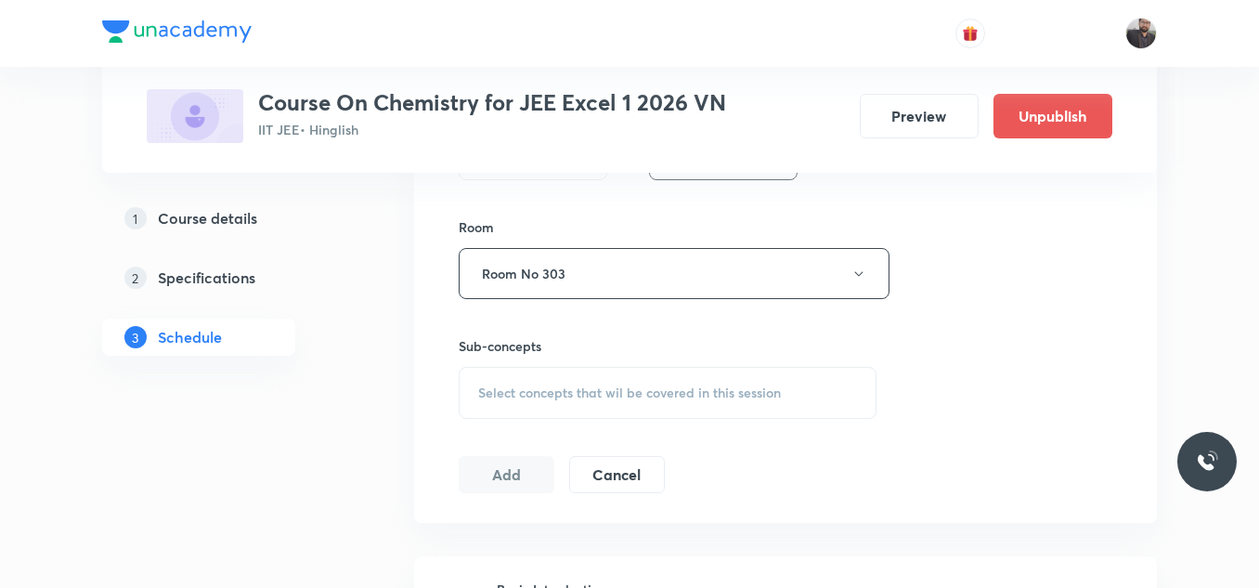
scroll to position [779, 0]
click at [585, 382] on div "Select concepts that wil be covered in this session" at bounding box center [668, 394] width 418 height 52
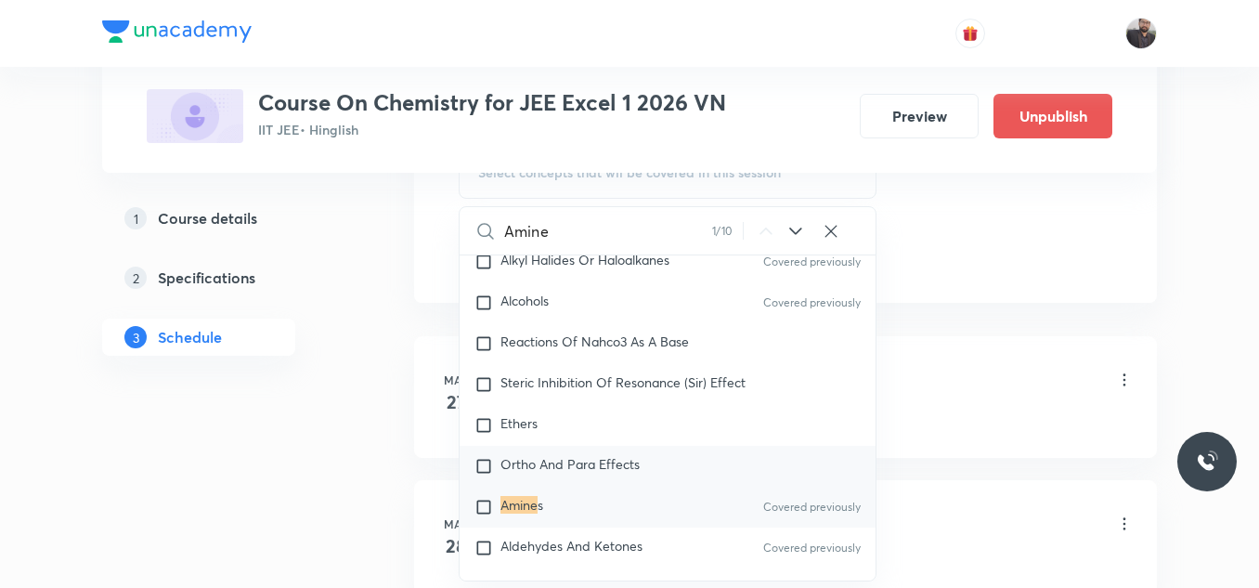
scroll to position [32766, 0]
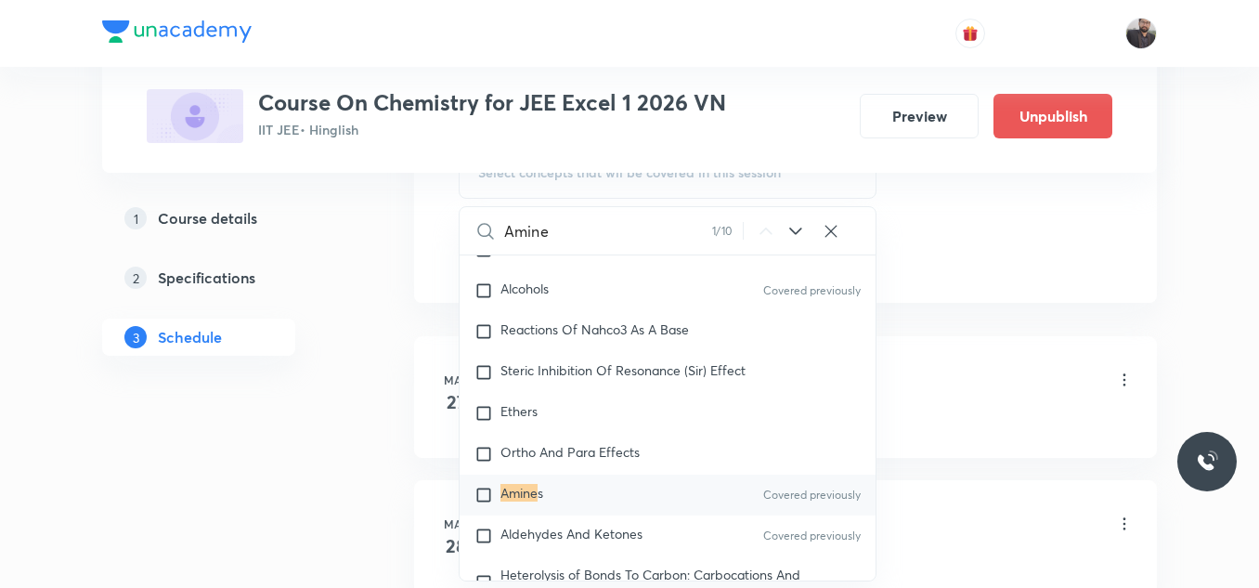
type input "Amine"
click at [589, 483] on div "[PERSON_NAME] s Covered previously" at bounding box center [668, 494] width 416 height 41
checkbox input "true"
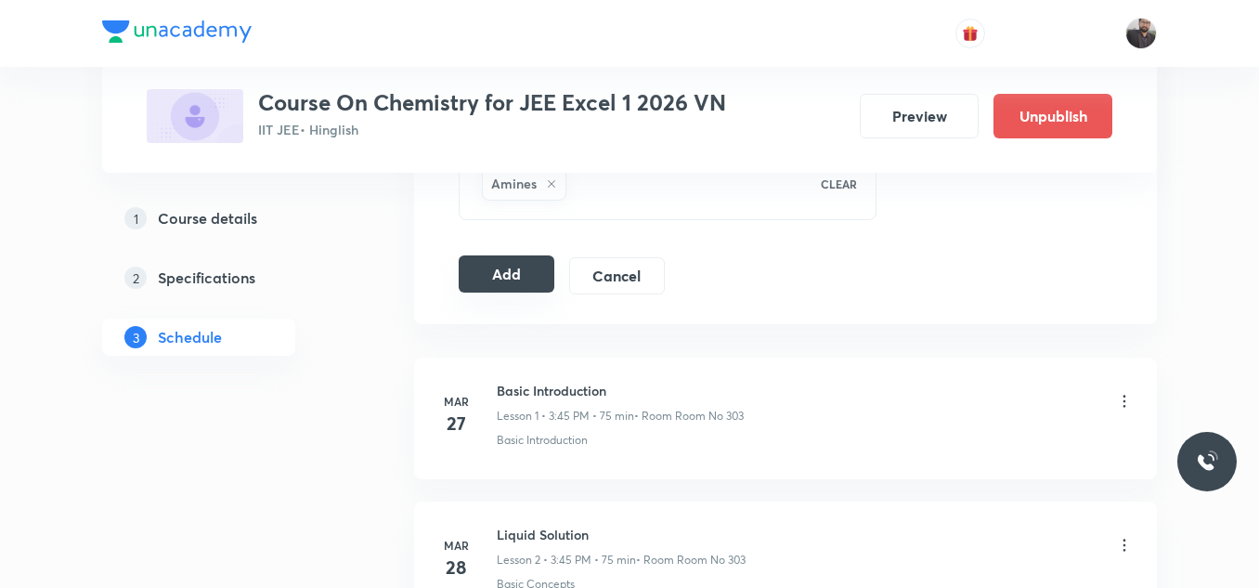
click at [525, 269] on button "Add" at bounding box center [507, 273] width 96 height 37
